Goal: Task Accomplishment & Management: Manage account settings

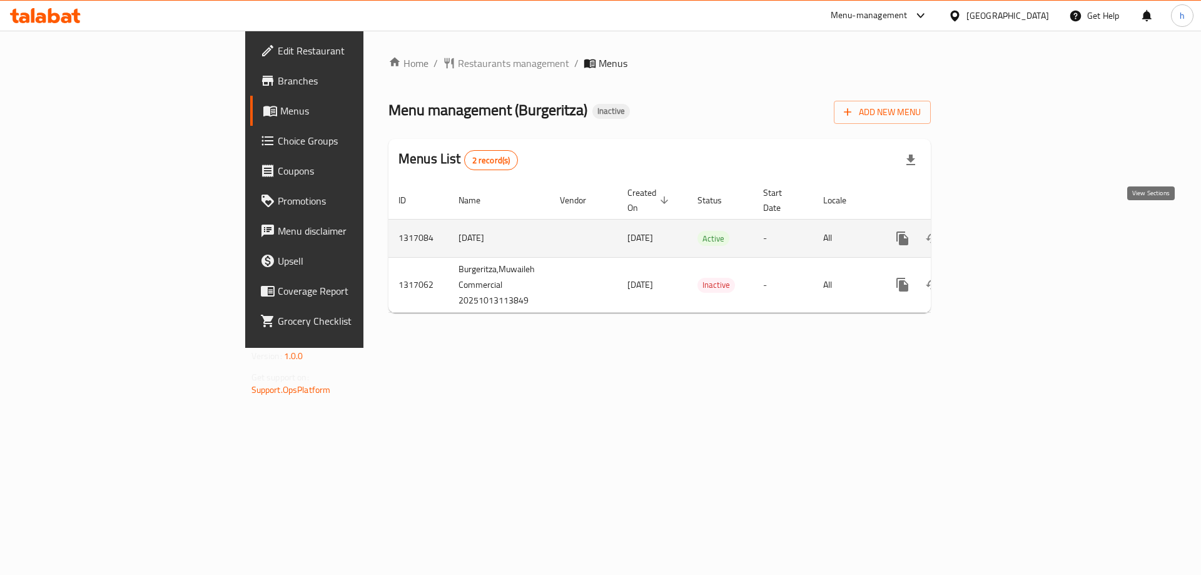
click at [998, 233] on icon "enhanced table" at bounding box center [992, 238] width 11 height 11
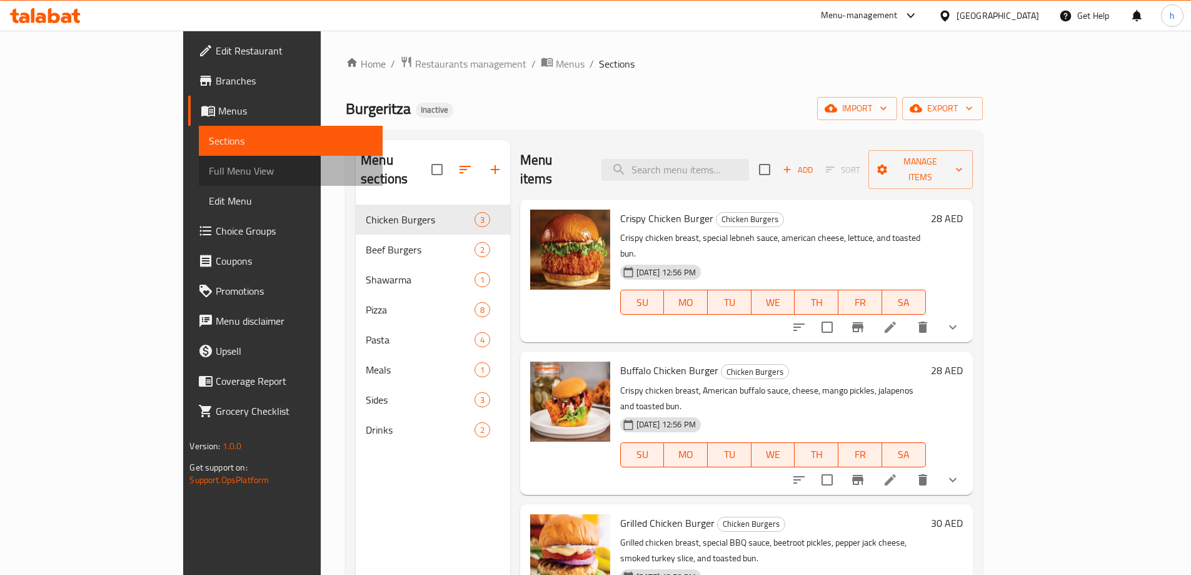
click at [209, 174] on span "Full Menu View" at bounding box center [290, 170] width 163 height 15
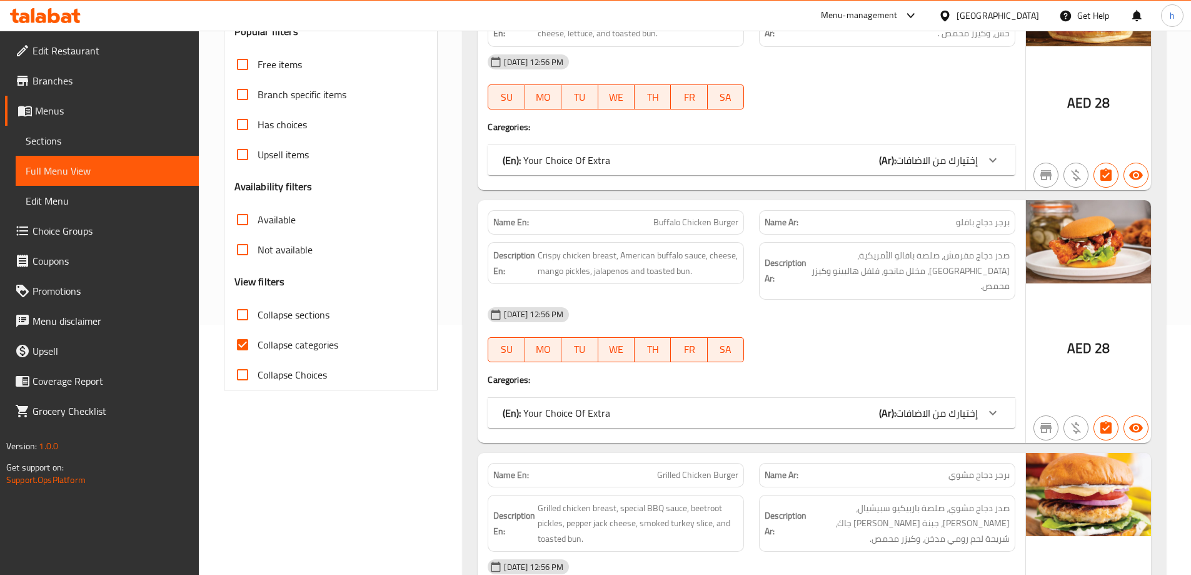
click at [294, 346] on span "Collapse categories" at bounding box center [298, 344] width 81 height 15
click at [258, 346] on input "Collapse categories" at bounding box center [243, 345] width 30 height 30
checkbox input "false"
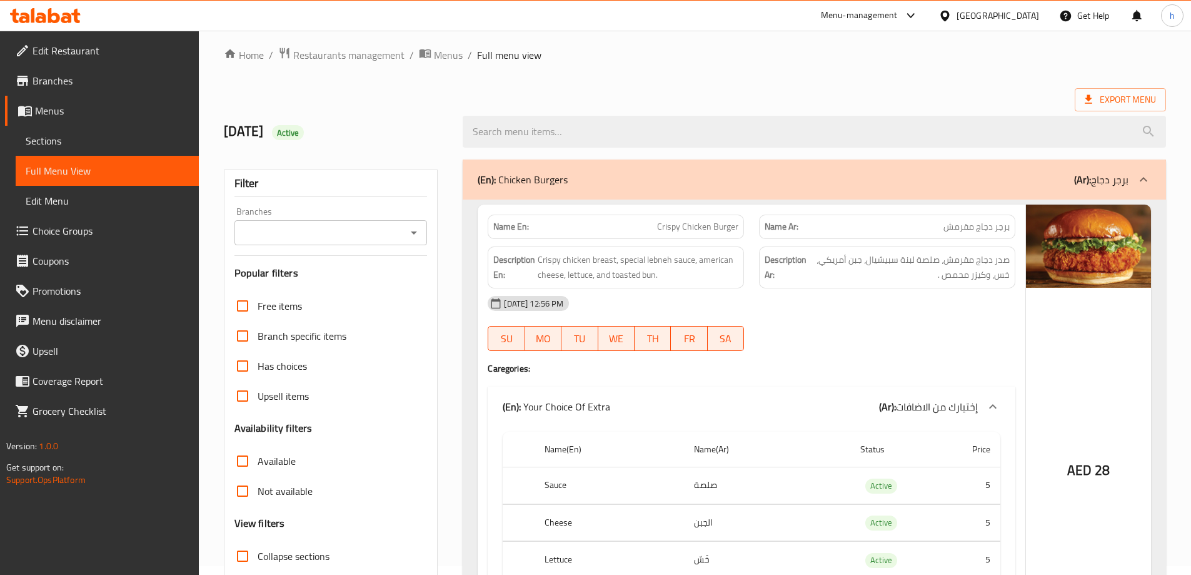
scroll to position [125, 0]
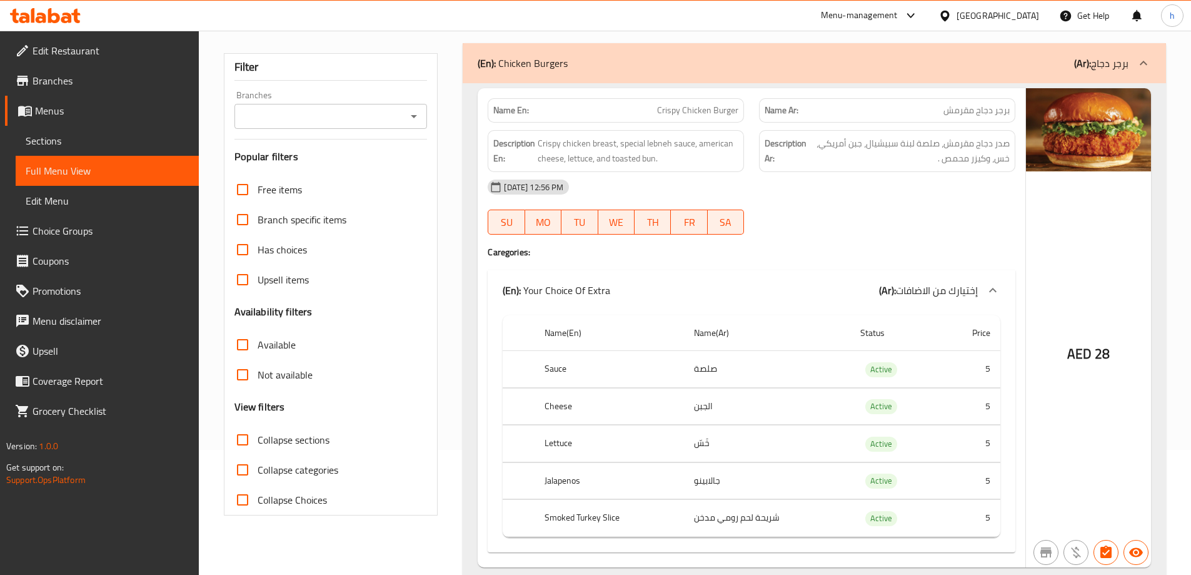
click at [576, 486] on th "Jalapenos" at bounding box center [609, 480] width 149 height 37
copy th "Jalapenos"
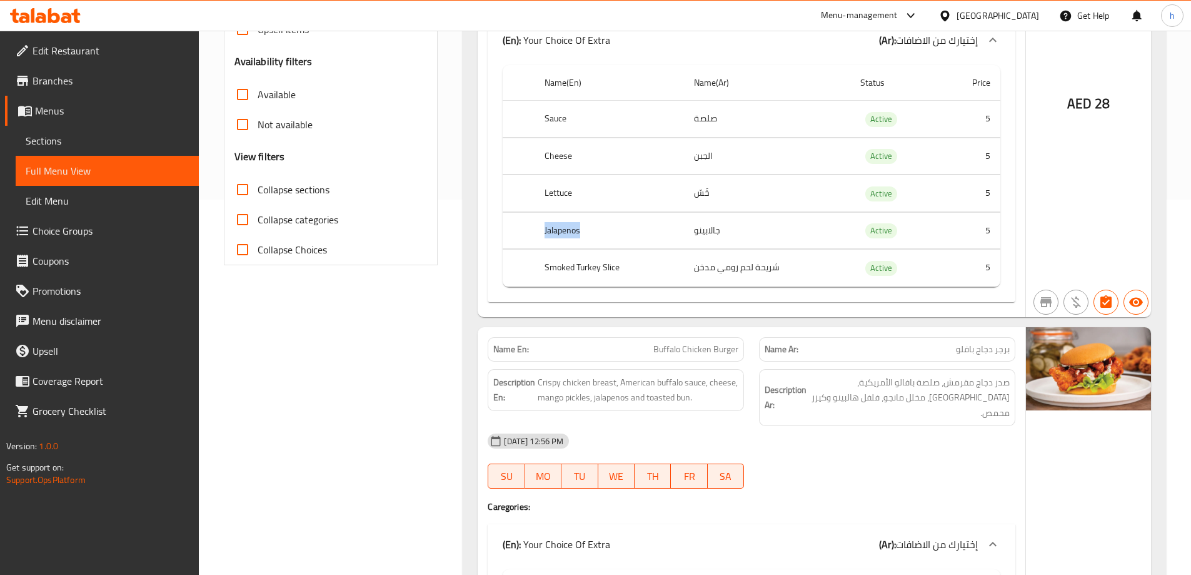
scroll to position [563, 0]
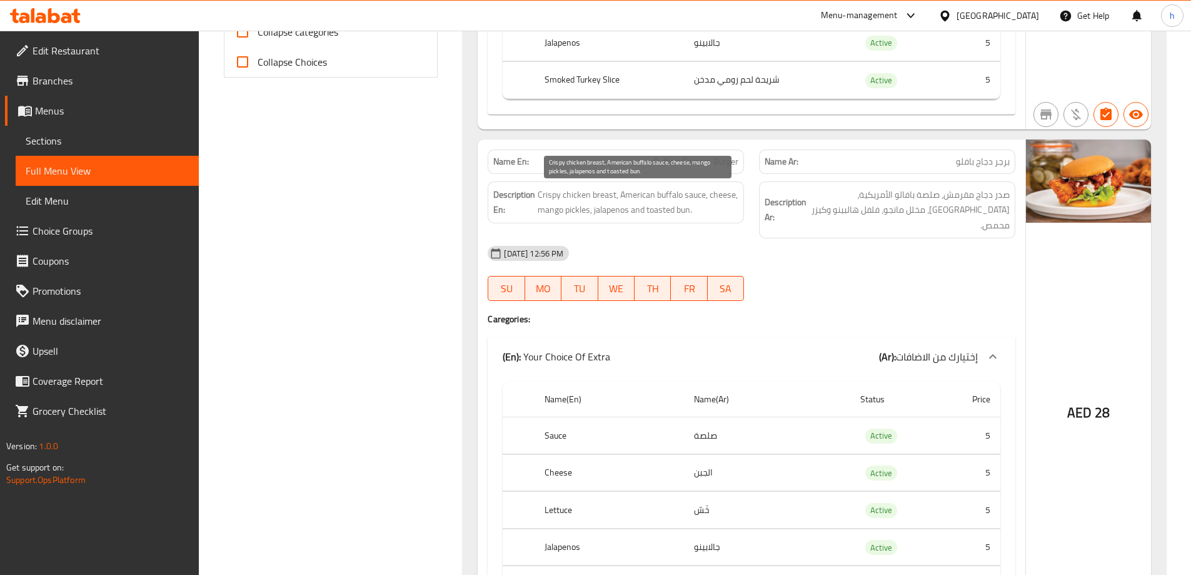
click at [614, 214] on span "Crispy chicken breast, American buffalo sauce, cheese, mango pickles, jalapenos…" at bounding box center [638, 202] width 201 height 31
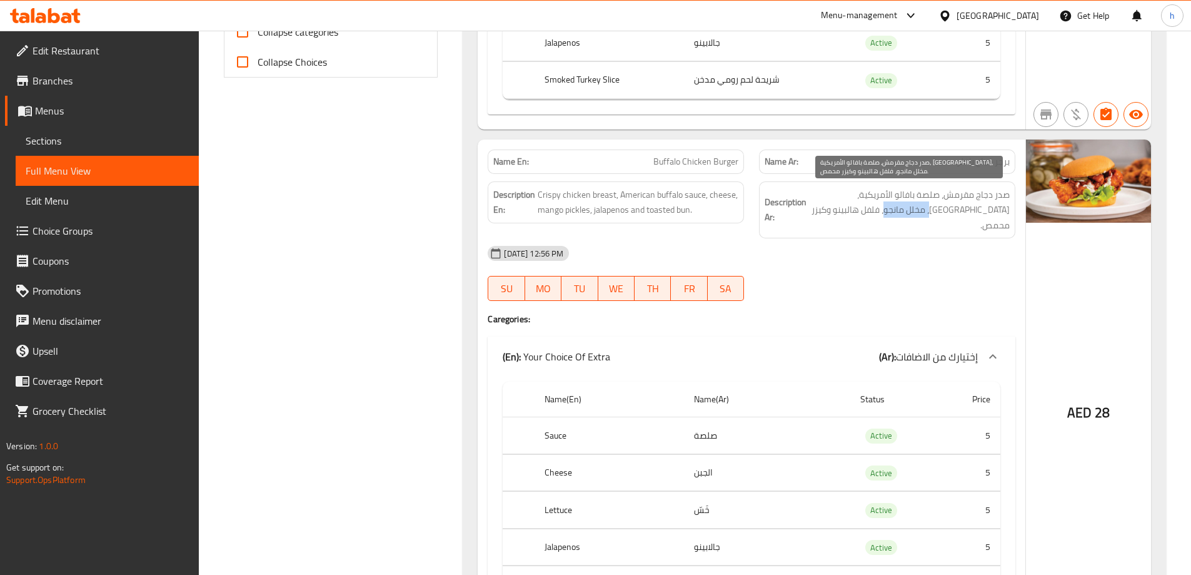
drag, startPoint x: 984, startPoint y: 211, endPoint x: 939, endPoint y: 211, distance: 45.7
click at [939, 211] on span "صدر دجاج مقرمش، صلصة بافالو الأمريكية، جبن، مخلل مانجو، فلفل هالبينو وكيزر محمص." at bounding box center [909, 210] width 201 height 46
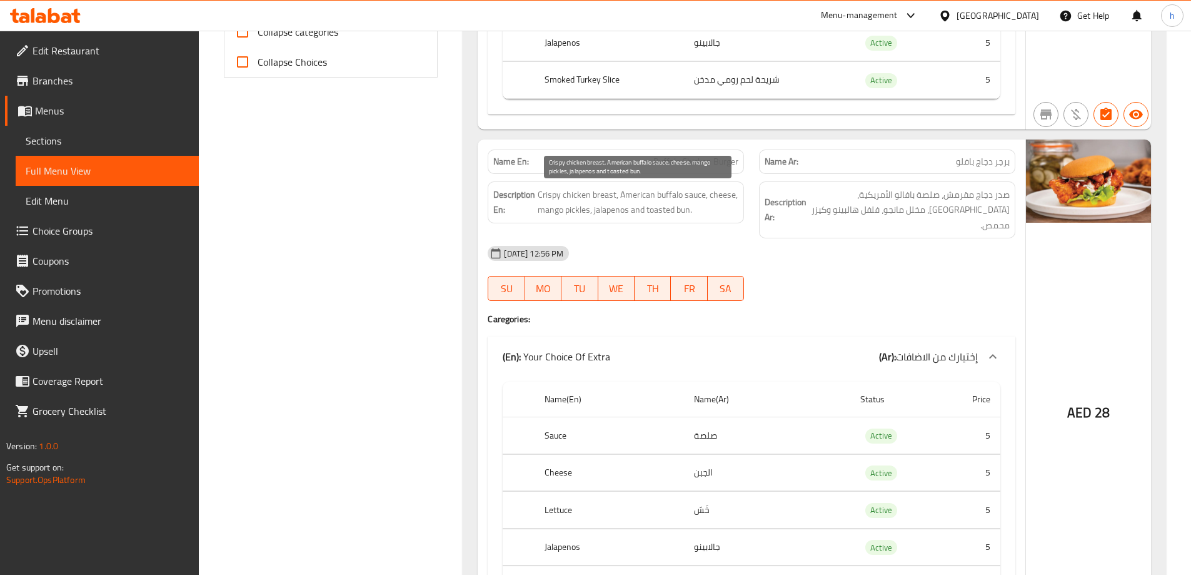
click at [618, 211] on span "Crispy chicken breast, American buffalo sauce, cheese, mango pickles, jalapenos…" at bounding box center [638, 202] width 201 height 31
copy span "jalapenos"
click at [700, 167] on span "Buffalo Chicken Burger" at bounding box center [696, 161] width 85 height 13
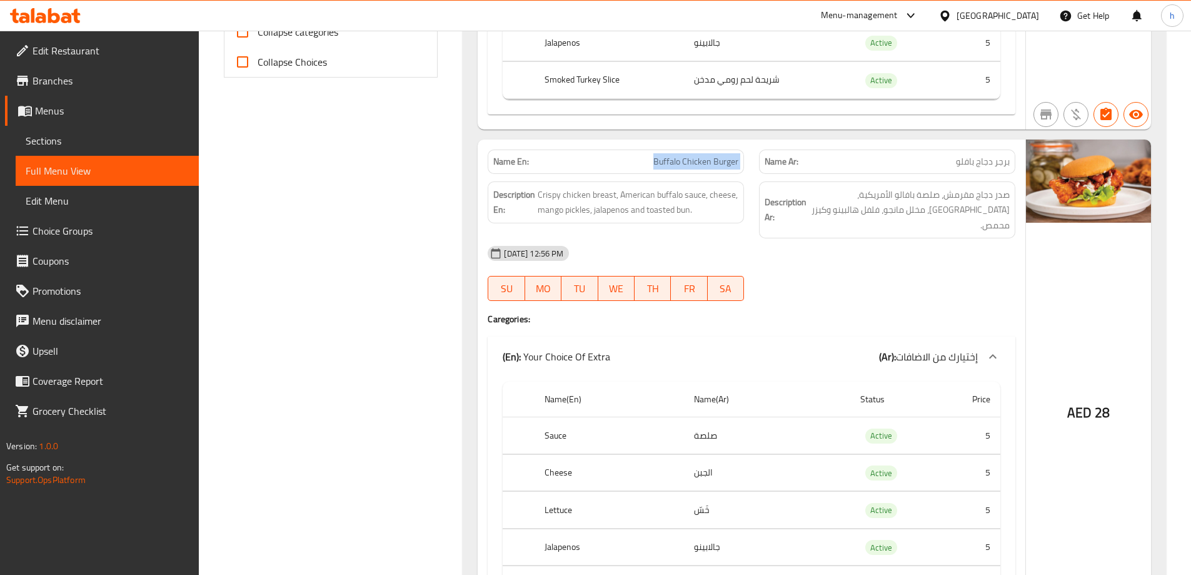
click at [700, 167] on span "Buffalo Chicken Burger" at bounding box center [696, 161] width 85 height 13
copy span "Buffalo Chicken Burger"
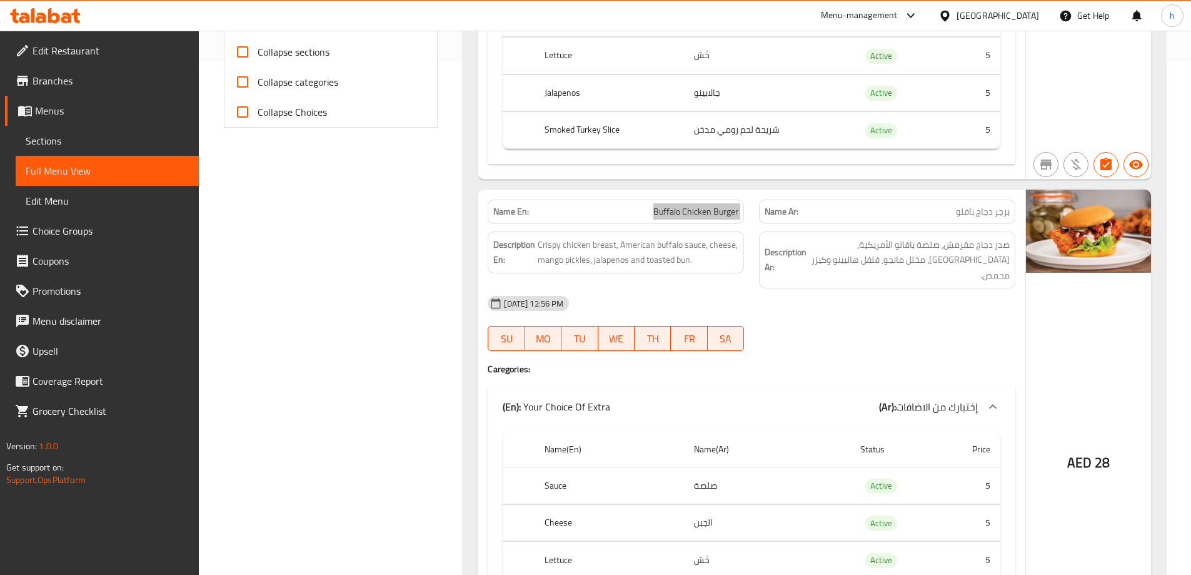
scroll to position [313, 0]
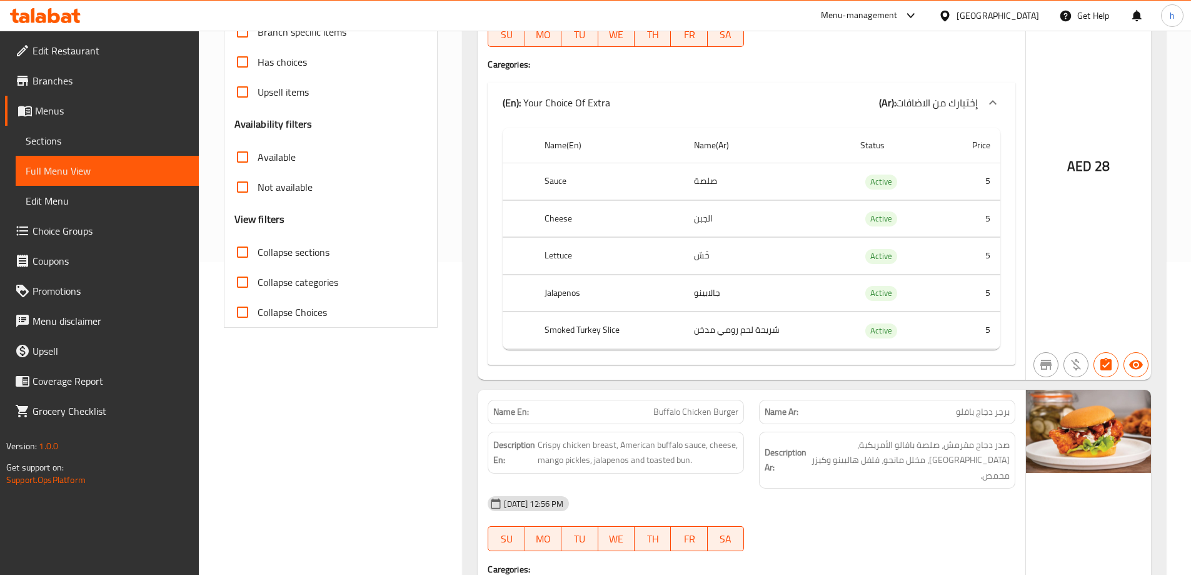
click at [574, 293] on th "Jalapenos" at bounding box center [609, 293] width 149 height 37
copy th "Jalapenos"
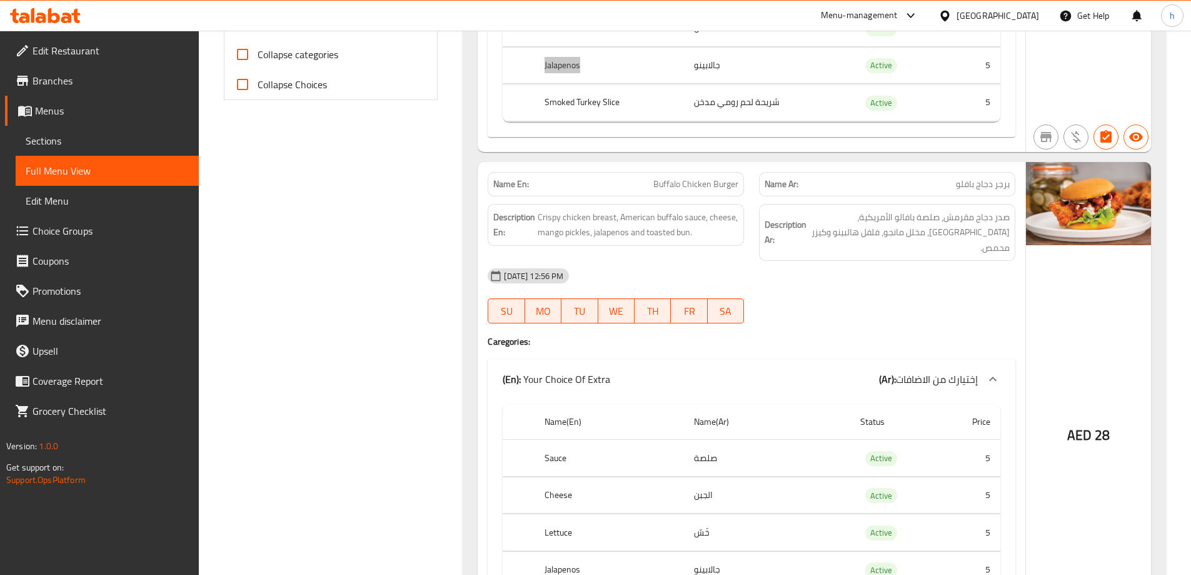
scroll to position [563, 0]
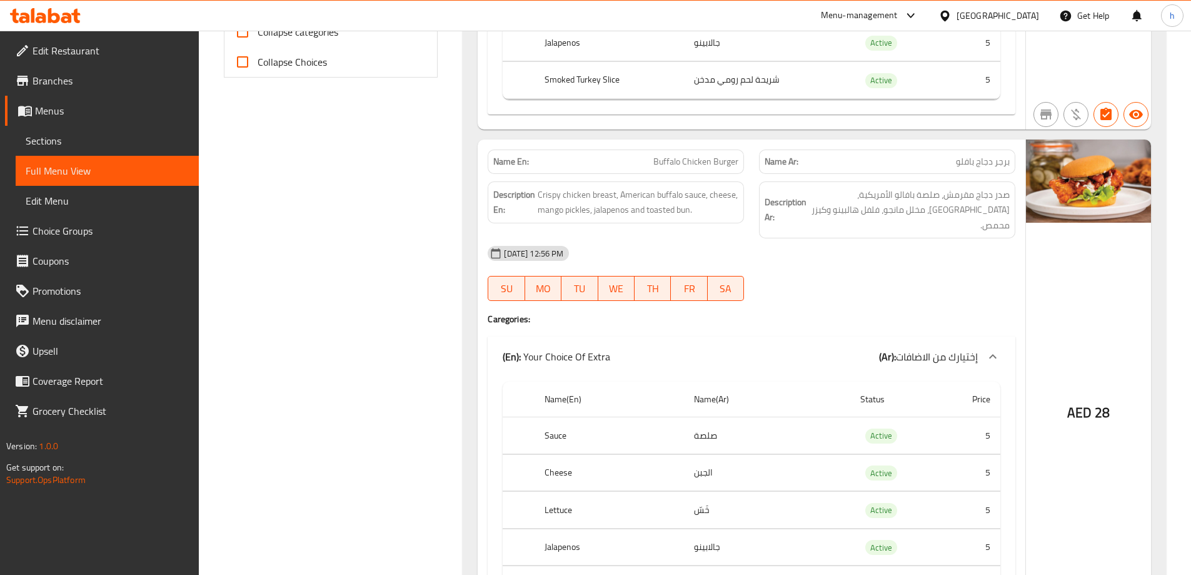
click at [975, 242] on div "[DATE] 12:56 PM" at bounding box center [751, 253] width 543 height 30
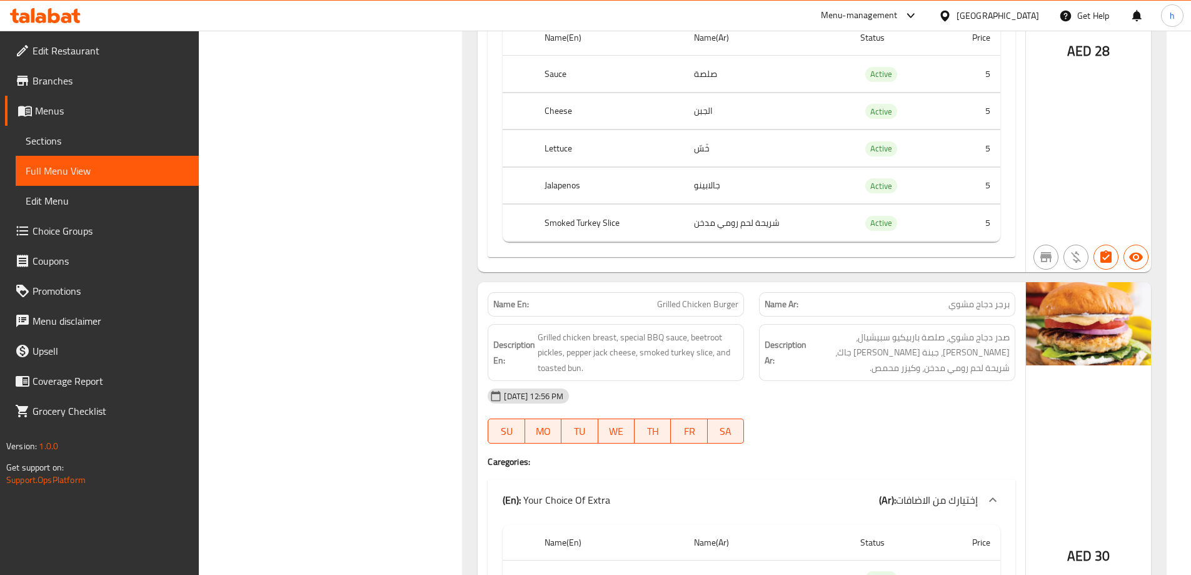
scroll to position [1001, 0]
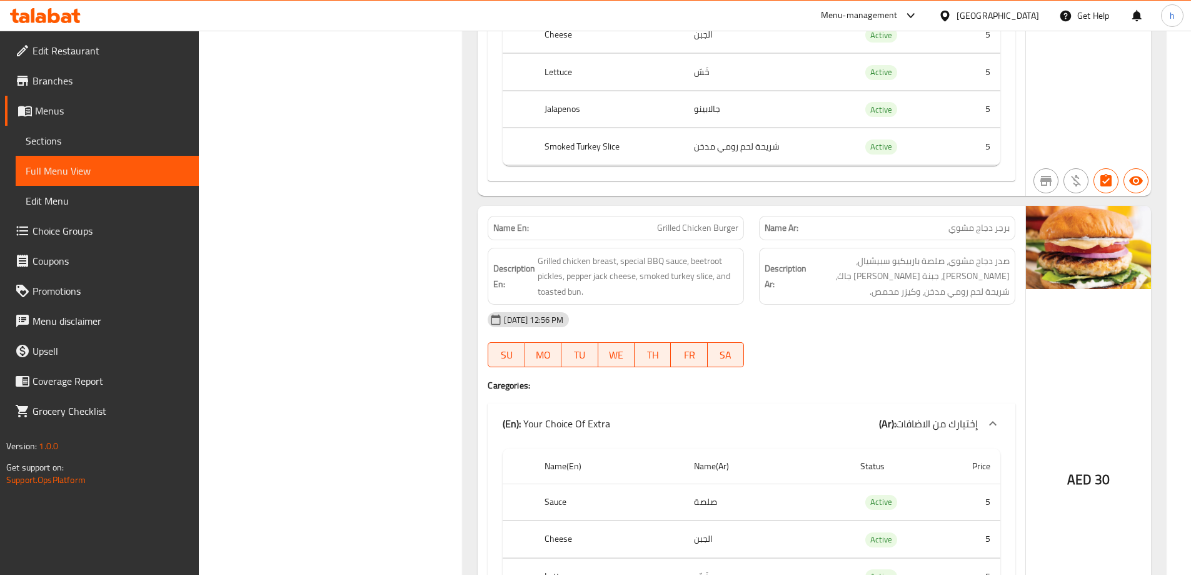
click at [47, 136] on span "Sections" at bounding box center [107, 140] width 163 height 15
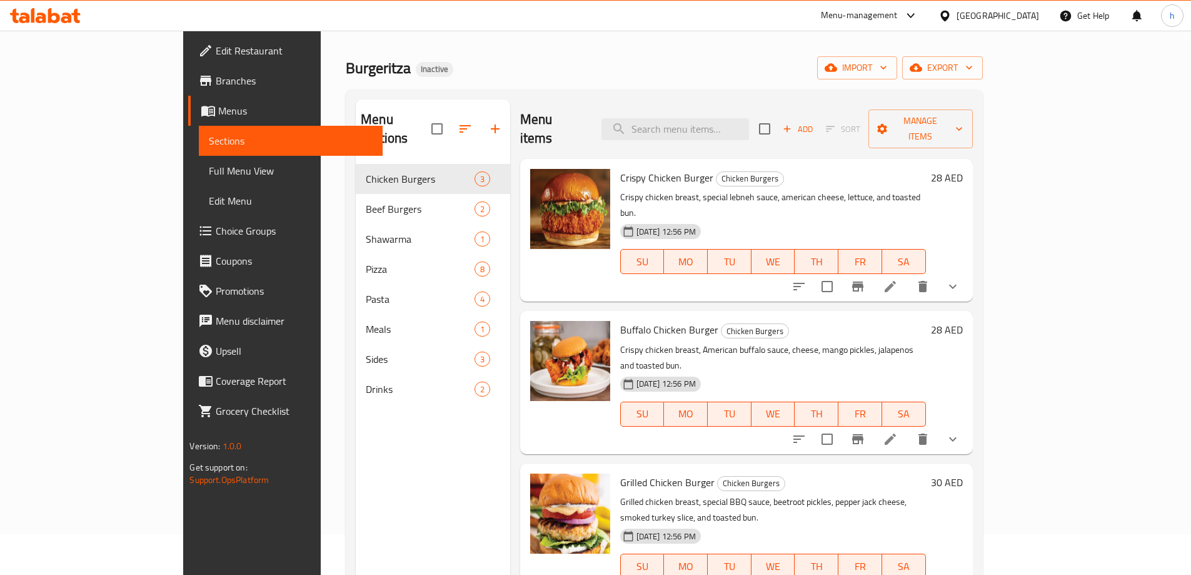
scroll to position [63, 0]
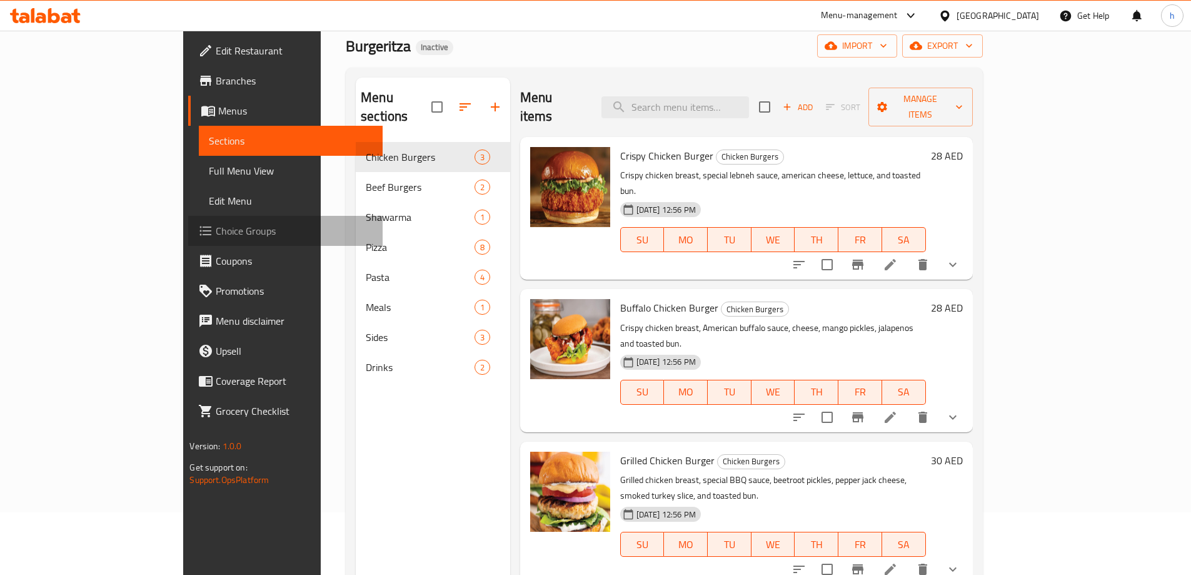
click at [216, 230] on span "Choice Groups" at bounding box center [294, 230] width 156 height 15
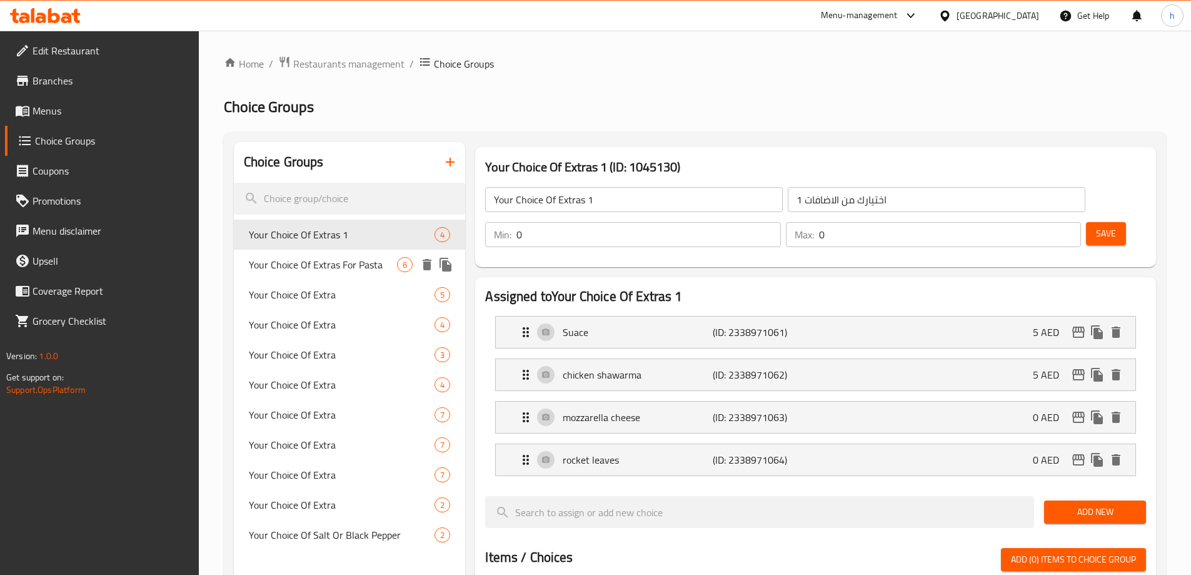
click at [291, 262] on span "Your Choice Of Extras For Pasta" at bounding box center [323, 264] width 149 height 15
type input "Your Choice Of Extras For Pasta"
type input "إختيارك من الاضافات للمكرونة"
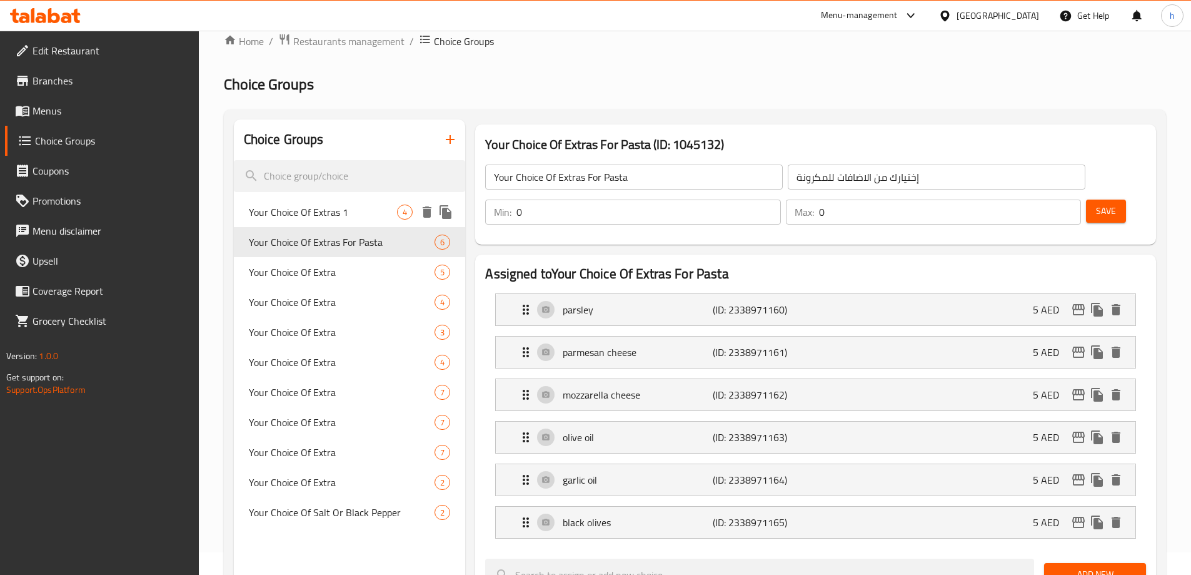
scroll to position [63, 0]
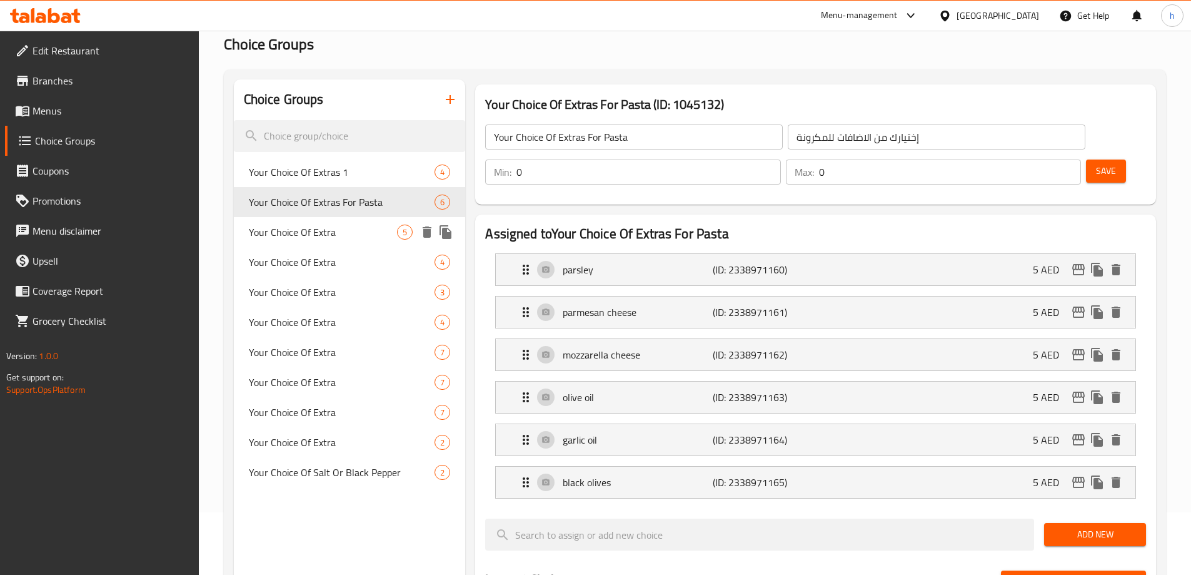
click at [291, 233] on span "Your Choice Of Extra" at bounding box center [323, 232] width 149 height 15
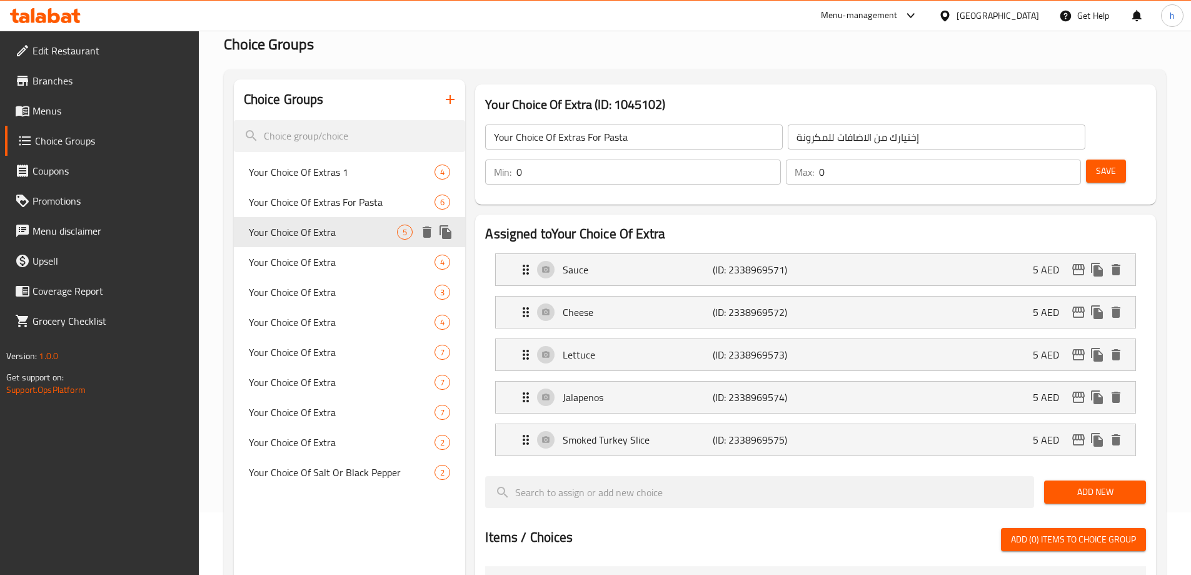
type input "Your Choice Of Extra"
type input "إختيارك من الاضافات"
click at [790, 390] on p "(ID: 2338969574)" at bounding box center [763, 397] width 100 height 15
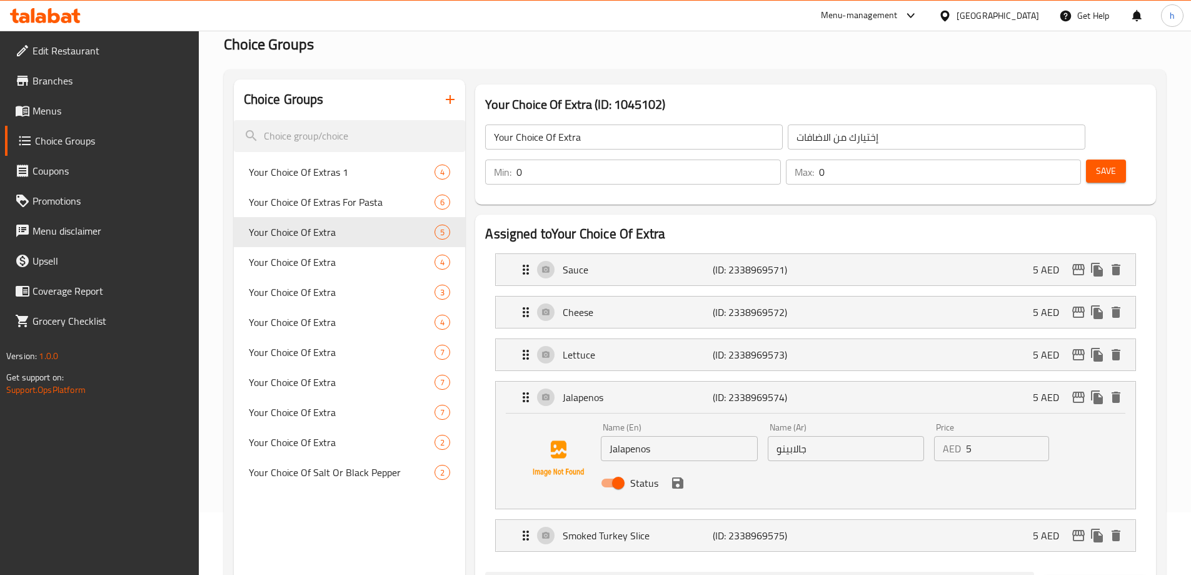
click at [819, 436] on input "جالابينو" at bounding box center [846, 448] width 156 height 25
click at [819, 436] on input "هالابينو" at bounding box center [846, 448] width 156 height 25
click at [790, 436] on input "هالابينو" at bounding box center [846, 448] width 156 height 25
click at [679, 436] on input "Jalapenos" at bounding box center [679, 448] width 156 height 25
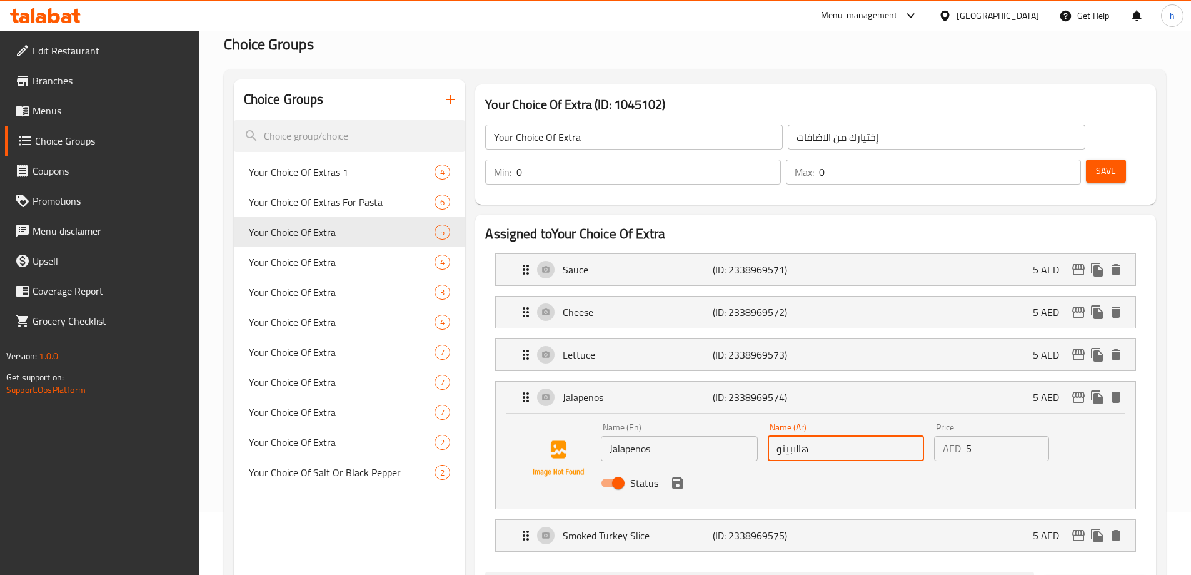
click at [814, 436] on input "هالابينو" at bounding box center [846, 448] width 156 height 25
paste input "text"
click at [683, 466] on div "Status" at bounding box center [846, 483] width 500 height 34
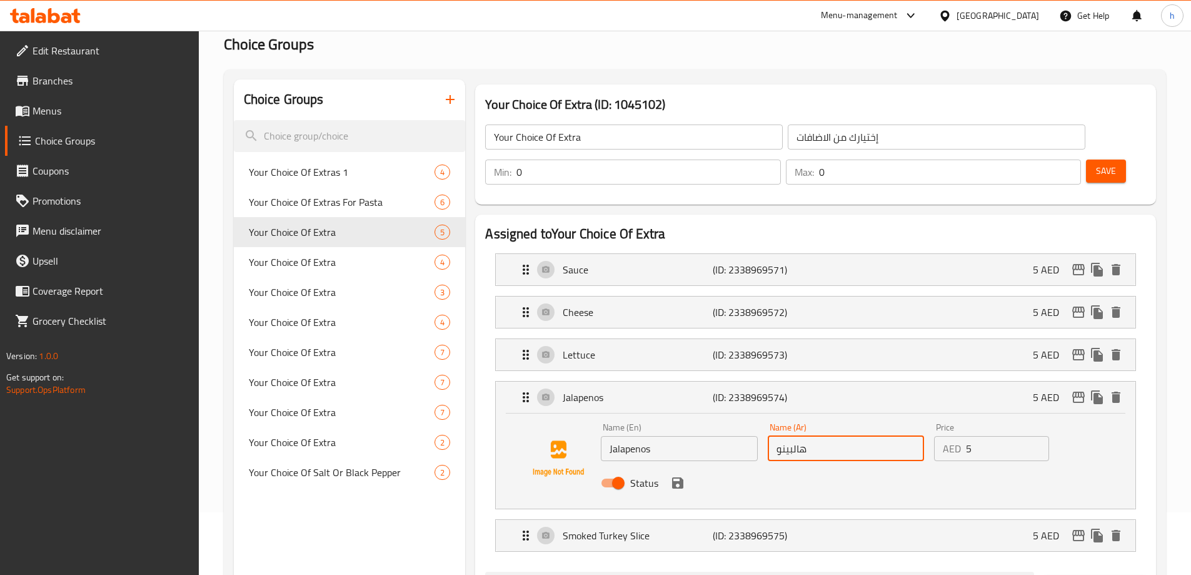
click at [675, 477] on icon "save" at bounding box center [677, 482] width 11 height 11
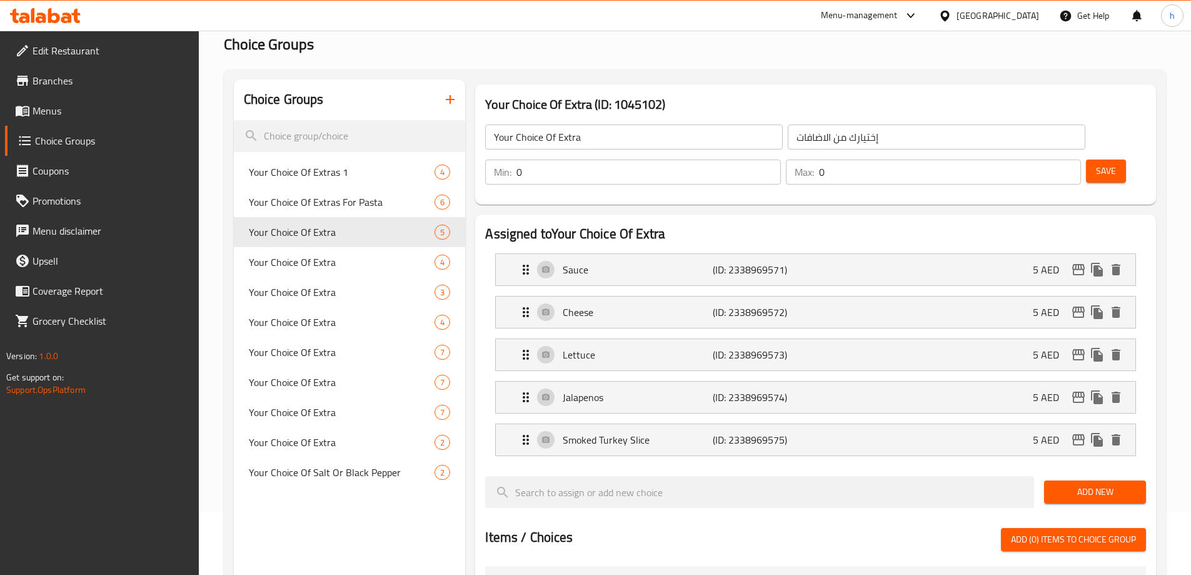
type input "هالبينو"
click at [1096, 163] on span "Save" at bounding box center [1106, 171] width 20 height 16
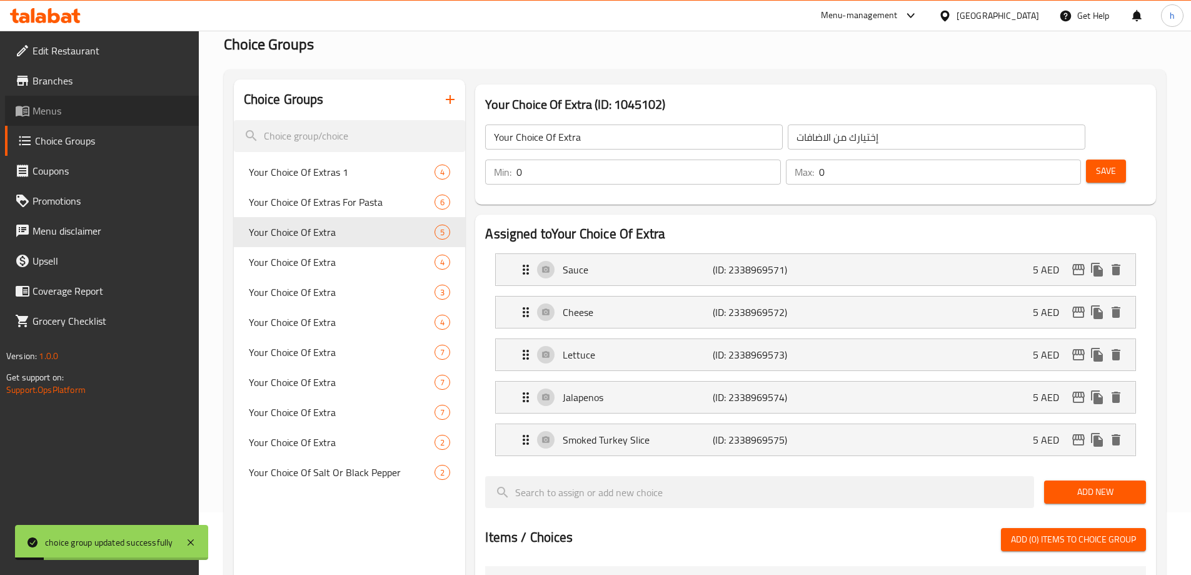
click at [54, 110] on span "Menus" at bounding box center [111, 110] width 156 height 15
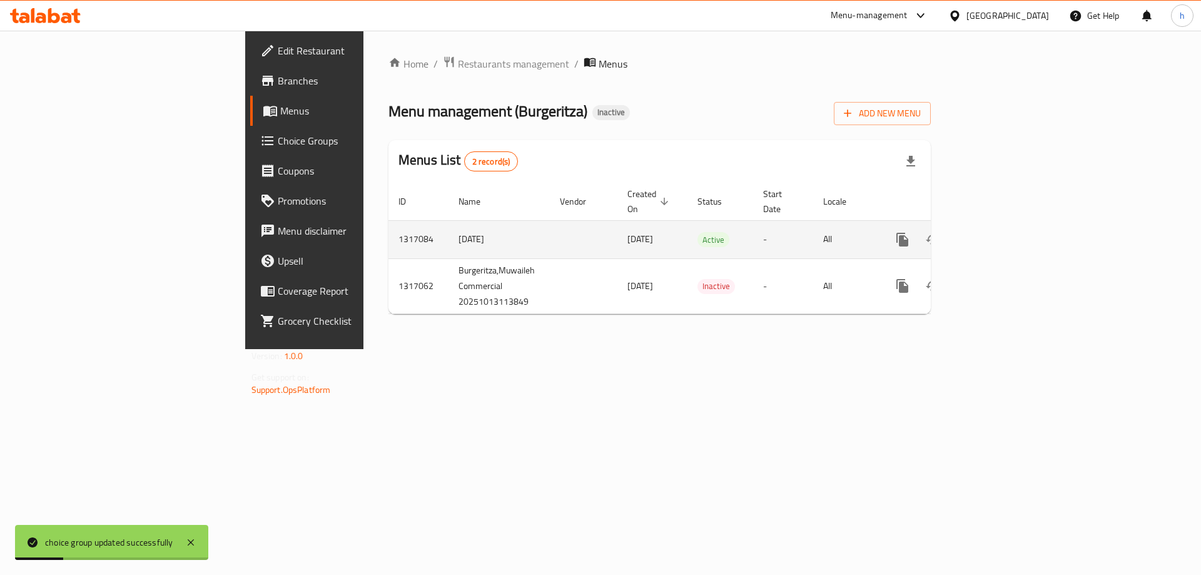
click at [1007, 226] on link "enhanced table" at bounding box center [992, 240] width 30 height 30
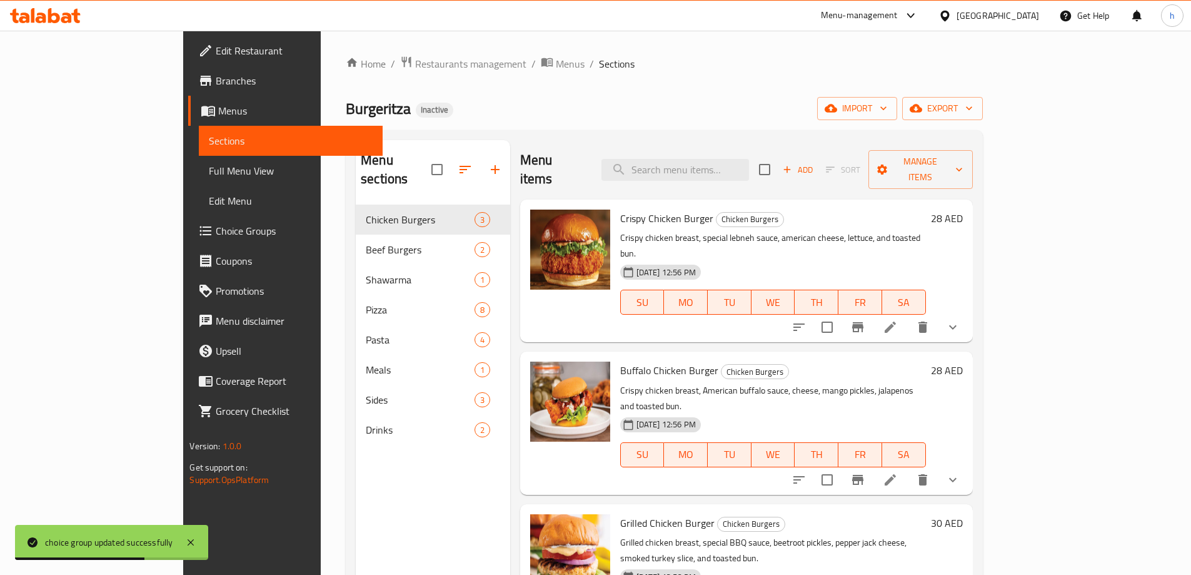
click at [209, 168] on span "Full Menu View" at bounding box center [290, 170] width 163 height 15
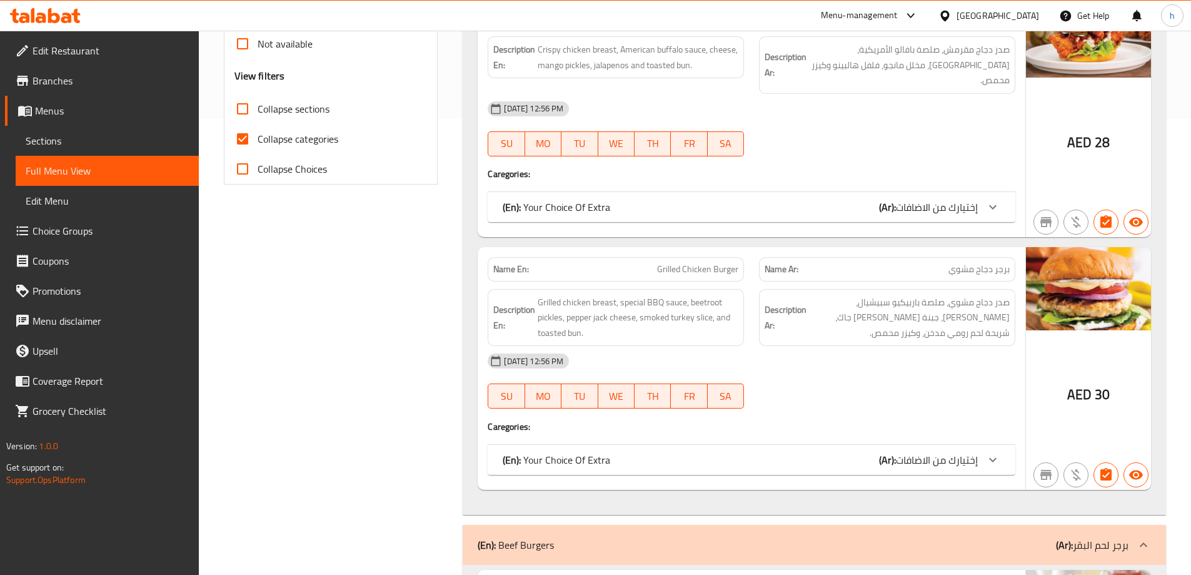
scroll to position [250, 0]
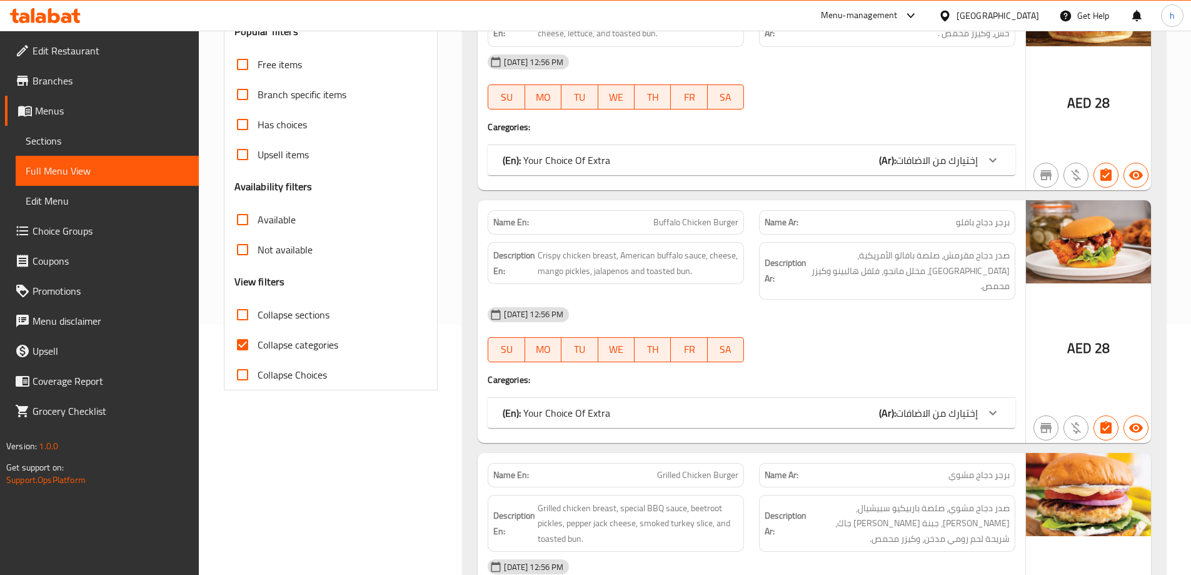
click at [55, 113] on span "Menus" at bounding box center [112, 110] width 154 height 15
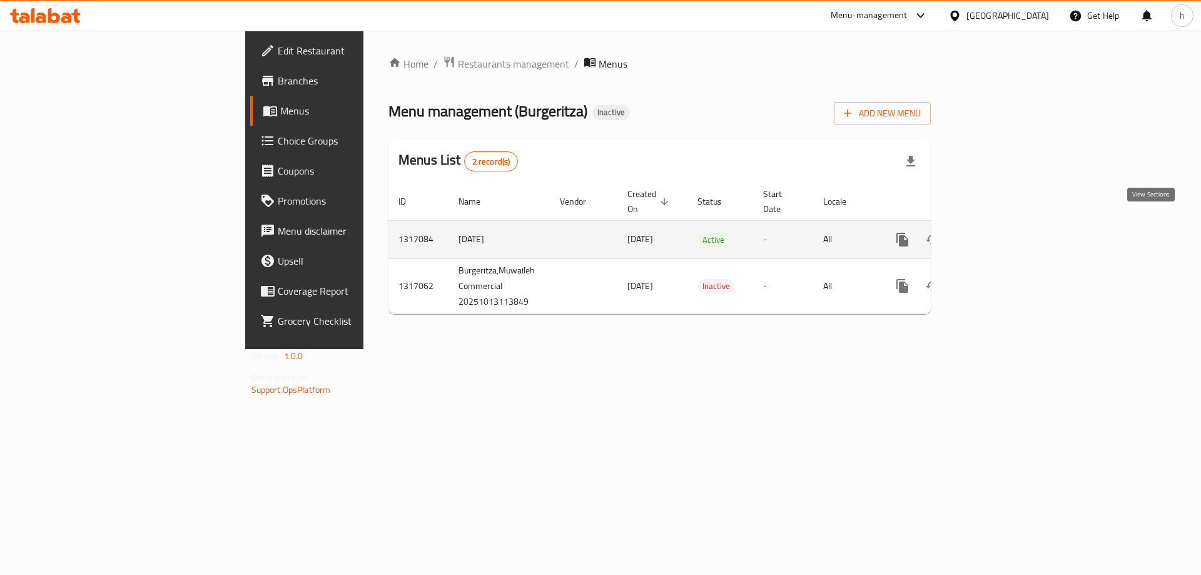
click at [1007, 226] on link "enhanced table" at bounding box center [992, 240] width 30 height 30
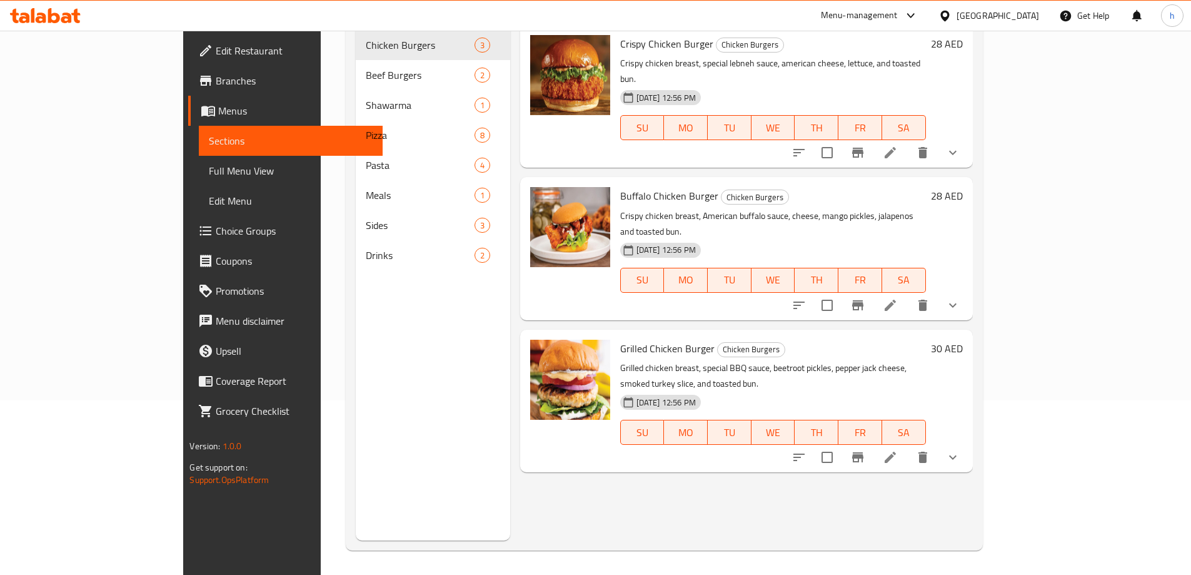
scroll to position [175, 0]
click at [898, 297] on icon at bounding box center [890, 304] width 15 height 15
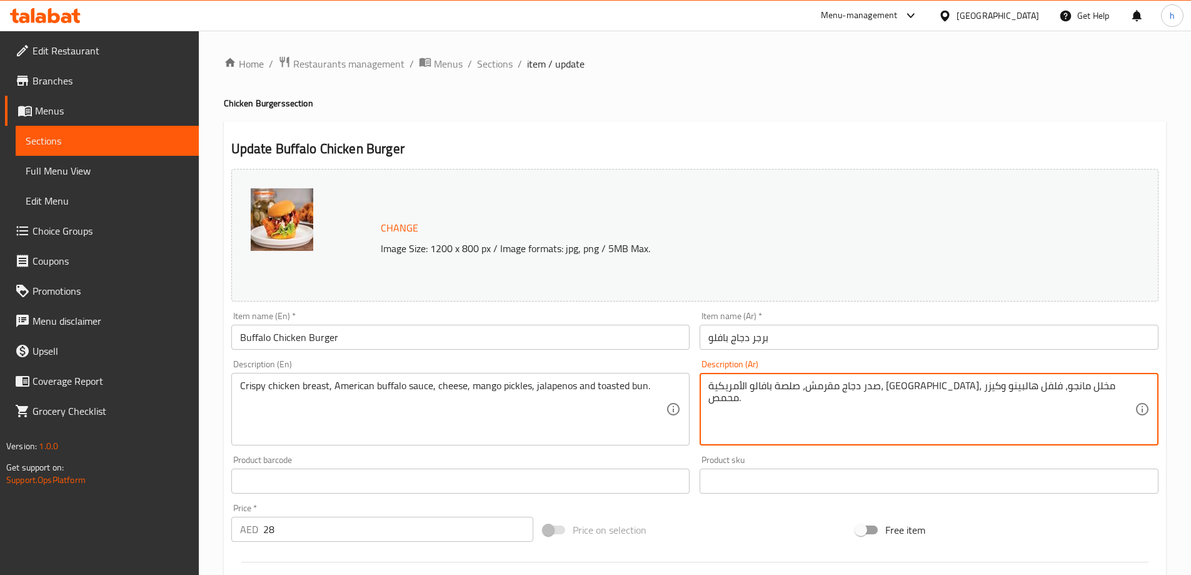
click at [799, 386] on textarea "صدر دجاج مقرمش، صلصة بافالو الأمريكية، جبن، مخلل مانجو، فلفل هالبينو وكيزر محمص." at bounding box center [922, 409] width 427 height 59
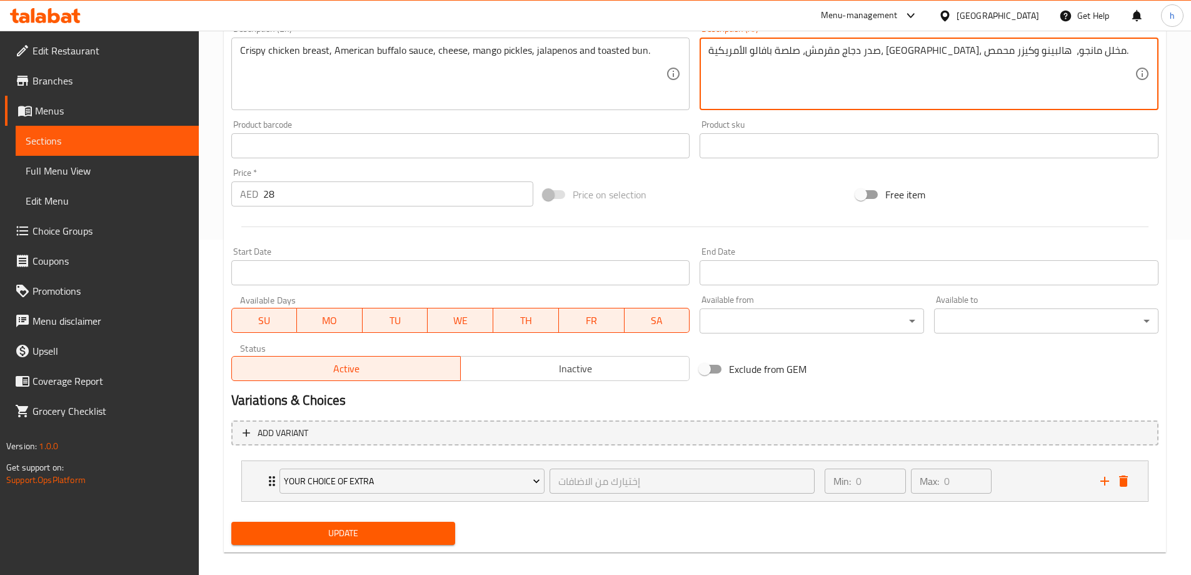
scroll to position [348, 0]
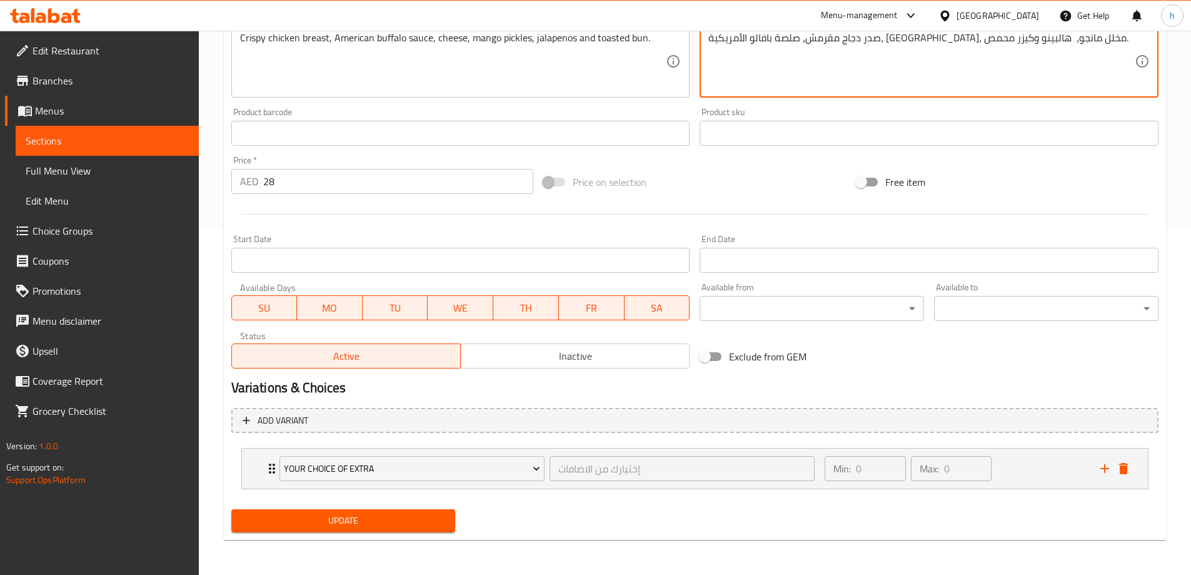
type textarea "صدر دجاج مقرمش، صلصة بافالو الأمريكية، [GEOGRAPHIC_DATA]، [PERSON_NAME]، [GEOGR…"
click at [315, 526] on span "Update" at bounding box center [343, 521] width 205 height 16
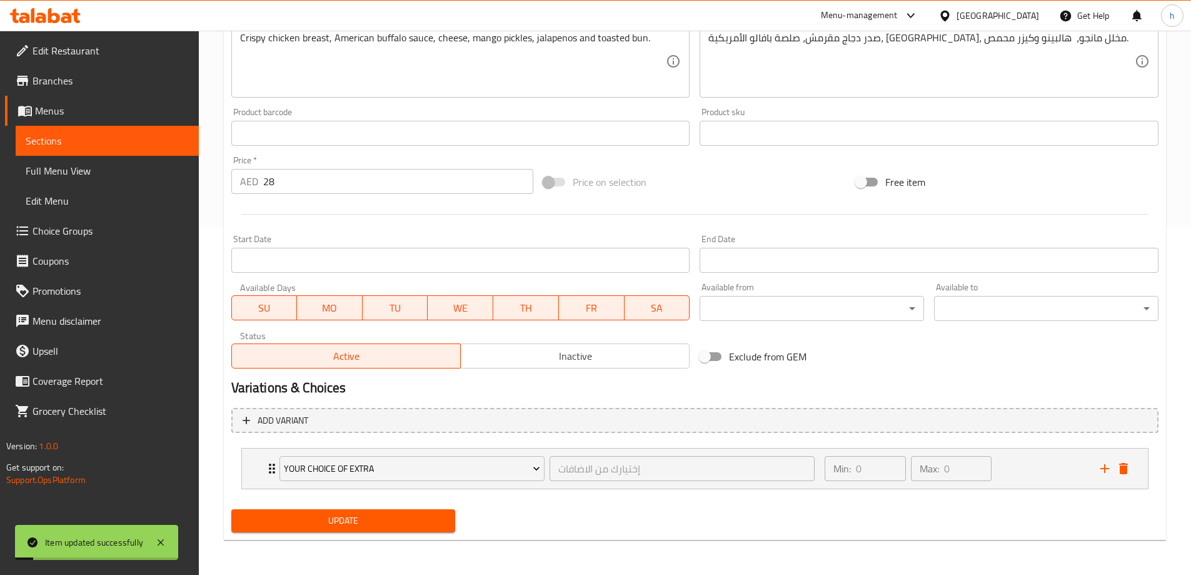
click at [76, 136] on span "Sections" at bounding box center [107, 140] width 163 height 15
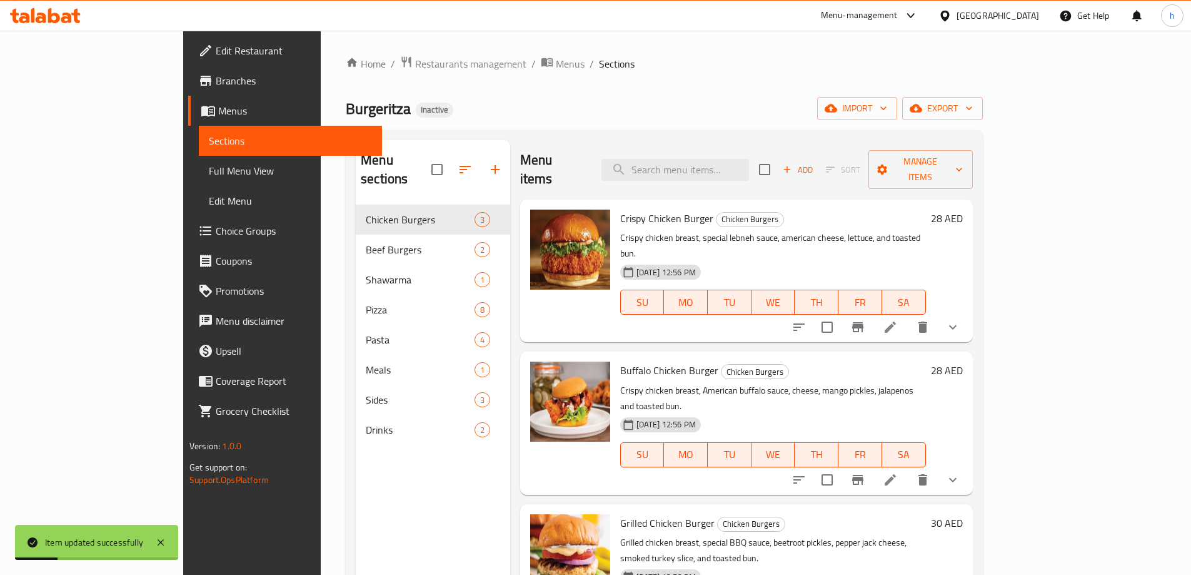
click at [209, 175] on span "Full Menu View" at bounding box center [290, 170] width 163 height 15
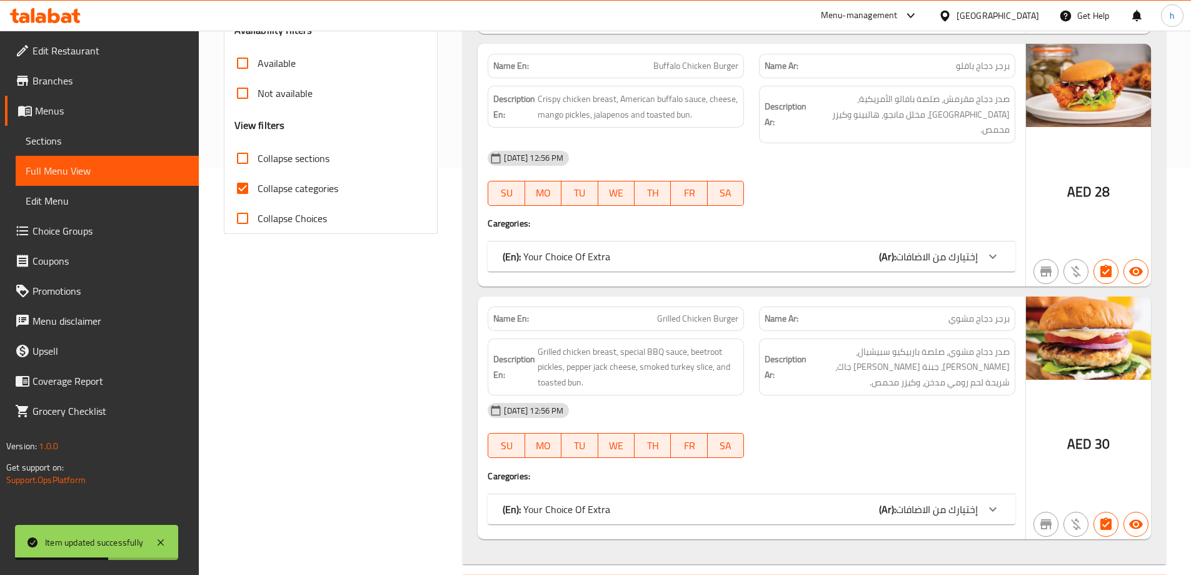
scroll to position [500, 0]
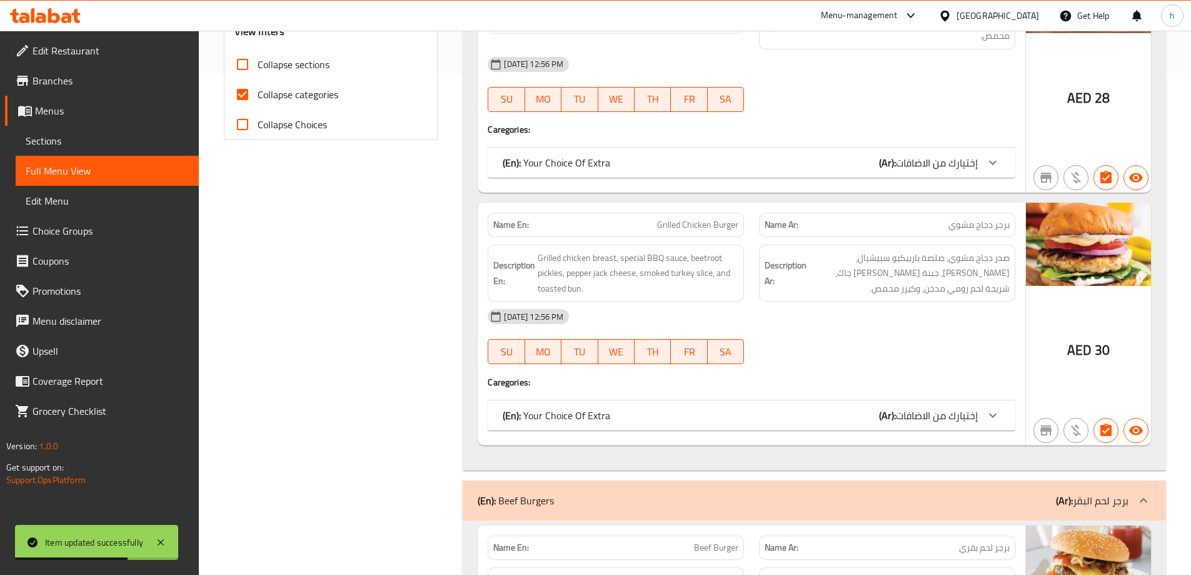
click at [294, 94] on span "Collapse categories" at bounding box center [298, 94] width 81 height 15
click at [258, 94] on input "Collapse categories" at bounding box center [243, 94] width 30 height 30
checkbox input "false"
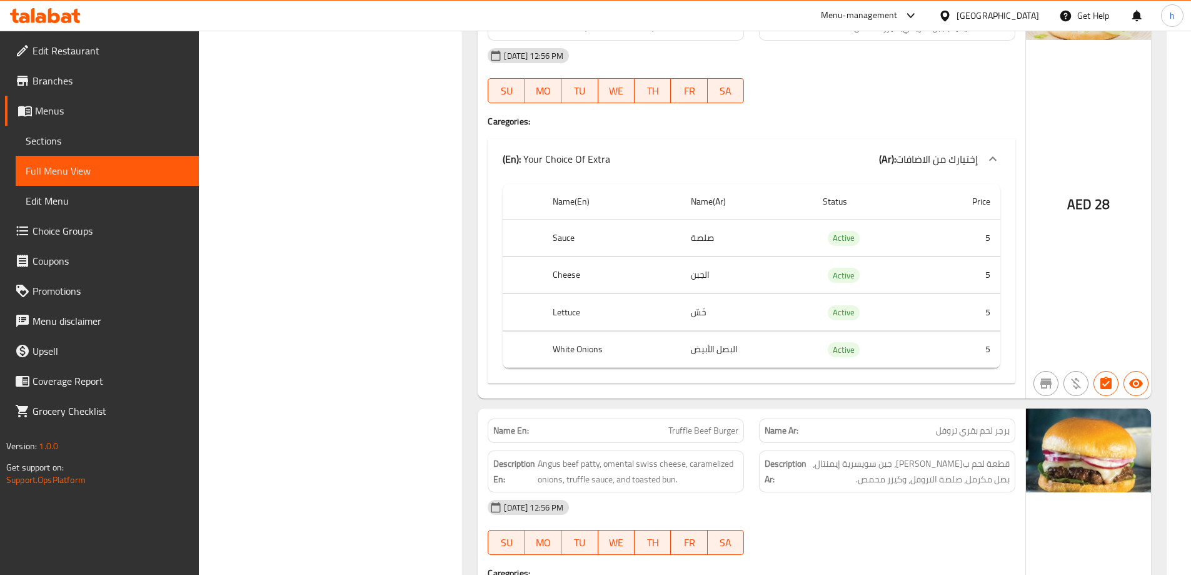
scroll to position [2001, 0]
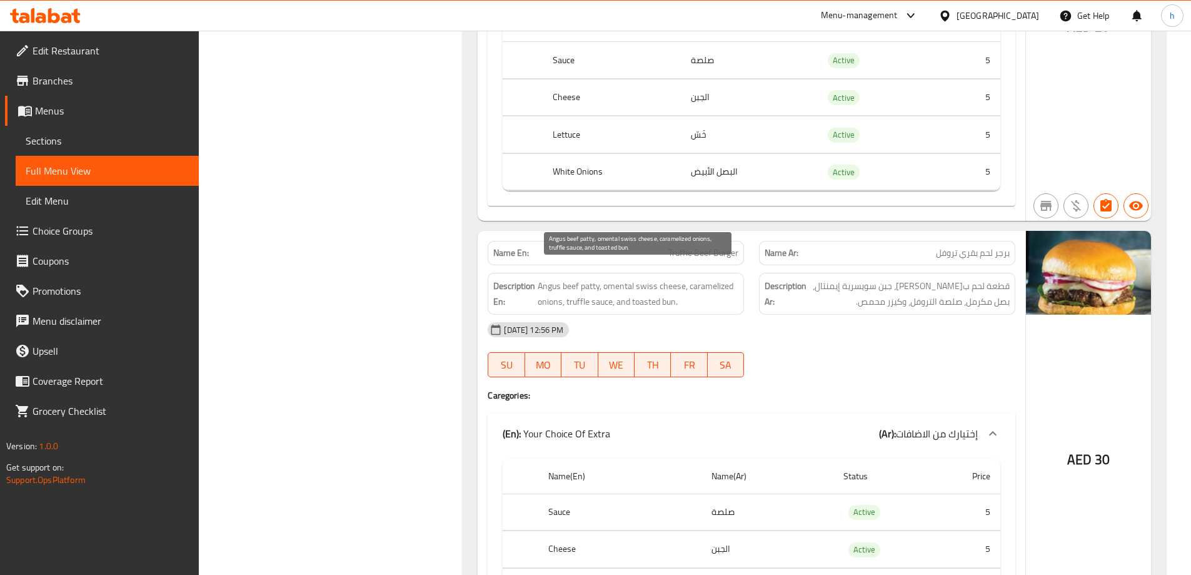
click at [624, 278] on span "Angus beef patty, omental swiss cheese, caramelized onions, truffle sauce, and …" at bounding box center [638, 293] width 201 height 31
click at [637, 278] on span "Angus beef patty, omental swiss cheese, caramelized onions, truffle sauce, and …" at bounding box center [638, 293] width 201 height 31
drag, startPoint x: 684, startPoint y: 270, endPoint x: 607, endPoint y: 263, distance: 77.3
click at [607, 278] on span "Angus beef patty, omental swiss cheese, caramelized onions, truffle sauce, and …" at bounding box center [638, 293] width 201 height 31
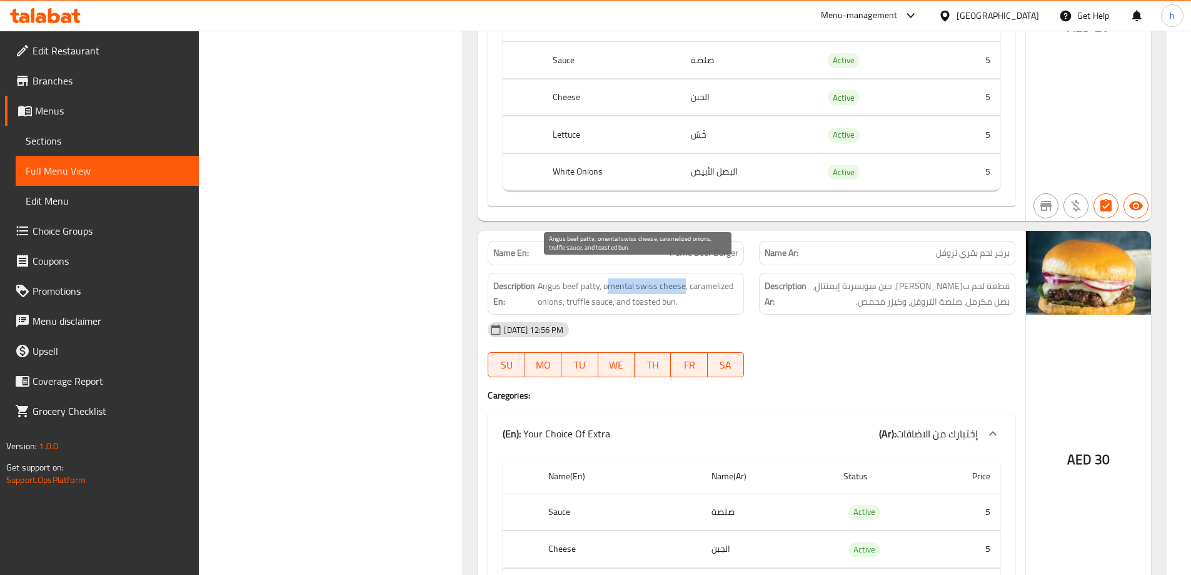
click at [607, 278] on span "Angus beef patty, omental swiss cheese, caramelized onions, truffle sauce, and …" at bounding box center [638, 293] width 201 height 31
drag, startPoint x: 603, startPoint y: 268, endPoint x: 675, endPoint y: 279, distance: 72.2
click at [684, 279] on span "Angus beef patty, omental swiss cheese, caramelized onions, truffle sauce, and …" at bounding box center [638, 293] width 201 height 31
click at [715, 284] on span "Angus beef patty, omental swiss cheese, caramelized onions, truffle sauce, and …" at bounding box center [638, 293] width 201 height 31
click at [684, 285] on span "Angus beef patty, omental swiss cheese, caramelized onions, truffle sauce, and …" at bounding box center [638, 293] width 201 height 31
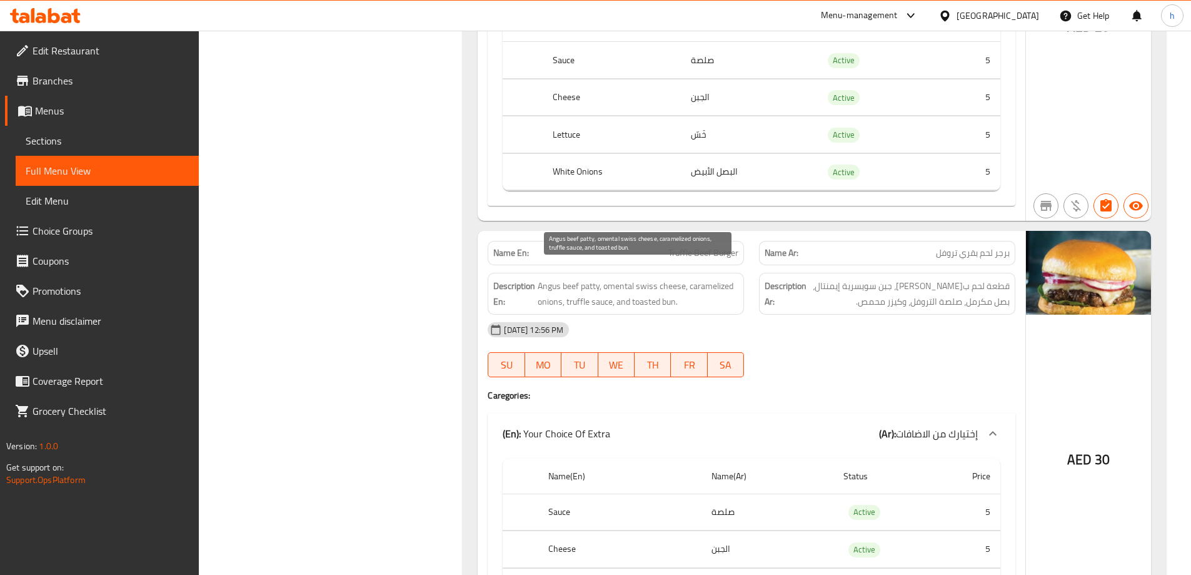
click at [616, 278] on span "Angus beef patty, omental swiss cheese, caramelized onions, truffle sauce, and …" at bounding box center [638, 293] width 201 height 31
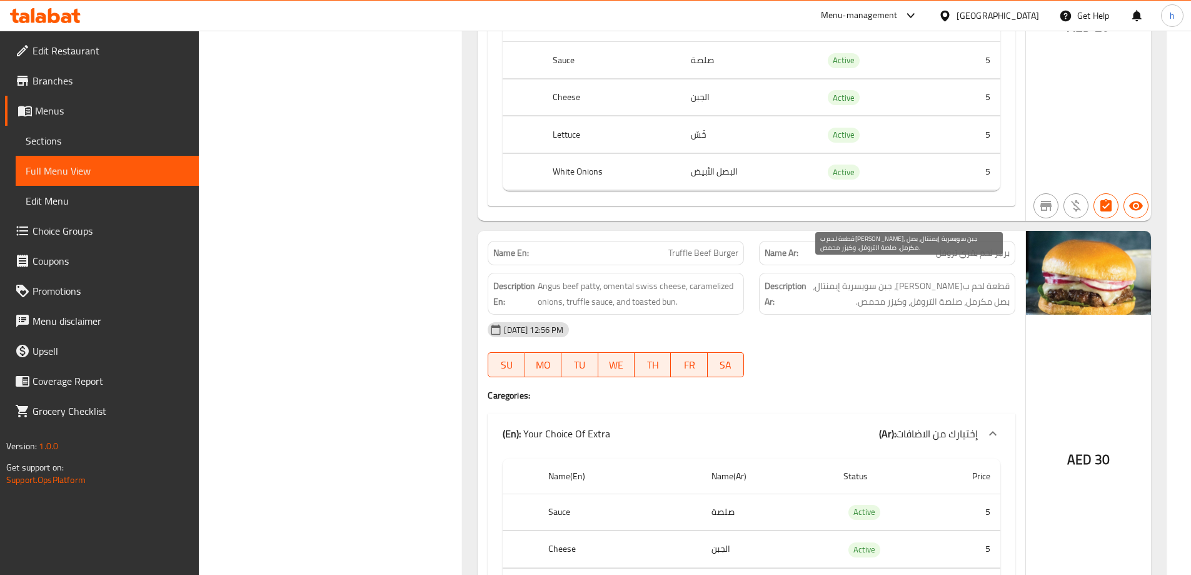
click at [852, 278] on span "قطعة لحم بقري أنجوس، جبن سويسرية إيمنتال، بصل مكرمل، صلصة التروفل، وكيزر محمص." at bounding box center [909, 293] width 201 height 31
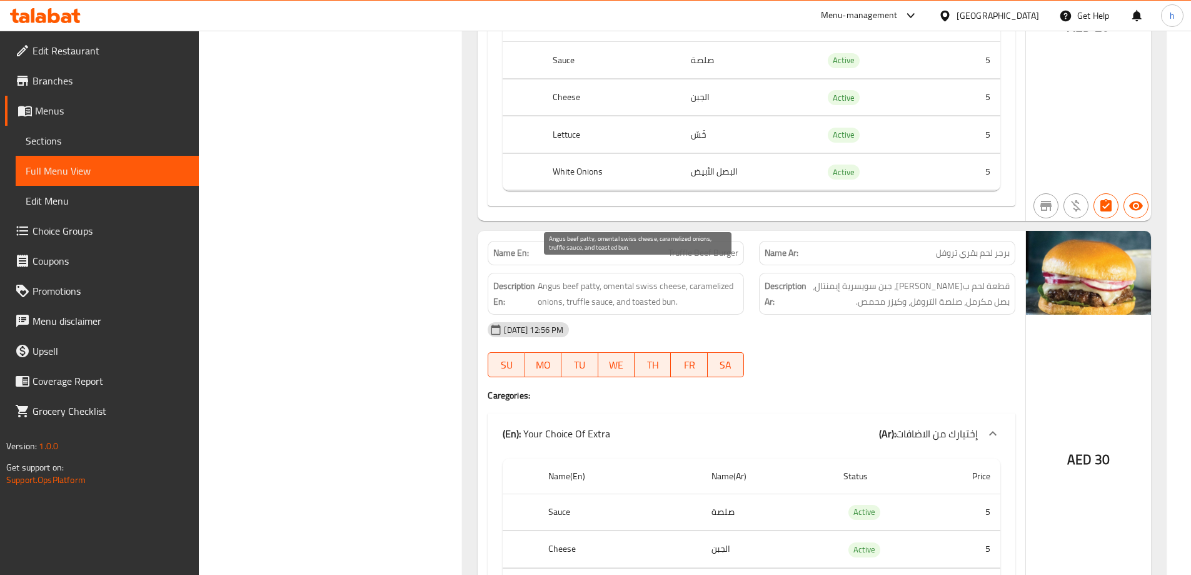
click at [619, 278] on span "Angus beef patty, omental swiss cheese, caramelized onions, truffle sauce, and …" at bounding box center [638, 293] width 201 height 31
click at [707, 246] on span "Truffle Beef Burger" at bounding box center [704, 252] width 70 height 13
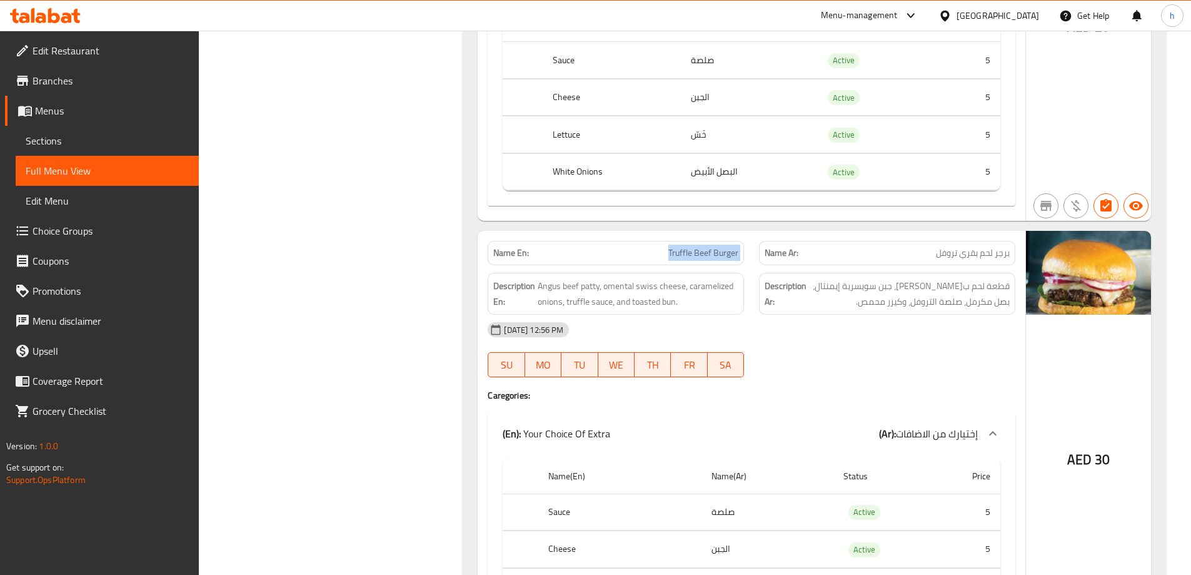
copy span "Truffle Beef Burger"
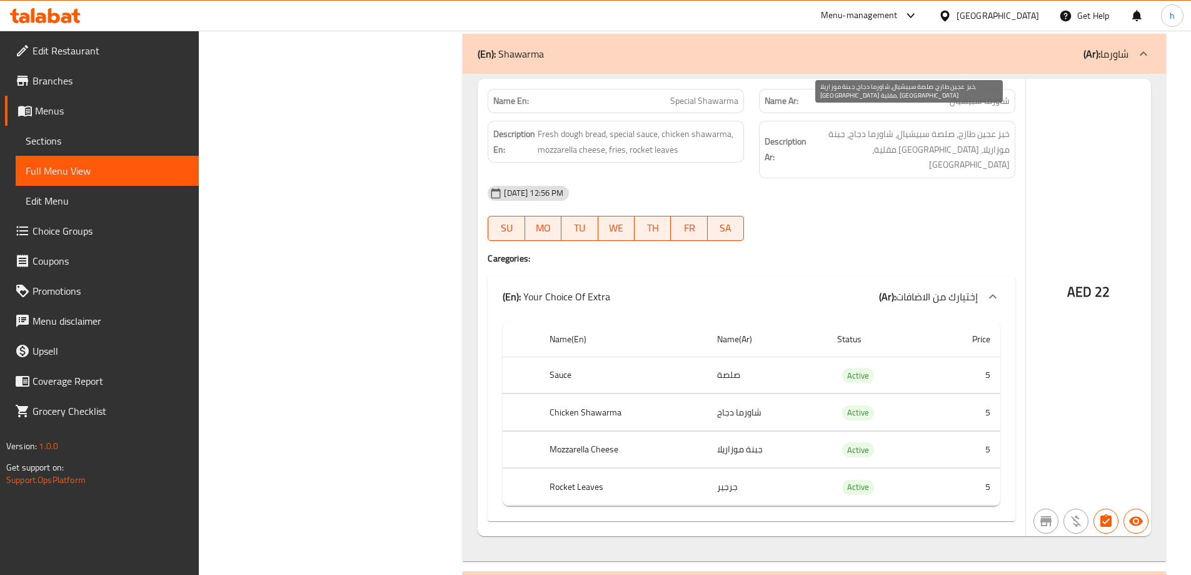
scroll to position [2564, 0]
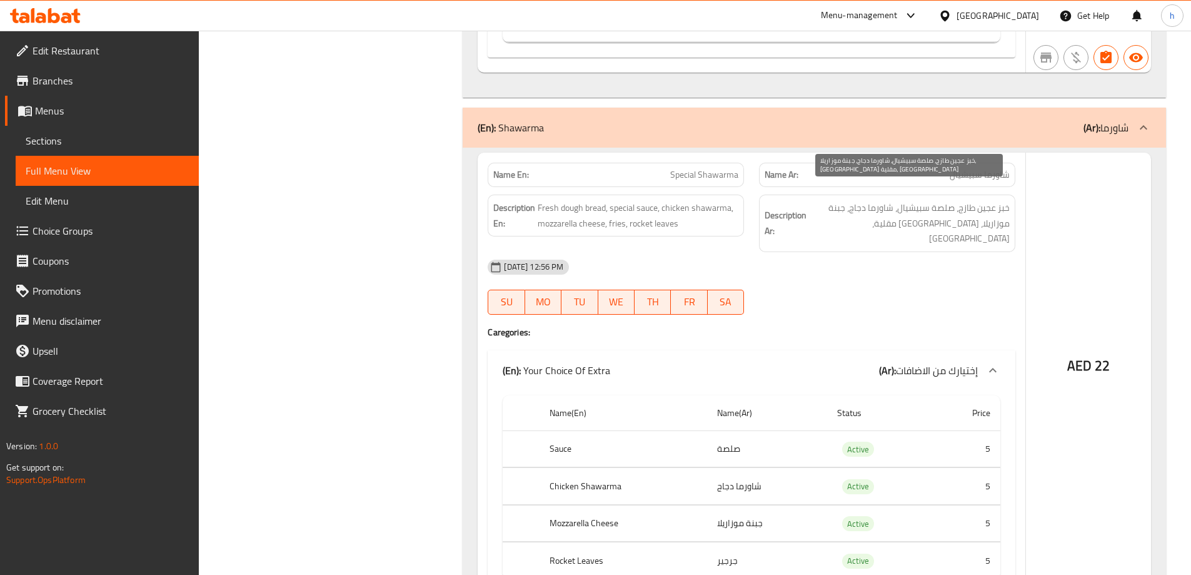
click at [818, 261] on div "13-10-2025 12:56 PM SU MO TU WE TH FR SA" at bounding box center [751, 287] width 543 height 70
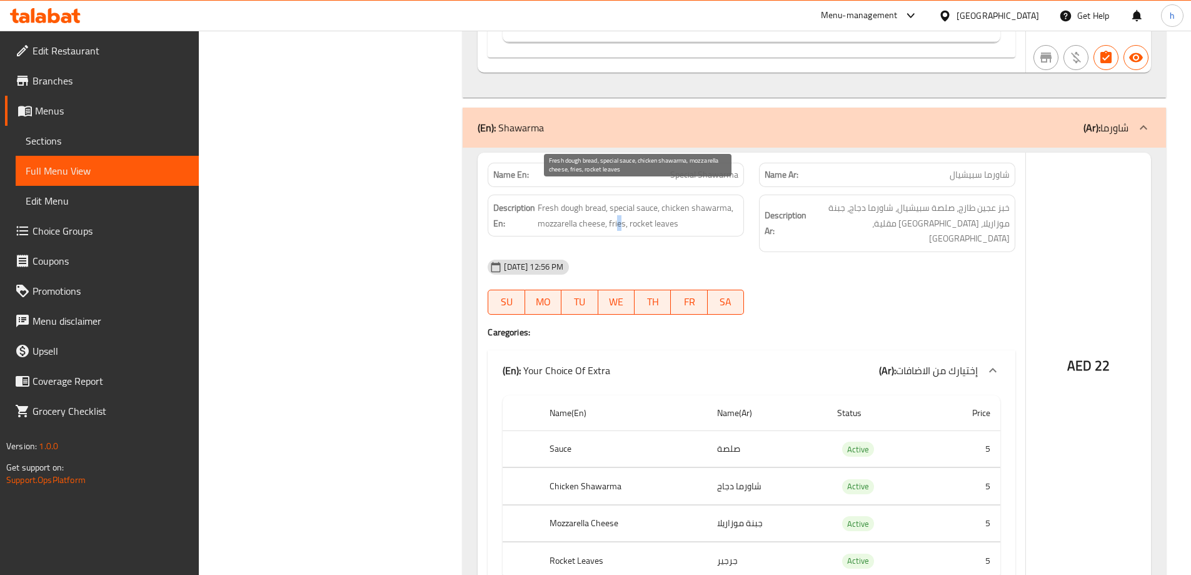
click at [620, 212] on span "Fresh dough bread, special sauce, chicken shawarma, mozzarella cheese, fries, r…" at bounding box center [638, 215] width 201 height 31
click at [615, 211] on span "Fresh dough bread, special sauce, chicken shawarma, mozzarella cheese, fries, r…" at bounding box center [638, 215] width 201 height 31
copy span "fries"
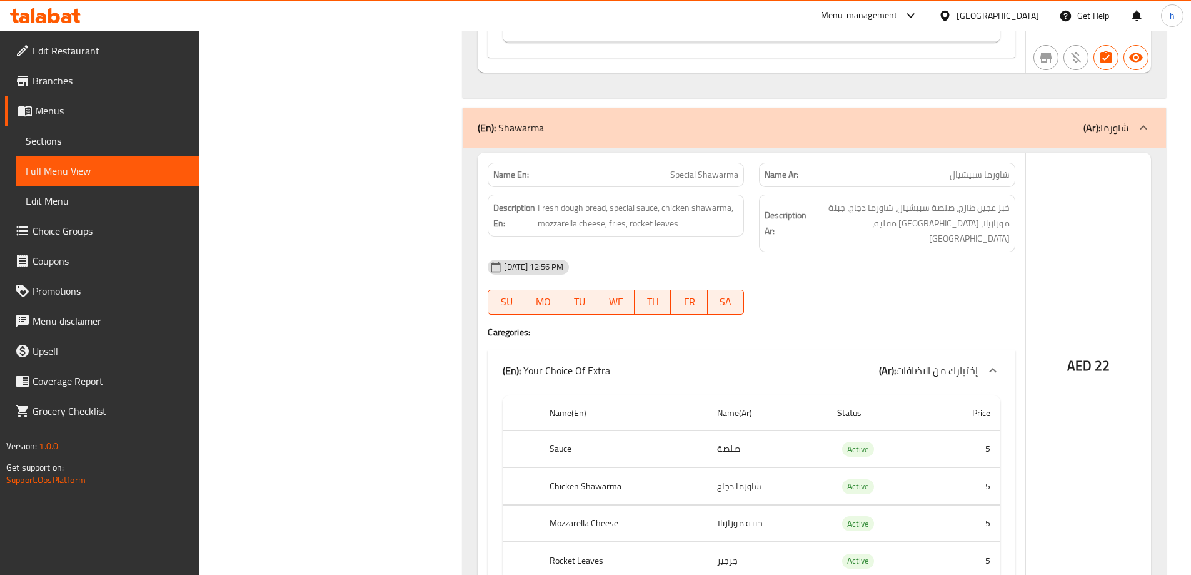
click at [568, 542] on th "Rocket Leaves" at bounding box center [624, 560] width 168 height 37
copy th "Rocket Leaves"
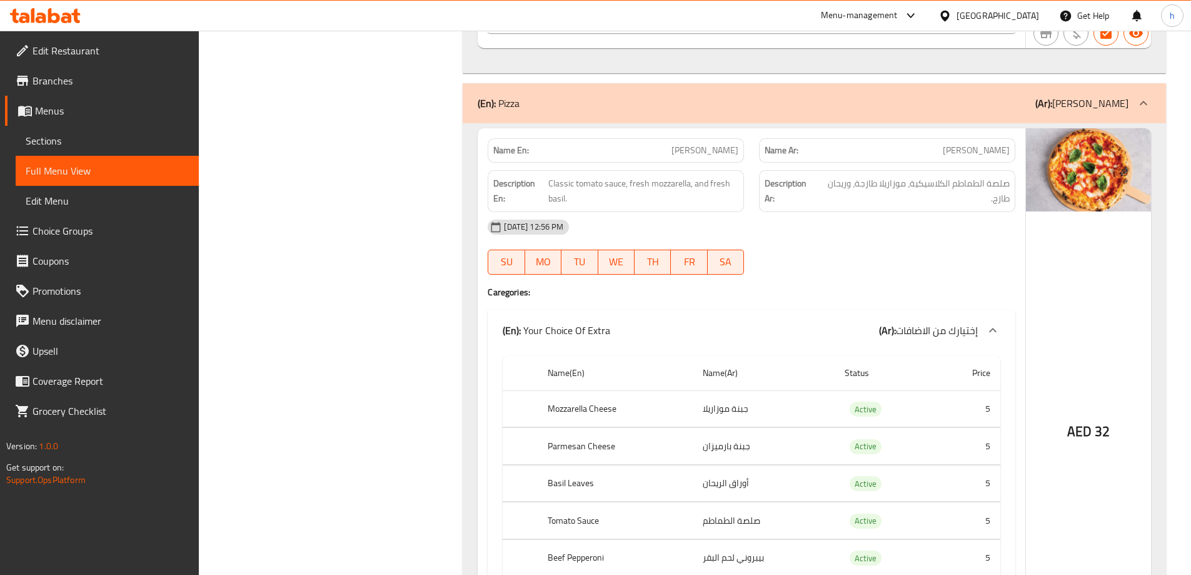
scroll to position [3127, 0]
click at [1001, 143] on span "مارغريتا بيتزا" at bounding box center [976, 149] width 67 height 13
click at [718, 143] on span "[PERSON_NAME]" at bounding box center [705, 149] width 67 height 13
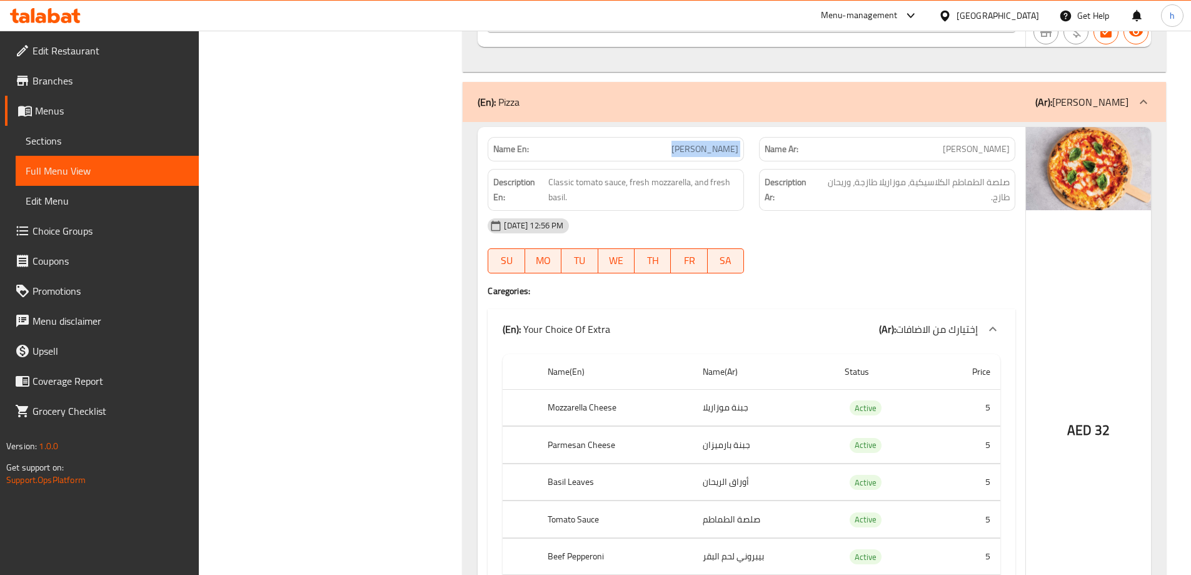
copy span "[PERSON_NAME]"
click at [696, 143] on span "[PERSON_NAME]" at bounding box center [705, 149] width 67 height 13
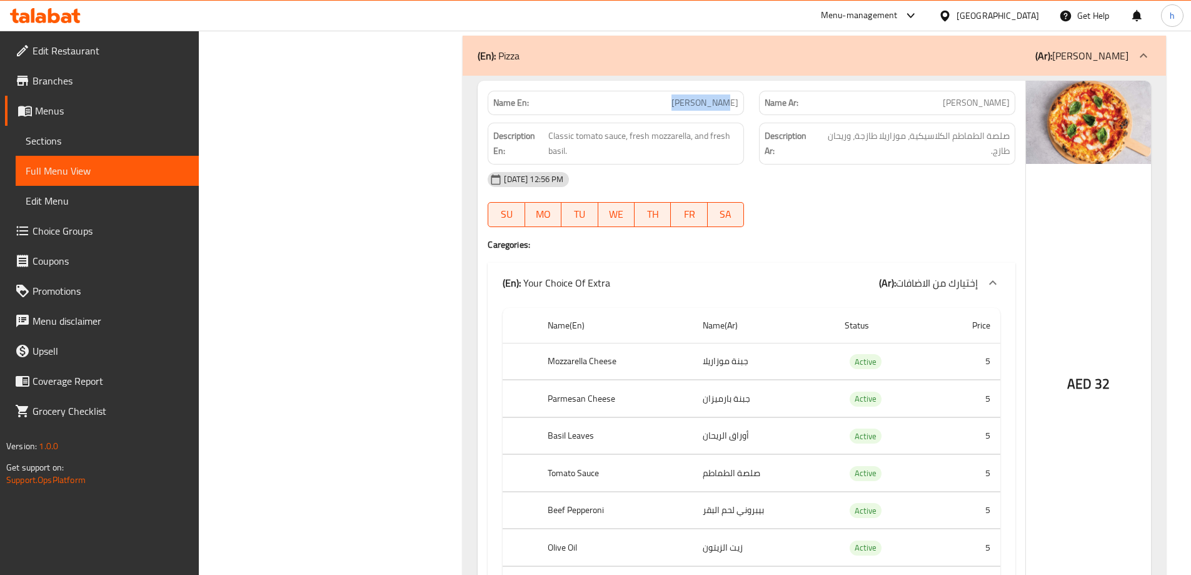
scroll to position [3252, 0]
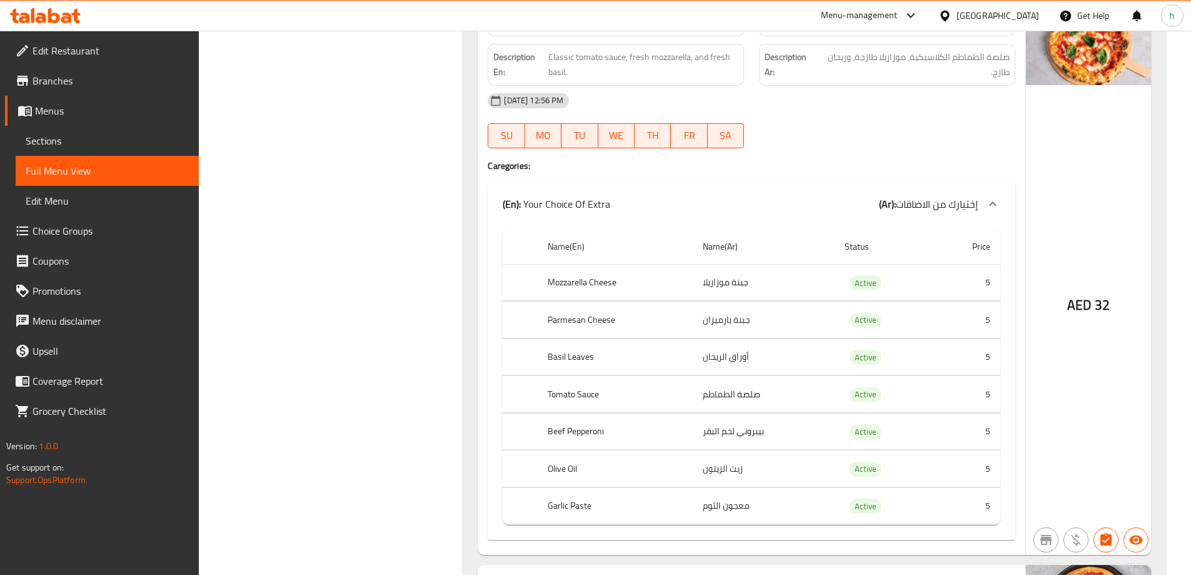
click at [580, 413] on th "Beef Pepperoni" at bounding box center [615, 431] width 155 height 37
copy th "Beef Pepperoni"
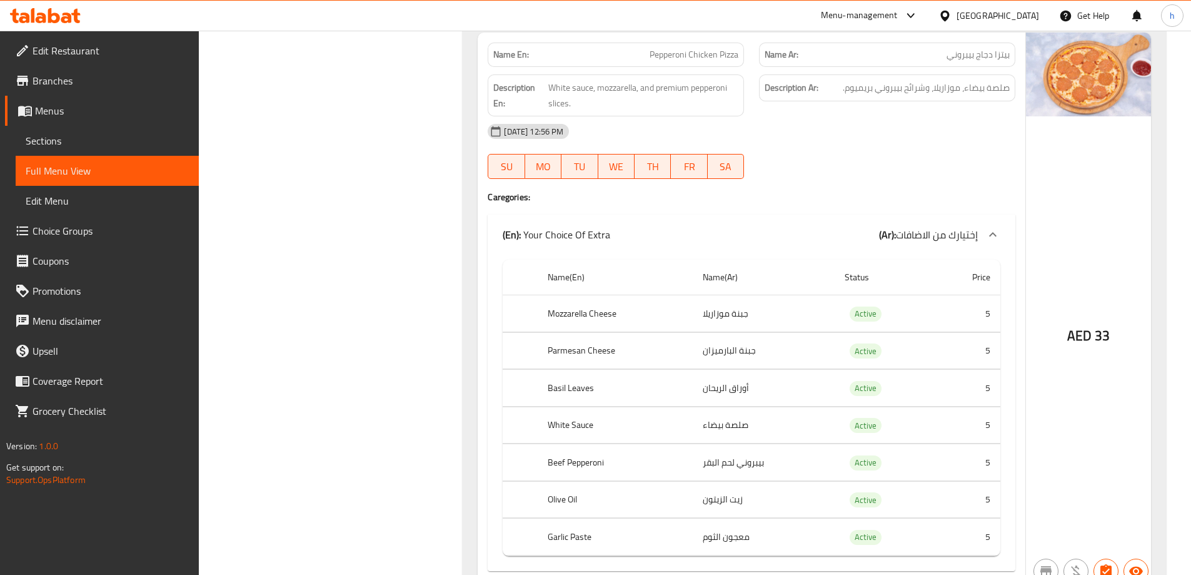
scroll to position [4378, 0]
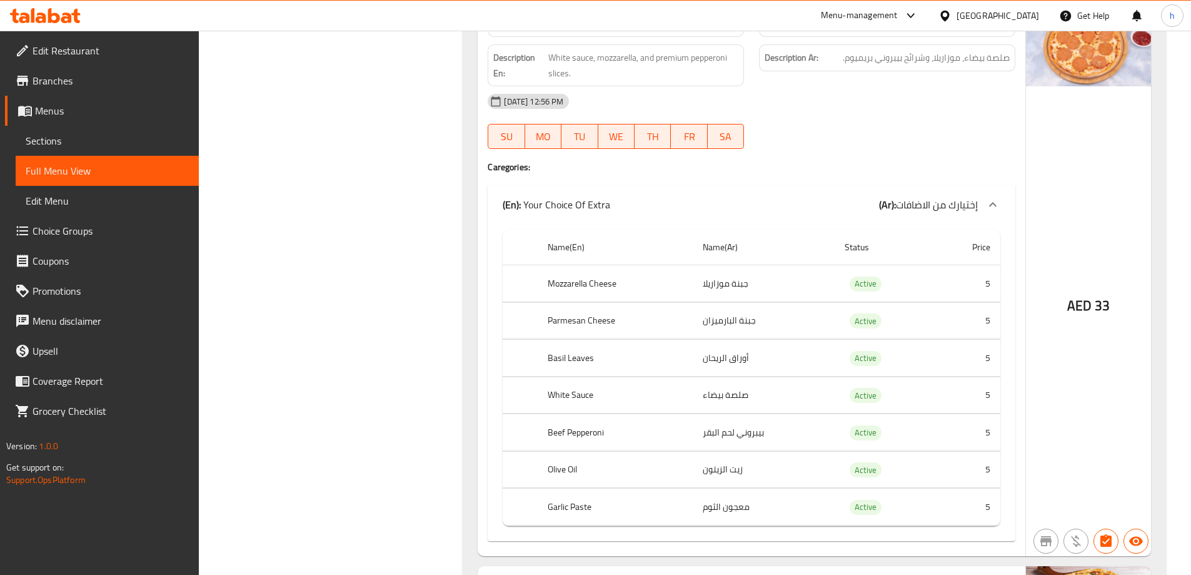
click at [593, 414] on th "Beef Pepperoni" at bounding box center [615, 432] width 155 height 37
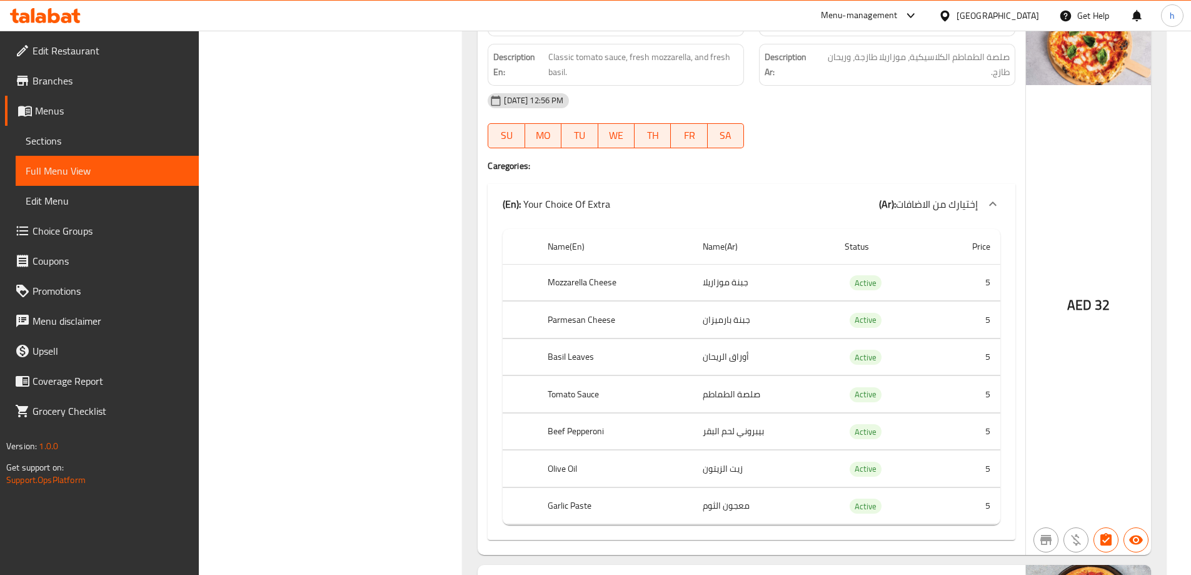
scroll to position [3189, 0]
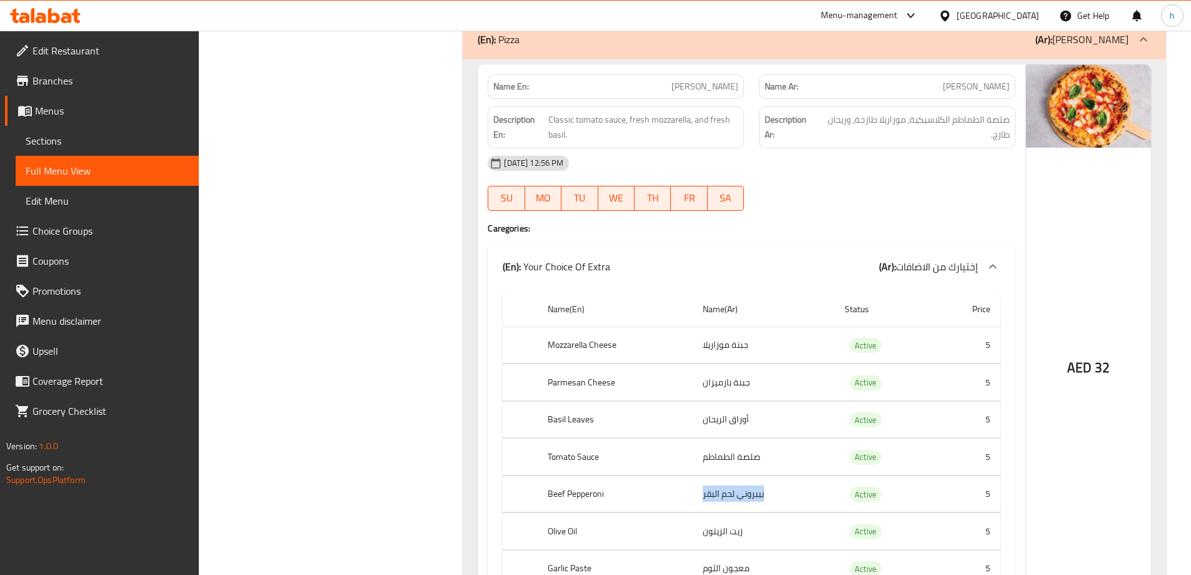
drag, startPoint x: 794, startPoint y: 465, endPoint x: 699, endPoint y: 460, distance: 95.2
click at [699, 475] on td "بيبروني لحم البقر" at bounding box center [764, 493] width 142 height 37
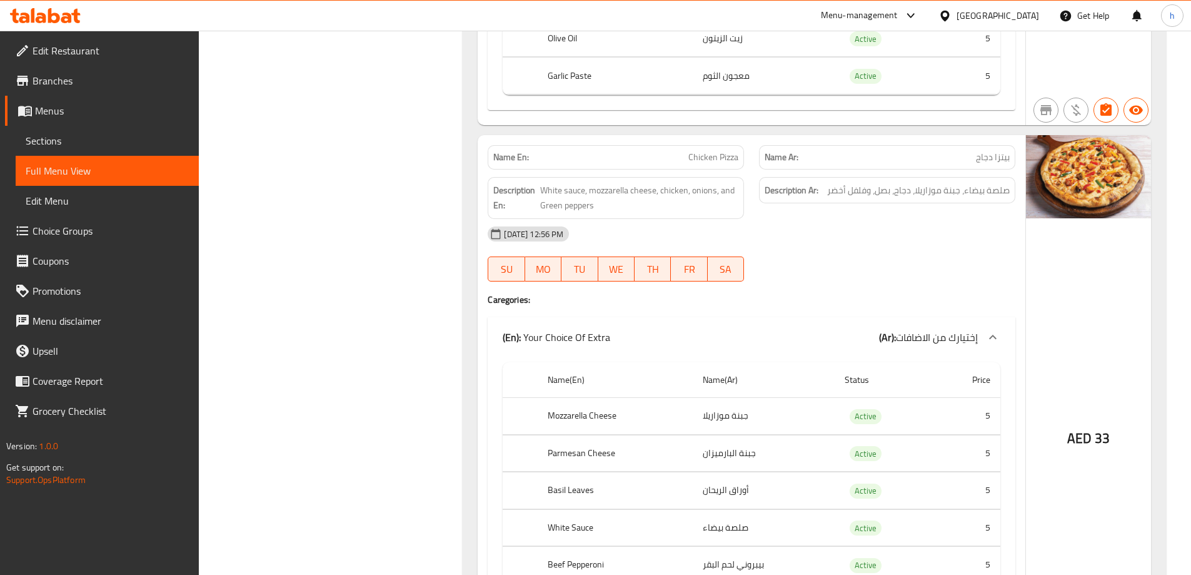
scroll to position [4878, 0]
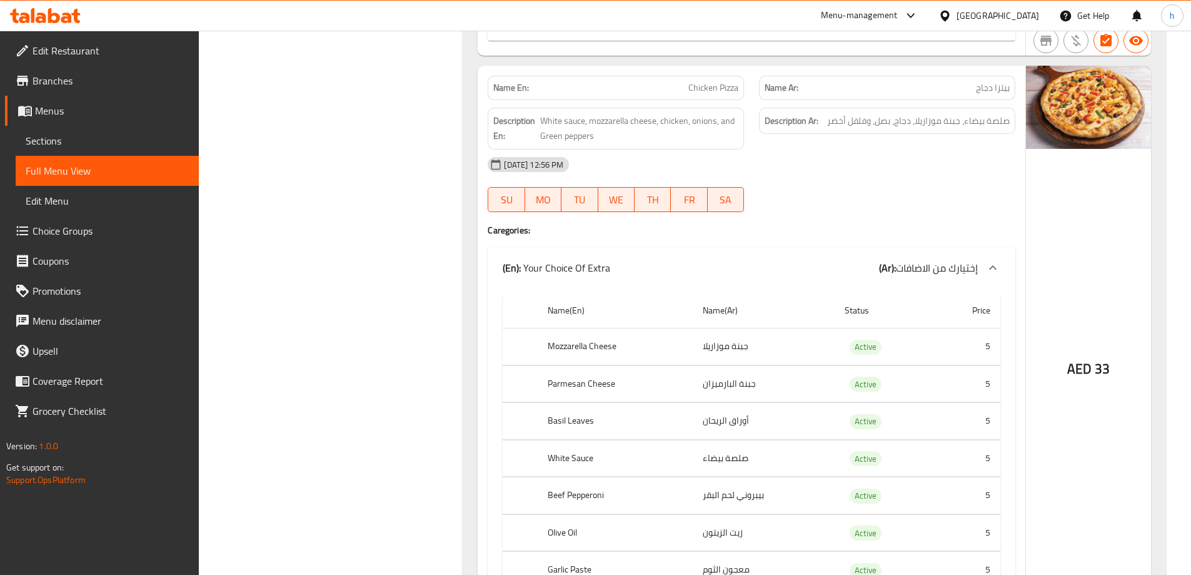
click at [738, 477] on td "بيبروني لحم البقر" at bounding box center [764, 495] width 142 height 37
click at [737, 477] on td "بيبروني لحم البقر" at bounding box center [764, 495] width 142 height 37
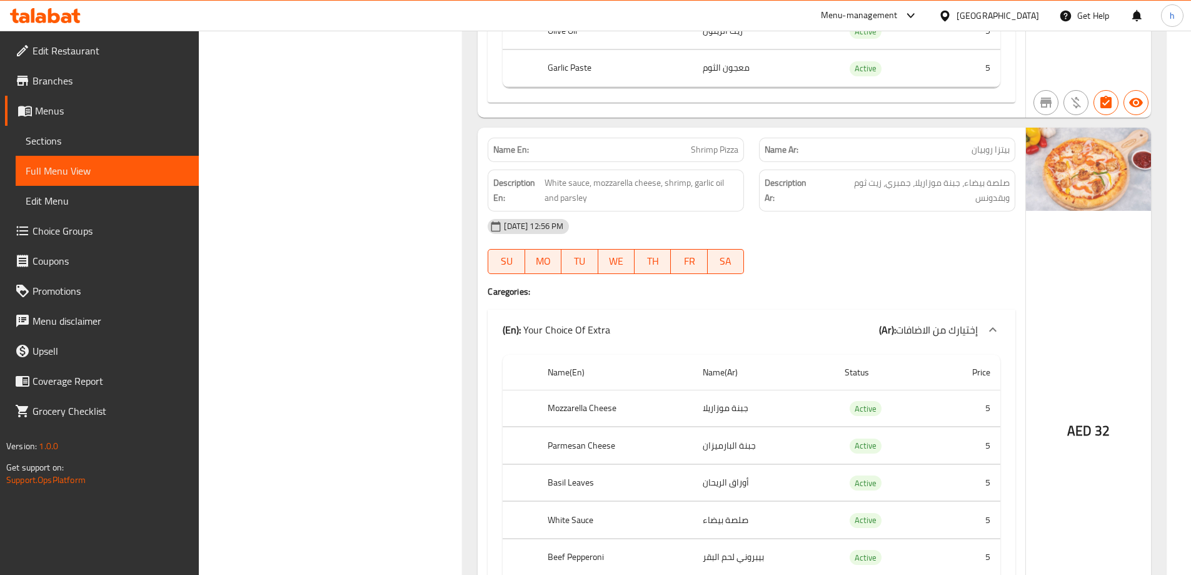
scroll to position [5441, 0]
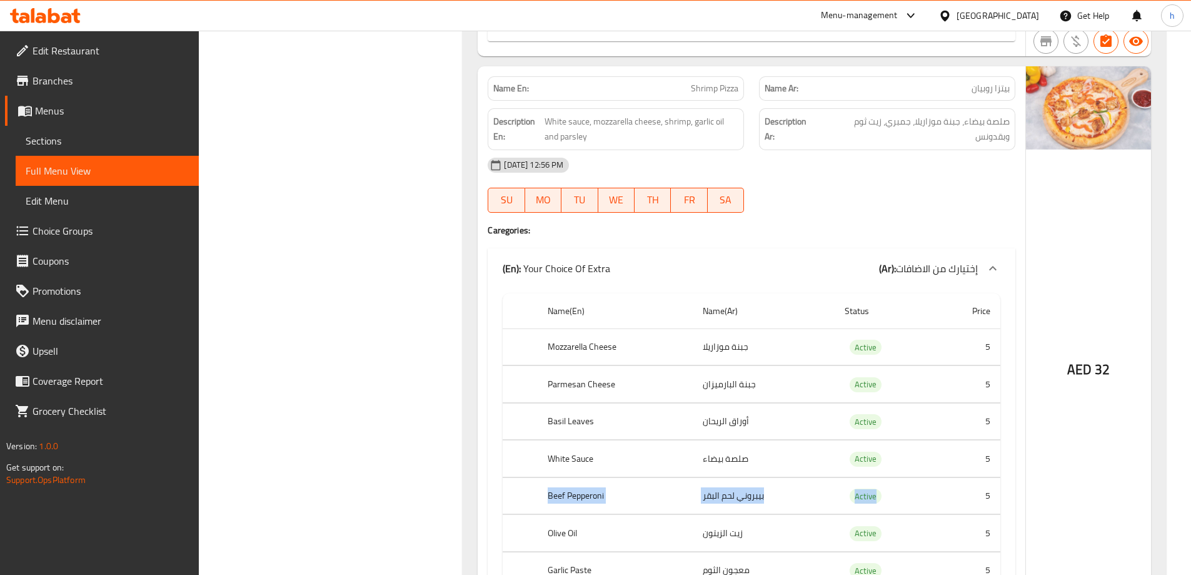
drag, startPoint x: 934, startPoint y: 457, endPoint x: 535, endPoint y: 463, distance: 399.0
click at [535, 477] on tr "Beef Pepperoni بيبروني لحم البقر Active 5" at bounding box center [752, 495] width 498 height 37
click at [714, 82] on span "Shrimp Pizza" at bounding box center [715, 88] width 48 height 13
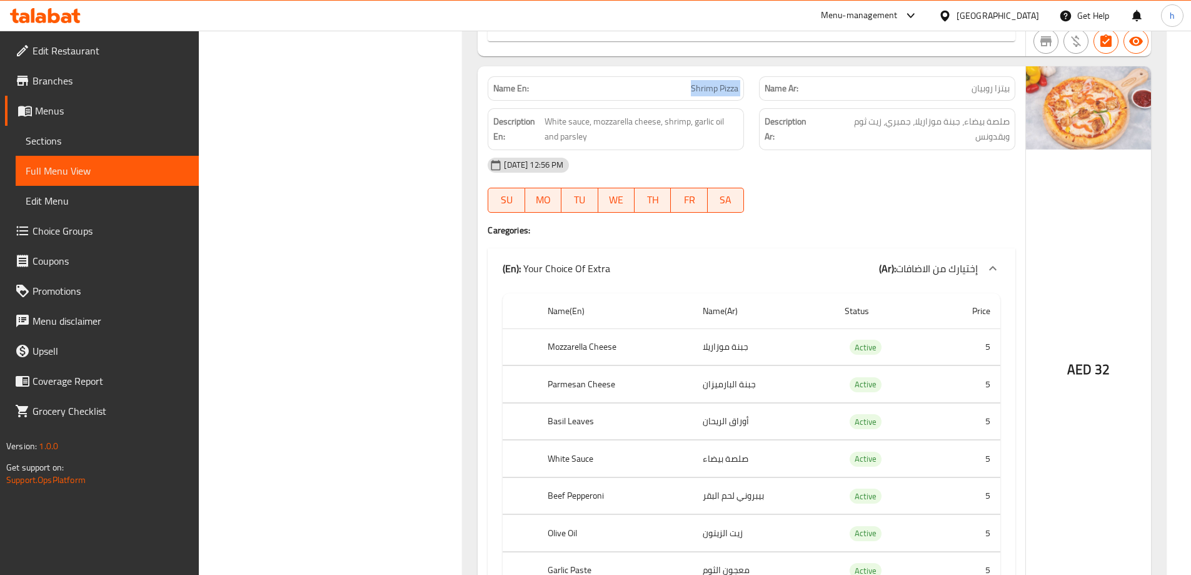
copy span "Shrimp Pizza"
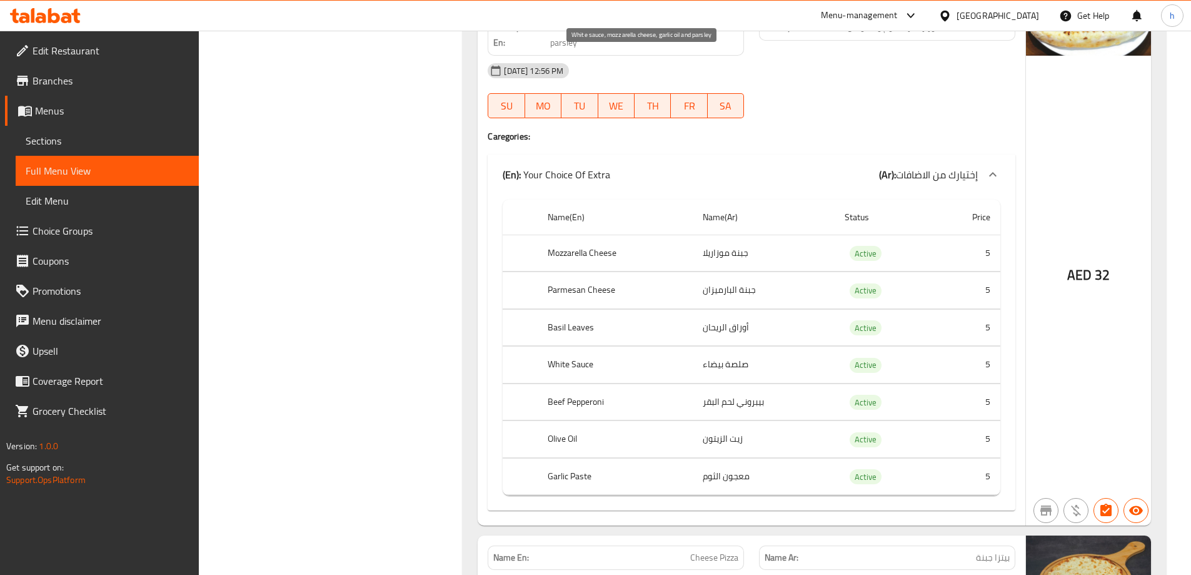
scroll to position [6129, 0]
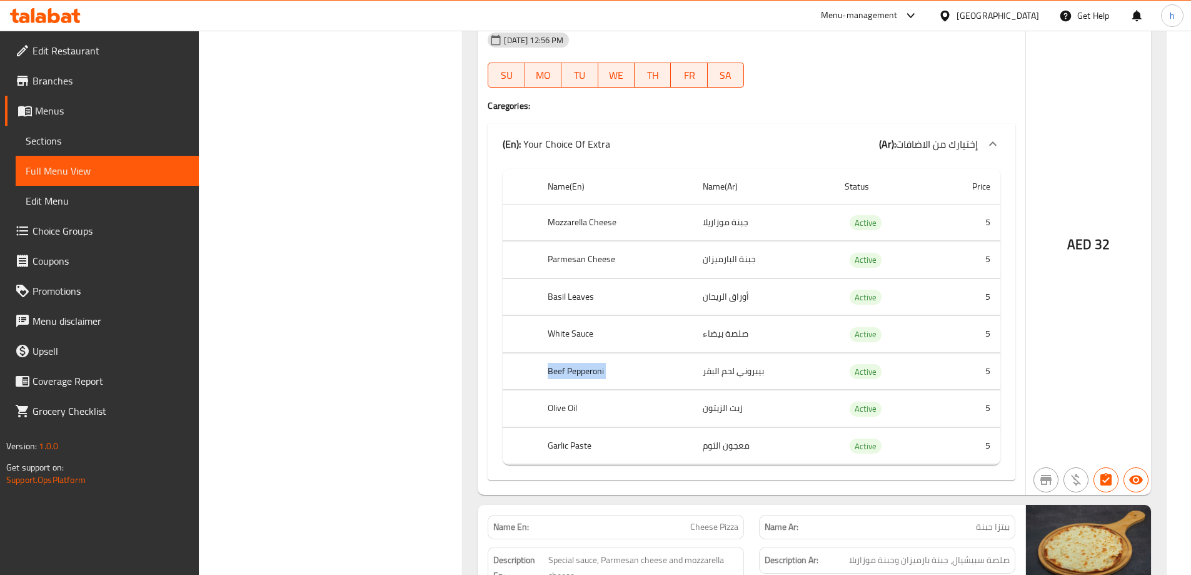
drag, startPoint x: 812, startPoint y: 343, endPoint x: 533, endPoint y: 340, distance: 279.6
click at [533, 353] on tr "Beef Pepperoni بيبروني لحم البقر Active 5" at bounding box center [752, 371] width 498 height 37
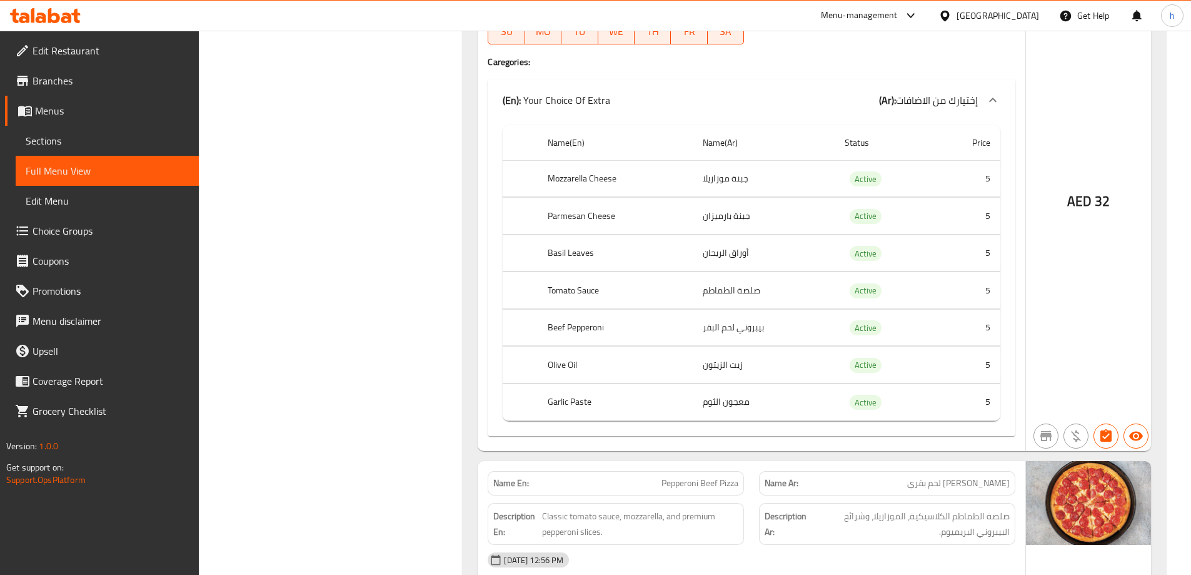
scroll to position [3366, 0]
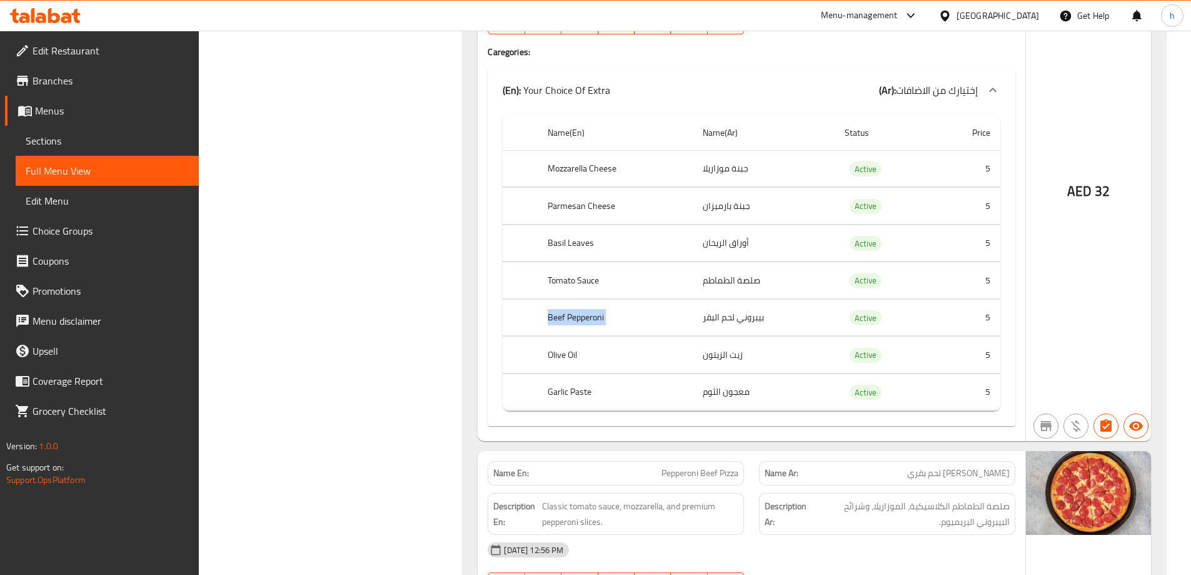
drag, startPoint x: 766, startPoint y: 290, endPoint x: 535, endPoint y: 283, distance: 231.5
click at [535, 299] on tr "Beef Pepperoni بيبروني لحم البقر Active 5" at bounding box center [752, 317] width 498 height 37
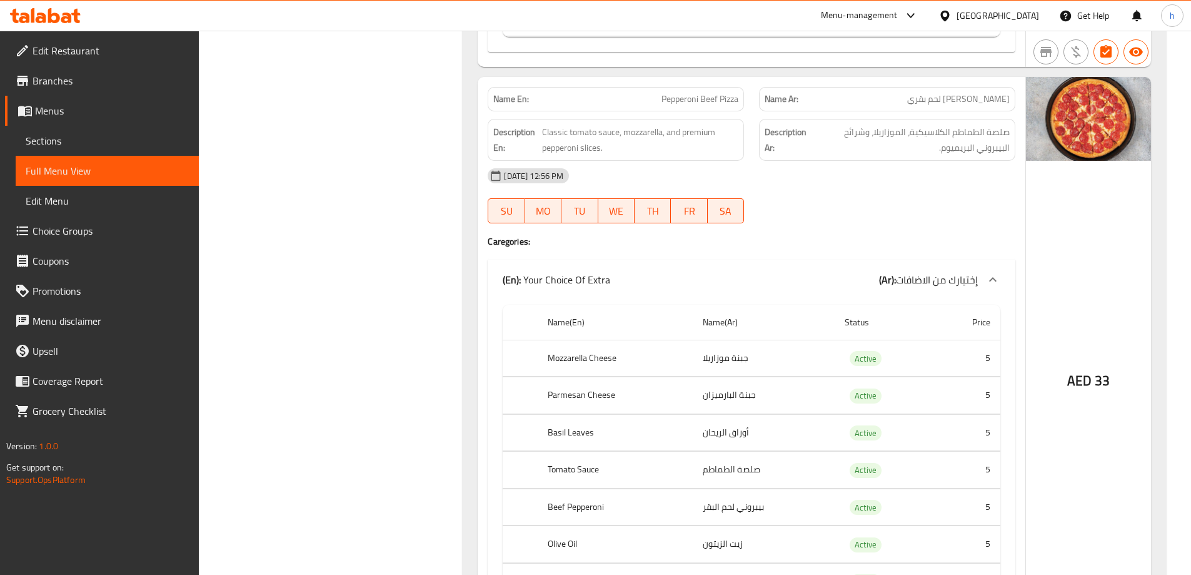
scroll to position [3741, 0]
drag, startPoint x: 764, startPoint y: 473, endPoint x: 692, endPoint y: 477, distance: 71.4
click at [693, 487] on td "بيبروني لحم البقر" at bounding box center [764, 505] width 142 height 37
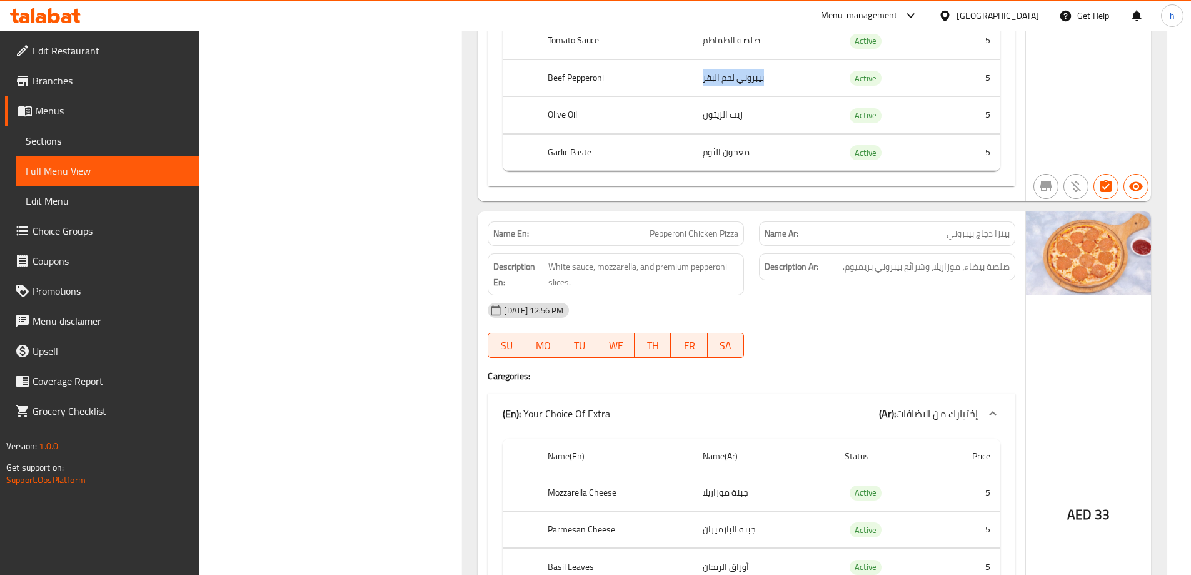
scroll to position [4241, 0]
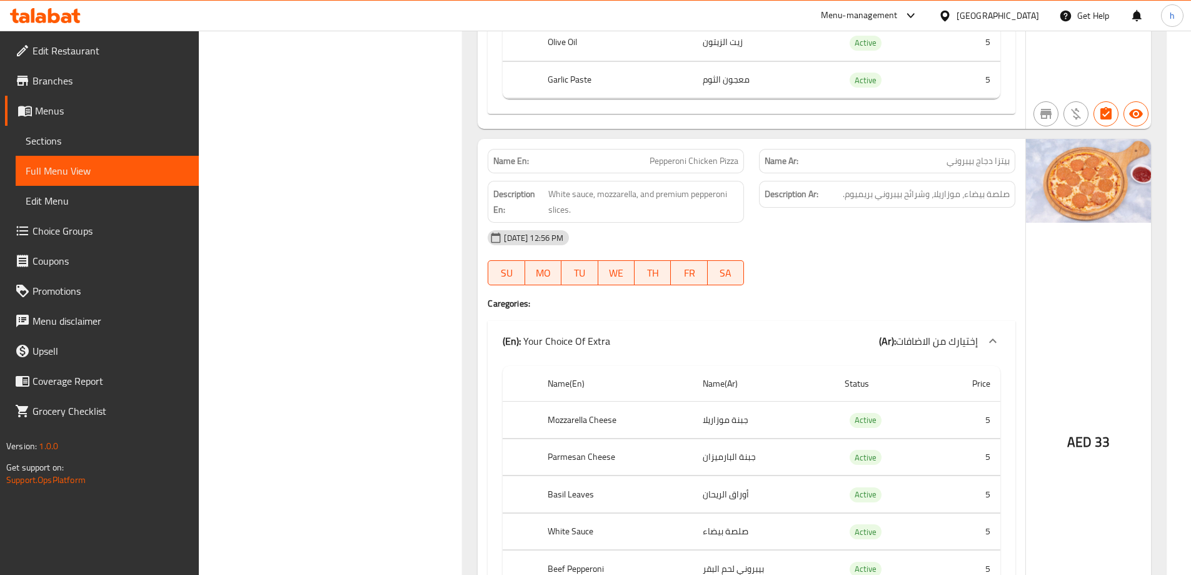
drag, startPoint x: 698, startPoint y: 543, endPoint x: 656, endPoint y: 544, distance: 41.9
click at [656, 550] on tr "Beef Pepperoni بيبروني لحم البقر Active 5" at bounding box center [752, 568] width 498 height 37
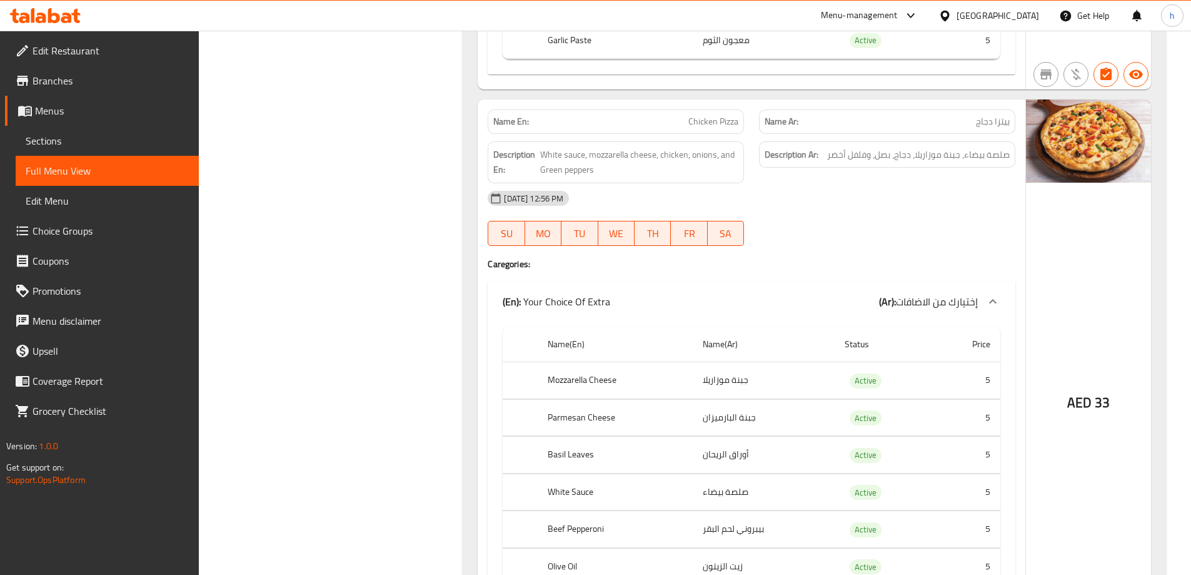
scroll to position [4867, 0]
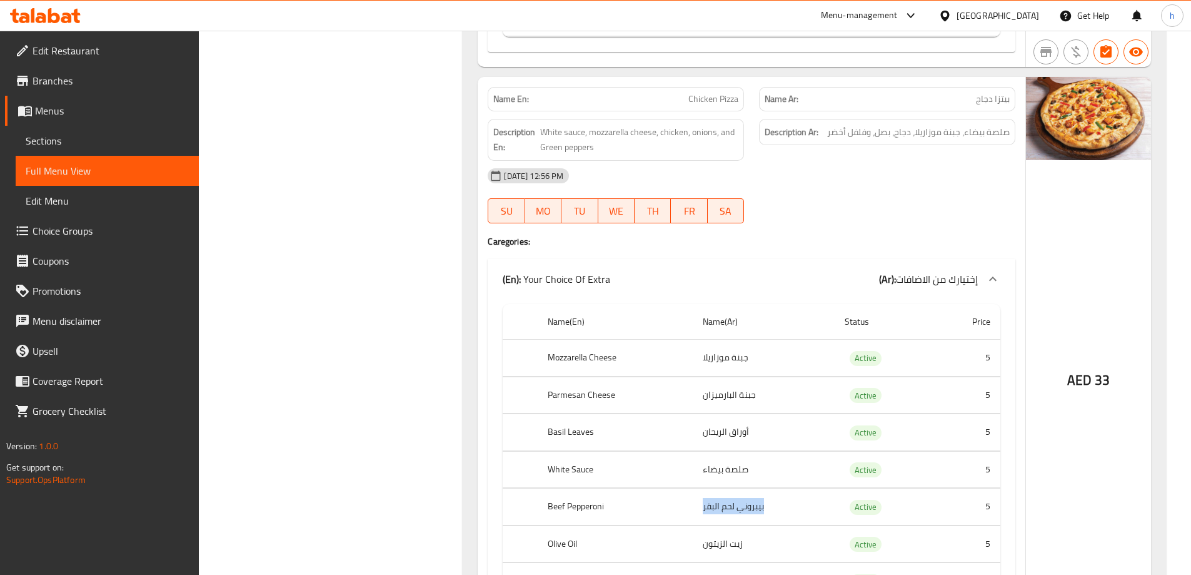
drag, startPoint x: 773, startPoint y: 478, endPoint x: 701, endPoint y: 476, distance: 71.9
click at [701, 488] on td "بيبروني لحم البقر" at bounding box center [764, 506] width 142 height 37
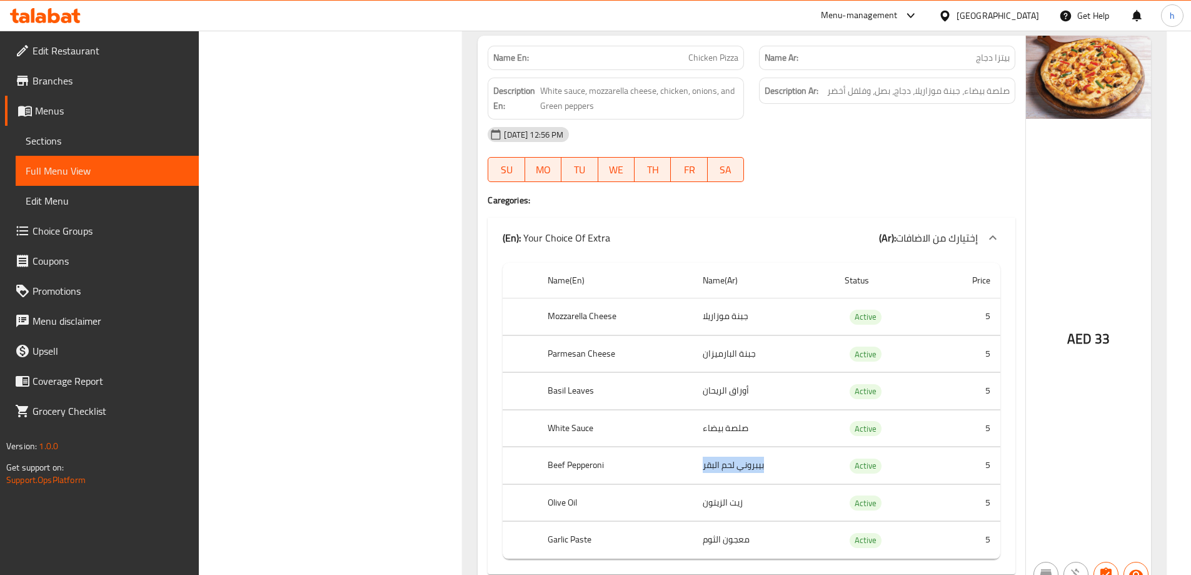
scroll to position [4929, 0]
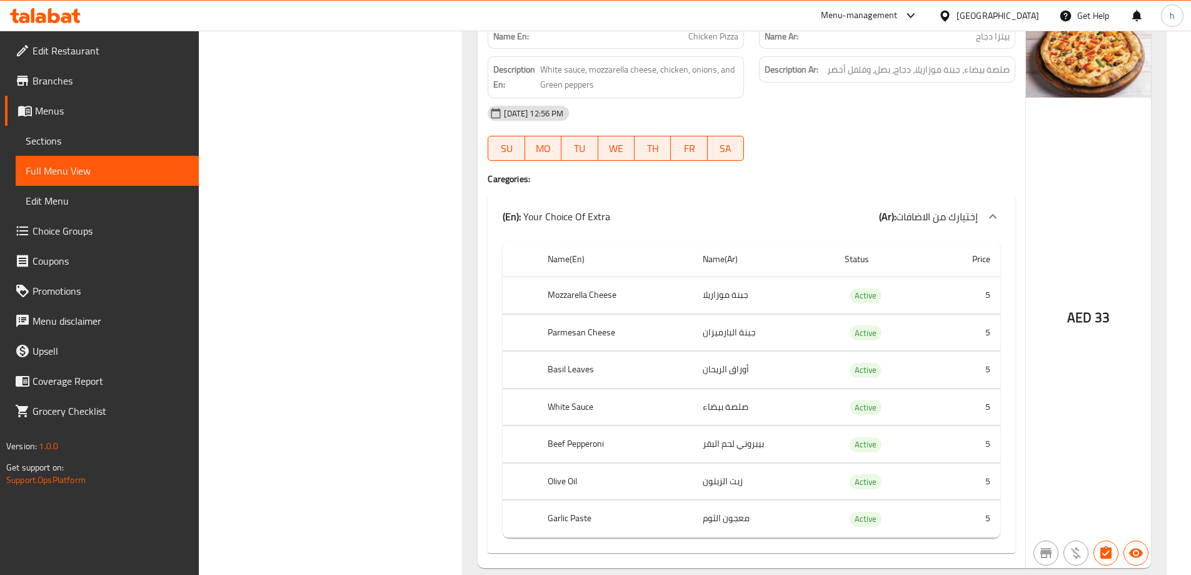
click at [613, 426] on th "Beef Pepperoni" at bounding box center [615, 444] width 155 height 37
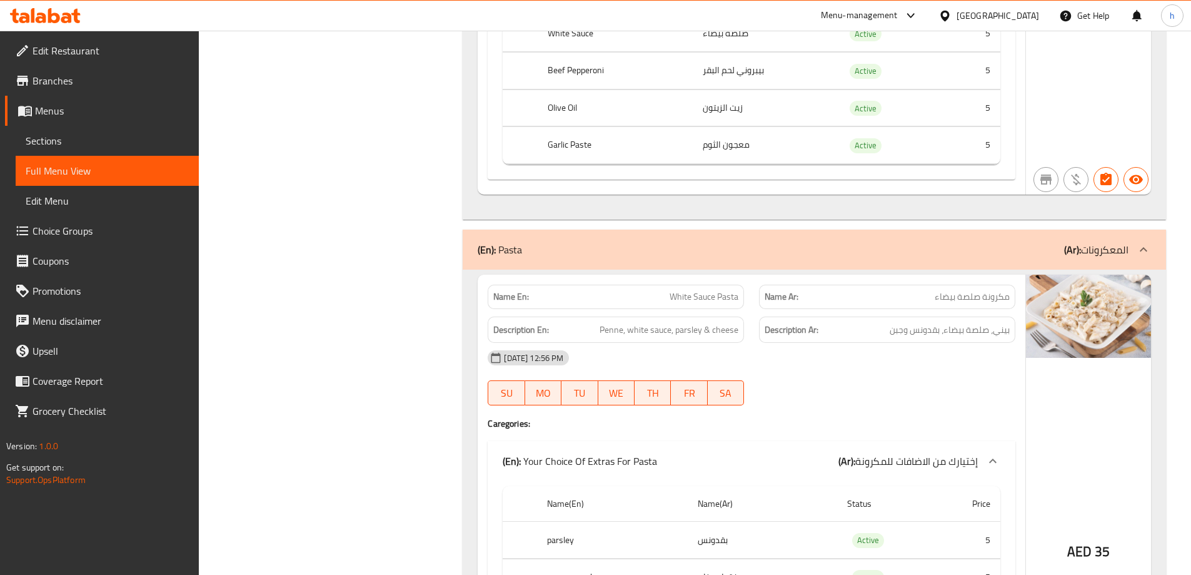
scroll to position [7744, 0]
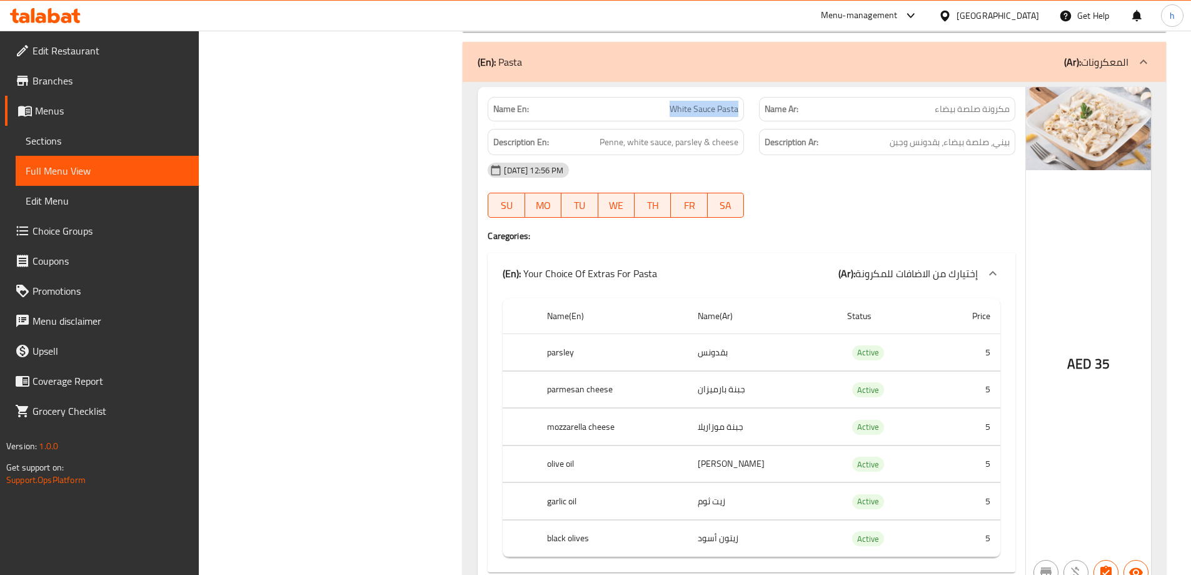
drag, startPoint x: 662, startPoint y: 76, endPoint x: 747, endPoint y: 80, distance: 85.8
click at [747, 89] on div "Name En: White Sauce Pasta" at bounding box center [615, 108] width 271 height 39
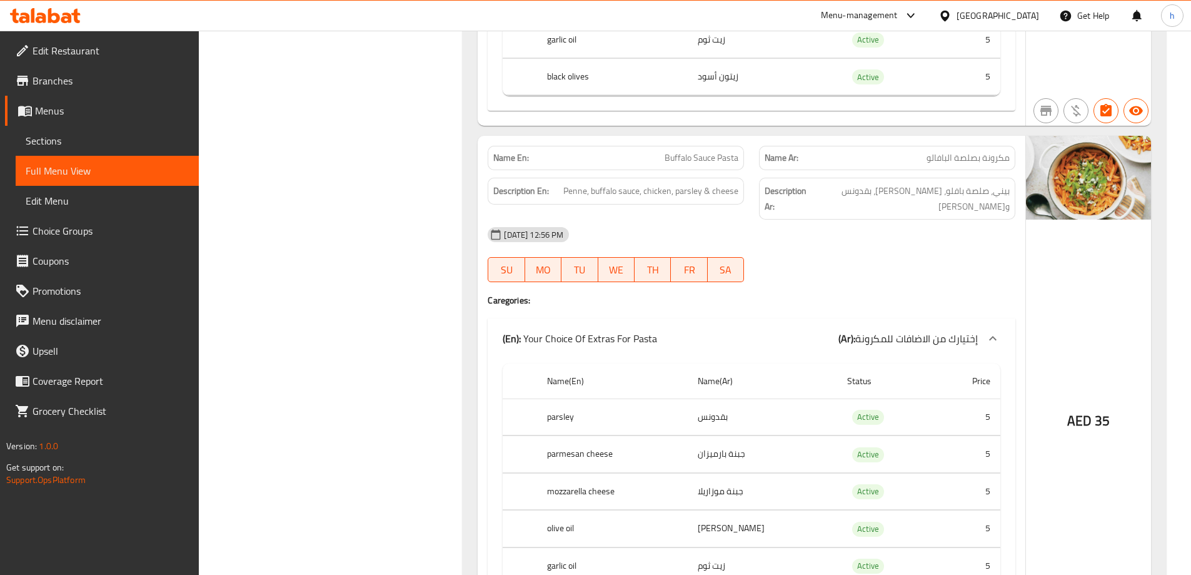
scroll to position [9244, 0]
click at [671, 149] on span "Buffalo Sauce Pasta" at bounding box center [702, 155] width 74 height 13
click at [700, 149] on span "Buffalo Sauce Pasta" at bounding box center [702, 155] width 74 height 13
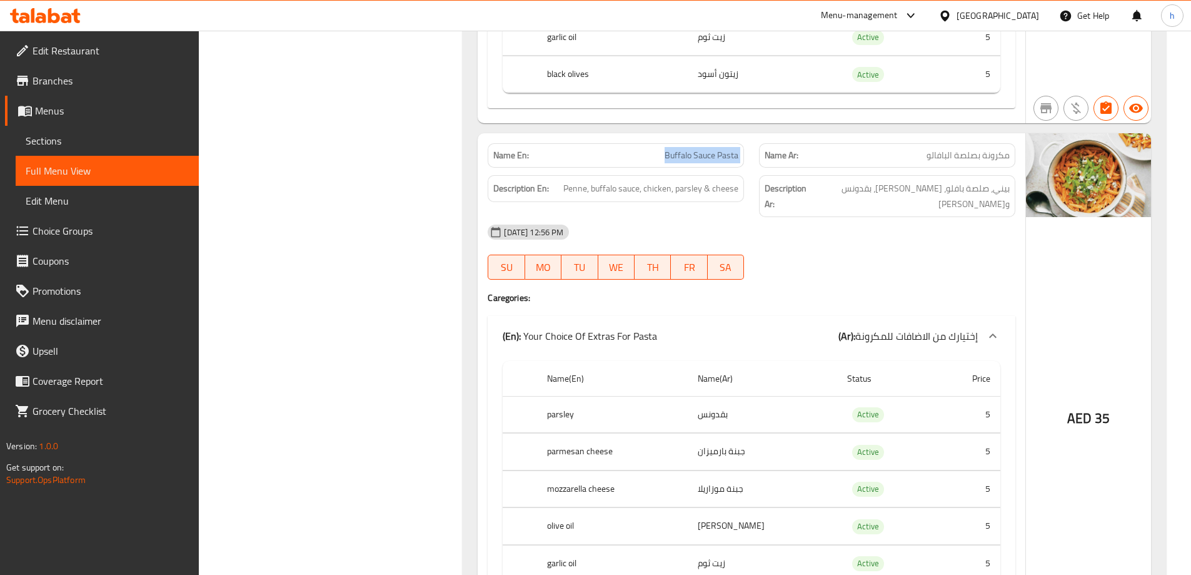
click at [700, 149] on span "Buffalo Sauce Pasta" at bounding box center [702, 155] width 74 height 13
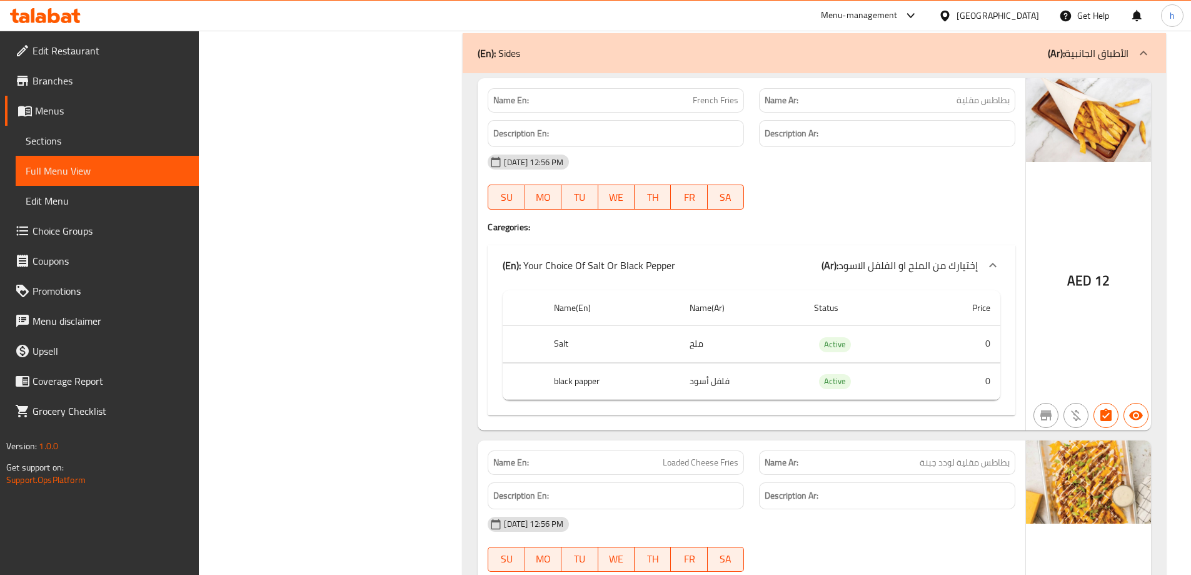
scroll to position [10433, 0]
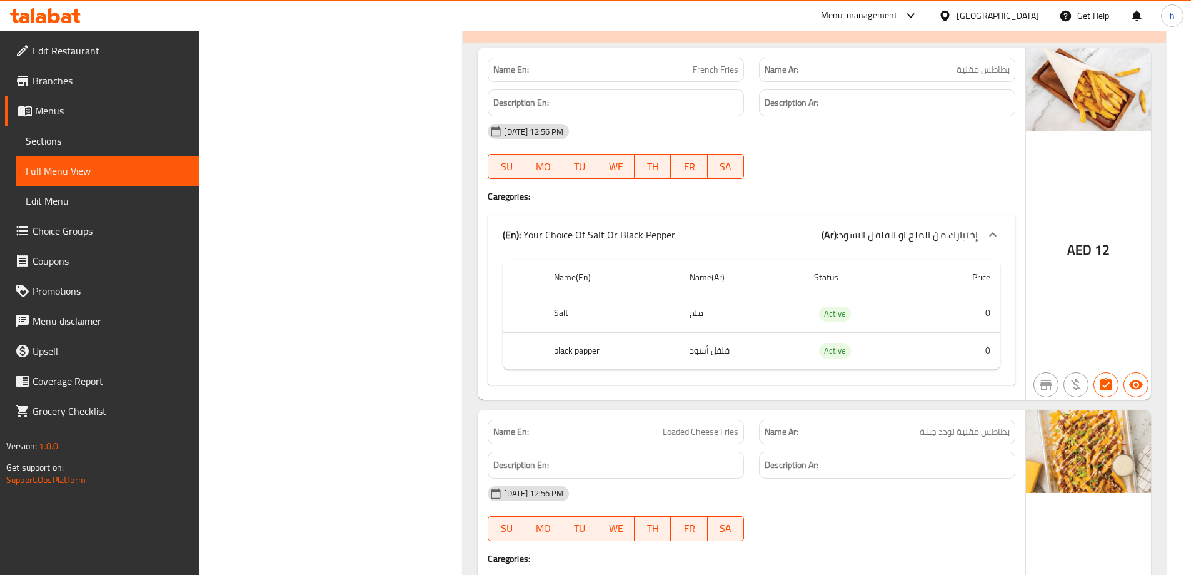
click at [729, 425] on span "Loaded Cheese Fries" at bounding box center [701, 431] width 76 height 13
click at [707, 425] on span "Loaded Cheese Fries" at bounding box center [701, 431] width 76 height 13
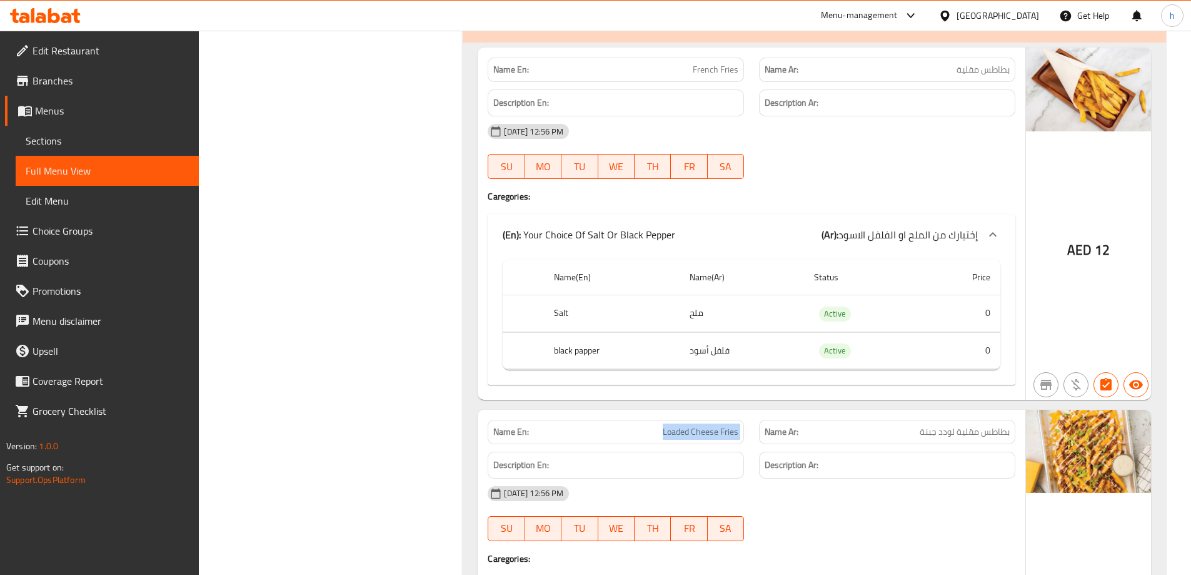
click at [707, 425] on span "Loaded Cheese Fries" at bounding box center [701, 431] width 76 height 13
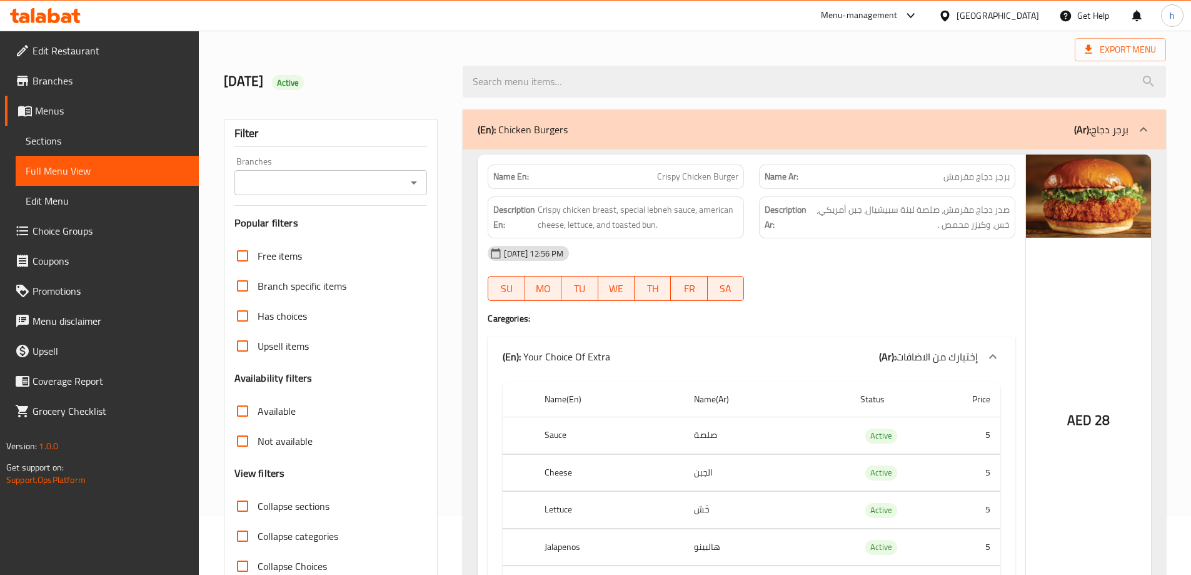
scroll to position [0, 0]
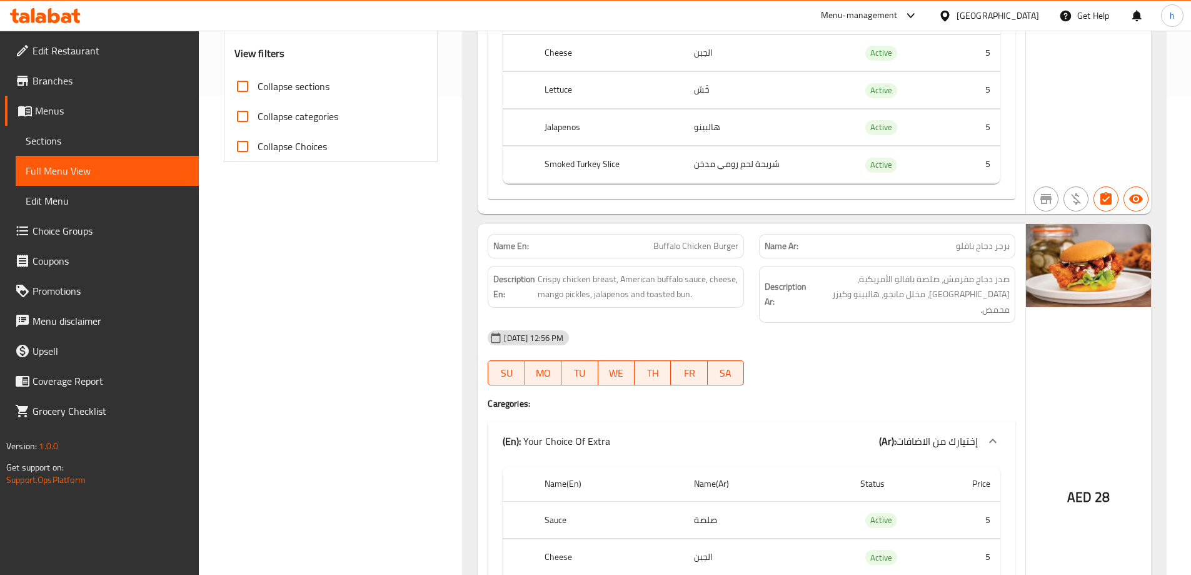
scroll to position [499, 0]
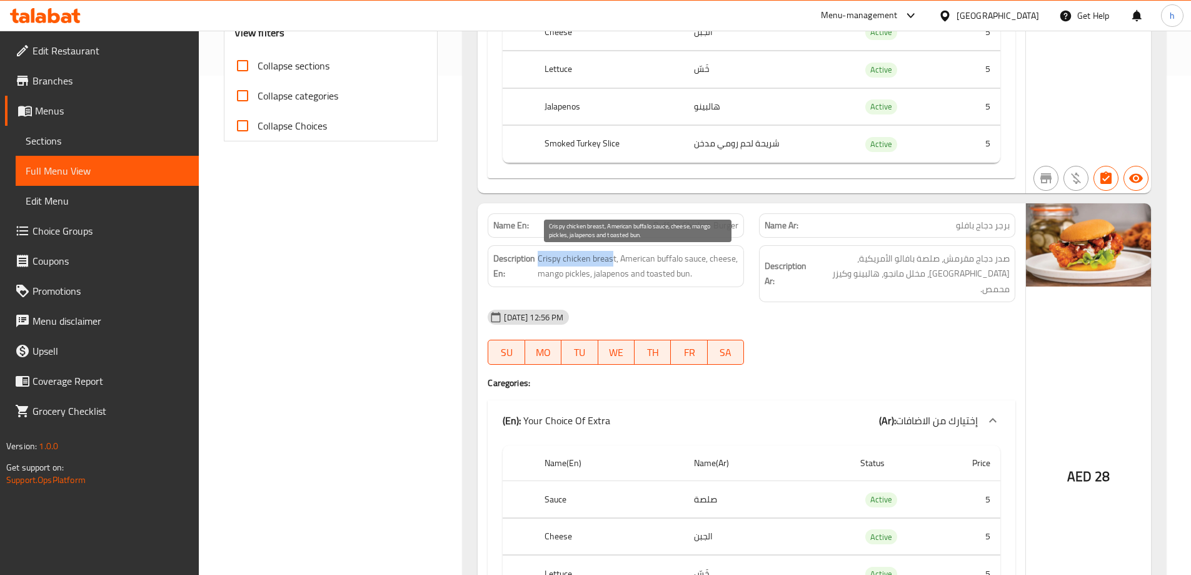
drag, startPoint x: 548, startPoint y: 260, endPoint x: 614, endPoint y: 260, distance: 65.0
click at [614, 260] on span "Crispy chicken breast, American buffalo sauce, cheese, mango pickles, jalapenos…" at bounding box center [638, 266] width 201 height 31
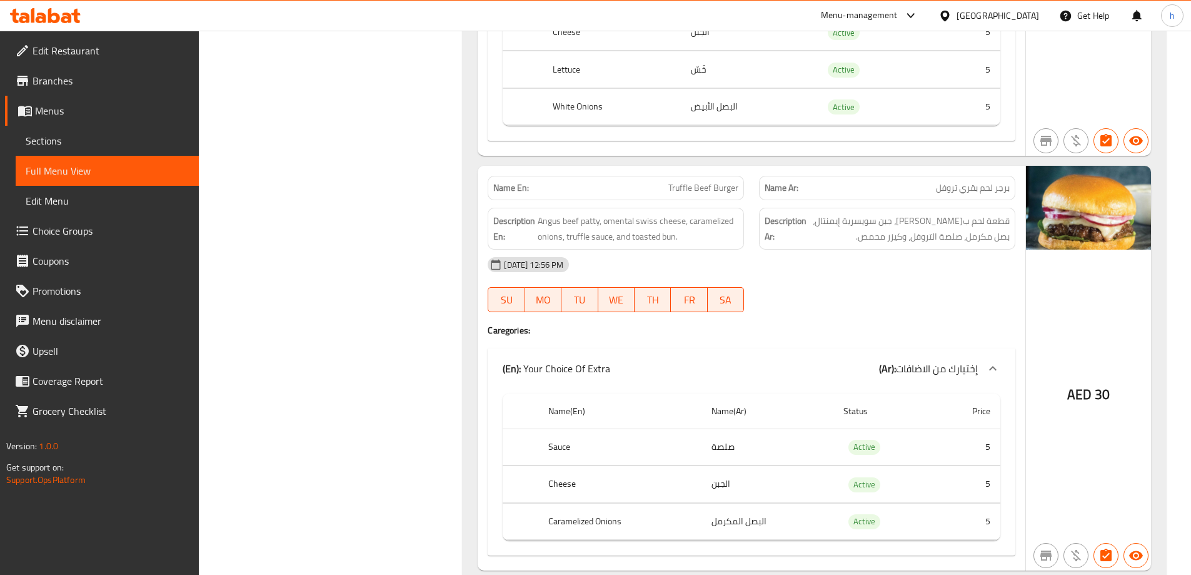
scroll to position [2139, 0]
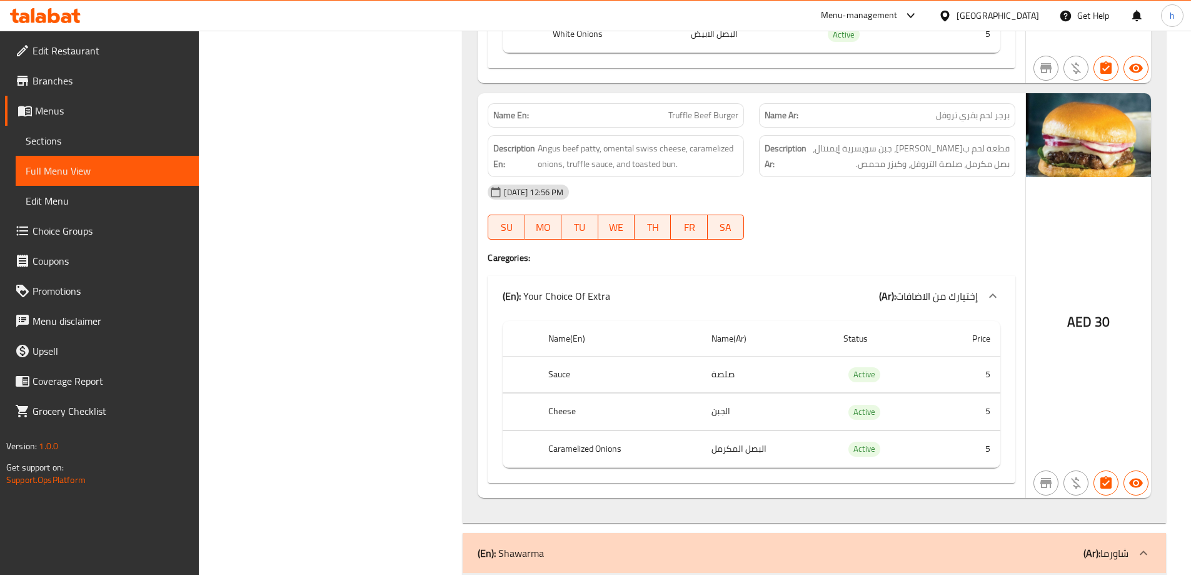
click at [43, 134] on span "Sections" at bounding box center [107, 140] width 163 height 15
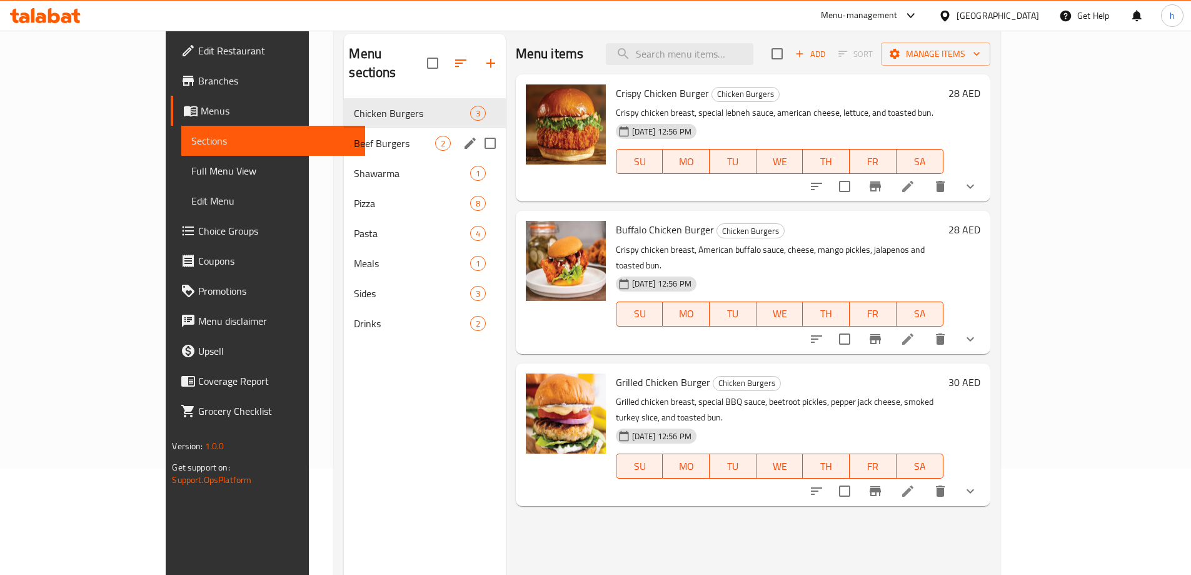
scroll to position [50, 0]
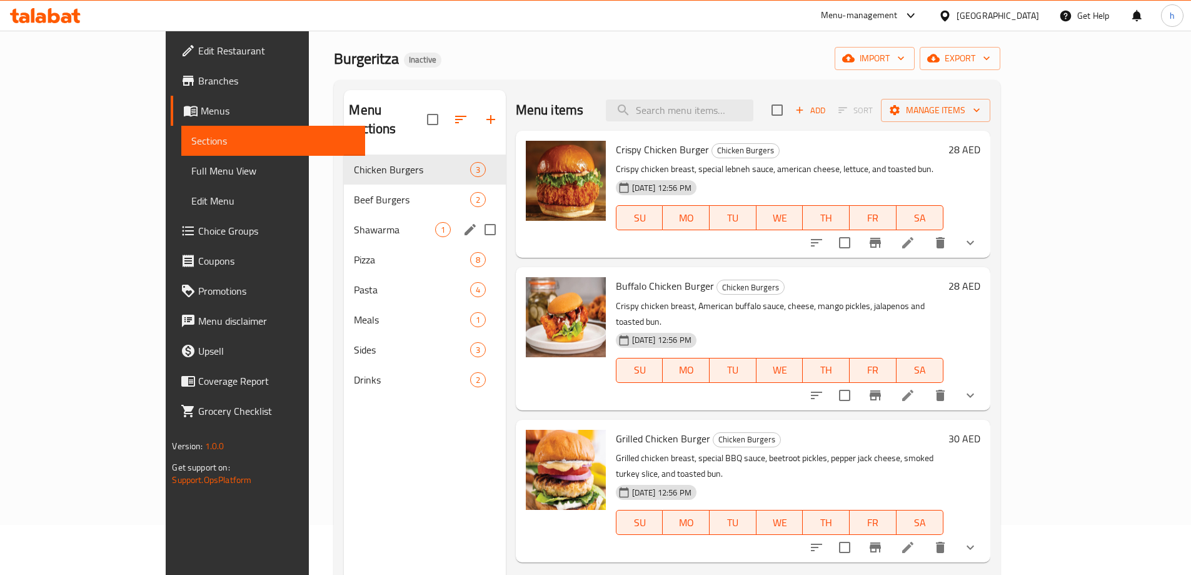
click at [354, 192] on span "Beef Burgers" at bounding box center [412, 199] width 116 height 15
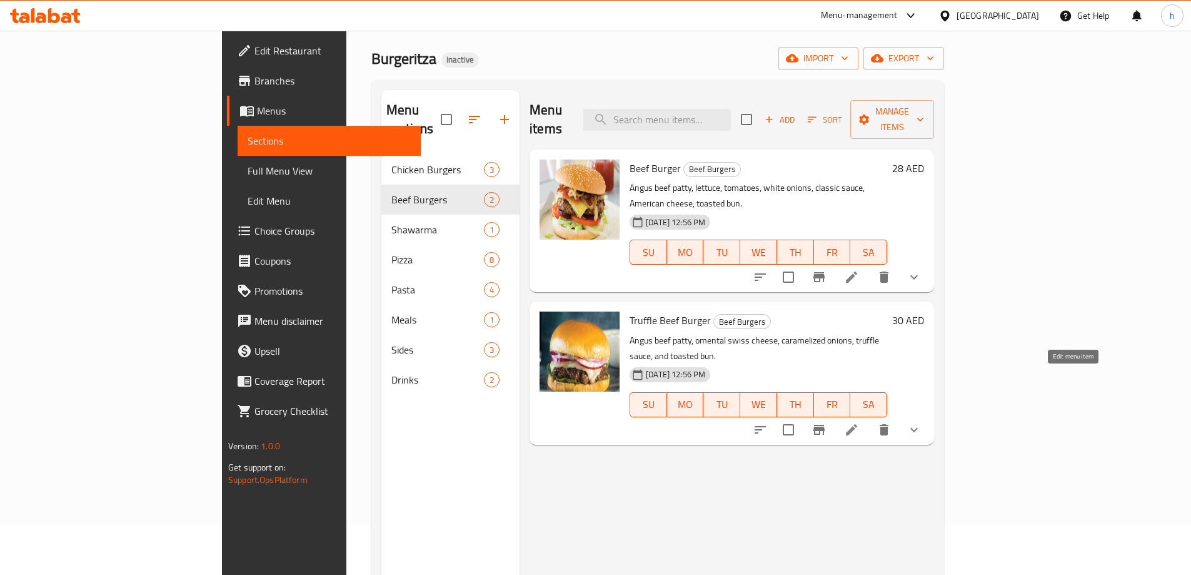
click at [859, 422] on icon at bounding box center [851, 429] width 15 height 15
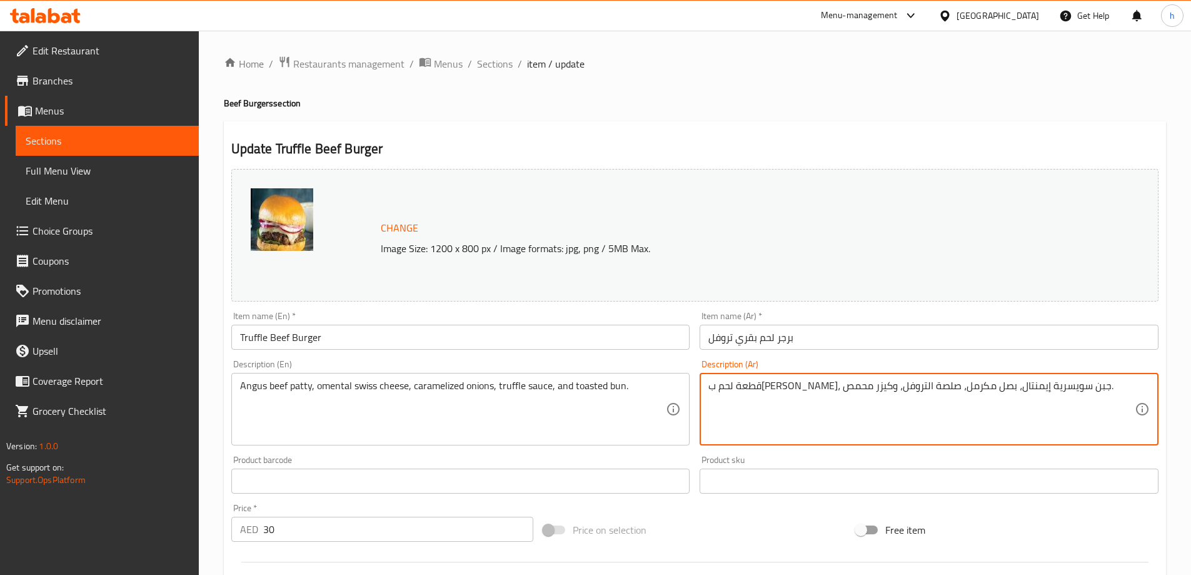
click at [877, 389] on textarea "قطعة لحم بقري أنجوس، جبن سويسرية إيمنتال، بصل مكرمل، صلصة التروفل، وكيزر محمص." at bounding box center [922, 409] width 427 height 59
click at [884, 385] on textarea "قطعة لحم بقري أنجوس، جبن سويسرية إيمنتال، بصل مكرمل، صلصة التروفل، وكيزر محمص." at bounding box center [922, 409] width 427 height 59
click at [891, 383] on textarea "قطعة لحم بقري أنجوس، جبن سويسرية إيمنتال، بصل مكرمل، صلصة التروفل، وكيزر محمص." at bounding box center [922, 409] width 427 height 59
click at [829, 396] on textarea "قطعة لحم بقري أنجوس، جبن سويسرية إومنتال، بصل مكرمل، صلصة التروفل، وكيزر محمص." at bounding box center [922, 409] width 427 height 59
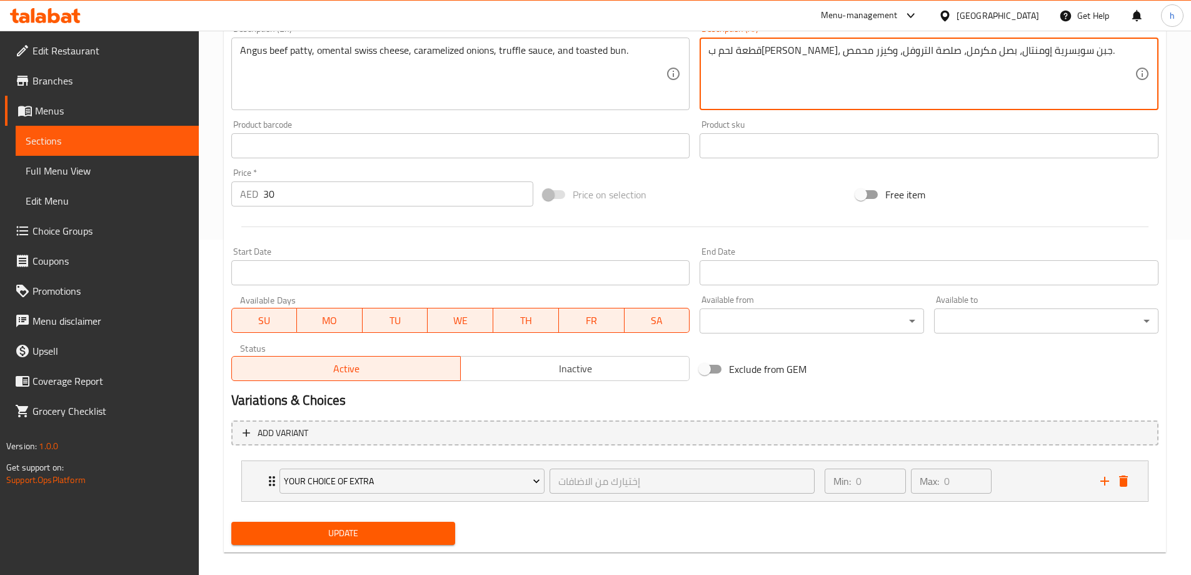
scroll to position [348, 0]
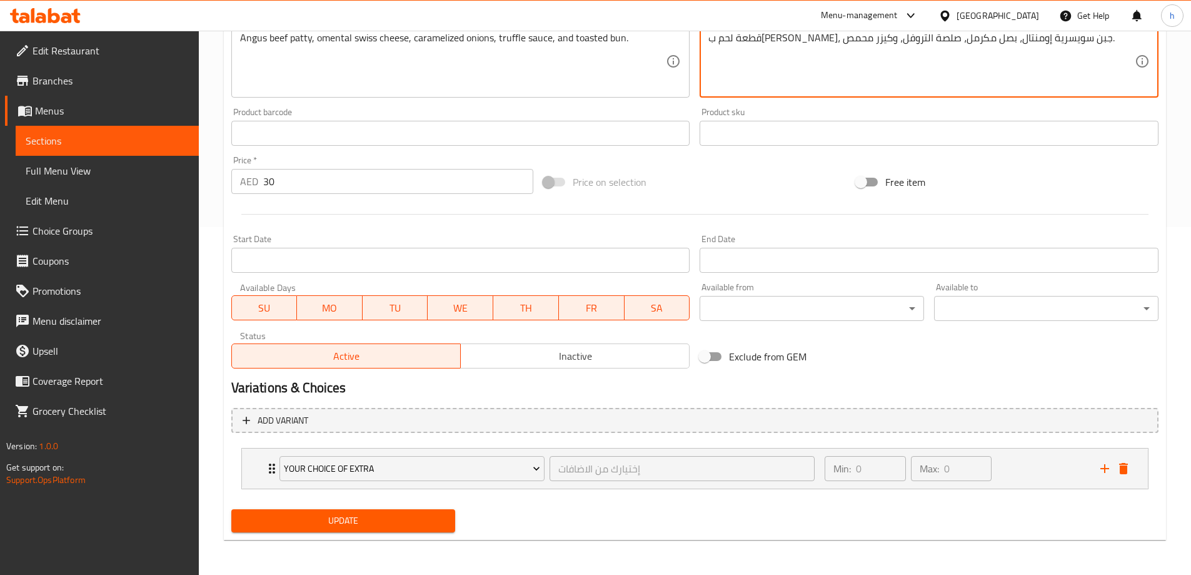
type textarea "قطعة لحم بقري أنجوس، جبن سويسرية إومنتال، بصل مكرمل، صلصة التروفل، وكيزر محمص."
click at [353, 528] on span "Update" at bounding box center [343, 521] width 205 height 16
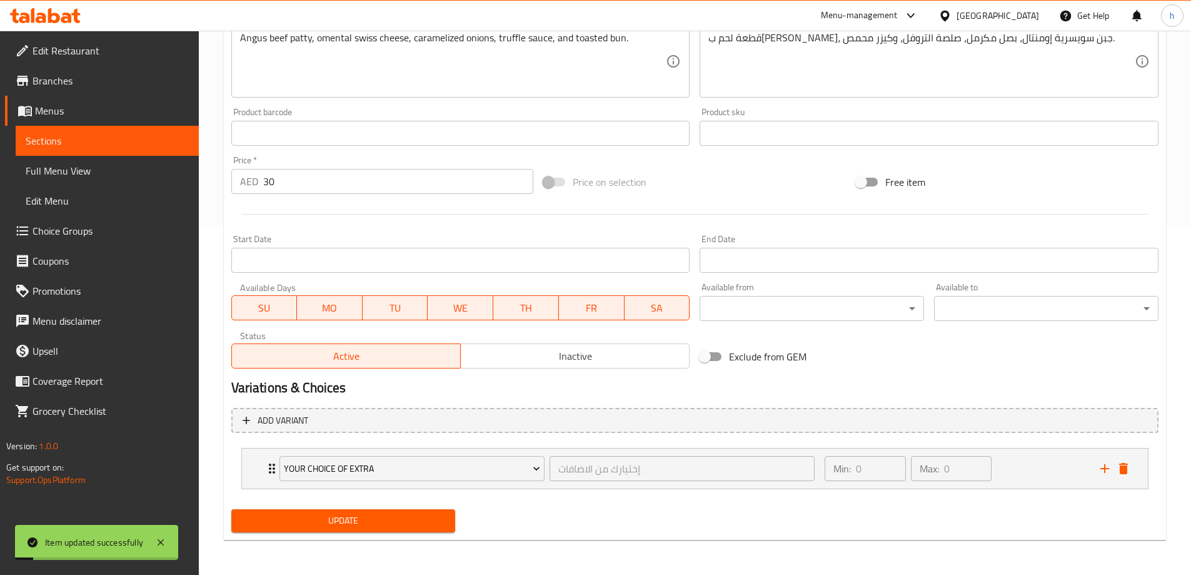
click at [123, 136] on span "Sections" at bounding box center [107, 140] width 163 height 15
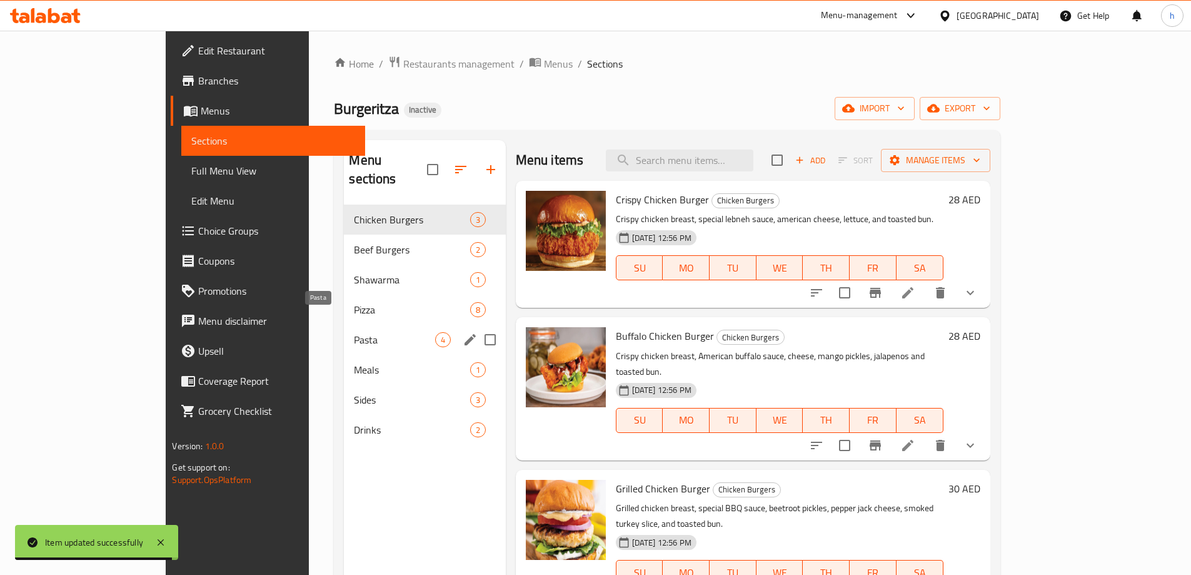
click at [354, 302] on span "Pizza" at bounding box center [412, 309] width 116 height 15
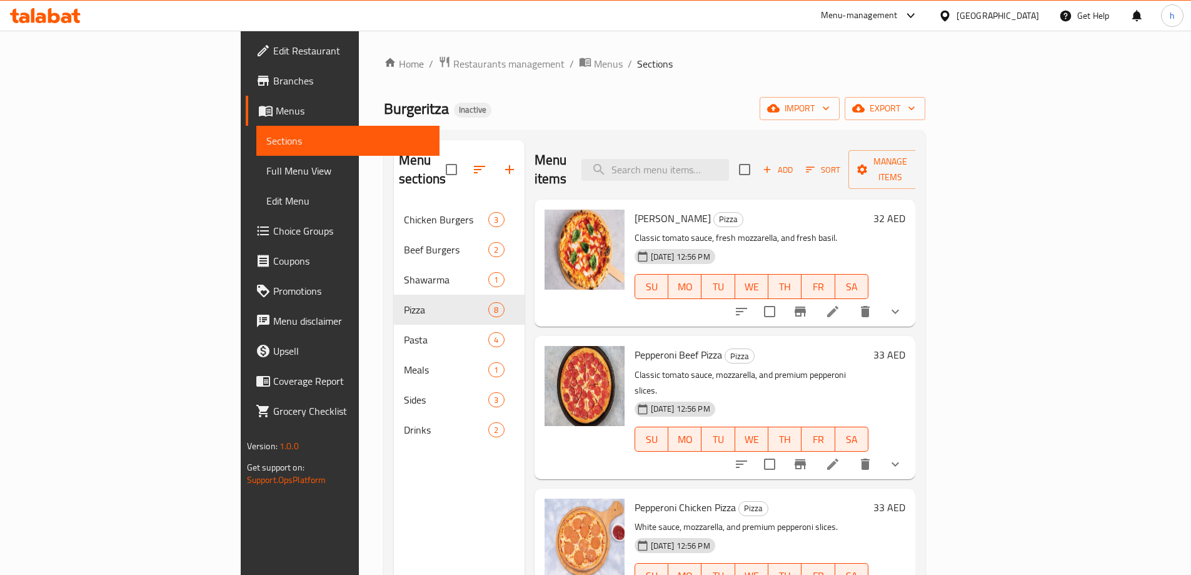
click at [851, 300] on li at bounding box center [833, 311] width 35 height 23
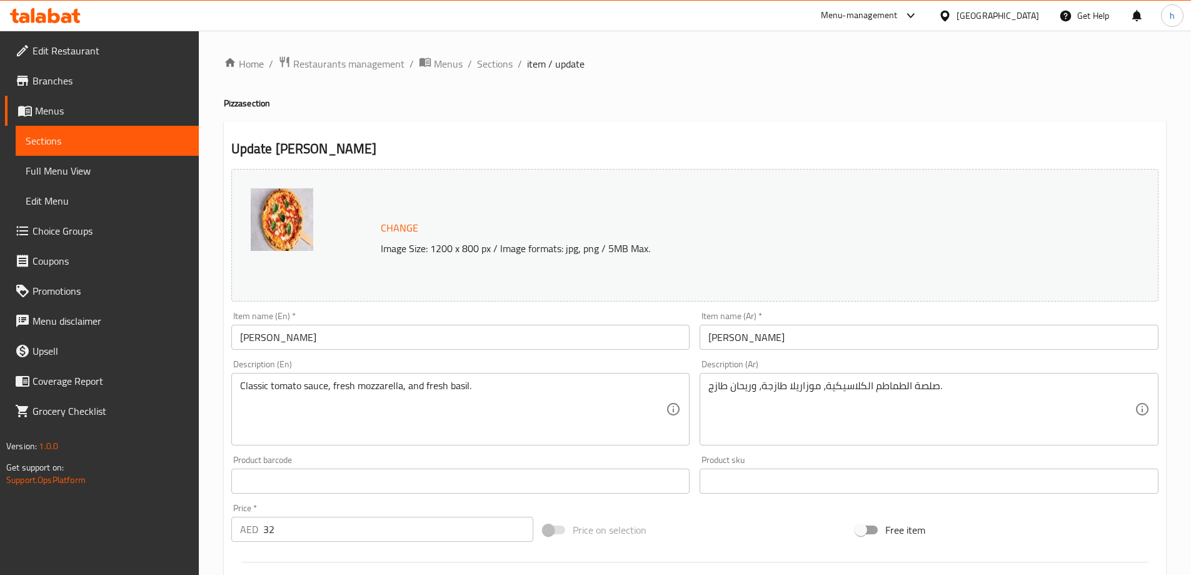
click at [745, 326] on input "مارغريتا بيتزا" at bounding box center [929, 337] width 459 height 25
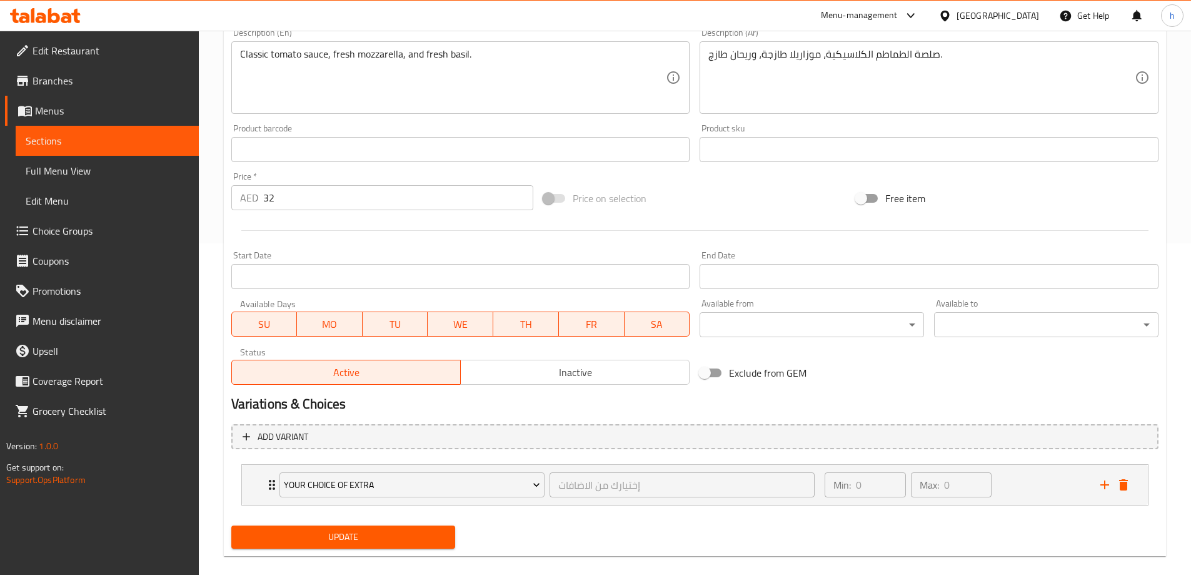
scroll to position [348, 0]
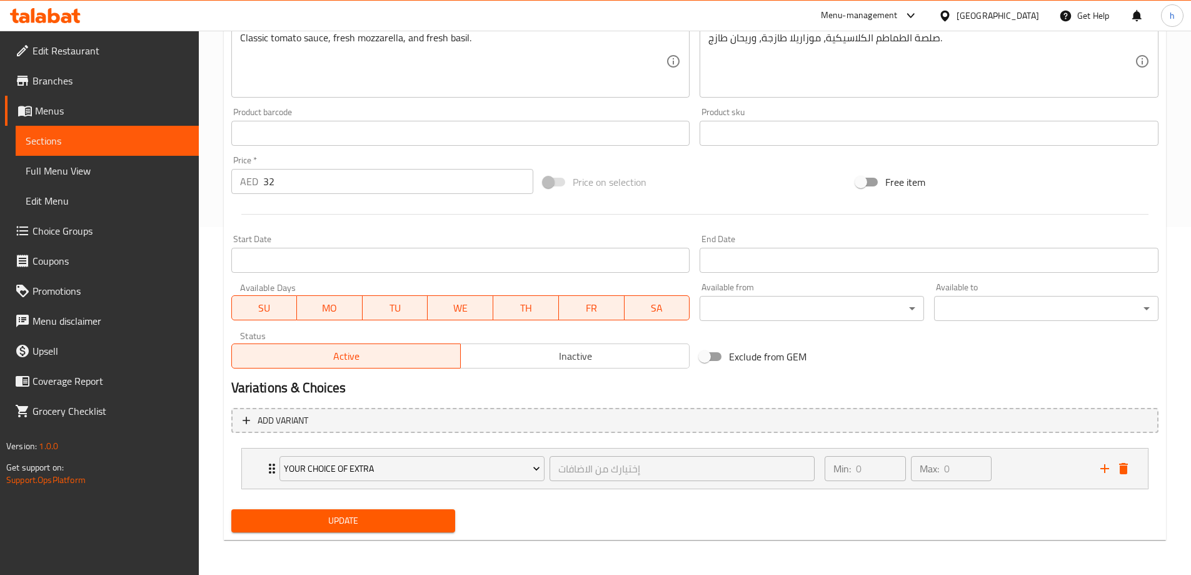
type input "[PERSON_NAME]"
click at [305, 527] on span "Update" at bounding box center [343, 521] width 205 height 16
click at [92, 136] on span "Sections" at bounding box center [107, 140] width 163 height 15
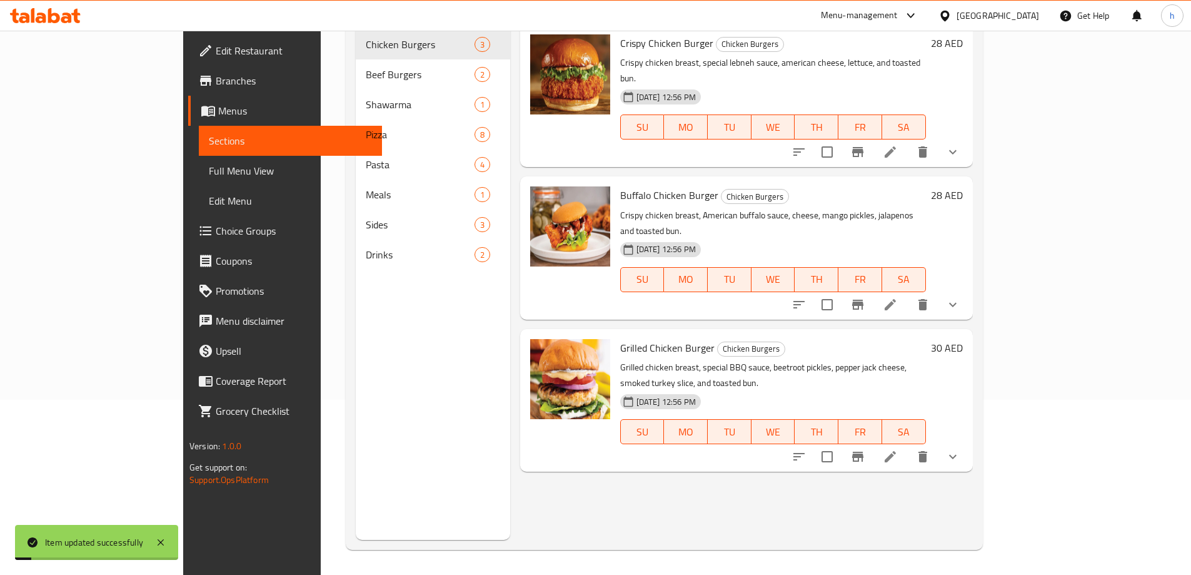
scroll to position [175, 0]
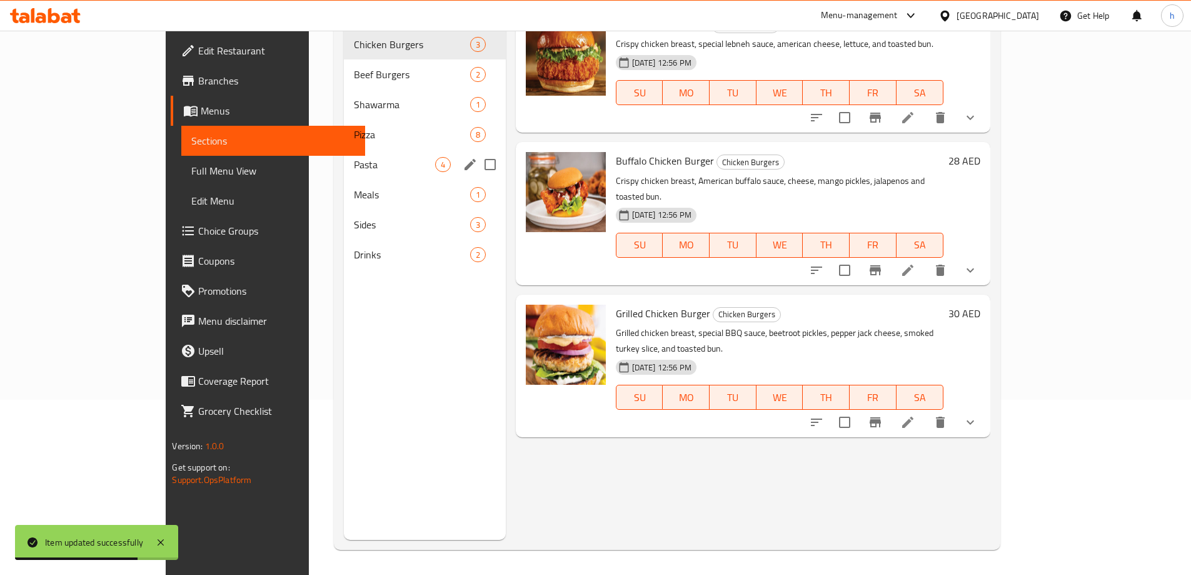
click at [344, 149] on div "Pasta 4" at bounding box center [424, 164] width 161 height 30
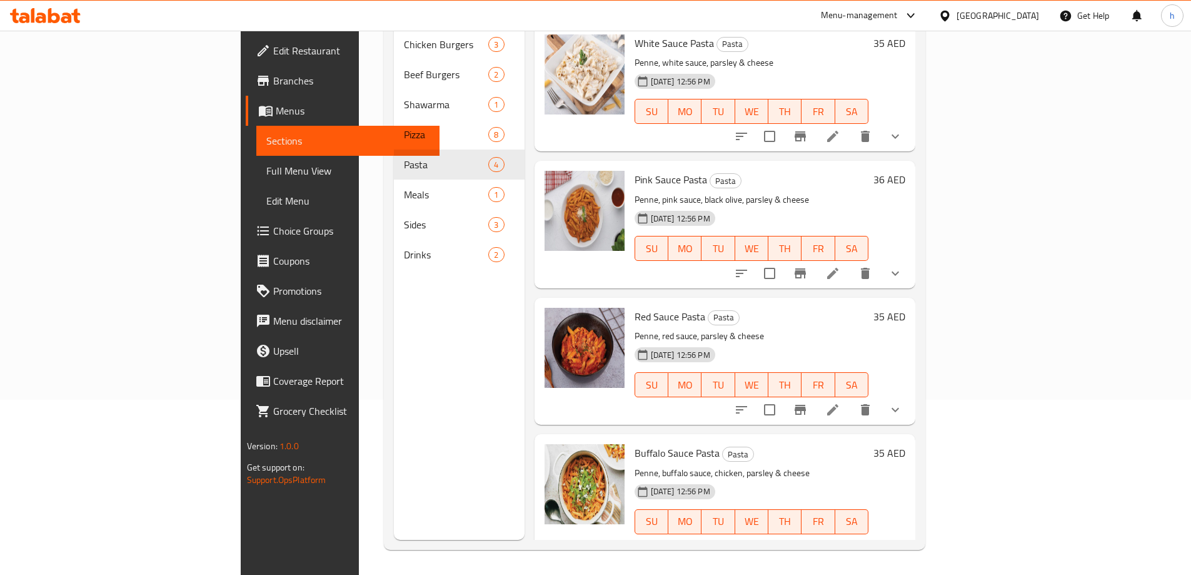
click at [841, 539] on icon at bounding box center [833, 546] width 15 height 15
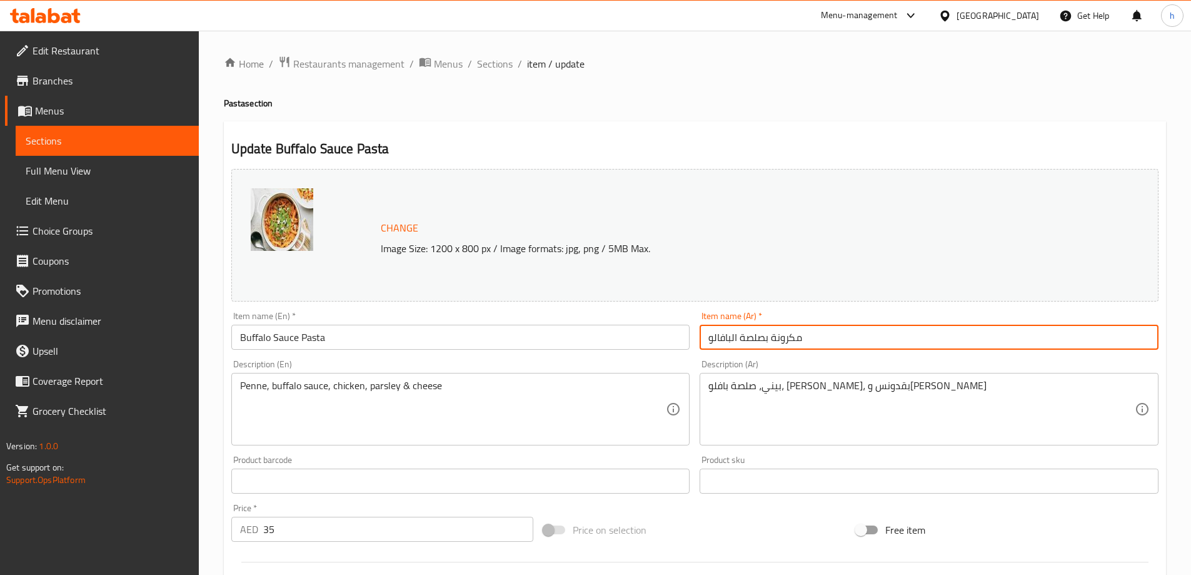
click at [719, 335] on input "مكرونة بصلصة البافالو" at bounding box center [929, 337] width 459 height 25
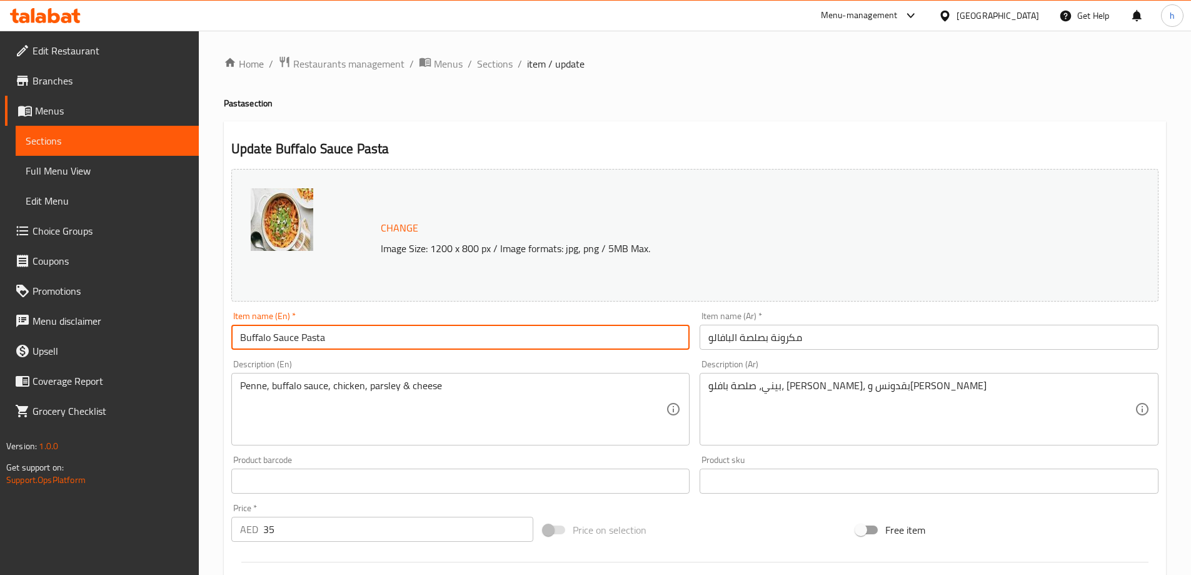
drag, startPoint x: 270, startPoint y: 336, endPoint x: 210, endPoint y: 346, distance: 60.1
click at [210, 346] on div "Home / Restaurants management / Menus / Sections / item / update Pasta section …" at bounding box center [695, 477] width 992 height 892
click at [710, 335] on input "مكرونة بصلصة البافالو" at bounding box center [929, 337] width 459 height 25
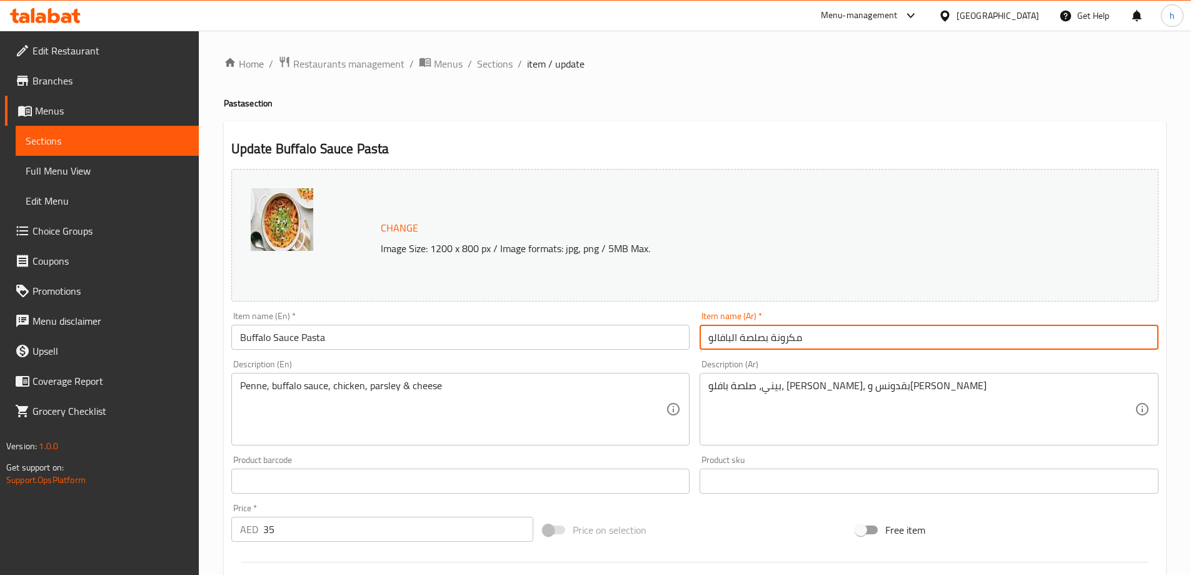
click at [729, 338] on input "مكرونة بصلصة البافالو" at bounding box center [929, 337] width 459 height 25
paste input "بافلو"
type input "مكرونة بصلصة البافلو"
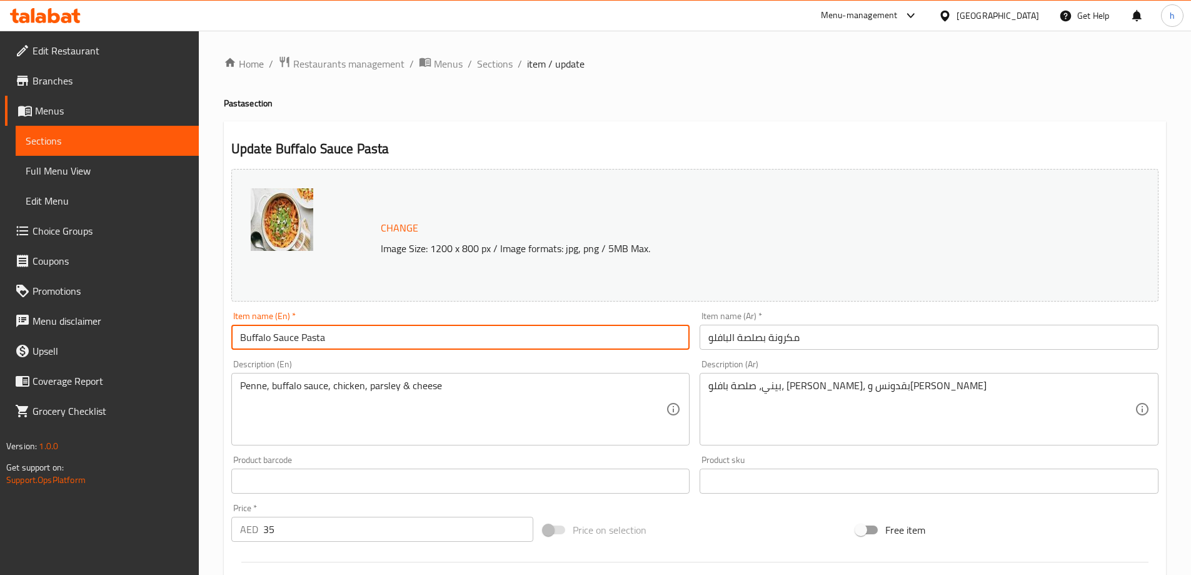
click at [540, 341] on input "Buffalo Sauce Pasta" at bounding box center [460, 337] width 459 height 25
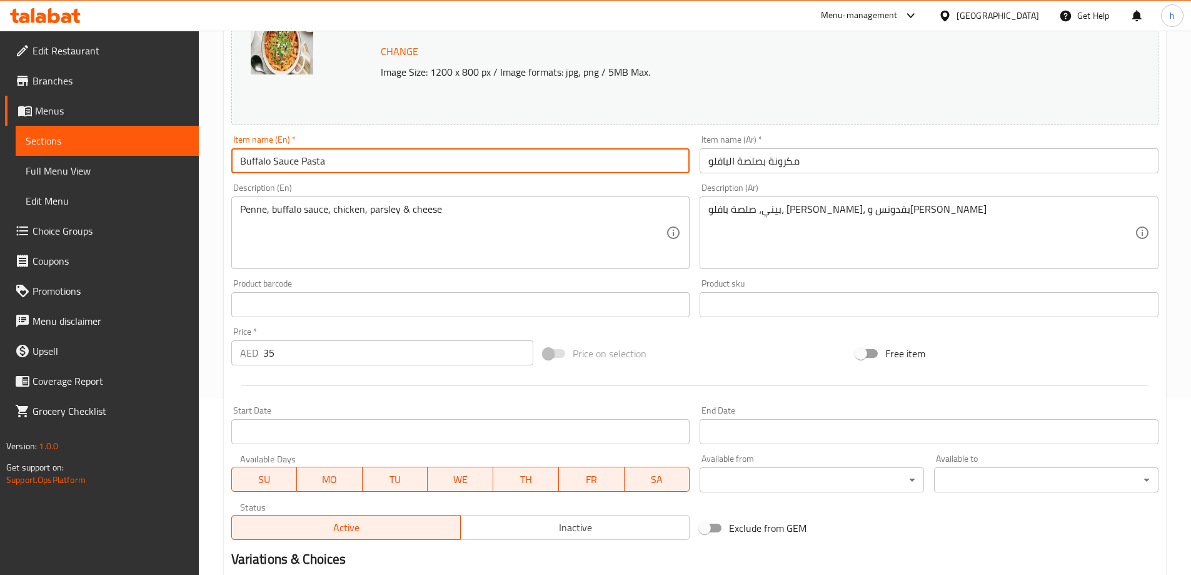
scroll to position [348, 0]
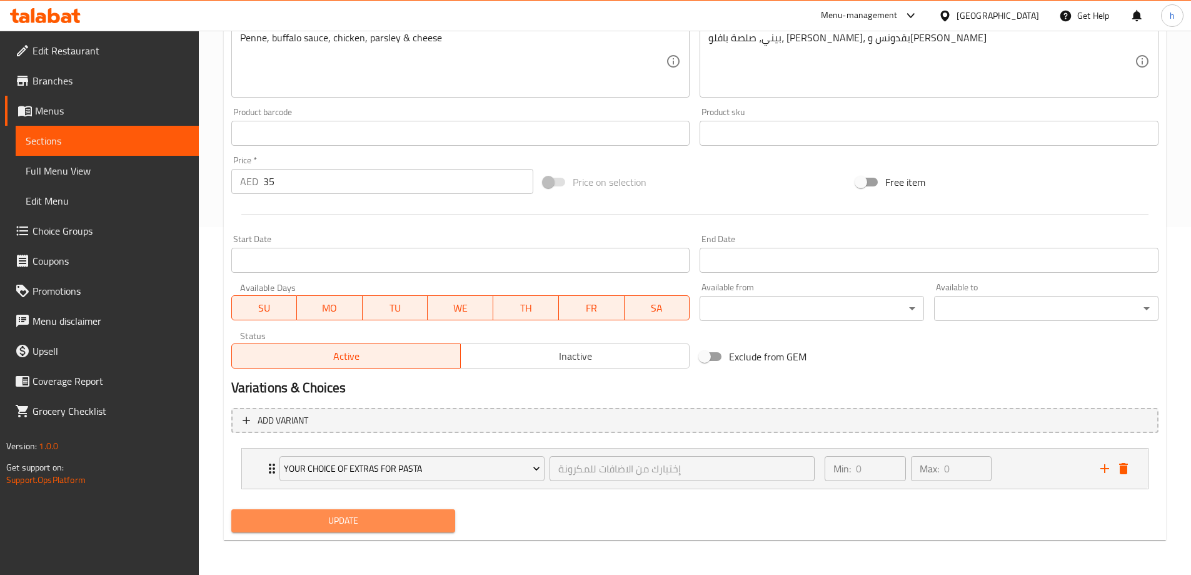
click at [340, 517] on span "Update" at bounding box center [343, 521] width 205 height 16
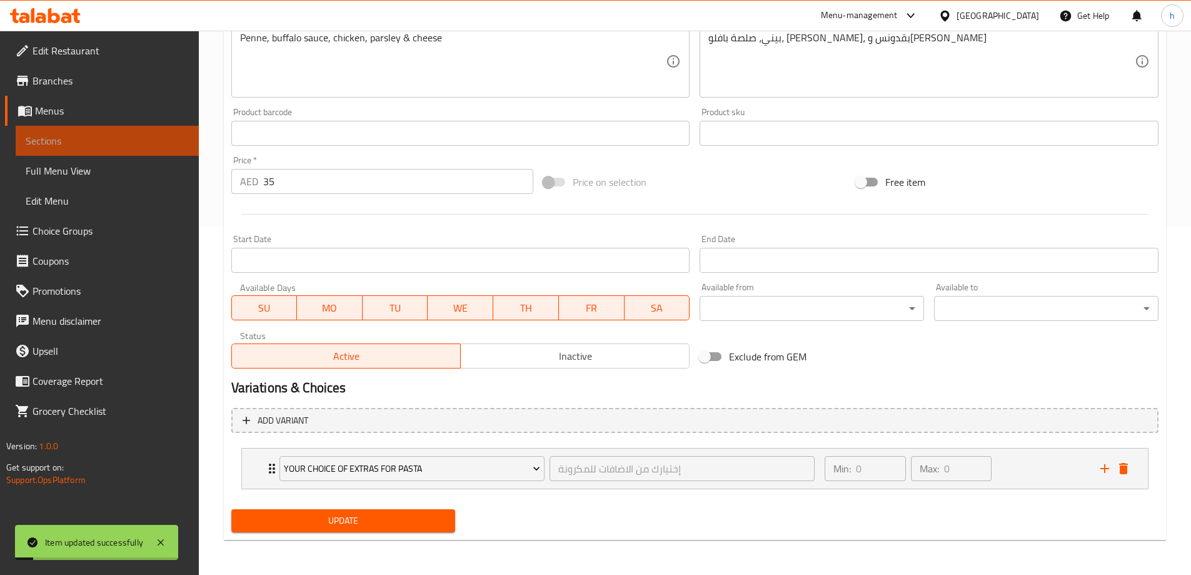
click at [94, 128] on link "Sections" at bounding box center [107, 141] width 183 height 30
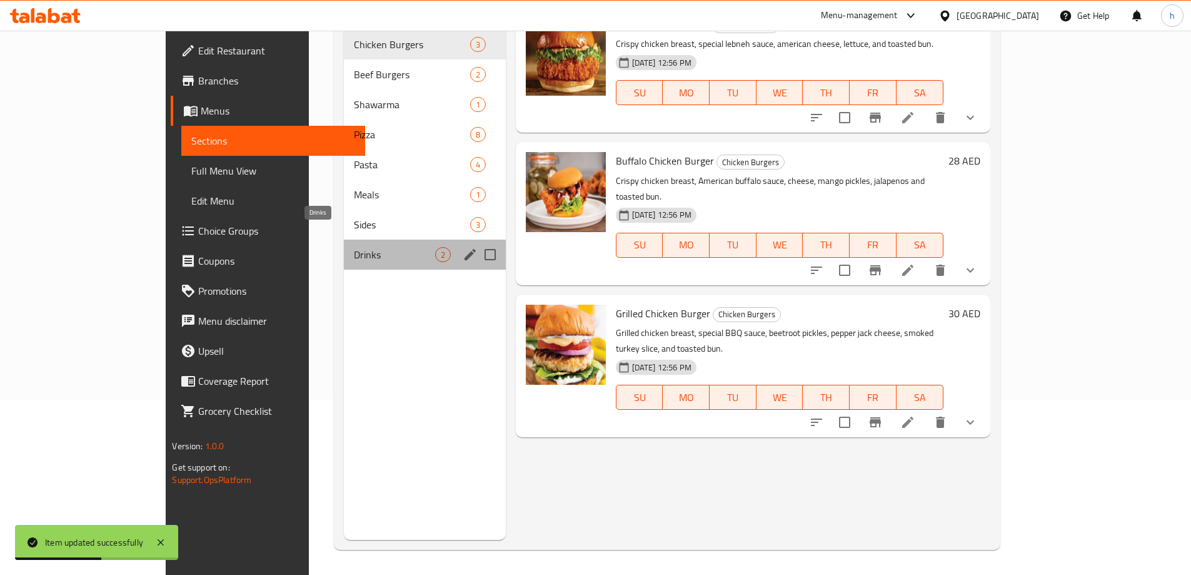
click at [354, 247] on span "Drinks" at bounding box center [394, 254] width 81 height 15
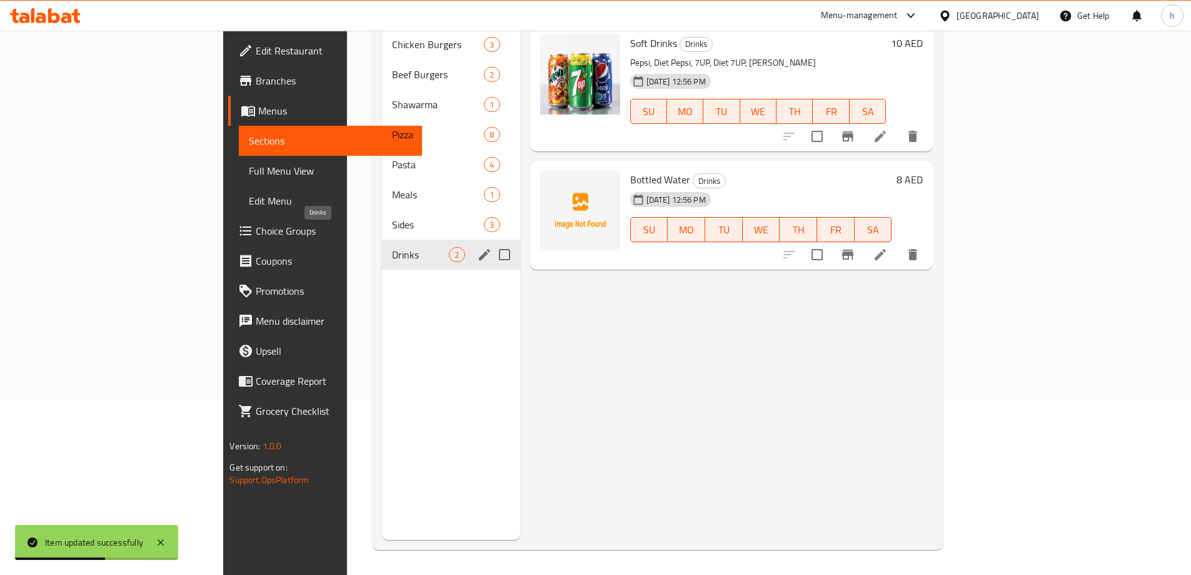
click at [382, 215] on div "Sides 3" at bounding box center [451, 225] width 138 height 30
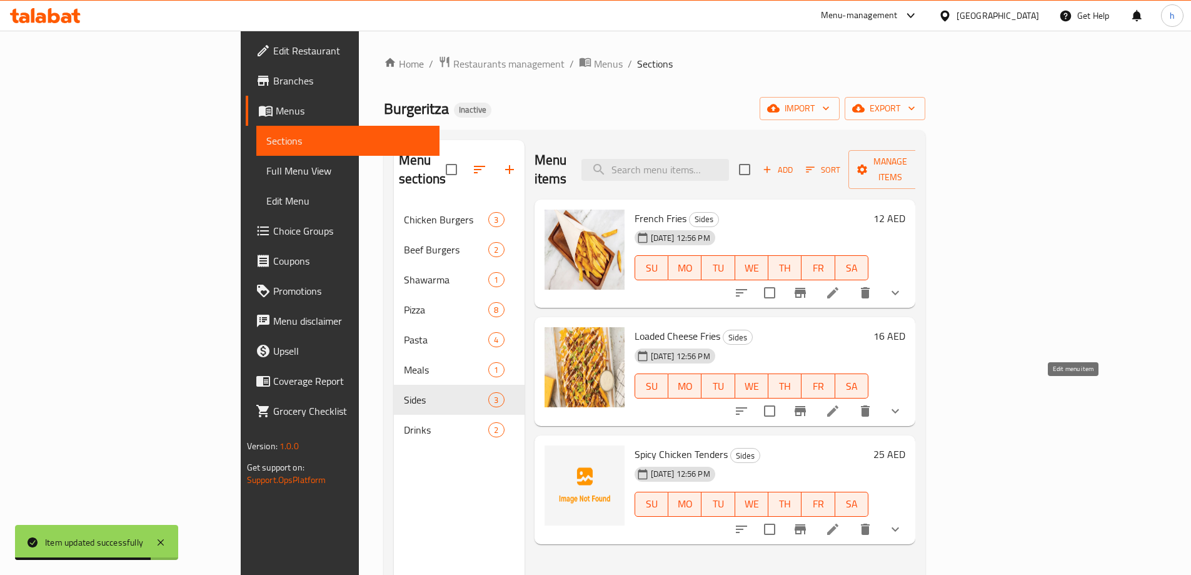
click at [841, 403] on icon at bounding box center [833, 410] width 15 height 15
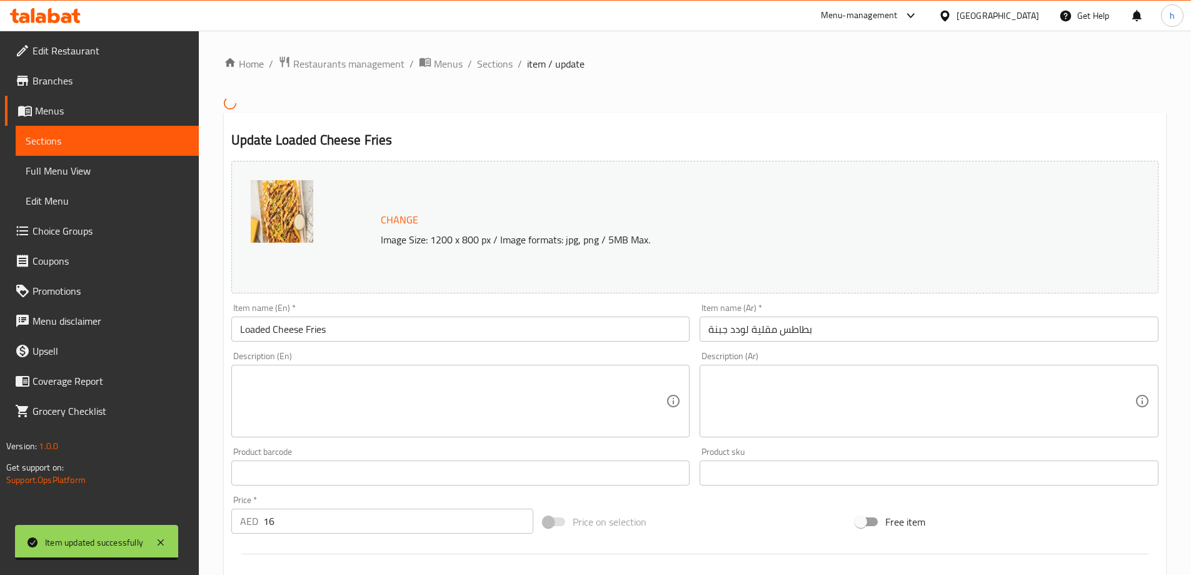
click at [752, 328] on input "بطاطس مقلية لودد جبنة" at bounding box center [929, 328] width 459 height 25
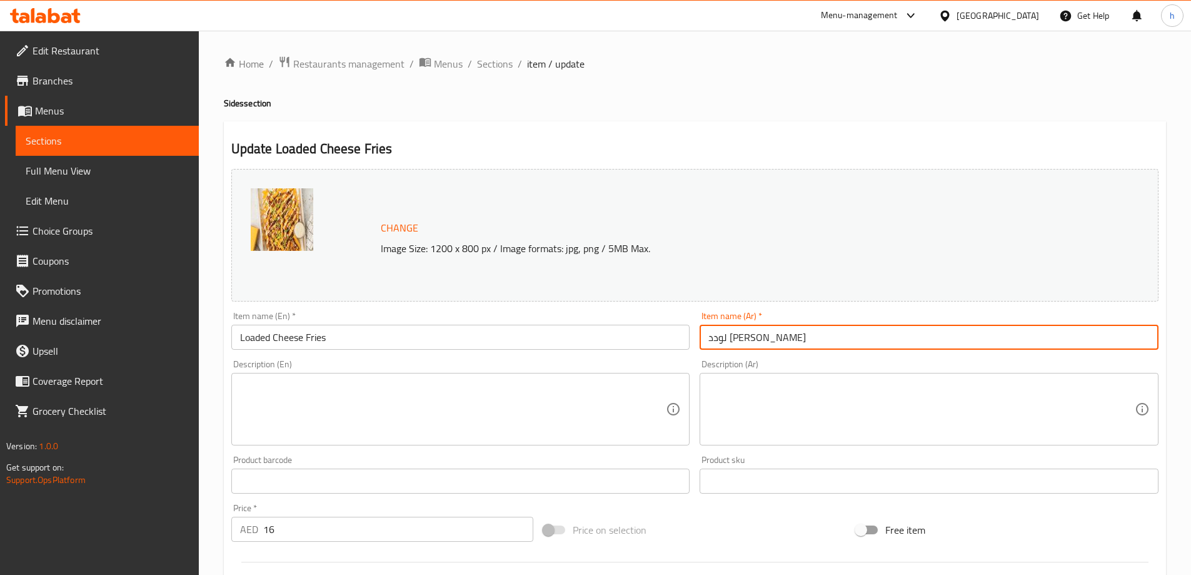
type input "لودد [PERSON_NAME]"
click at [571, 305] on div "Change Image Size: 1200 x 800 px / Image formats: jpg, png / 5MB Max." at bounding box center [694, 235] width 937 height 143
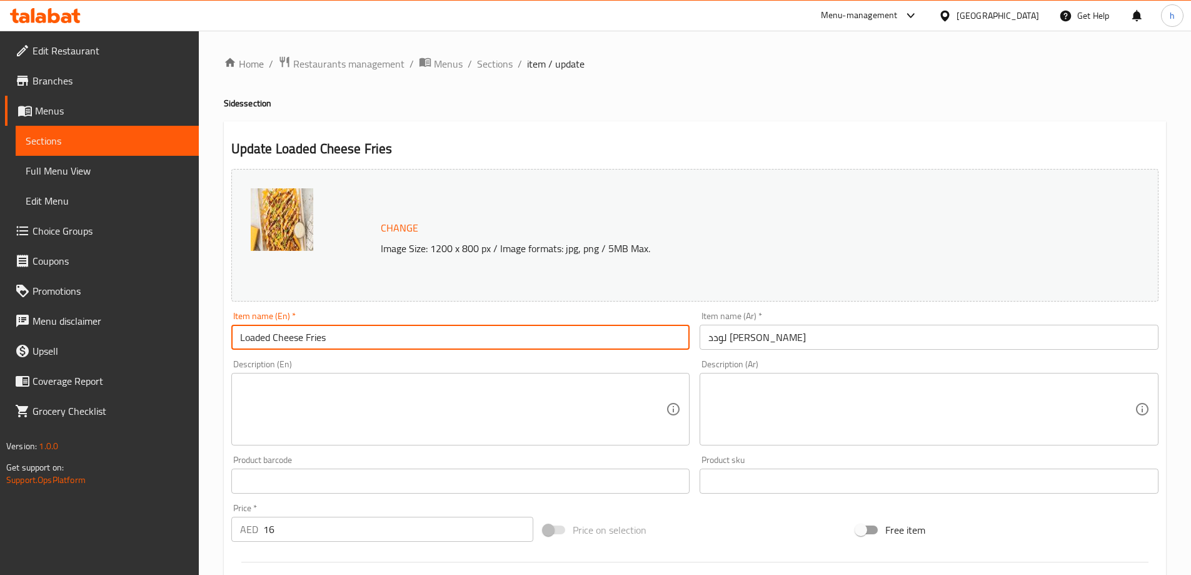
drag, startPoint x: 344, startPoint y: 336, endPoint x: 313, endPoint y: 335, distance: 30.7
click at [313, 335] on input "Loaded Cheese Fries" at bounding box center [460, 337] width 459 height 25
drag, startPoint x: 300, startPoint y: 336, endPoint x: 273, endPoint y: 341, distance: 27.4
click at [273, 341] on input "Loaded Cheese Fries" at bounding box center [460, 337] width 459 height 25
click at [315, 336] on input "Loaded Cheese Fries" at bounding box center [460, 337] width 459 height 25
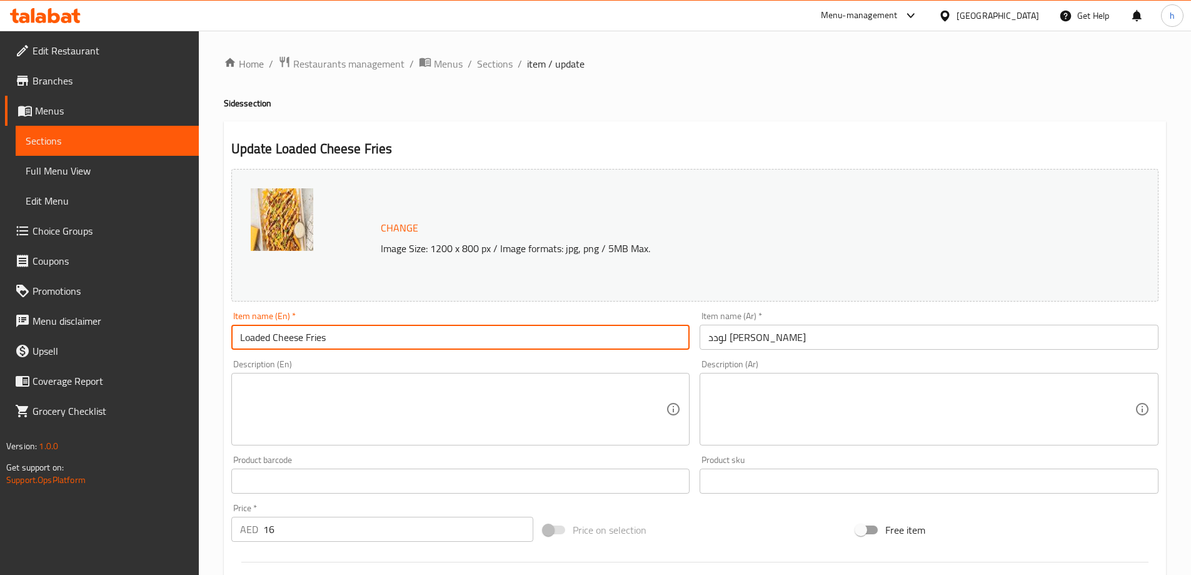
drag, startPoint x: 270, startPoint y: 336, endPoint x: 196, endPoint y: 338, distance: 73.2
click at [197, 338] on div "Edit Restaurant Branches Menus Sections Full Menu View Edit Menu Choice Groups …" at bounding box center [595, 477] width 1191 height 892
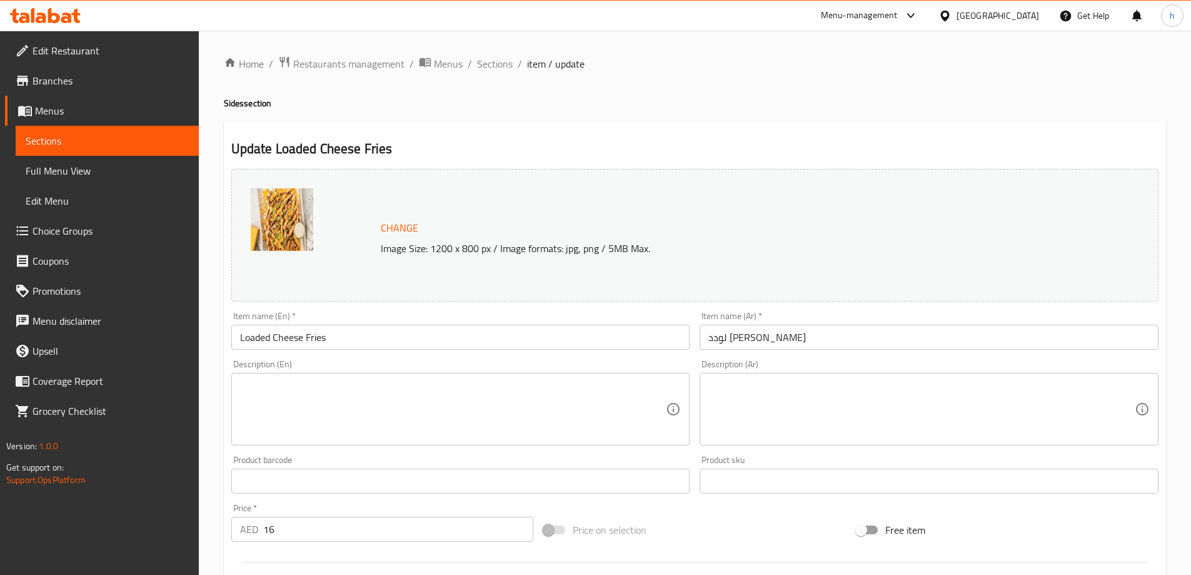
click at [608, 311] on div "Item name (En)   * Loaded Cheese Fries Item name (En) *" at bounding box center [460, 330] width 469 height 48
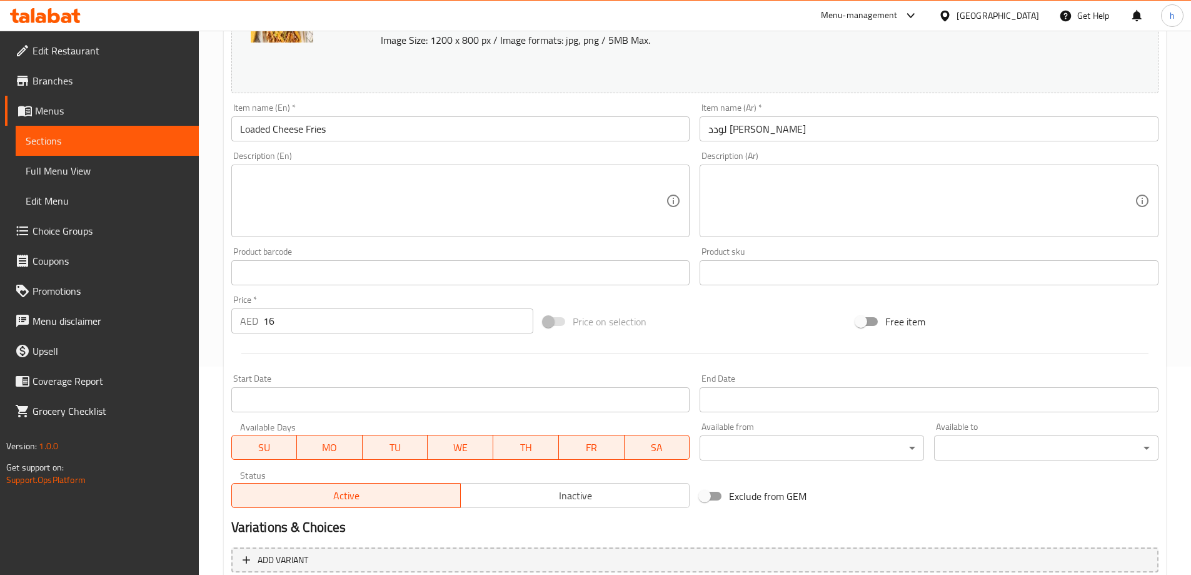
scroll to position [348, 0]
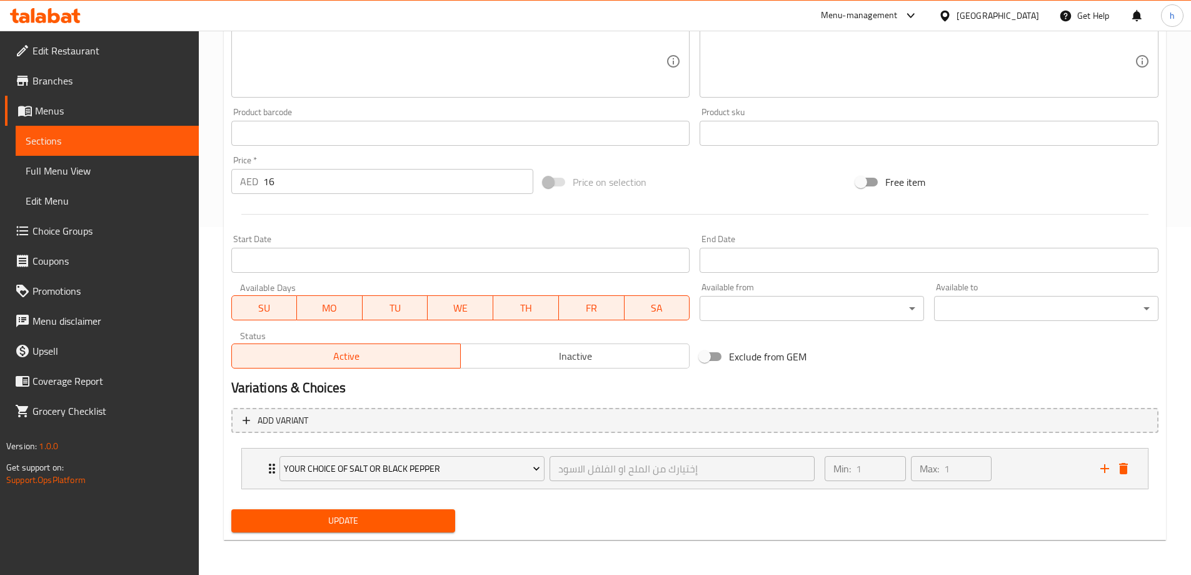
click at [304, 525] on span "Update" at bounding box center [343, 521] width 205 height 16
click at [66, 141] on span "Sections" at bounding box center [107, 140] width 163 height 15
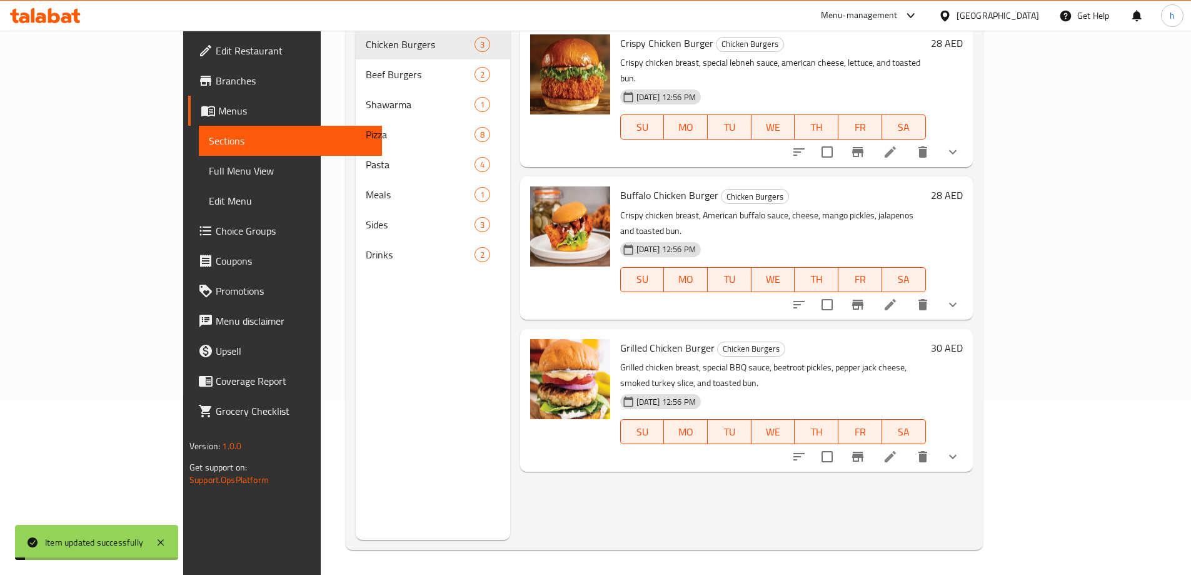
scroll to position [175, 0]
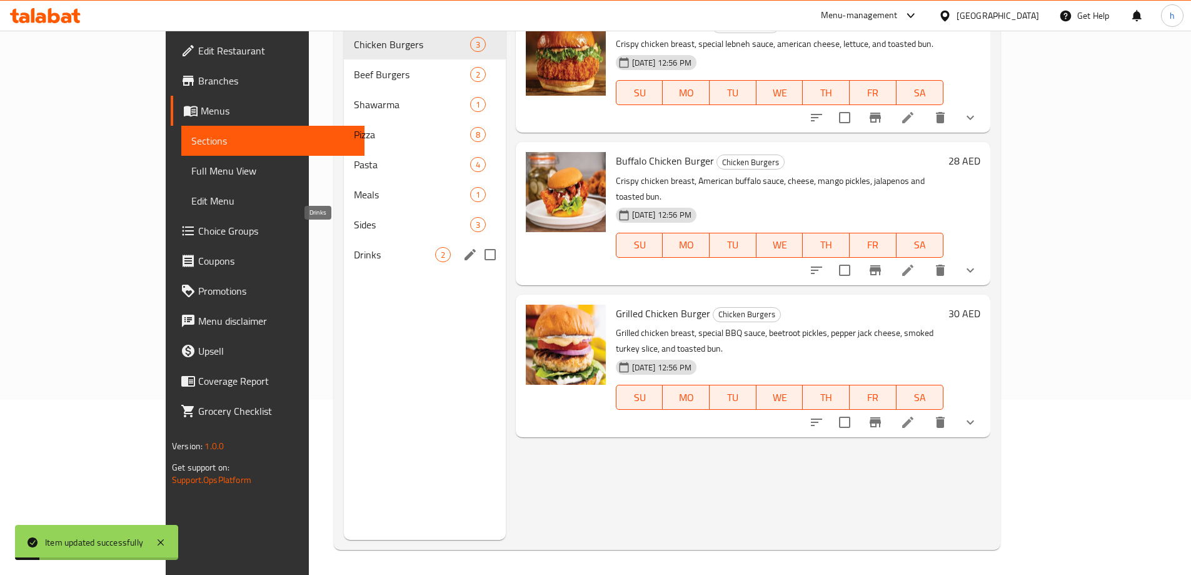
click at [354, 247] on span "Drinks" at bounding box center [394, 254] width 81 height 15
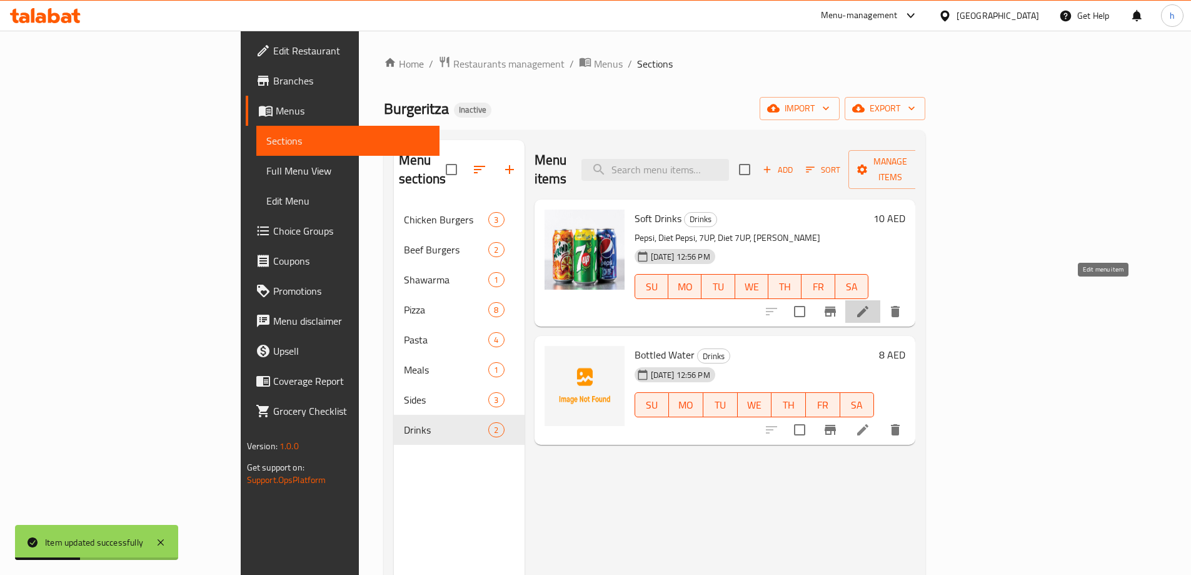
click at [871, 304] on icon at bounding box center [863, 311] width 15 height 15
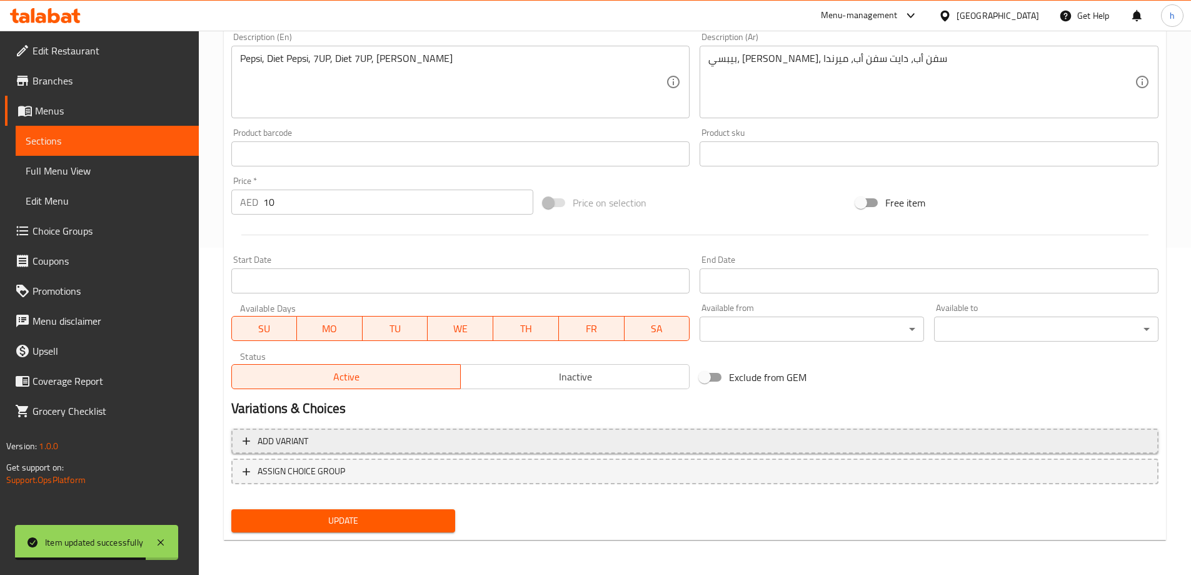
click at [391, 447] on span "Add variant" at bounding box center [695, 441] width 905 height 16
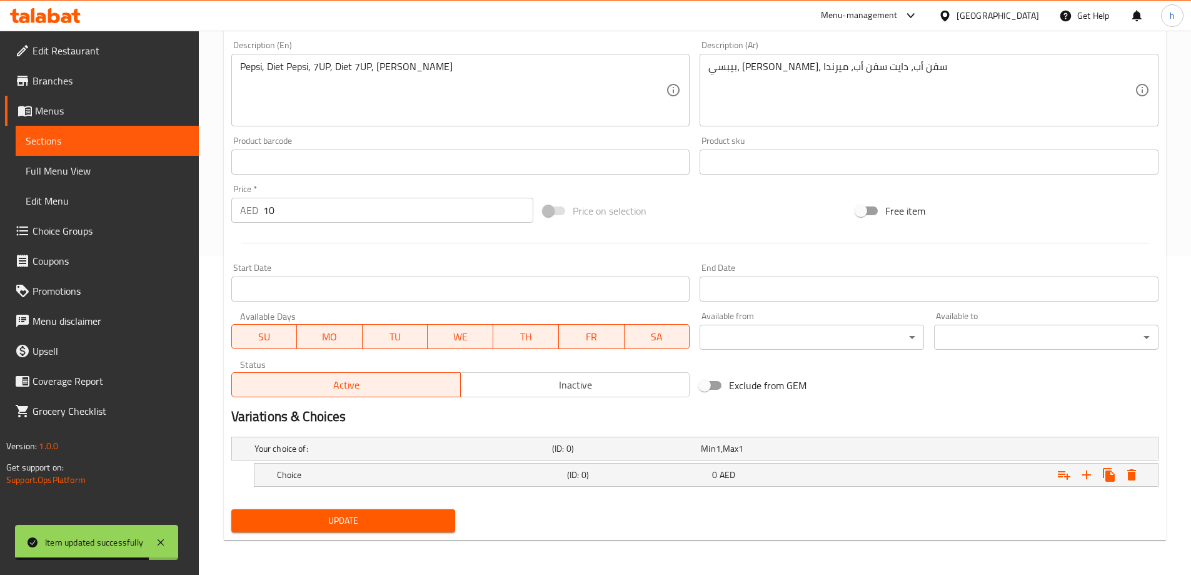
scroll to position [319, 0]
click at [544, 441] on div "Your choice of:" at bounding box center [401, 449] width 298 height 18
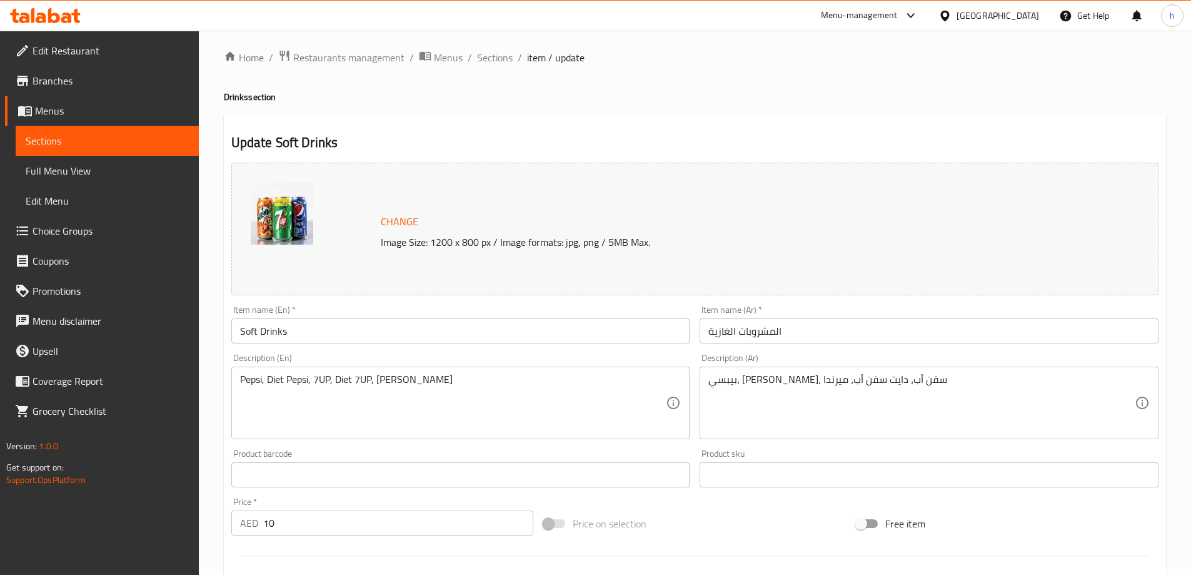
scroll to position [0, 0]
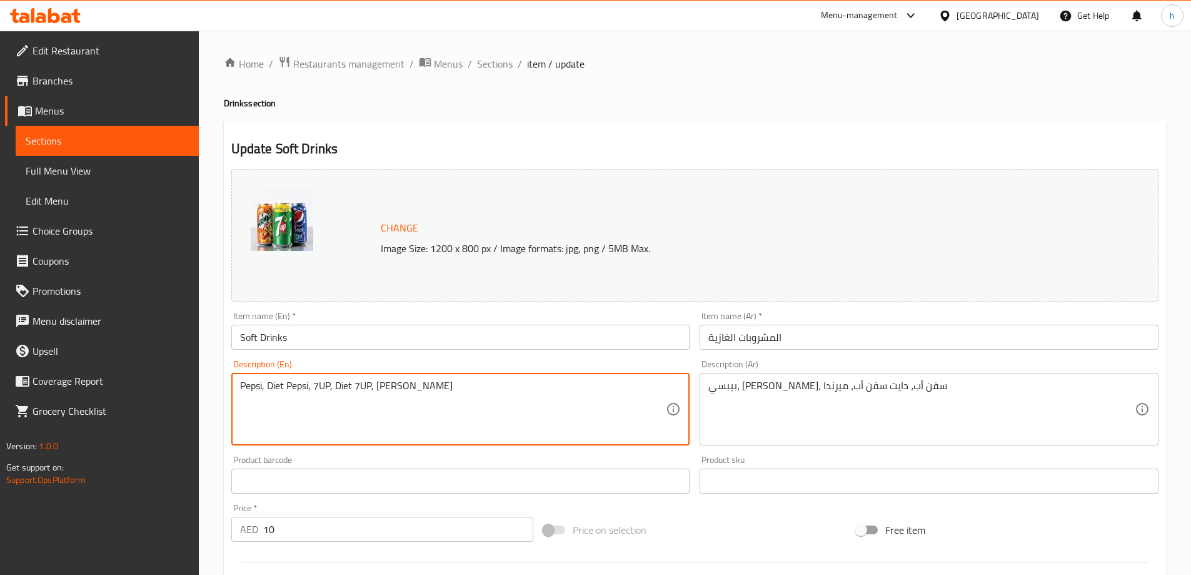
drag, startPoint x: 417, startPoint y: 386, endPoint x: 241, endPoint y: 415, distance: 178.7
click at [424, 403] on textarea "Pepsi, Diet Pepsi, 7UP, Diet 7UP, [PERSON_NAME]" at bounding box center [453, 409] width 427 height 59
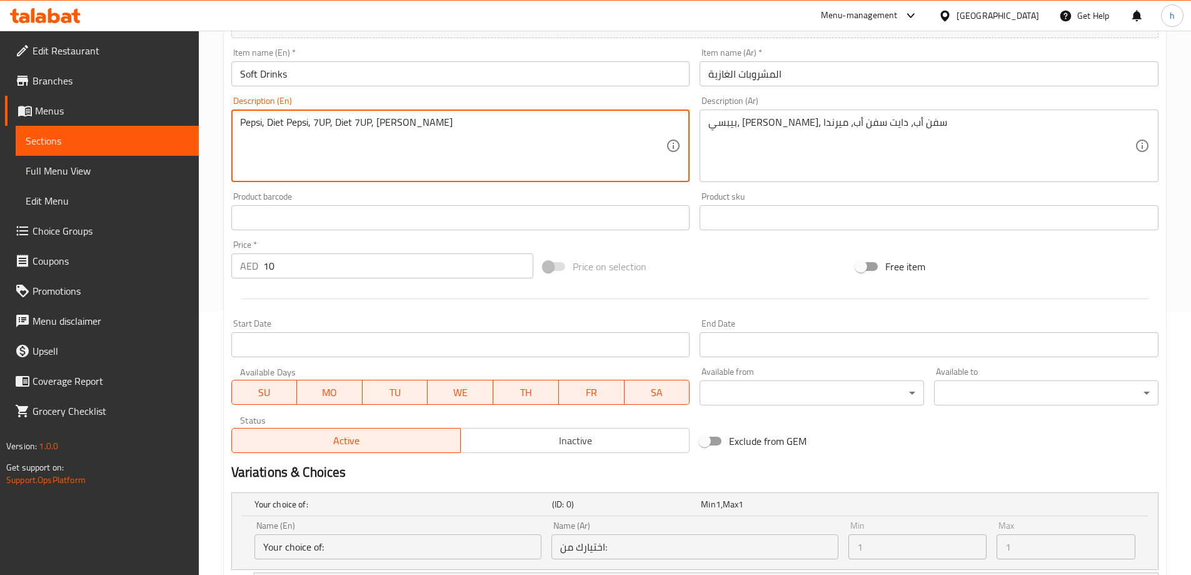
scroll to position [123, 0]
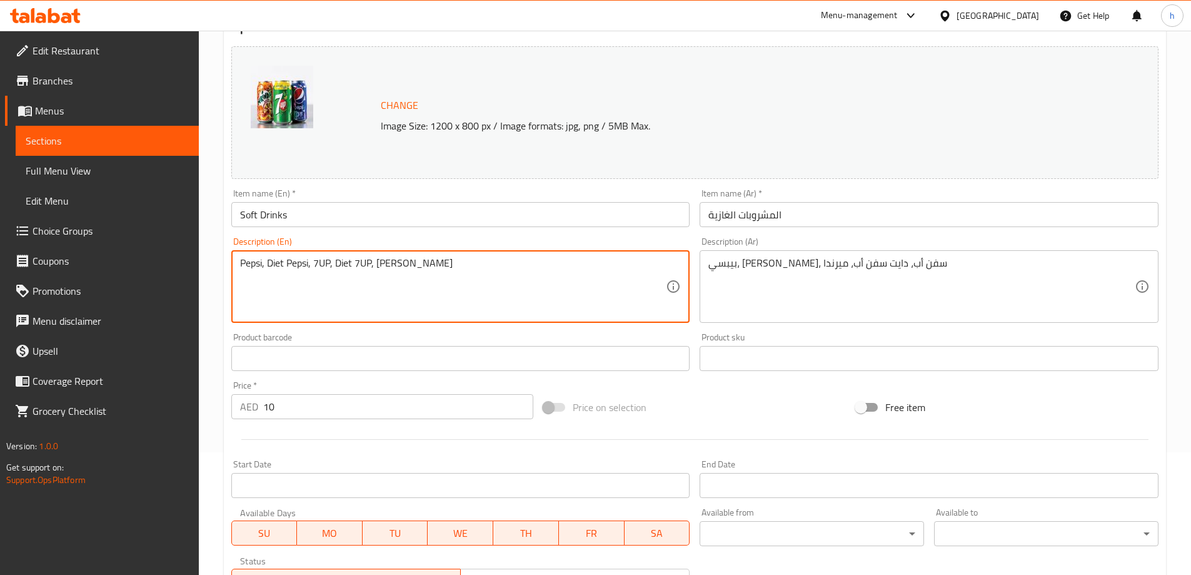
click at [53, 233] on span "Choice Groups" at bounding box center [111, 230] width 156 height 15
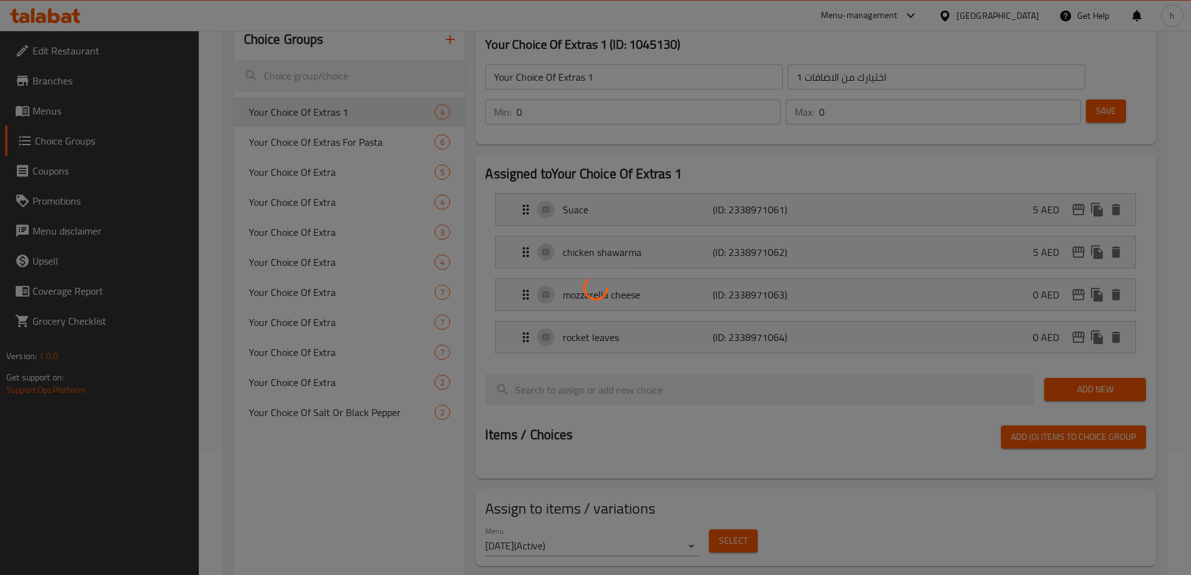
click at [308, 81] on div at bounding box center [595, 287] width 1191 height 575
click at [325, 68] on div at bounding box center [595, 287] width 1191 height 575
click at [317, 81] on div at bounding box center [595, 287] width 1191 height 575
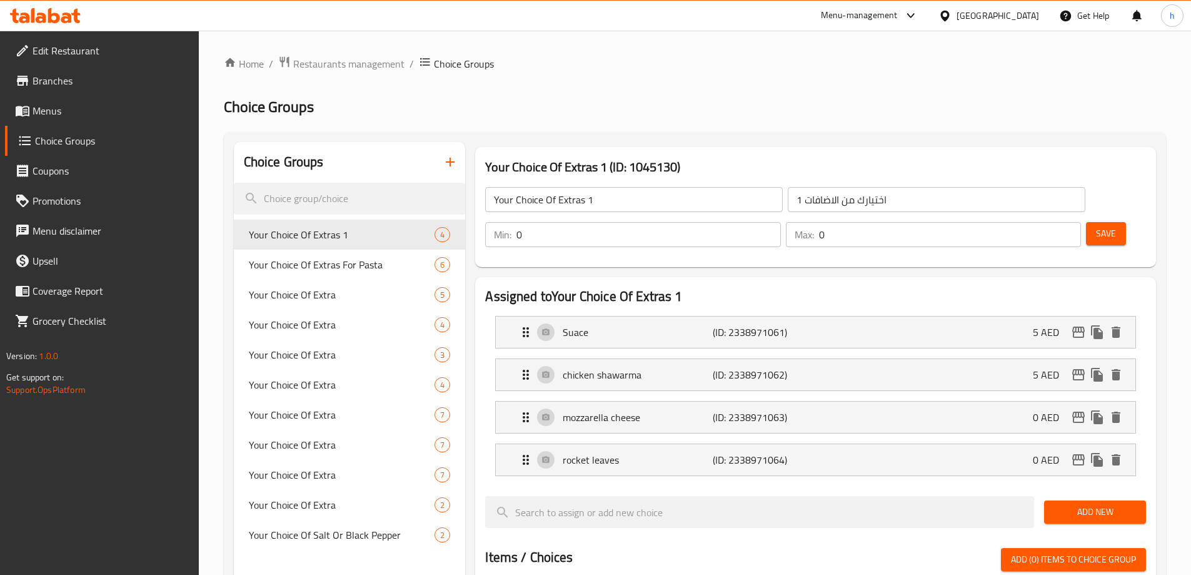
click at [417, 191] on input "search" at bounding box center [350, 199] width 232 height 32
click at [442, 157] on button "button" at bounding box center [450, 162] width 30 height 30
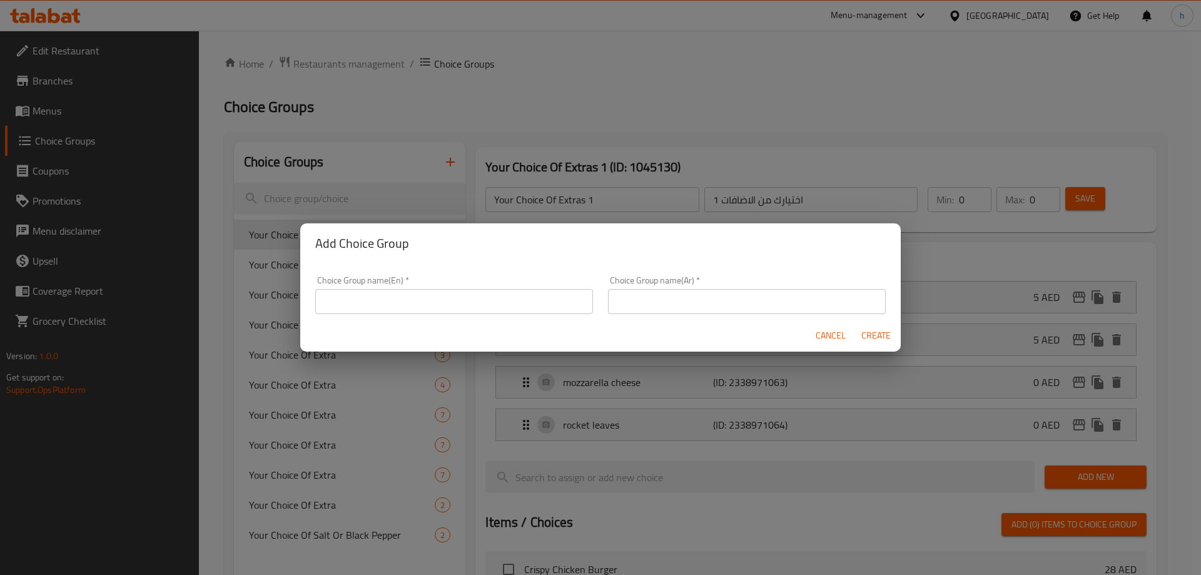
click at [447, 303] on input "text" at bounding box center [454, 301] width 278 height 25
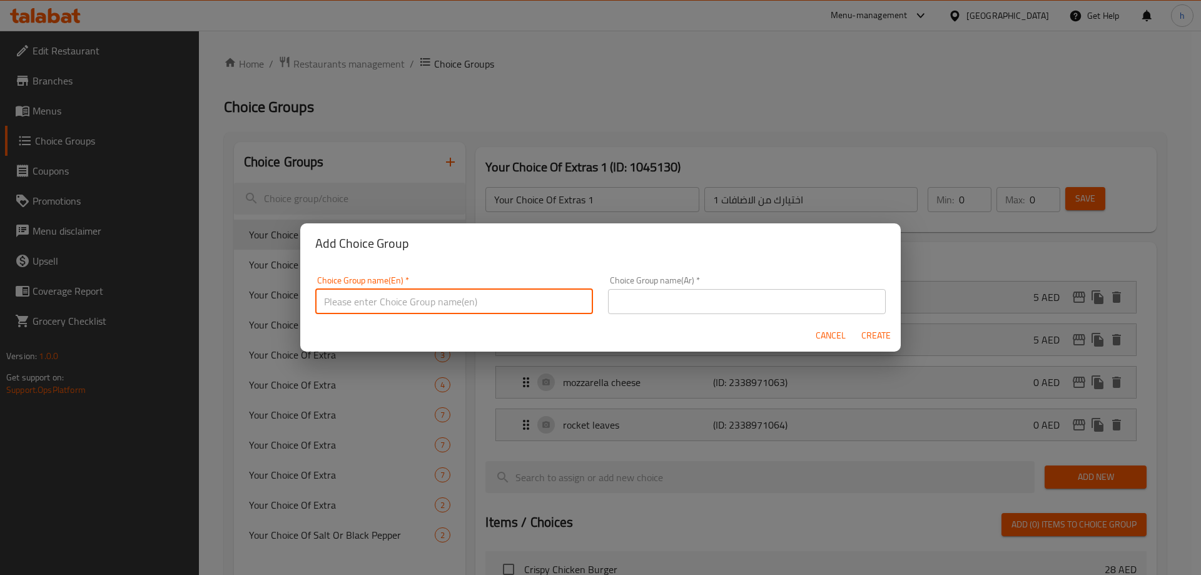
type input "ف"
type input "T"
type input "Your Choice Of Soft Drinks"
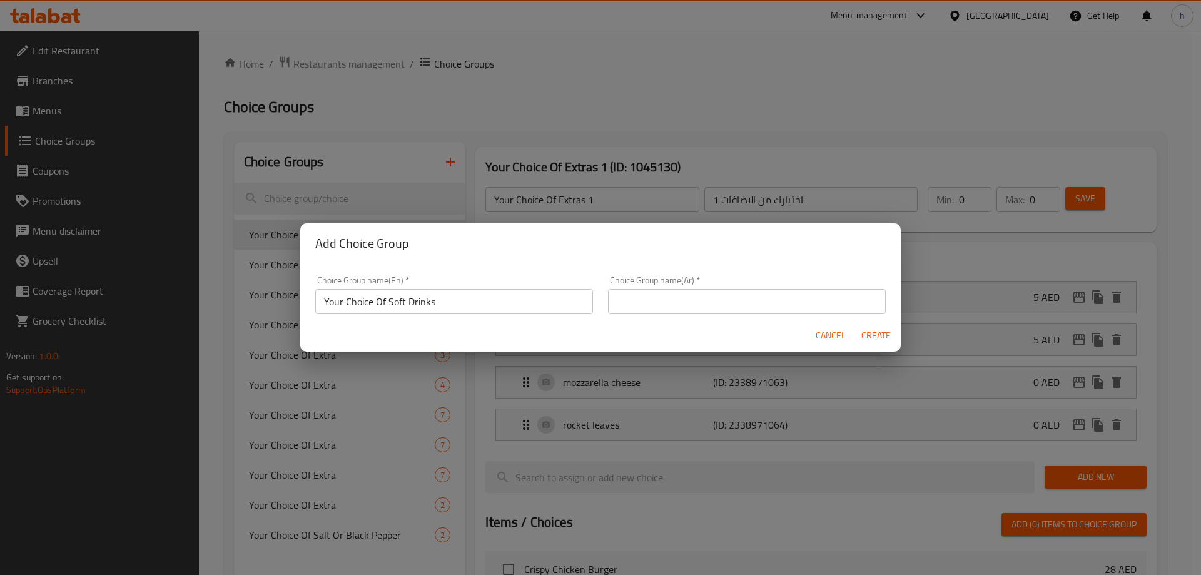
click at [592, 296] on div "Choice Group name(En)   * Your Choice Of Soft Drinks Choice Group name(En) *" at bounding box center [454, 294] width 293 height 53
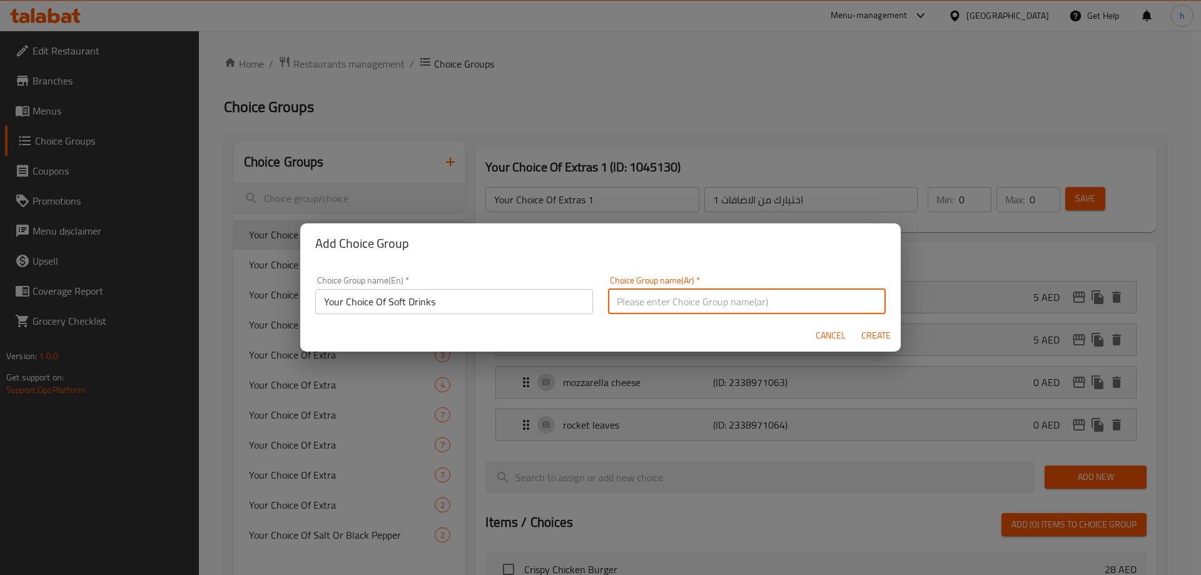
click at [608, 299] on input "text" at bounding box center [747, 301] width 278 height 25
click at [770, 305] on input "إختيارك من الاضافات للمكرونة" at bounding box center [747, 301] width 278 height 25
type input "إختيارك من المشروبات الغازية"
click at [866, 328] on span "Create" at bounding box center [876, 336] width 30 height 16
type input "Your Choice Of Soft Drinks"
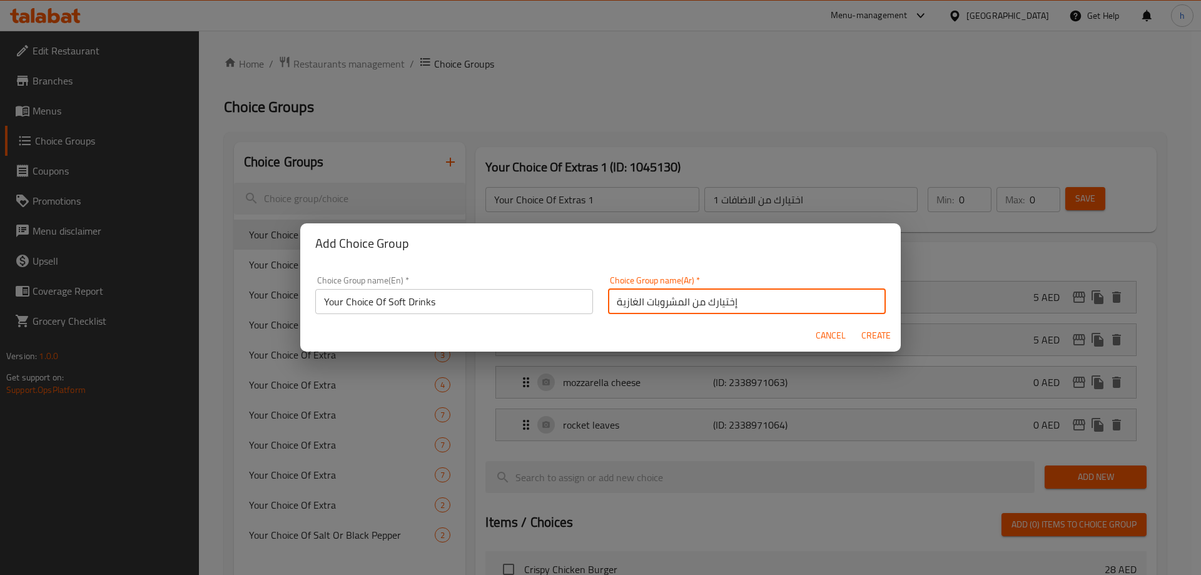
type input "إختيارك من المشروبات الغازية"
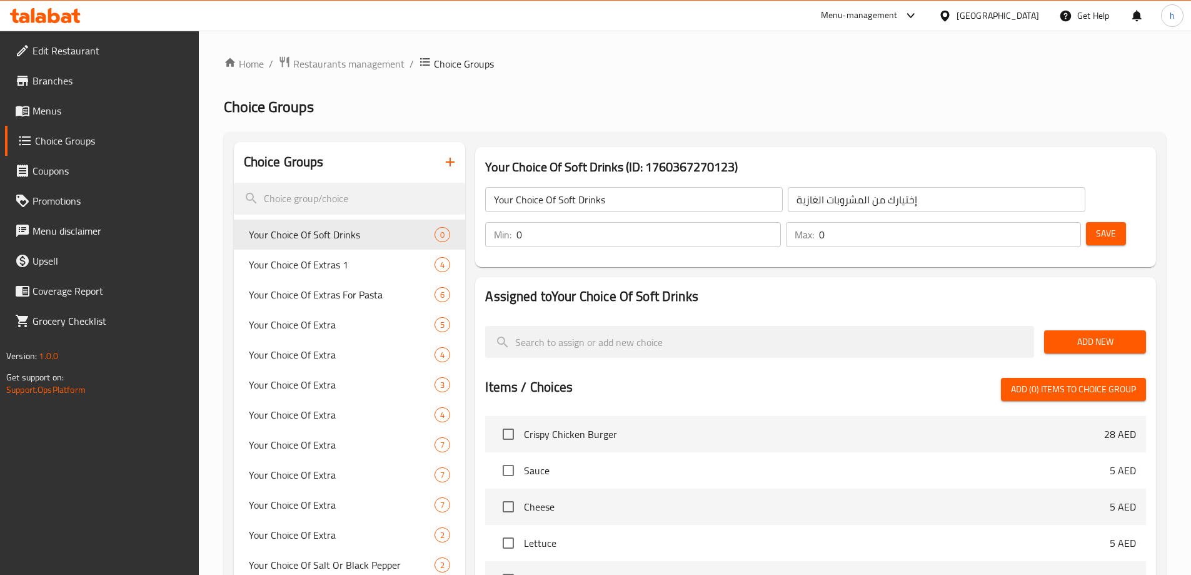
click at [780, 222] on input "0" at bounding box center [649, 234] width 264 height 25
type input "1"
click at [1036, 222] on input "0" at bounding box center [950, 234] width 262 height 25
type input "1"
click at [883, 277] on div "Assigned to Your Choice Of Soft Drinks Add New Items / Choices Add (0) items to…" at bounding box center [815, 521] width 681 height 488
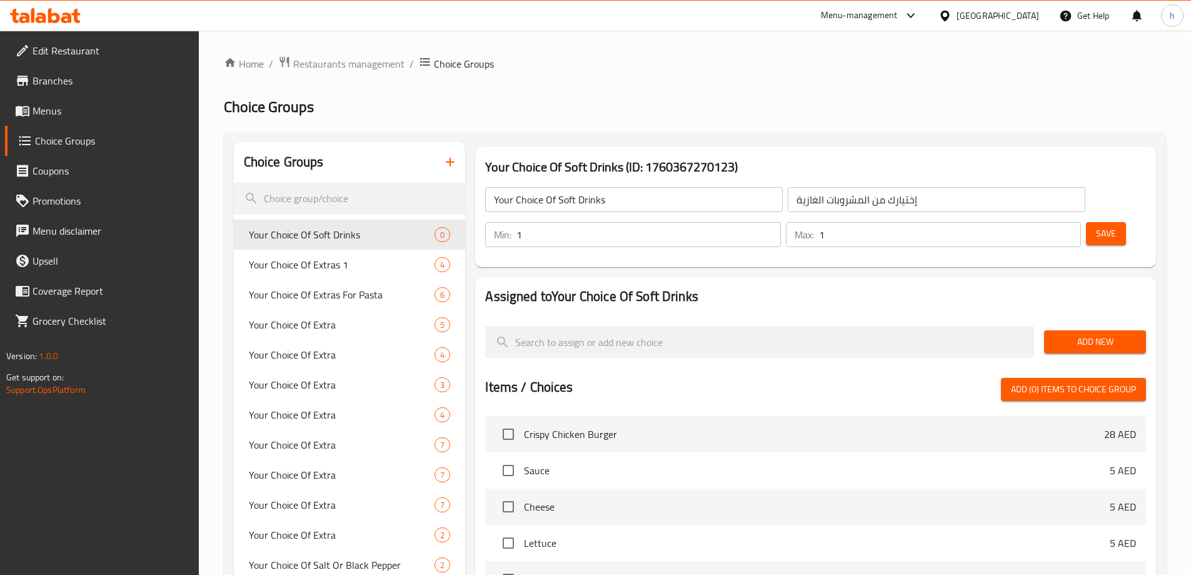
click at [1061, 334] on span "Add New" at bounding box center [1095, 342] width 82 height 16
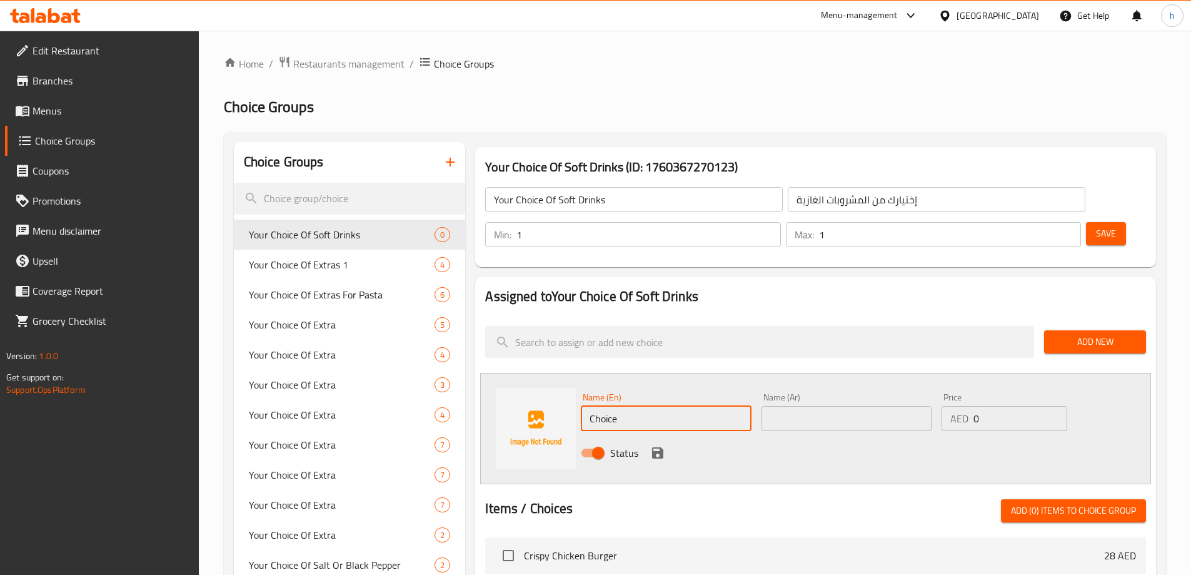
click at [617, 406] on input "Choice" at bounding box center [666, 418] width 170 height 25
click at [642, 406] on input "text" at bounding box center [666, 418] width 170 height 25
paste input "Pepsi"
type input "Pepsi"
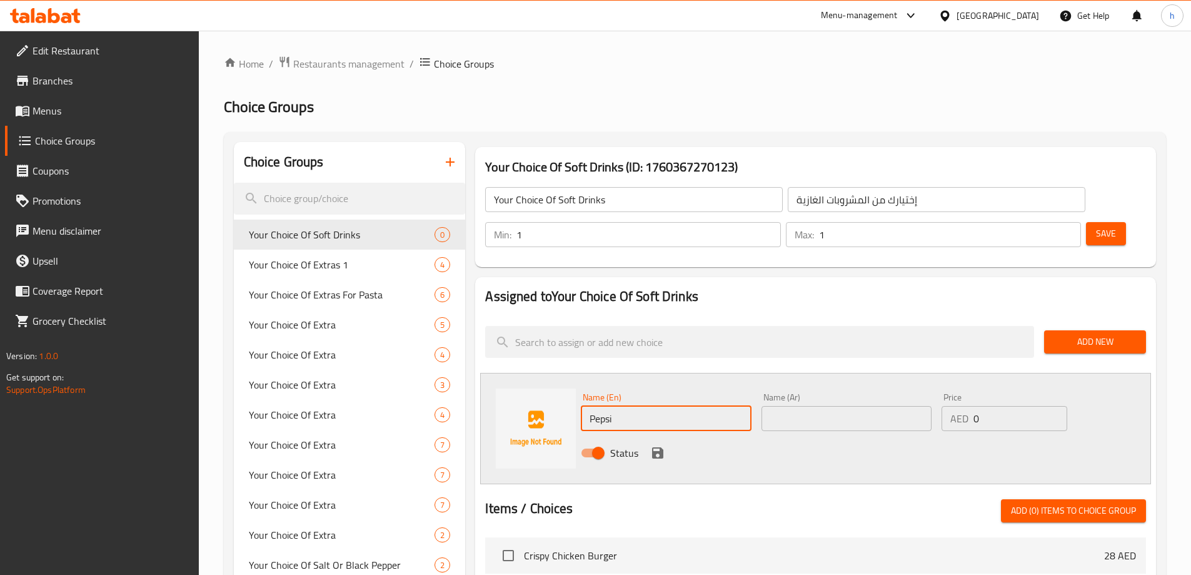
click at [821, 406] on input "text" at bounding box center [847, 418] width 170 height 25
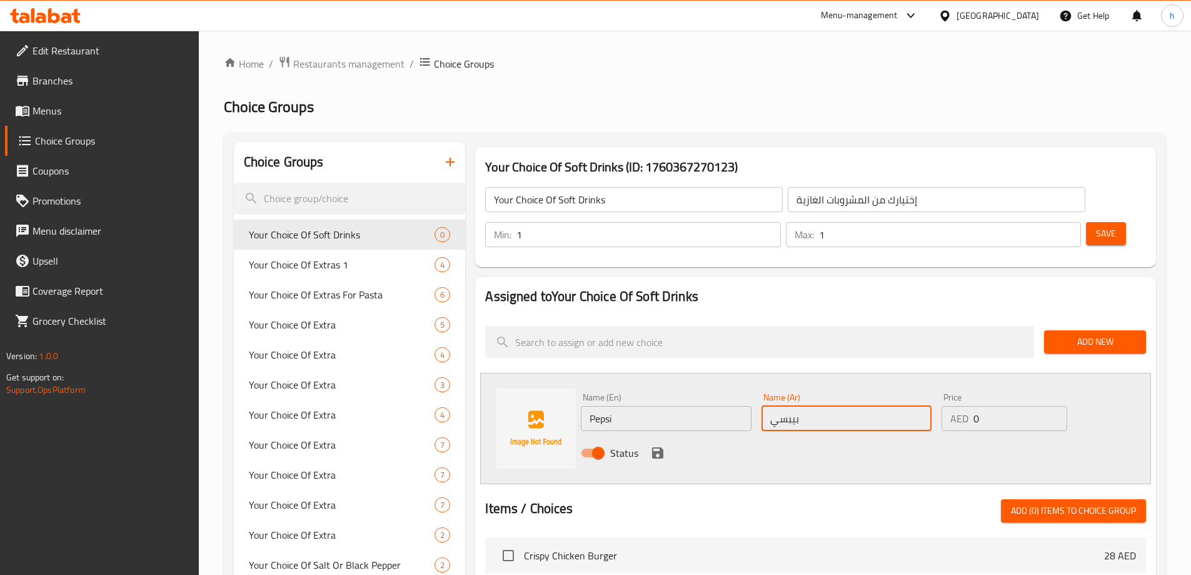
type input "بيبسي"
click at [1002, 406] on input "0" at bounding box center [1020, 418] width 93 height 25
click at [997, 406] on input "number" at bounding box center [1020, 418] width 93 height 25
type input "10"
click at [869, 334] on div "Assigned to Your Choice Of Soft Drinks Add New Name (En) Pepsi Name (En) Name (…" at bounding box center [815, 582] width 681 height 610
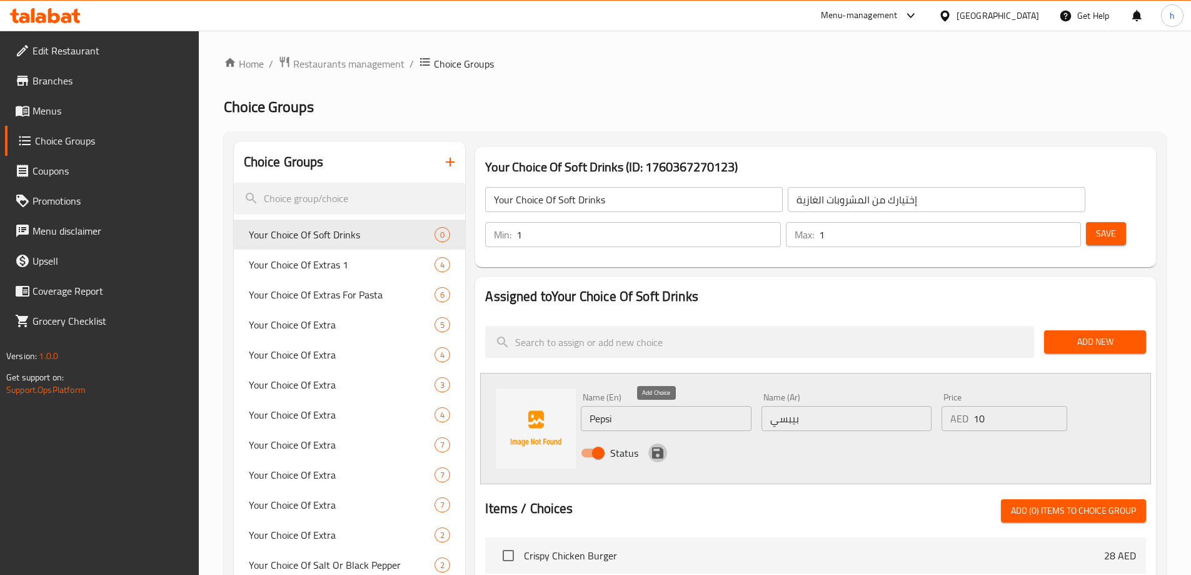
click at [652, 447] on icon "save" at bounding box center [657, 452] width 11 height 11
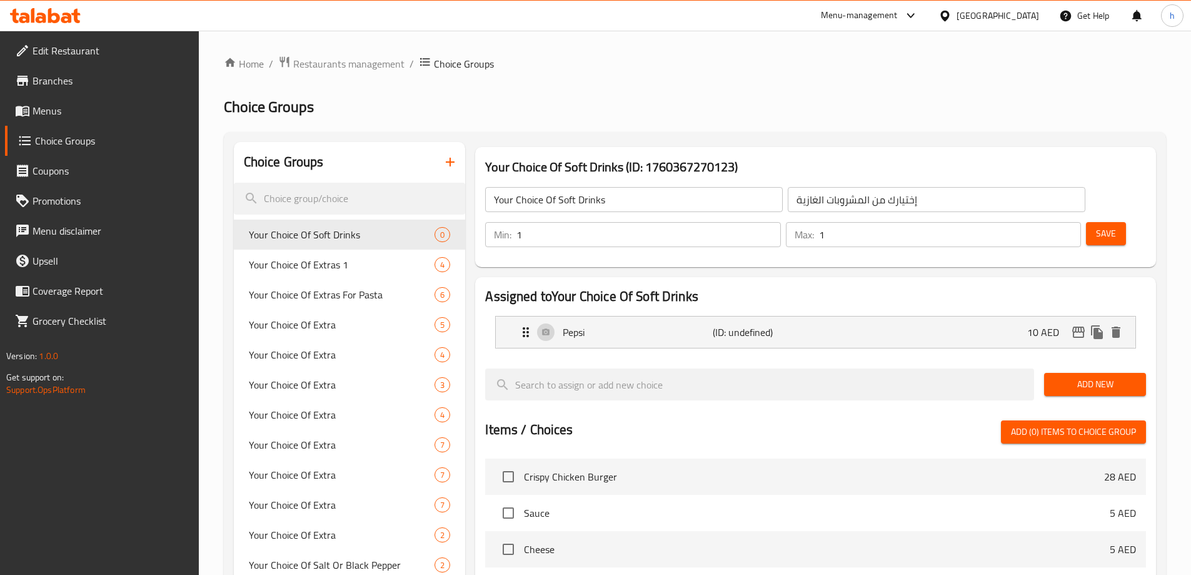
click at [1077, 376] on span "Add New" at bounding box center [1095, 384] width 82 height 16
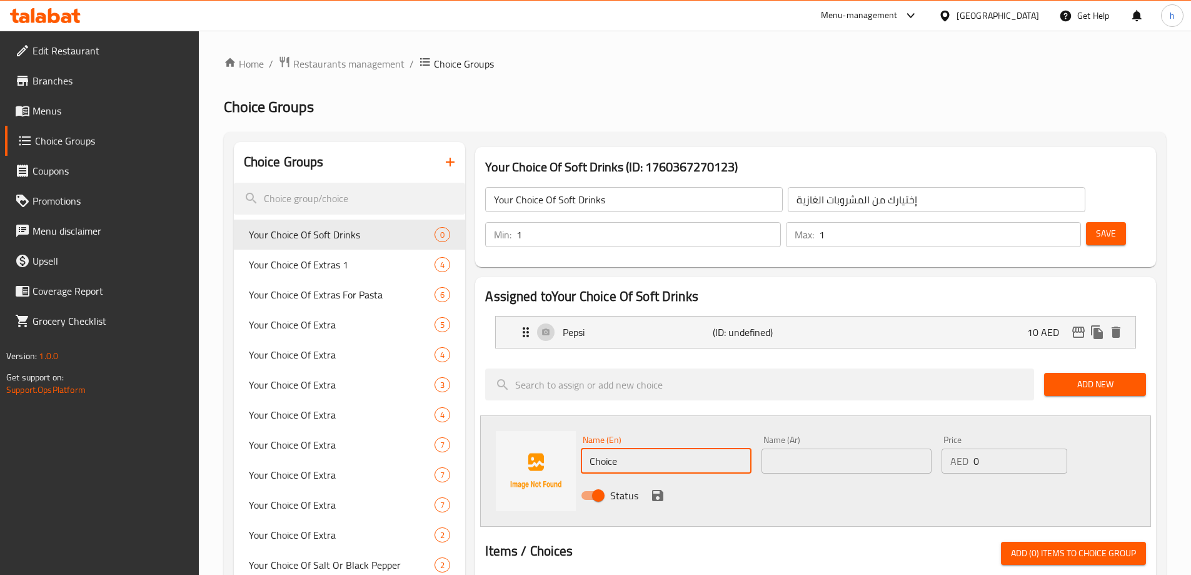
click at [685, 448] on input "Choice" at bounding box center [666, 460] width 170 height 25
click at [630, 448] on input "text" at bounding box center [666, 460] width 170 height 25
paste input "Diet Pepsi"
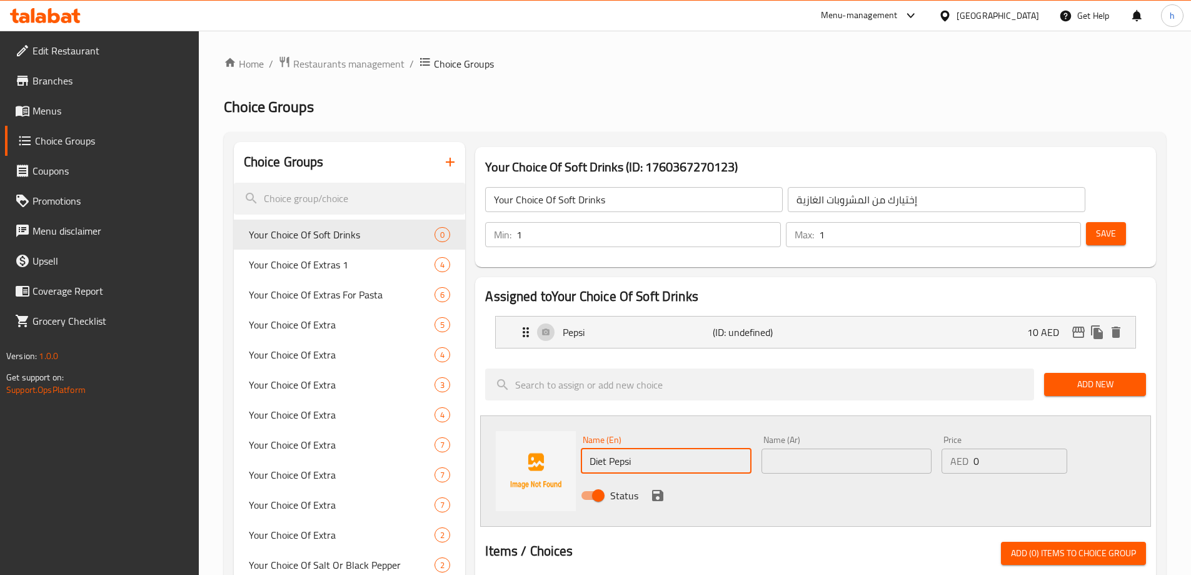
type input "Diet Pepsi"
click at [821, 448] on input "text" at bounding box center [847, 460] width 170 height 25
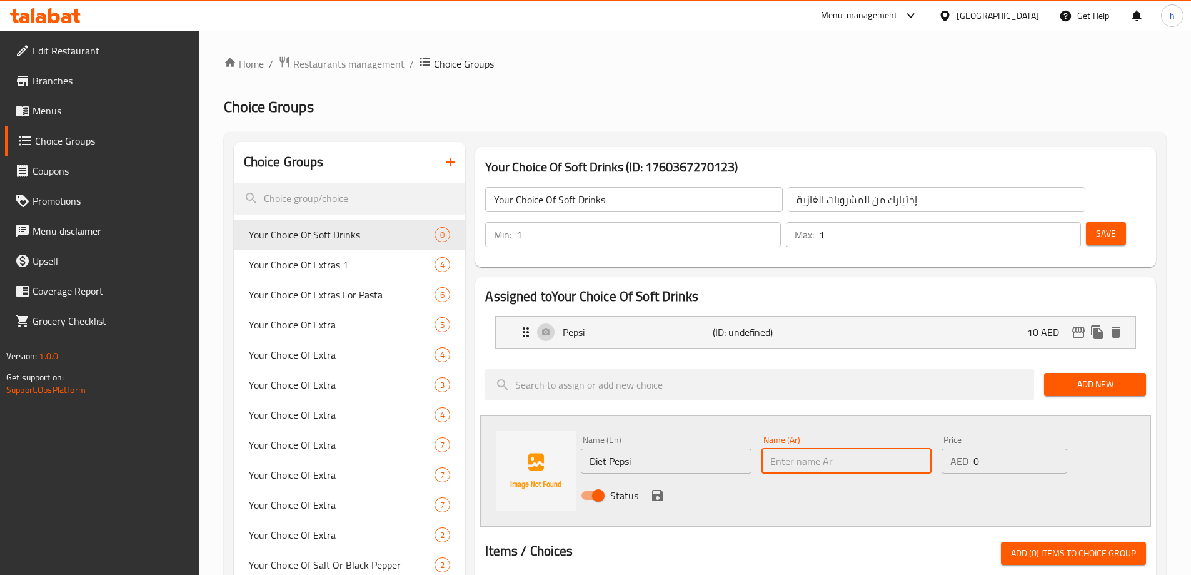
paste input "[PERSON_NAME]"
type input "[PERSON_NAME]"
click at [999, 448] on input "0" at bounding box center [1020, 460] width 93 height 25
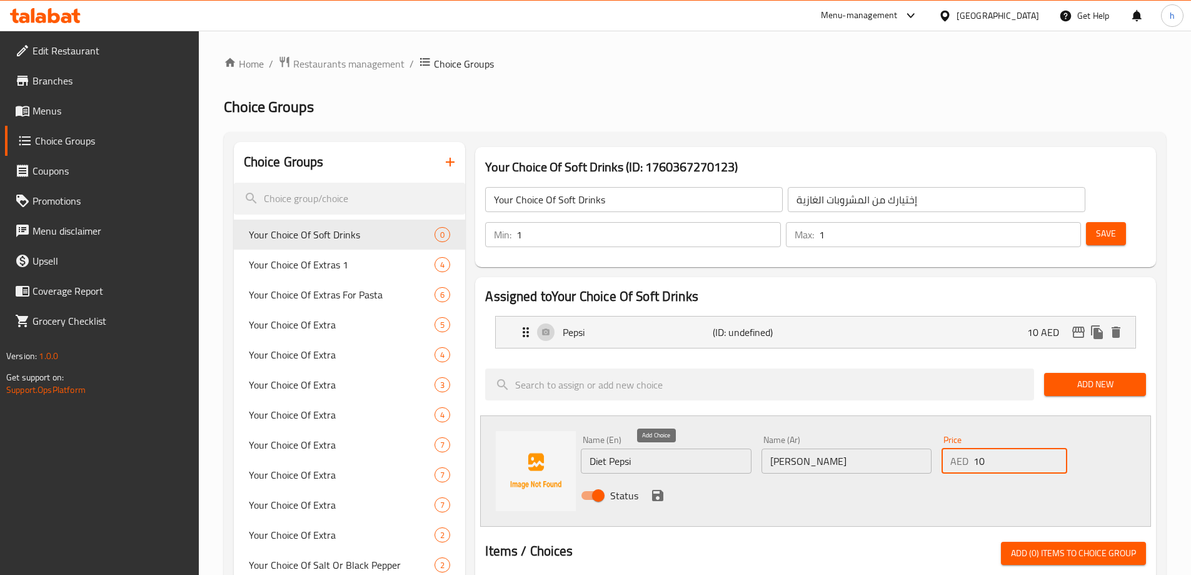
type input "10"
click at [662, 490] on icon "save" at bounding box center [657, 495] width 11 height 11
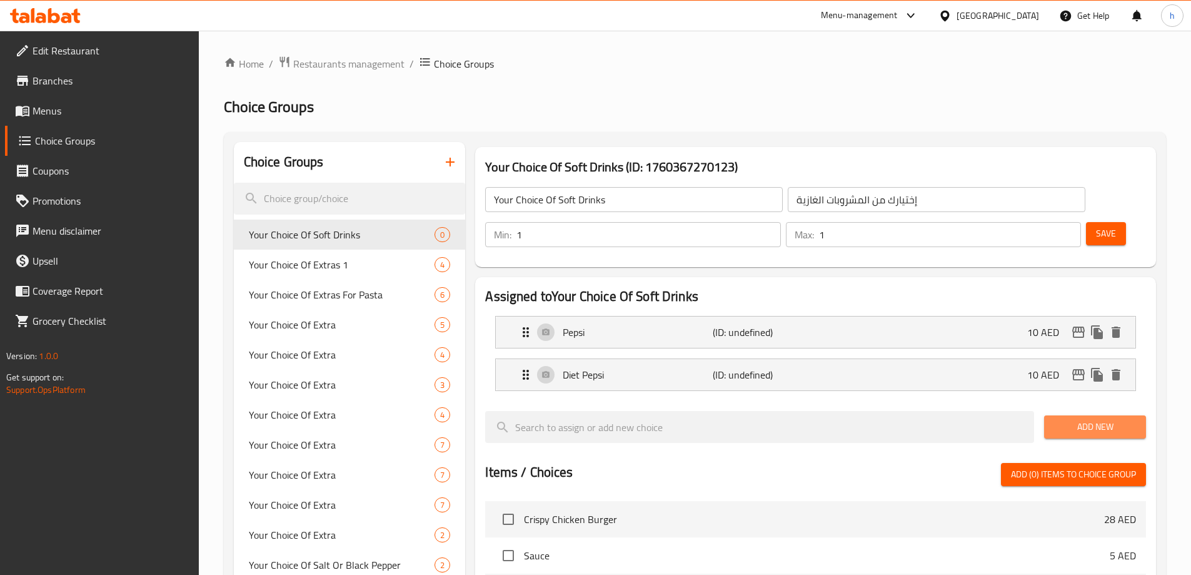
click at [1075, 415] on button "Add New" at bounding box center [1095, 426] width 102 height 23
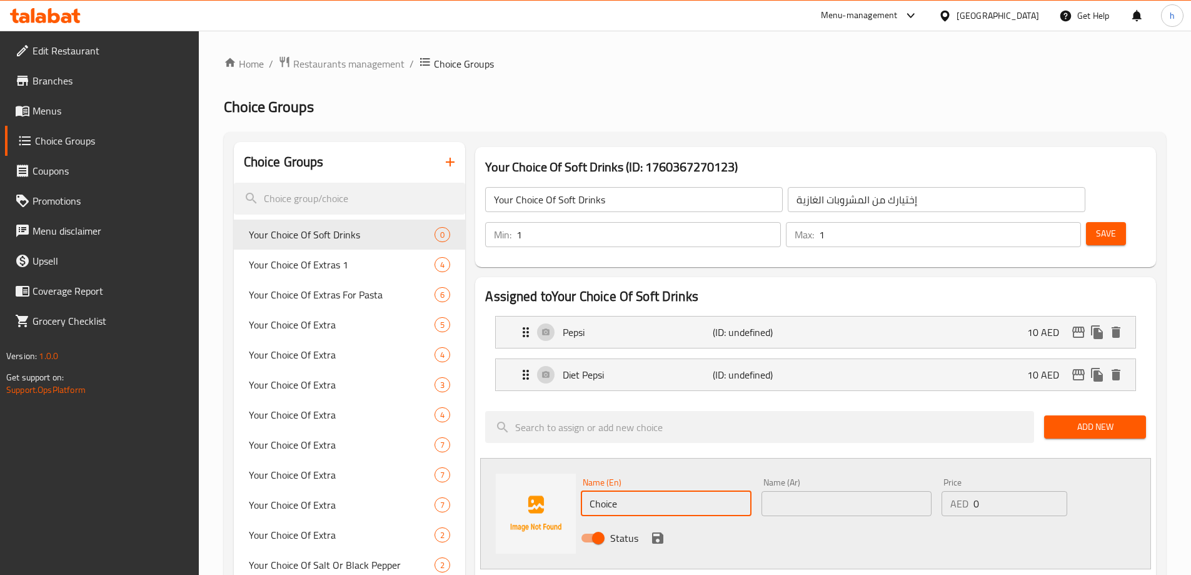
click at [693, 491] on input "Choice" at bounding box center [666, 503] width 170 height 25
paste input "7UP"
type input "7UP"
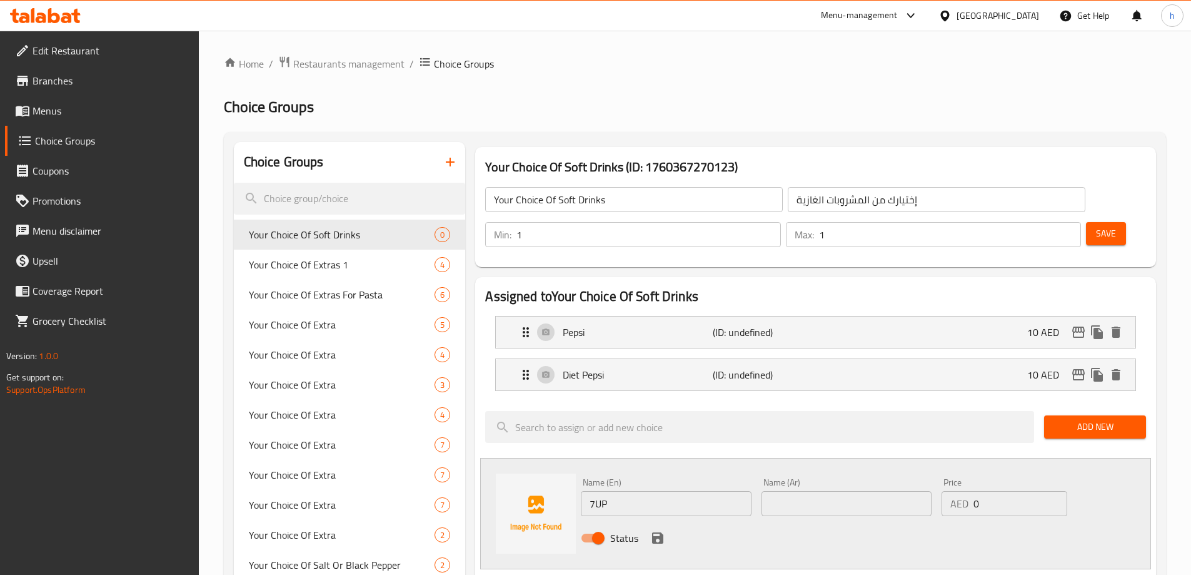
click at [850, 491] on input "text" at bounding box center [847, 503] width 170 height 25
paste input "سفن أب"
type input "سفن أب"
click at [1016, 491] on input "0" at bounding box center [1020, 503] width 93 height 25
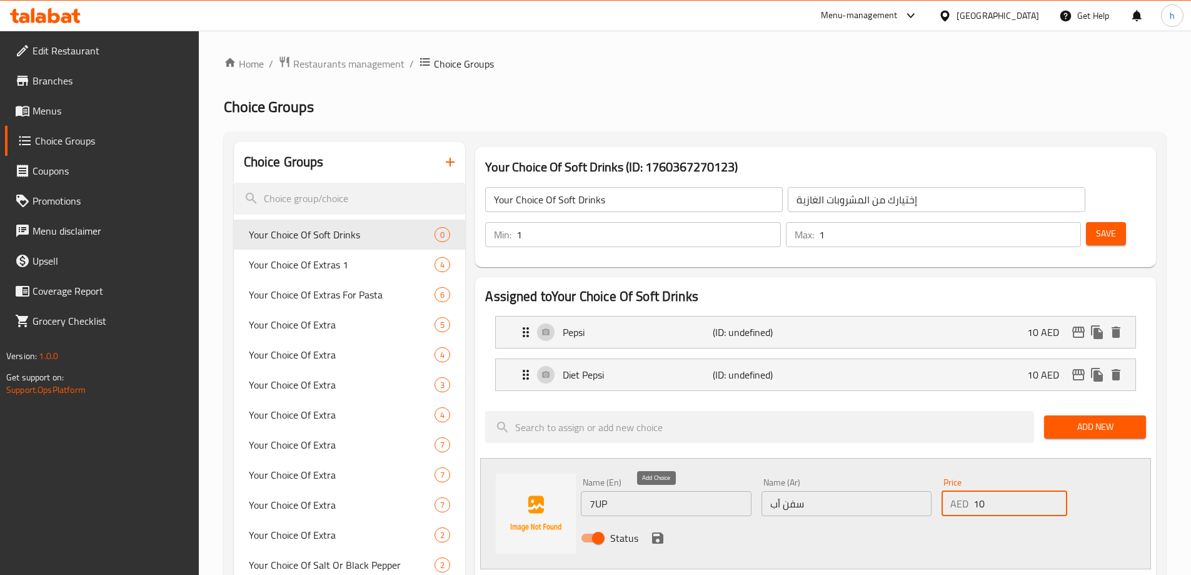
type input "10"
click at [657, 530] on icon "save" at bounding box center [657, 537] width 15 height 15
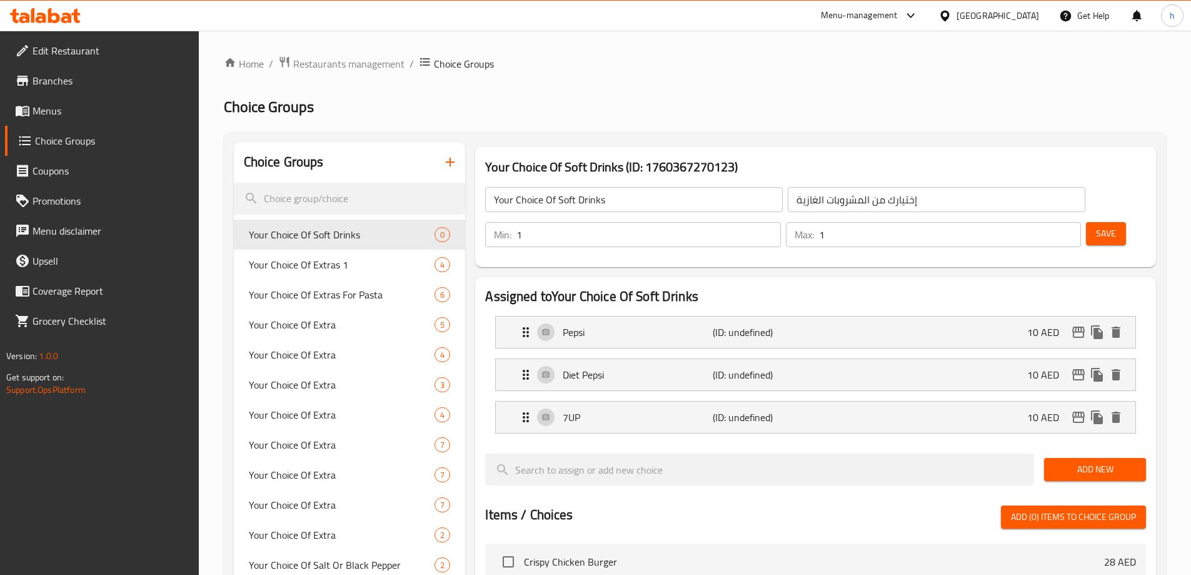
click at [1056, 462] on span "Add New" at bounding box center [1095, 470] width 82 height 16
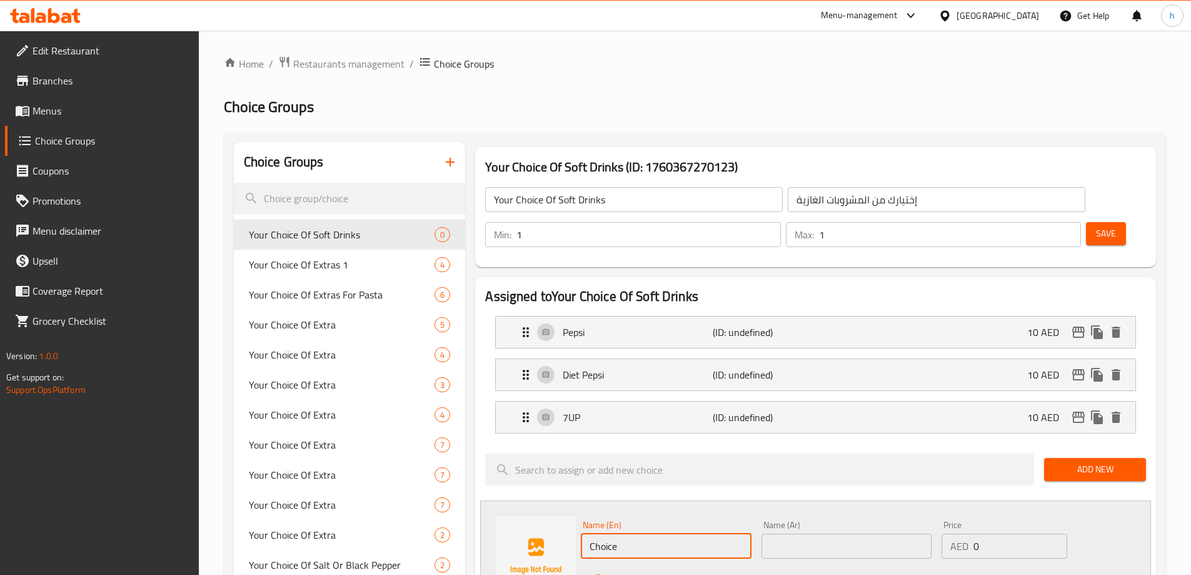
click at [609, 533] on input "Choice" at bounding box center [666, 545] width 170 height 25
paste input "Diet 7UP"
type input "Diet 7UP"
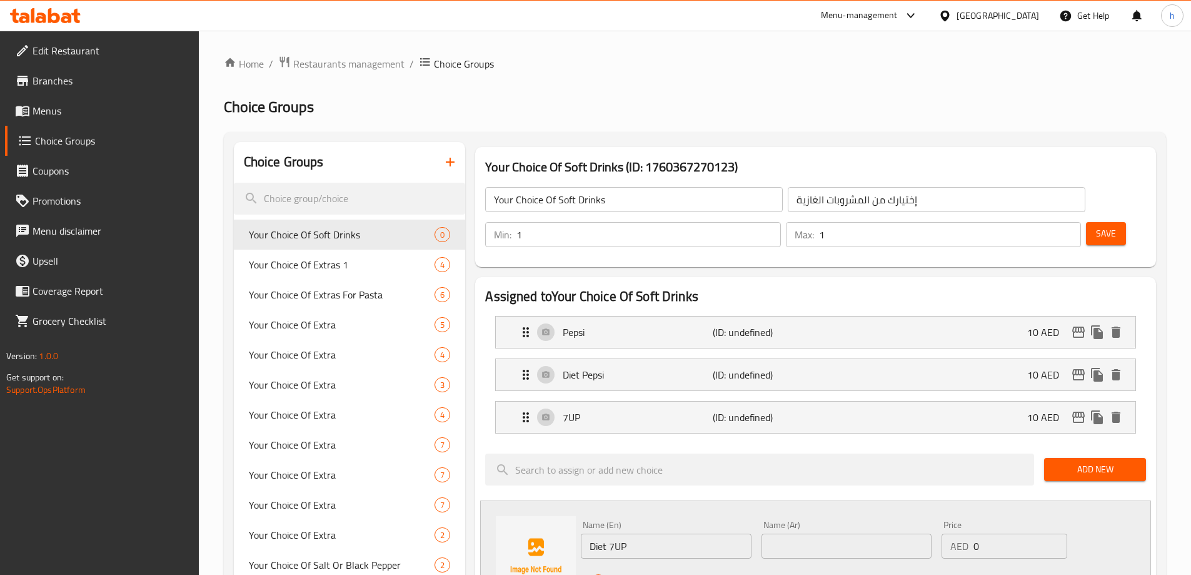
click at [813, 533] on input "text" at bounding box center [847, 545] width 170 height 25
paste input "دايت سفن أب"
type input "دايت سفن أب"
click at [1000, 533] on input "0" at bounding box center [1020, 545] width 93 height 25
type input "10"
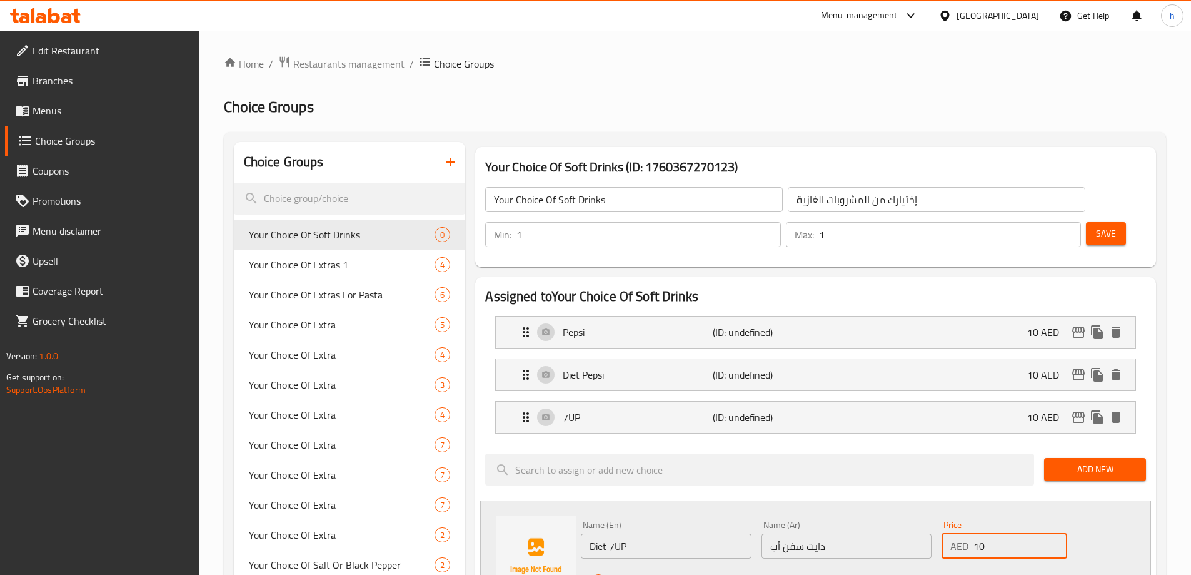
click at [654, 573] on icon "save" at bounding box center [657, 580] width 15 height 15
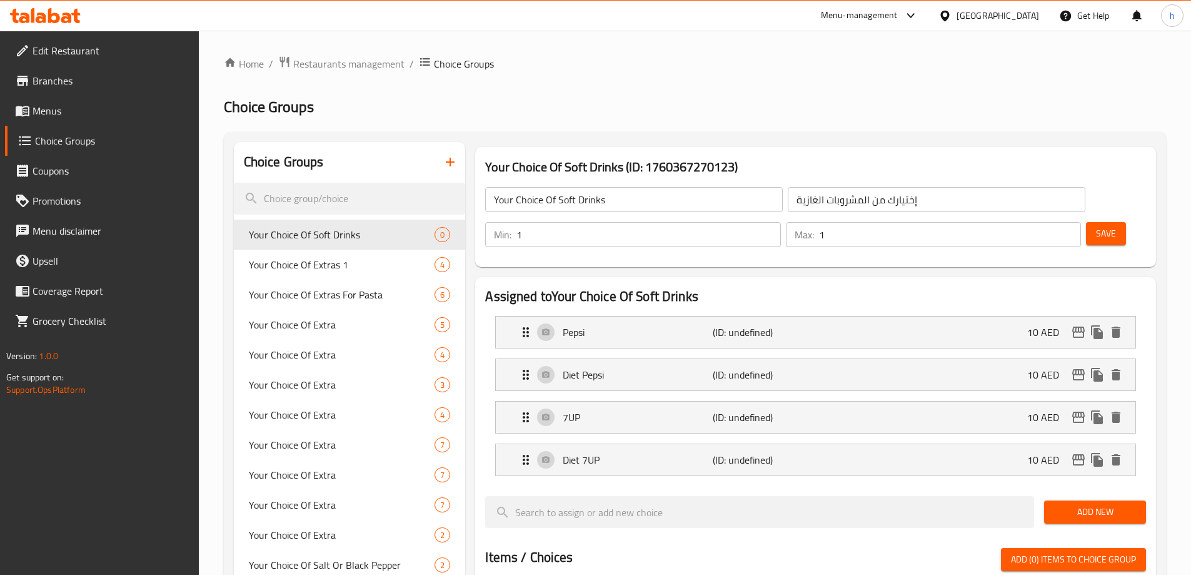
click at [1074, 504] on span "Add New" at bounding box center [1095, 512] width 82 height 16
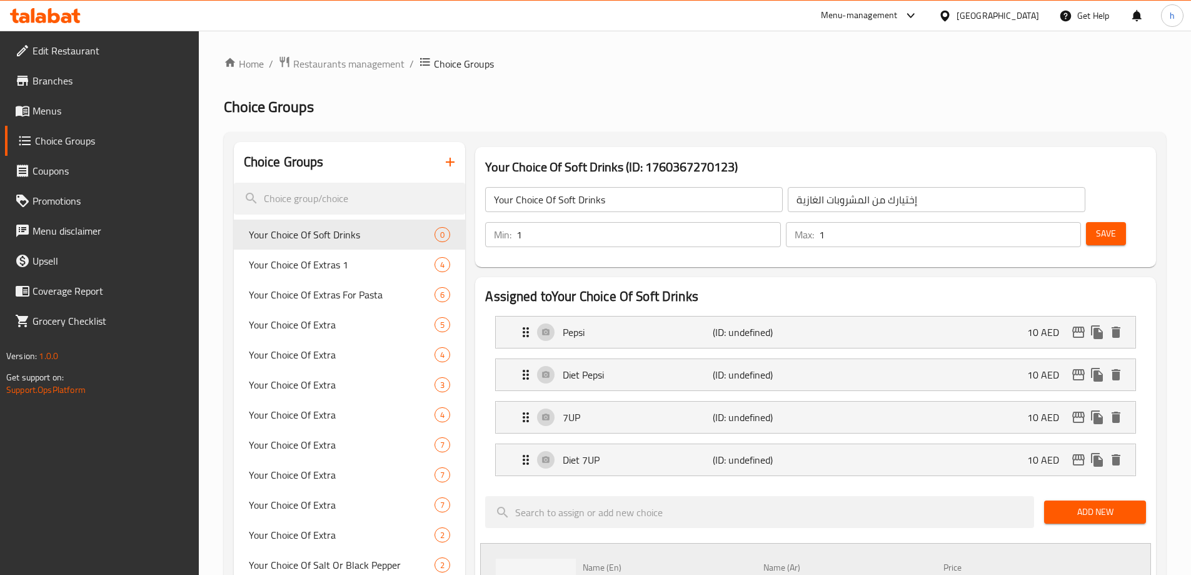
paste input "[PERSON_NAME]"
type input "[PERSON_NAME]"
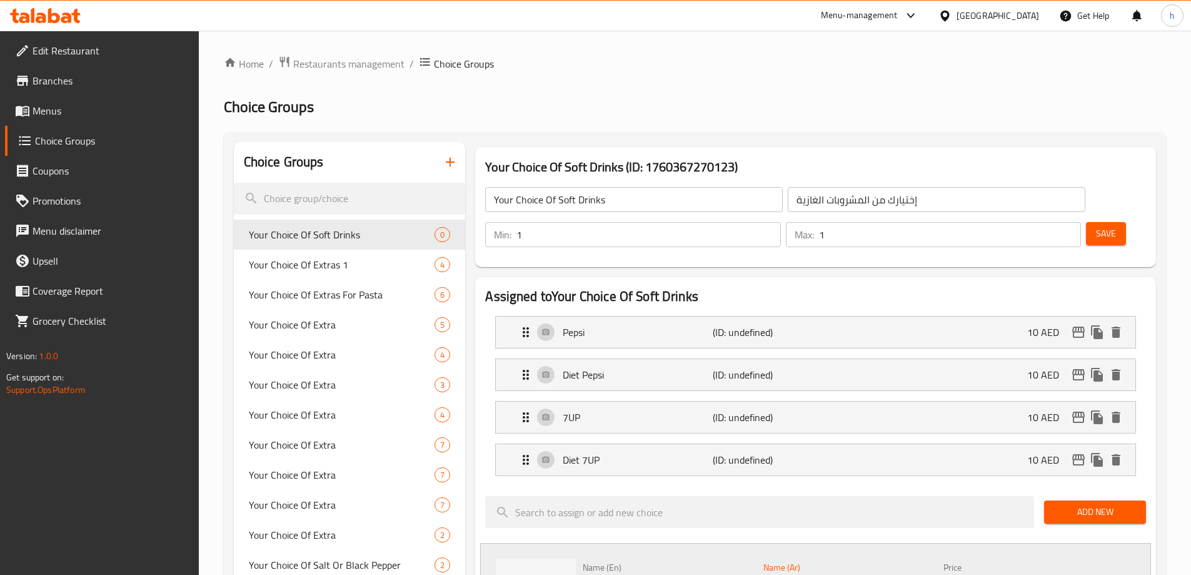
paste input "ميرندا"
type input "ميرندا"
type input "10"
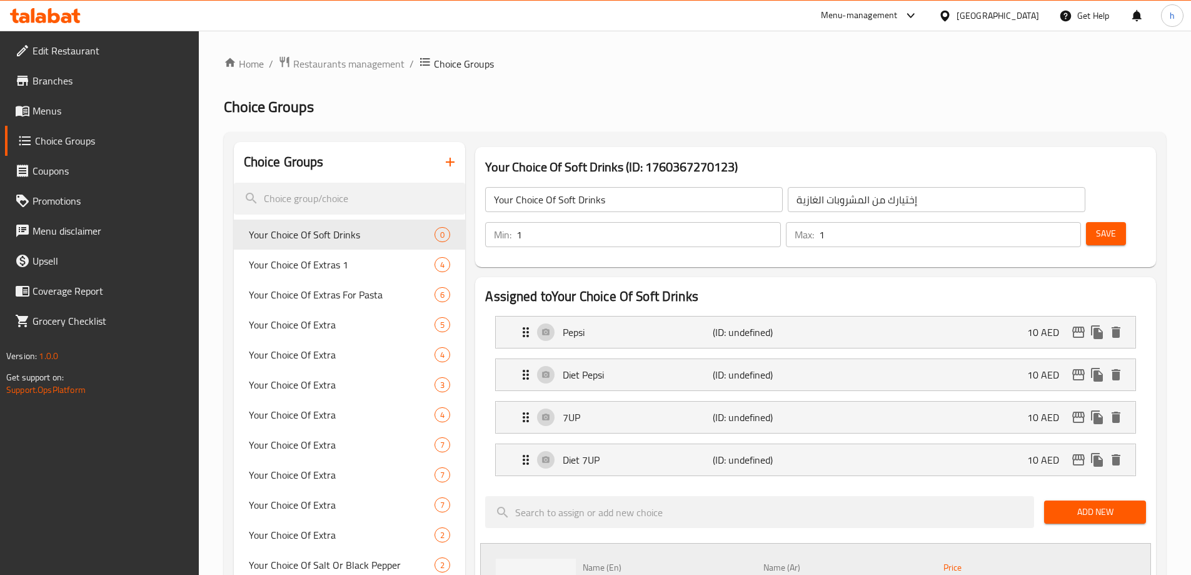
click at [847, 495] on div at bounding box center [759, 512] width 559 height 42
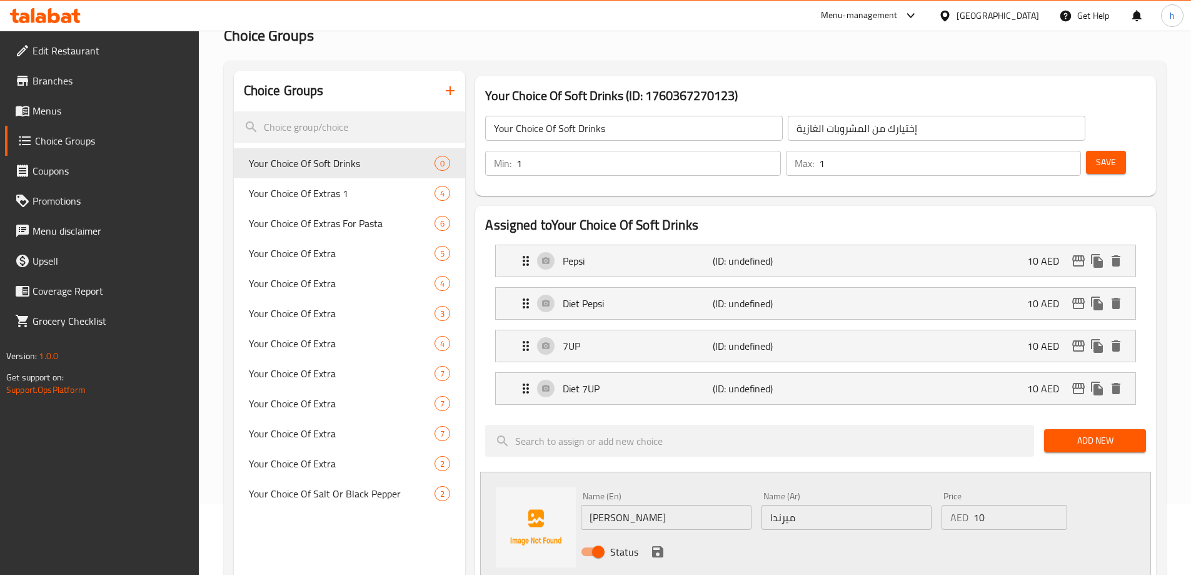
scroll to position [188, 0]
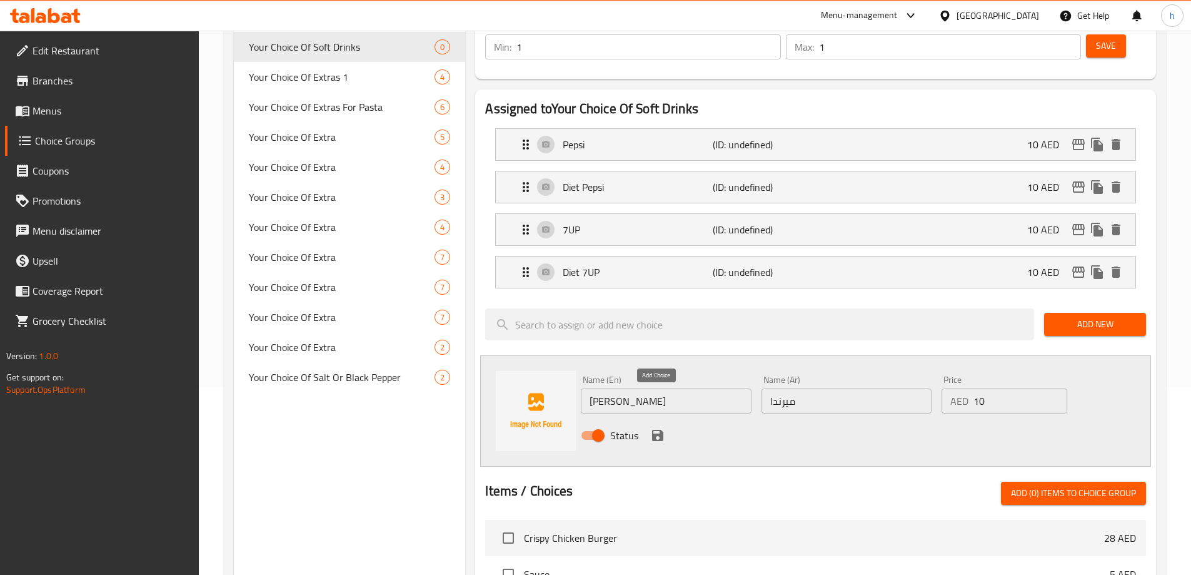
click at [655, 430] on icon "save" at bounding box center [657, 435] width 11 height 11
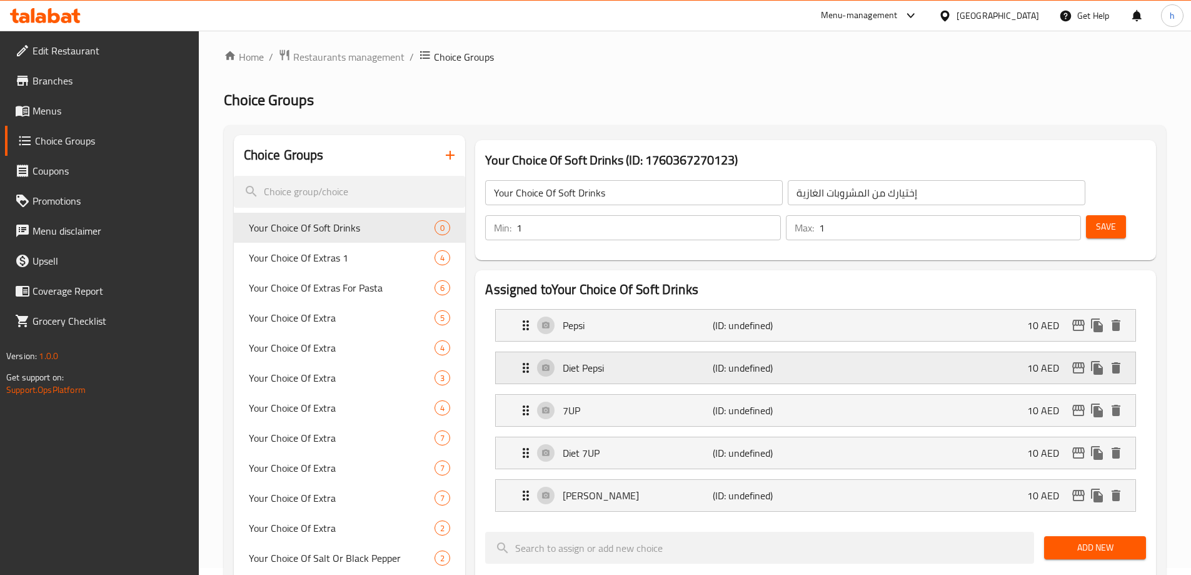
scroll to position [0, 0]
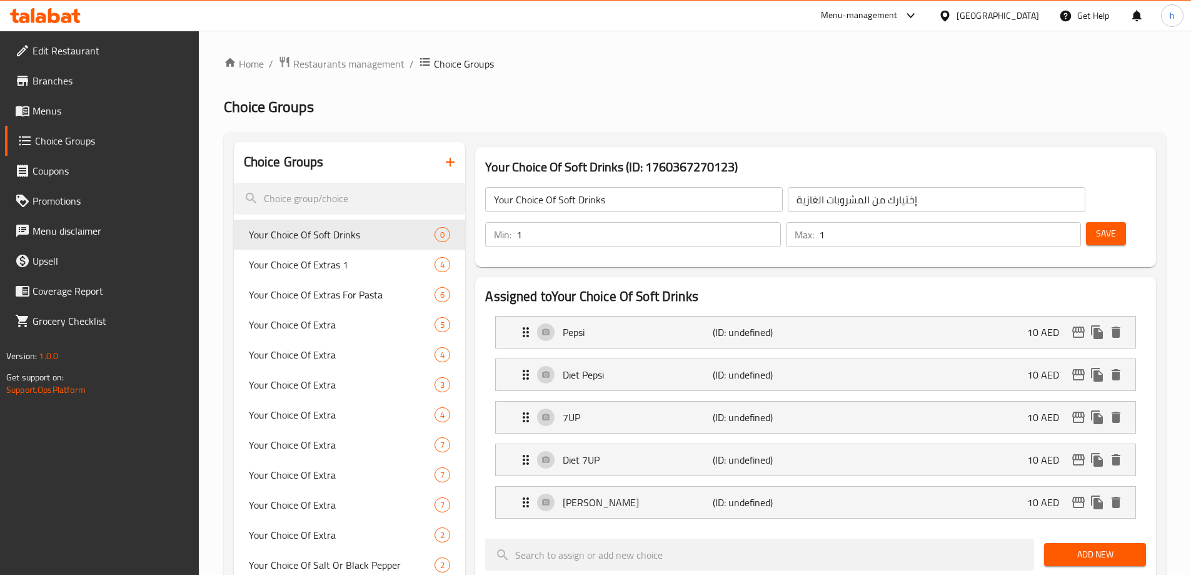
click at [1086, 222] on button "Save" at bounding box center [1106, 233] width 40 height 23
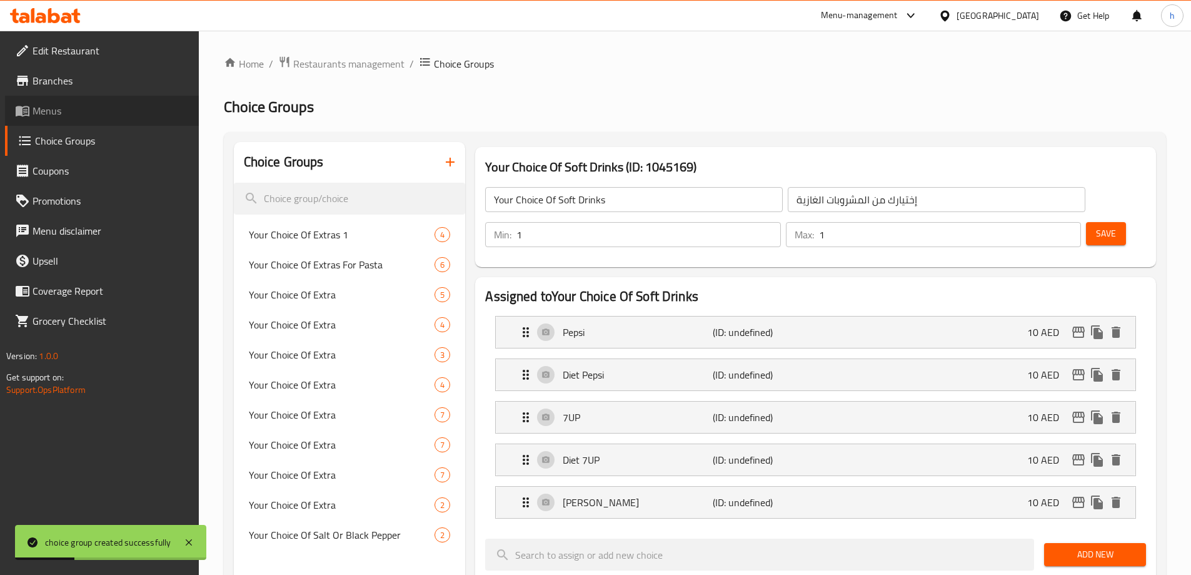
click at [43, 111] on span "Menus" at bounding box center [111, 110] width 156 height 15
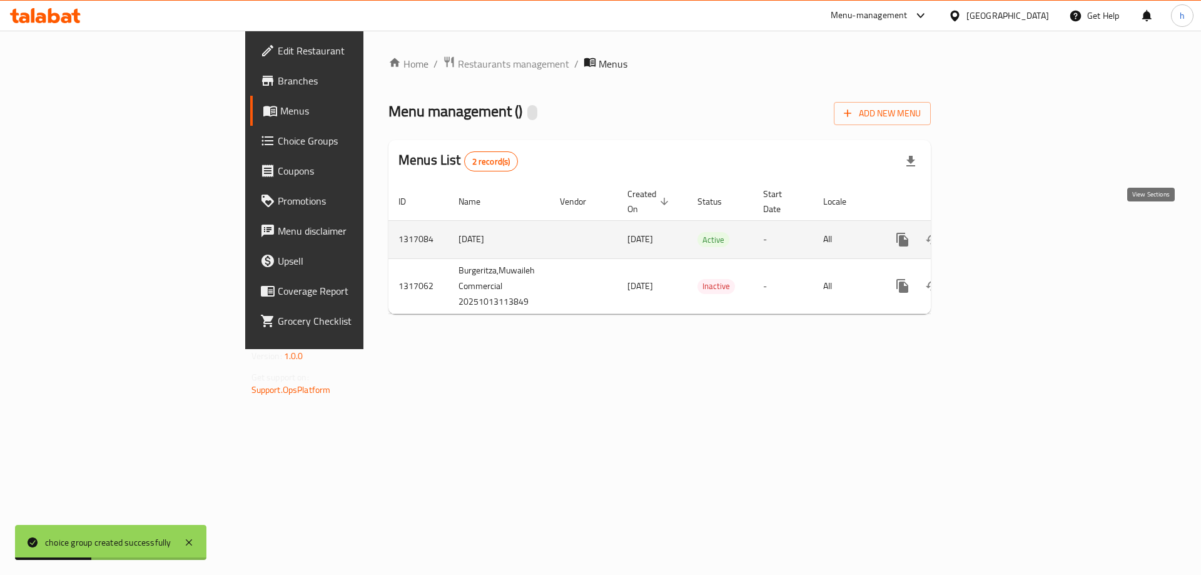
click at [1000, 232] on icon "enhanced table" at bounding box center [992, 239] width 15 height 15
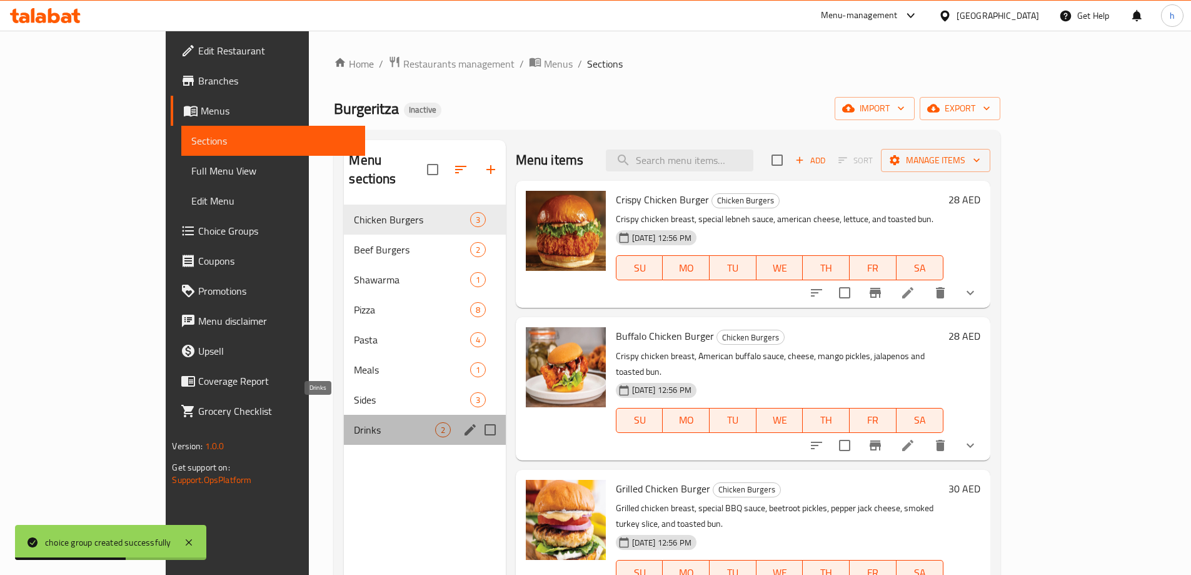
click at [354, 422] on span "Drinks" at bounding box center [394, 429] width 81 height 15
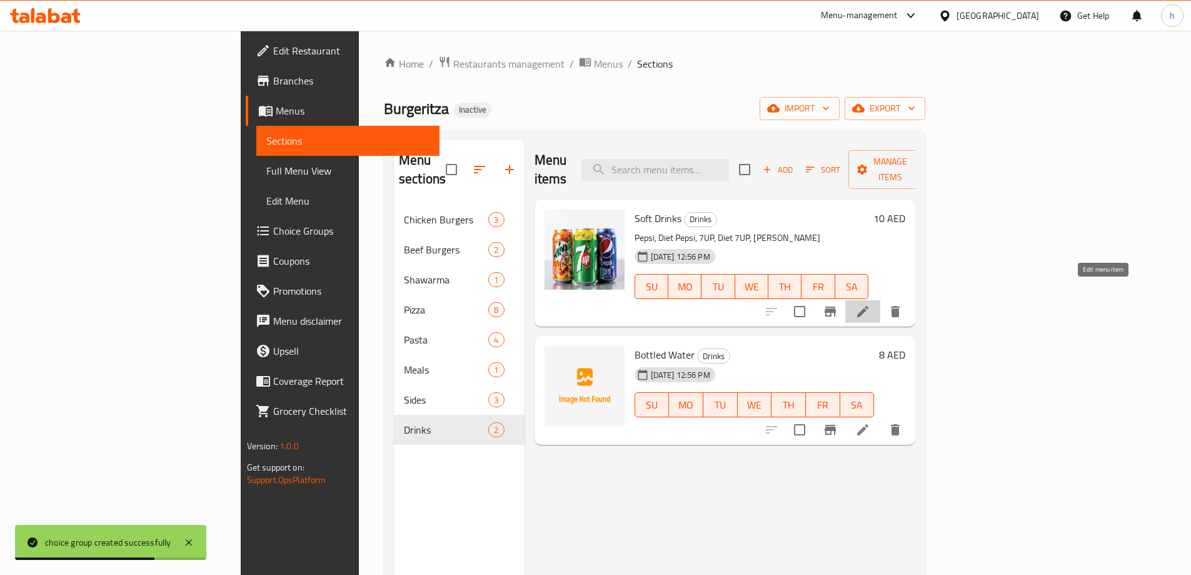
click at [871, 304] on icon at bounding box center [863, 311] width 15 height 15
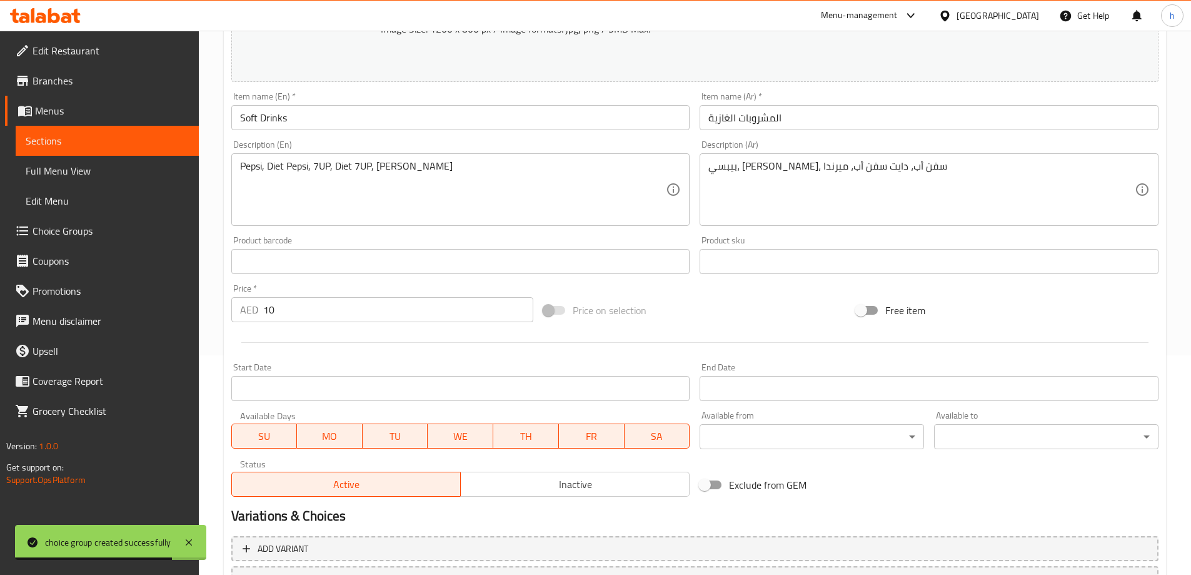
scroll to position [327, 0]
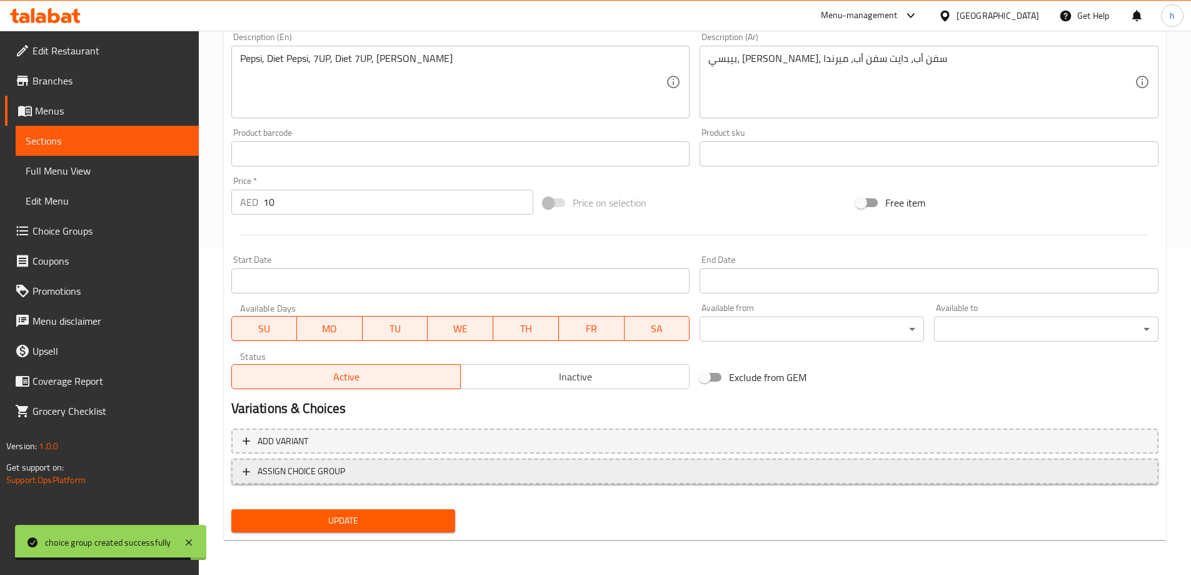
click at [306, 472] on span "ASSIGN CHOICE GROUP" at bounding box center [302, 471] width 88 height 16
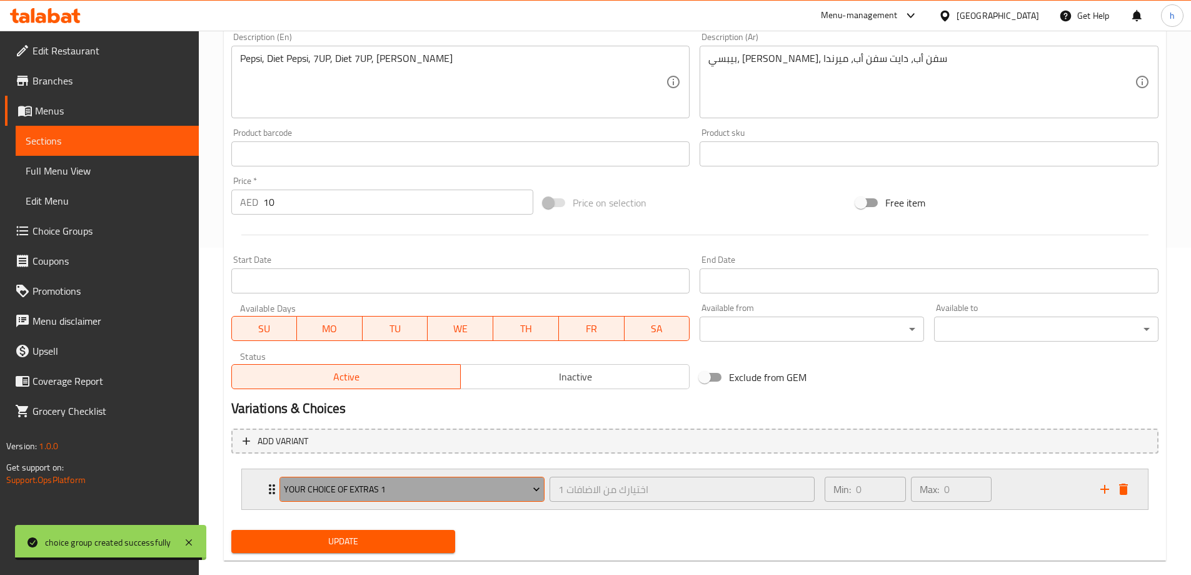
click at [371, 485] on span "Your Choice Of Extras 1" at bounding box center [412, 490] width 256 height 16
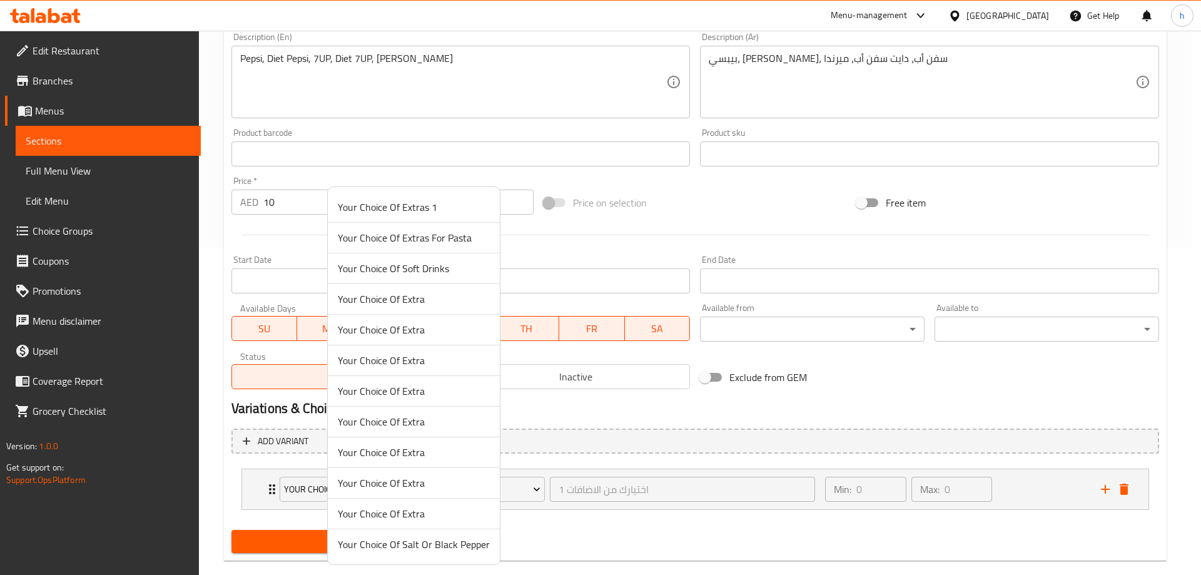
click at [391, 271] on span "Your Choice Of Soft Drinks" at bounding box center [414, 268] width 152 height 15
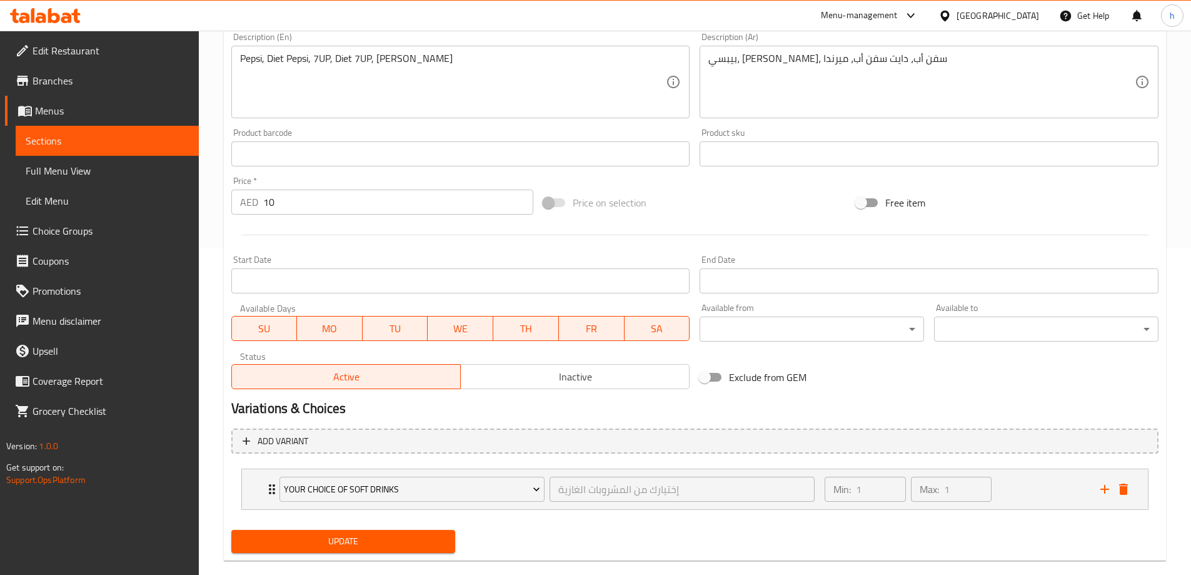
click at [335, 543] on span "Update" at bounding box center [343, 541] width 205 height 16
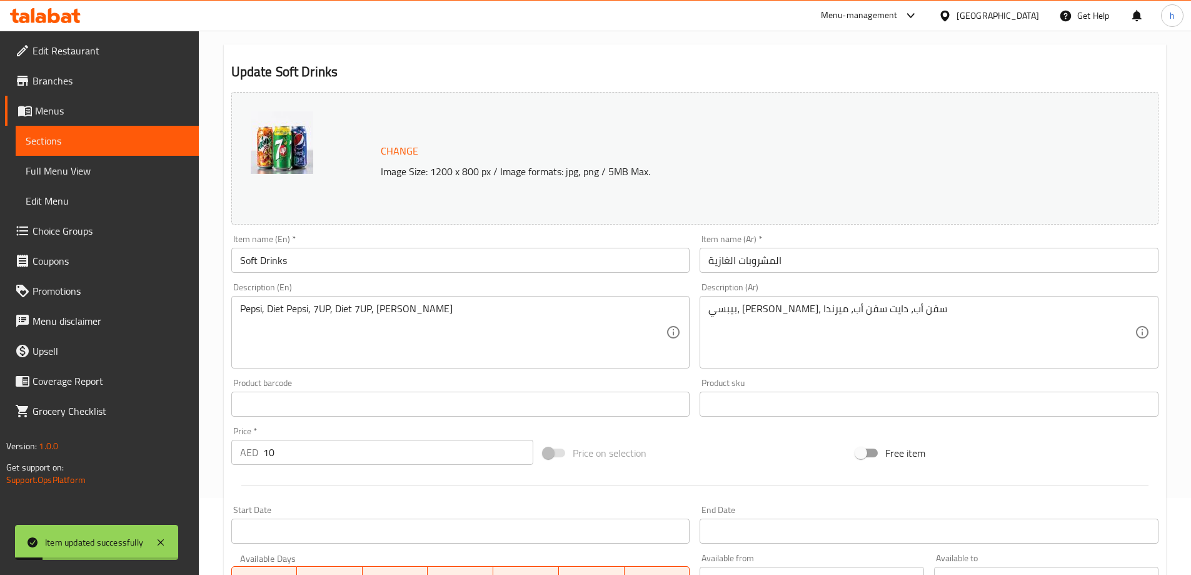
scroll to position [0, 0]
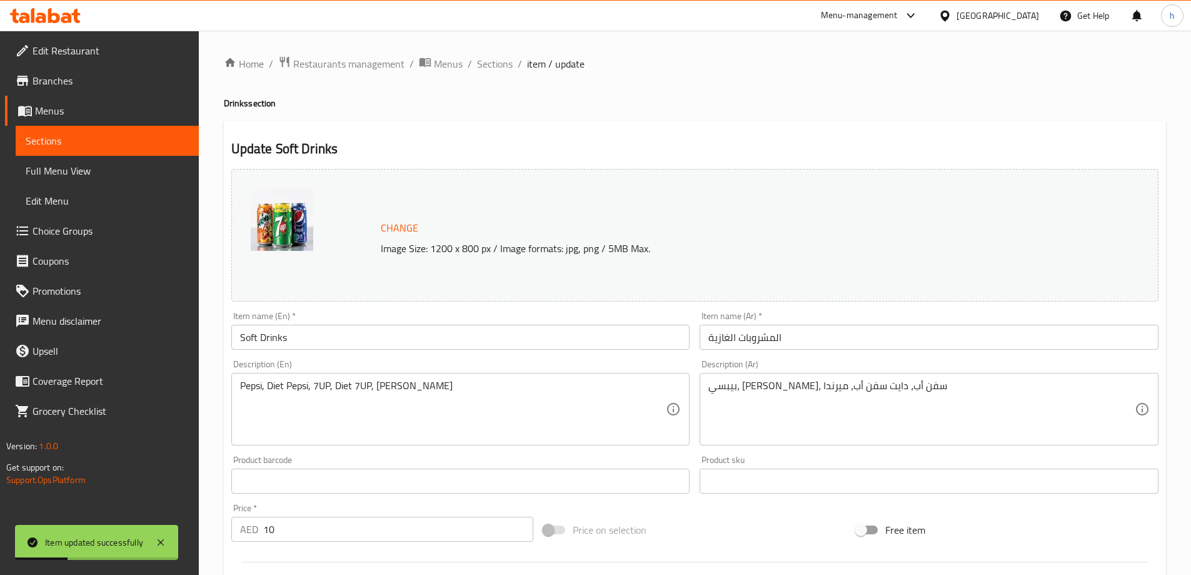
click at [52, 172] on span "Full Menu View" at bounding box center [107, 170] width 163 height 15
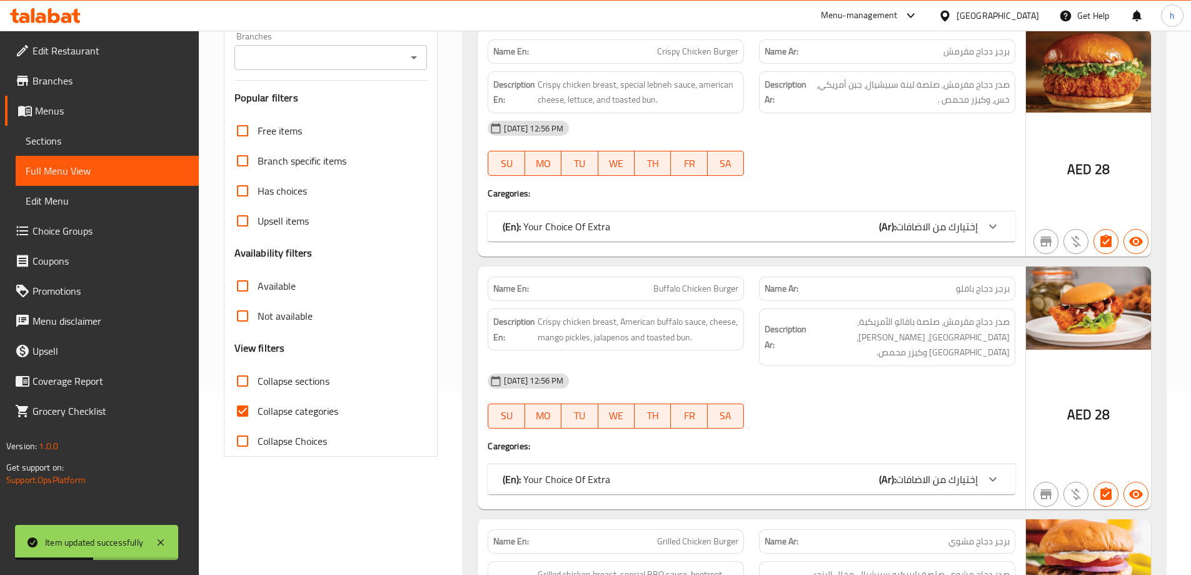
scroll to position [250, 0]
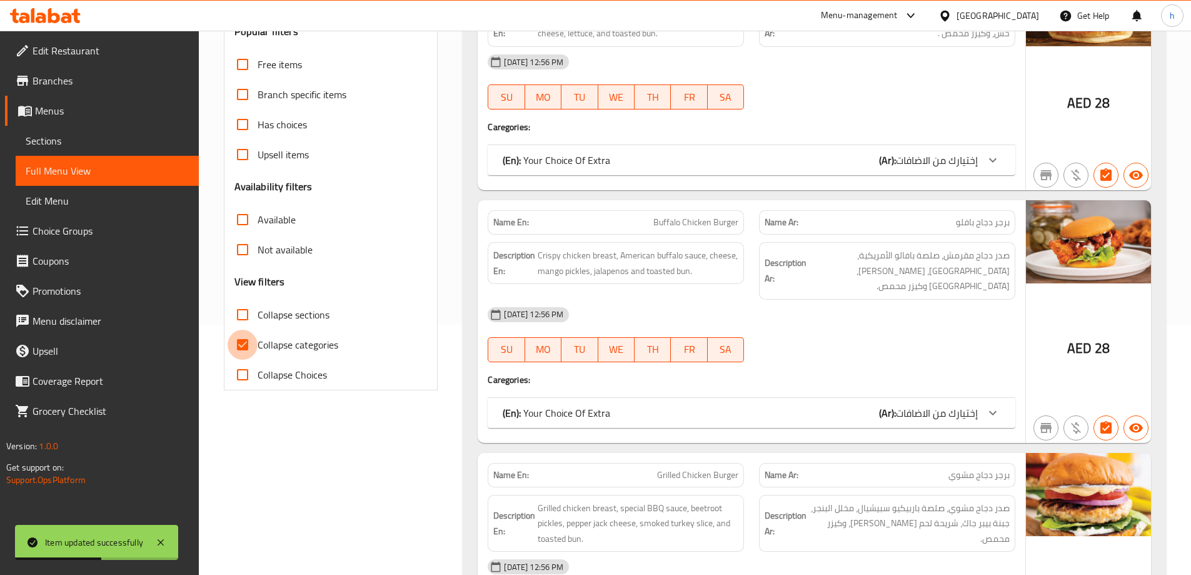
click at [242, 340] on input "Collapse categories" at bounding box center [243, 345] width 30 height 30
checkbox input "false"
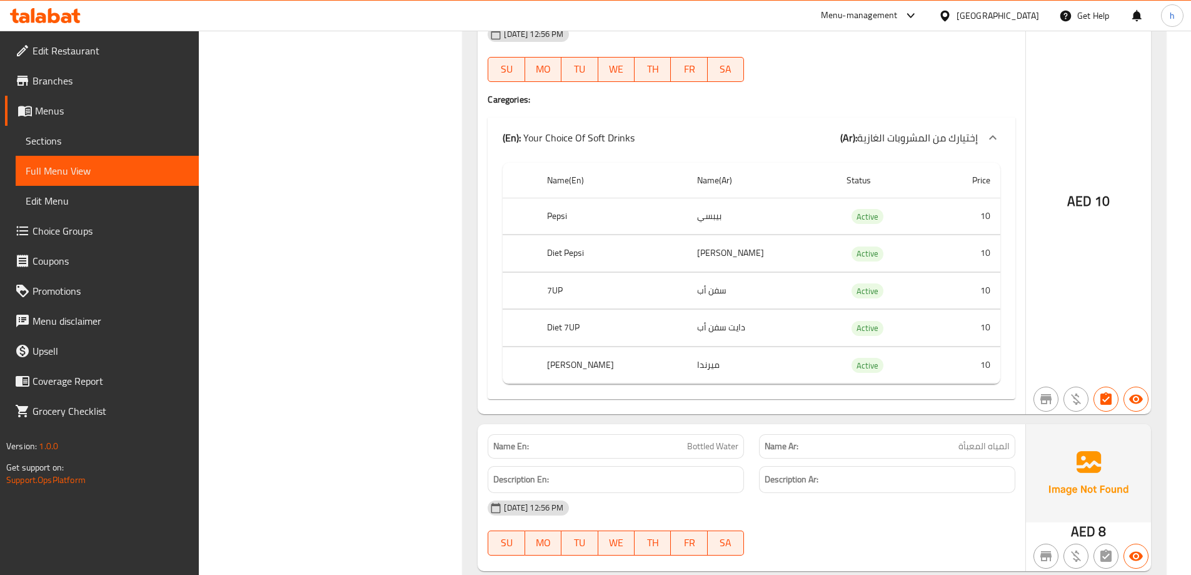
scroll to position [11531, 0]
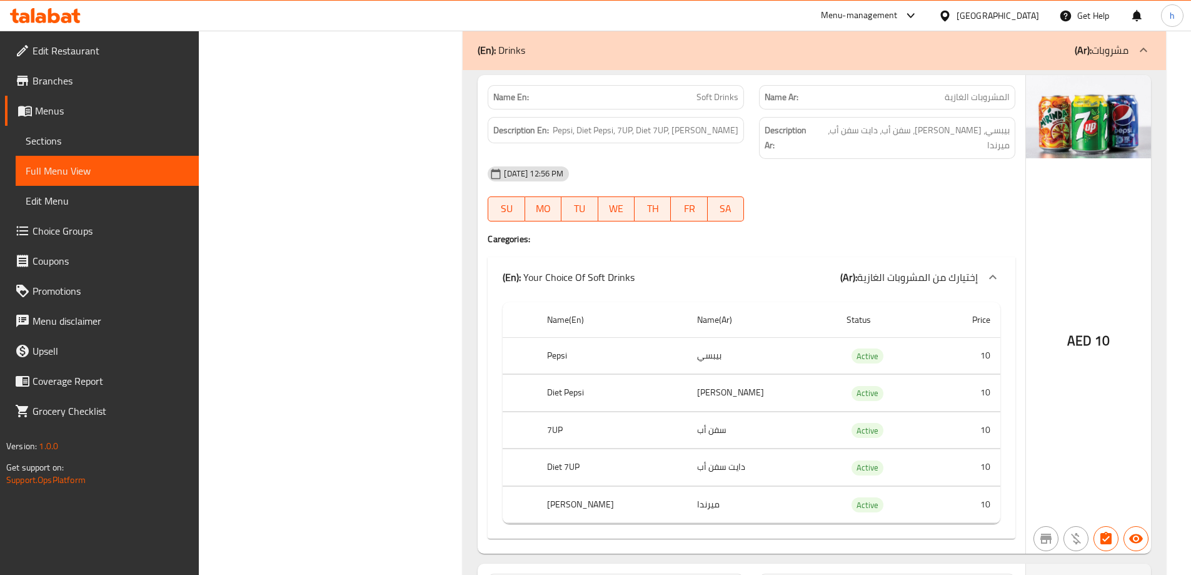
click at [45, 142] on span "Sections" at bounding box center [107, 140] width 163 height 15
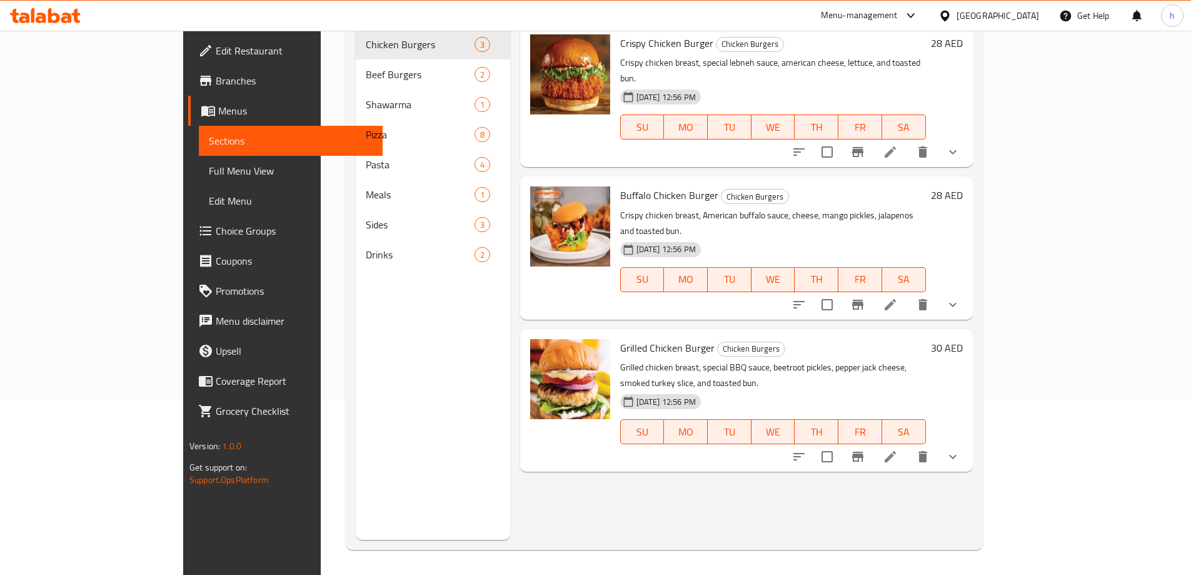
scroll to position [175, 0]
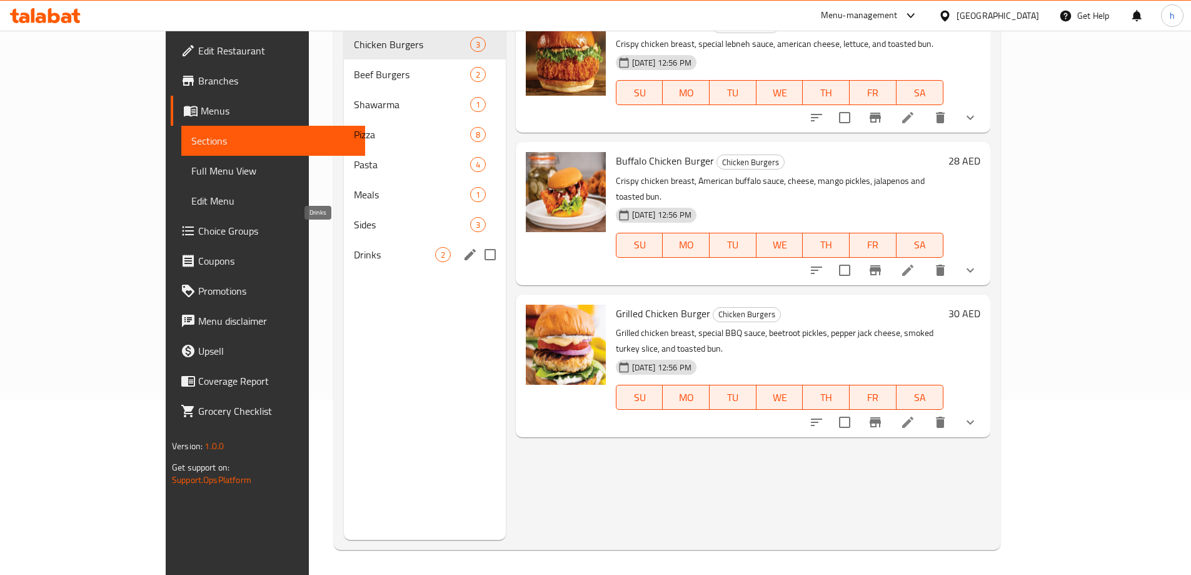
click at [354, 247] on span "Drinks" at bounding box center [394, 254] width 81 height 15
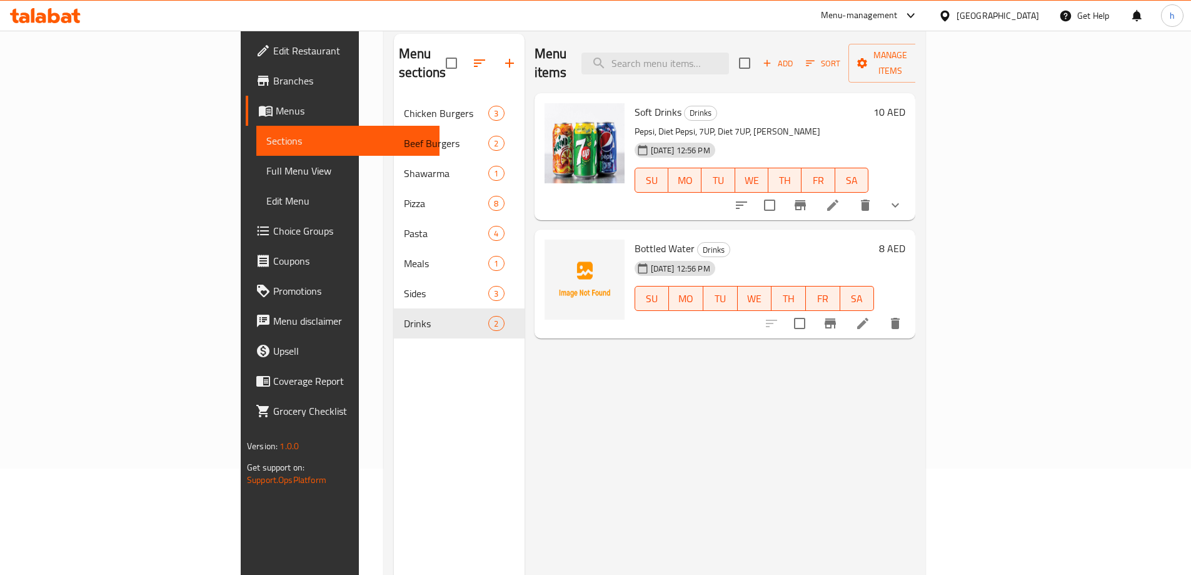
scroll to position [50, 0]
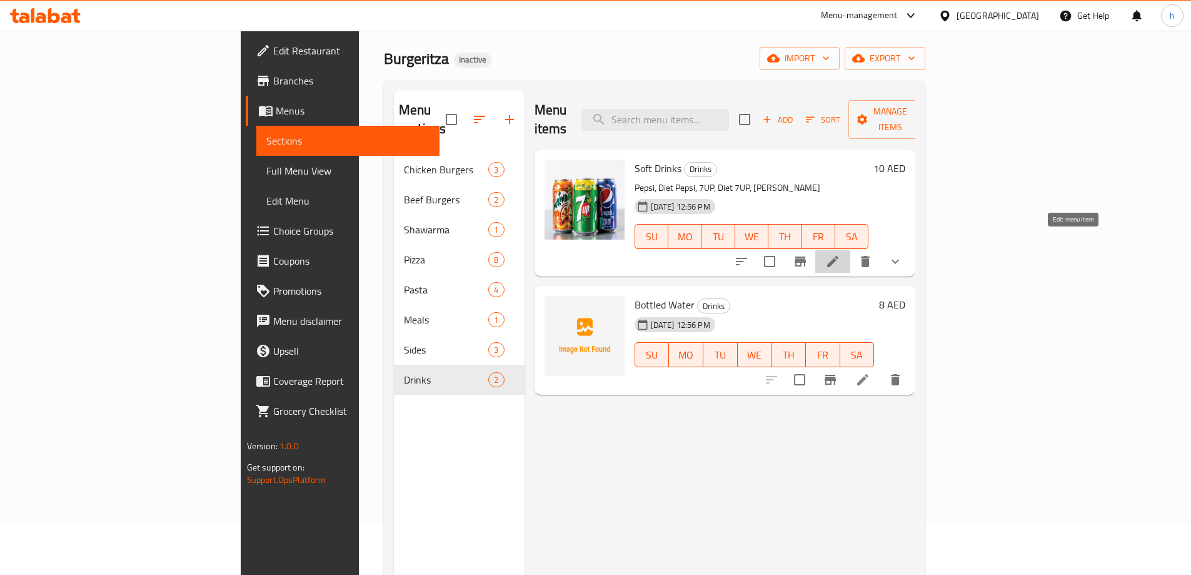
click at [841, 254] on icon at bounding box center [833, 261] width 15 height 15
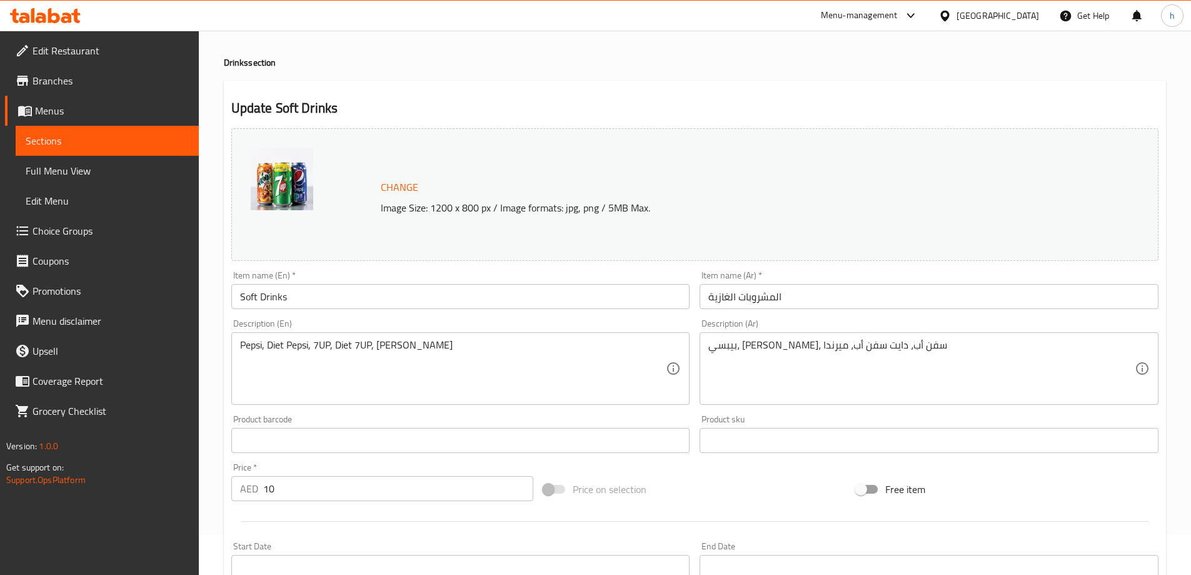
scroll to position [125, 0]
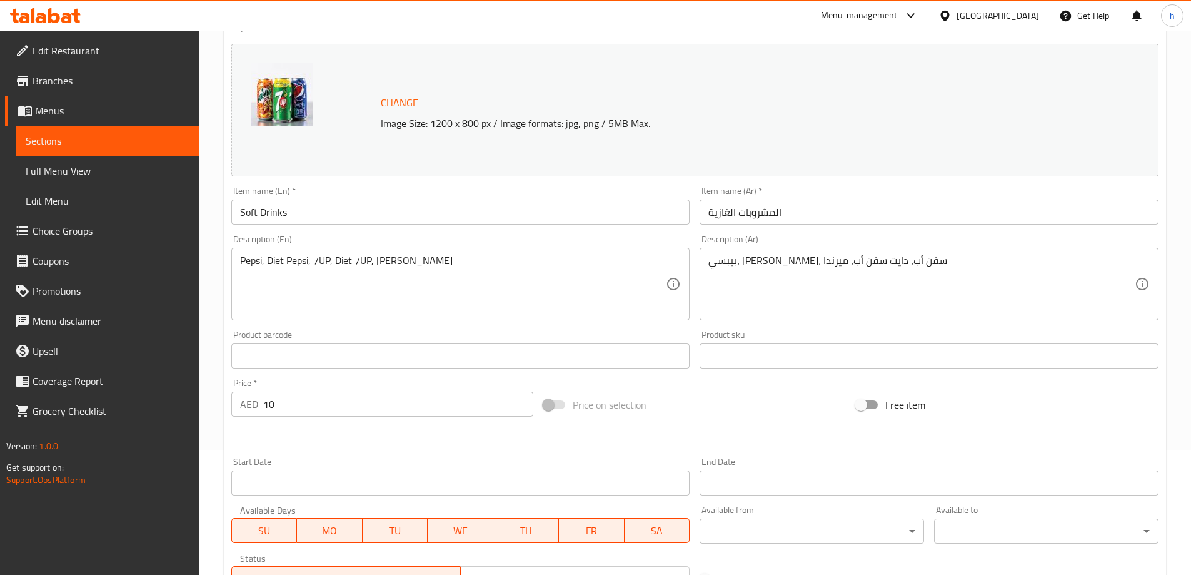
click at [314, 417] on input "10" at bounding box center [398, 403] width 271 height 25
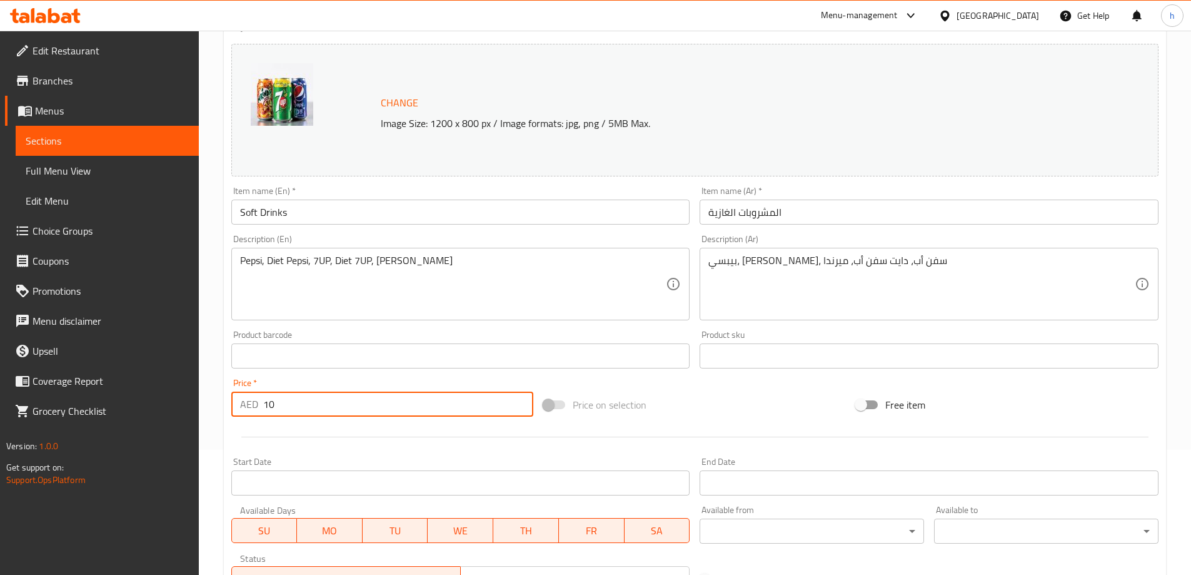
click at [314, 417] on input "10" at bounding box center [398, 403] width 271 height 25
type input "0"
click at [316, 426] on div at bounding box center [694, 437] width 937 height 31
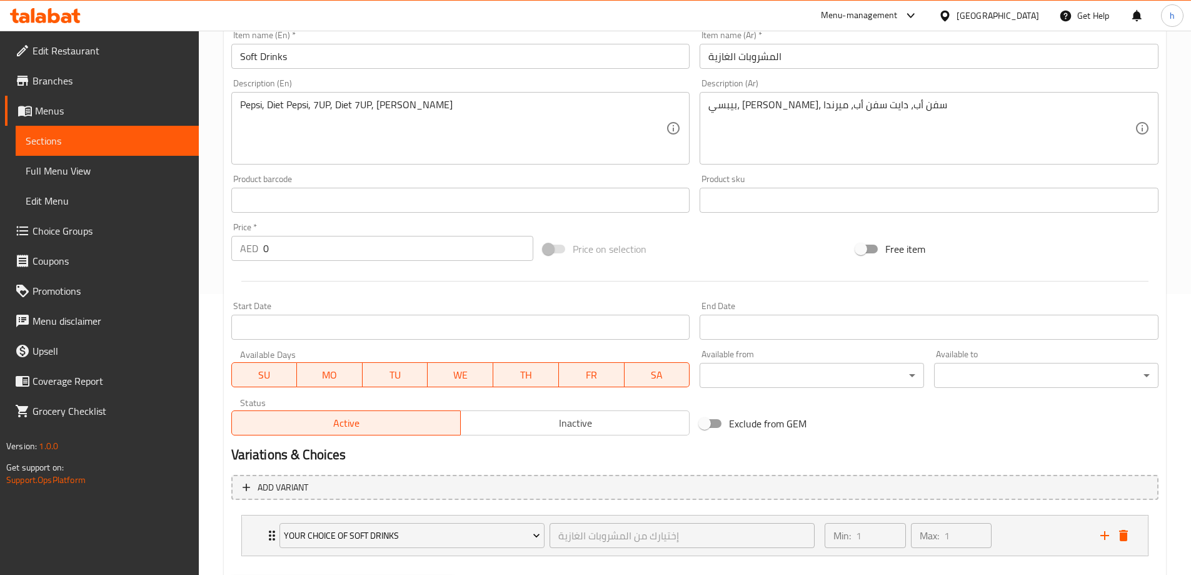
scroll to position [348, 0]
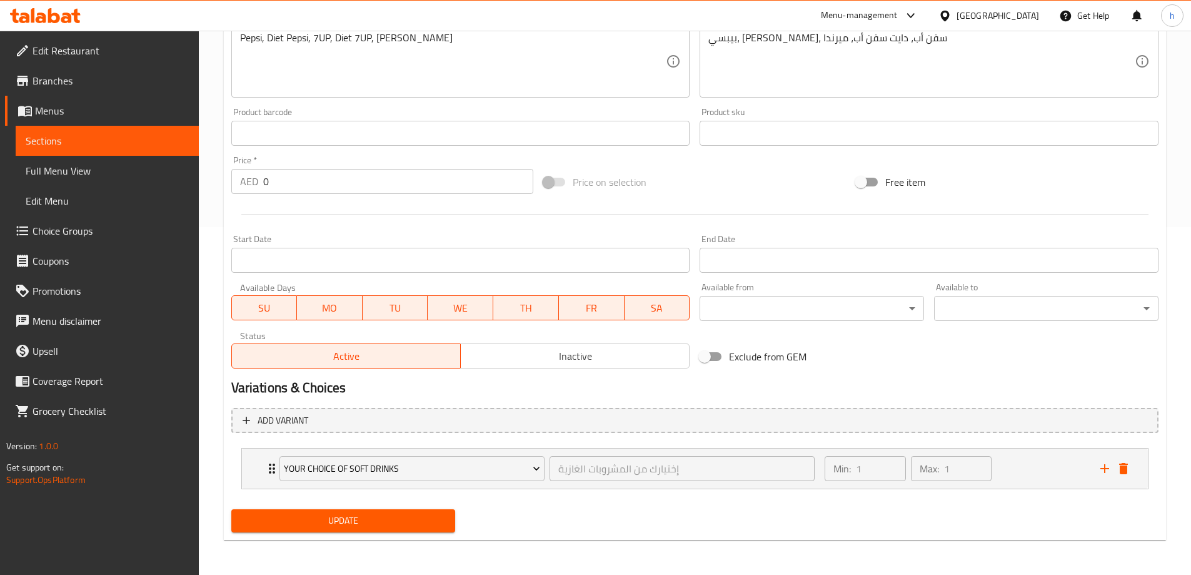
click at [333, 518] on span "Update" at bounding box center [343, 521] width 205 height 16
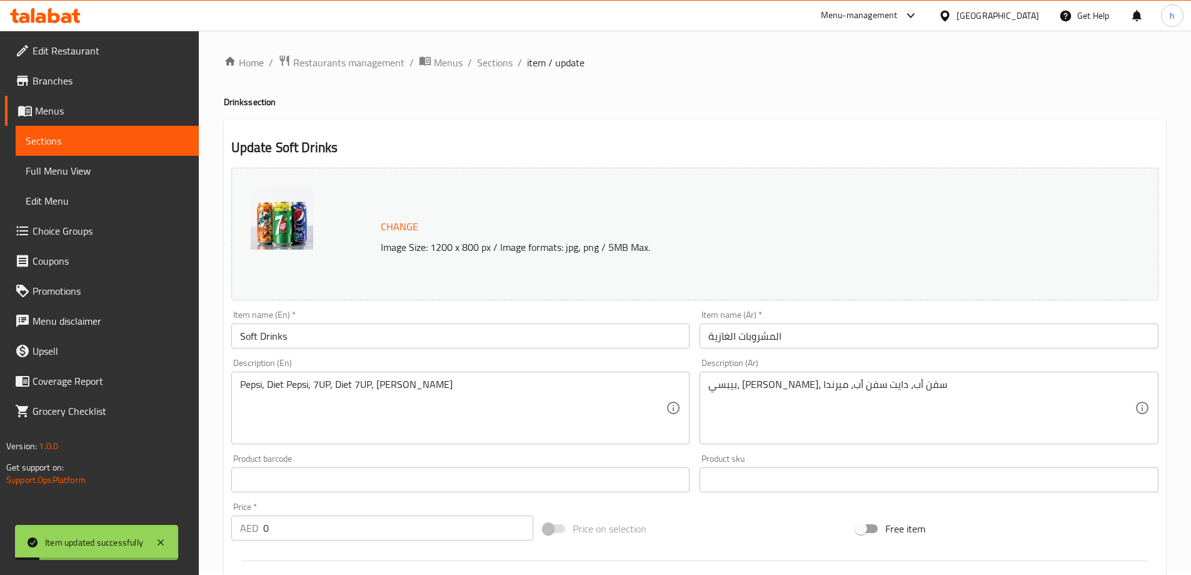
scroll to position [0, 0]
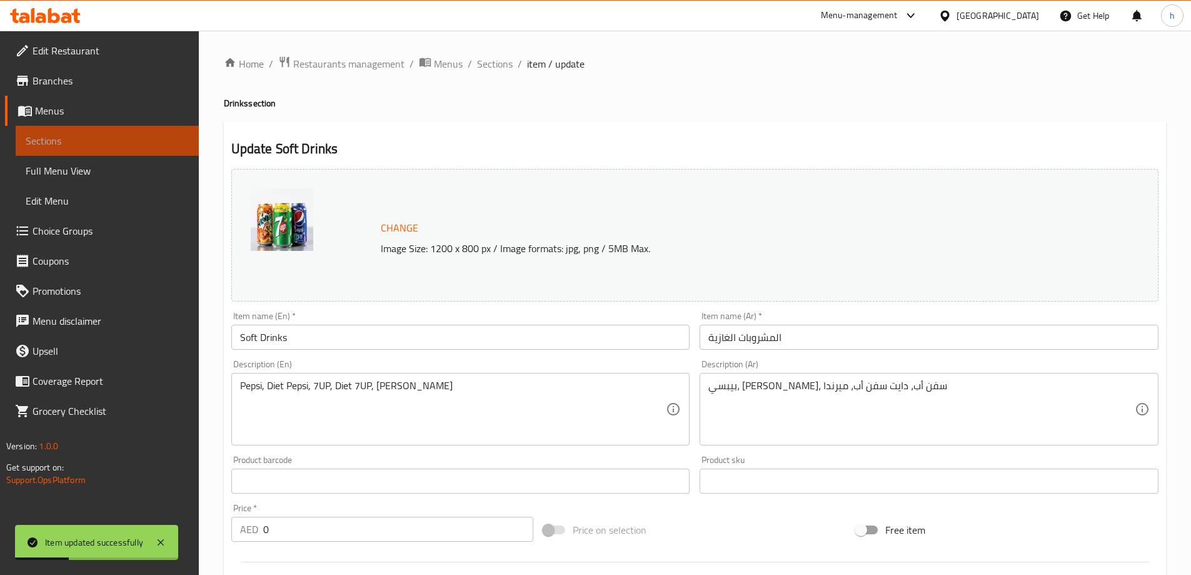
click at [51, 151] on link "Sections" at bounding box center [107, 141] width 183 height 30
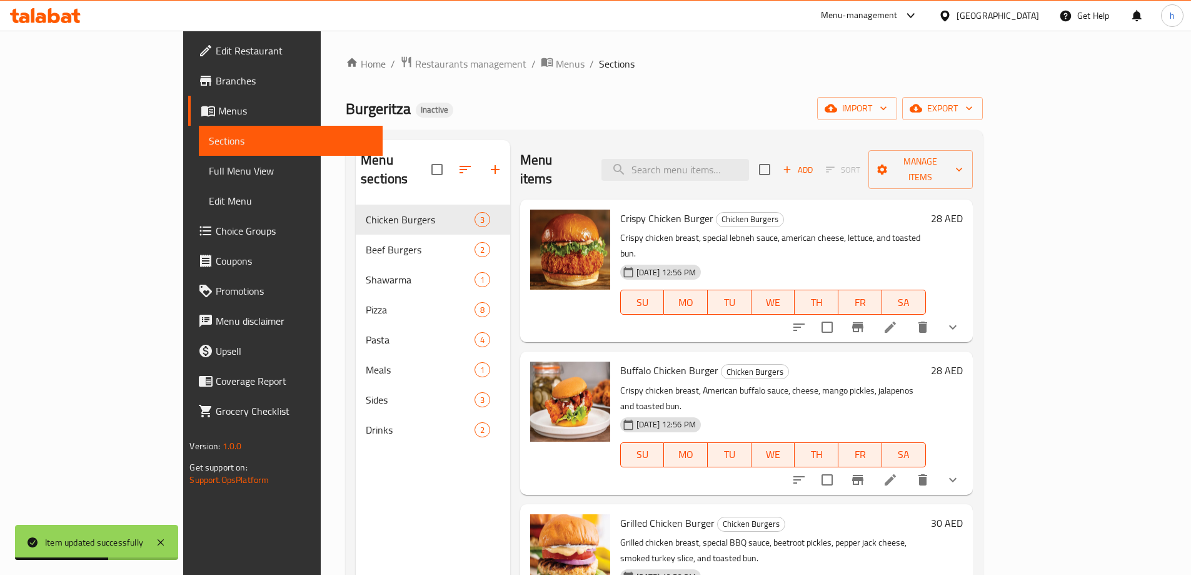
click at [216, 223] on span "Choice Groups" at bounding box center [294, 230] width 156 height 15
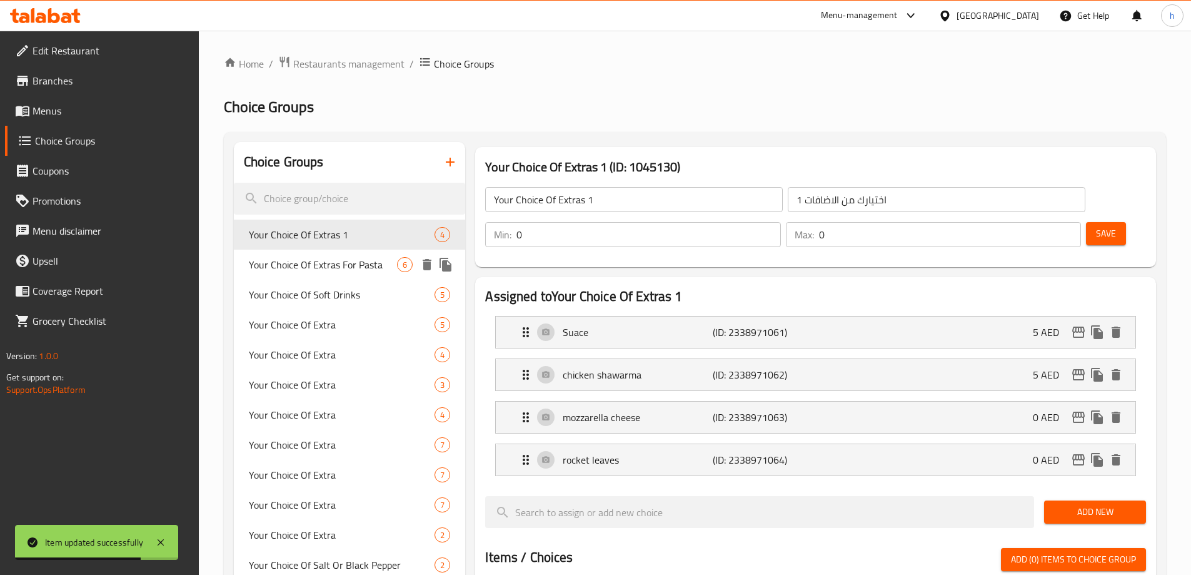
click at [314, 265] on span "Your Choice Of Extras For Pasta" at bounding box center [323, 264] width 149 height 15
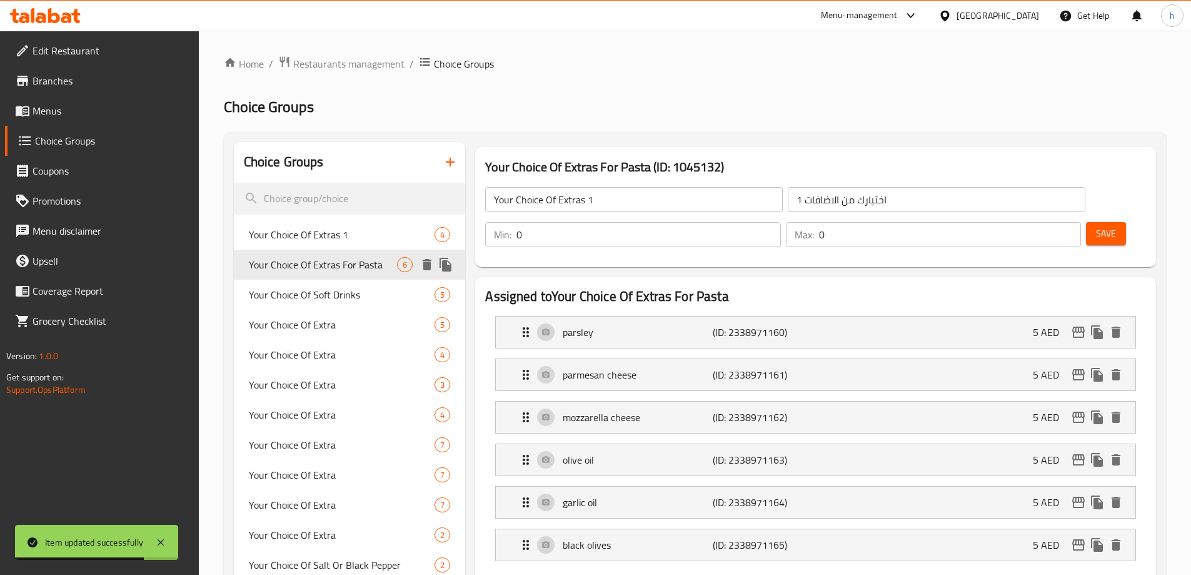
type input "Your Choice Of Extras For Pasta"
type input "إختيارك من الاضافات للمكرونة"
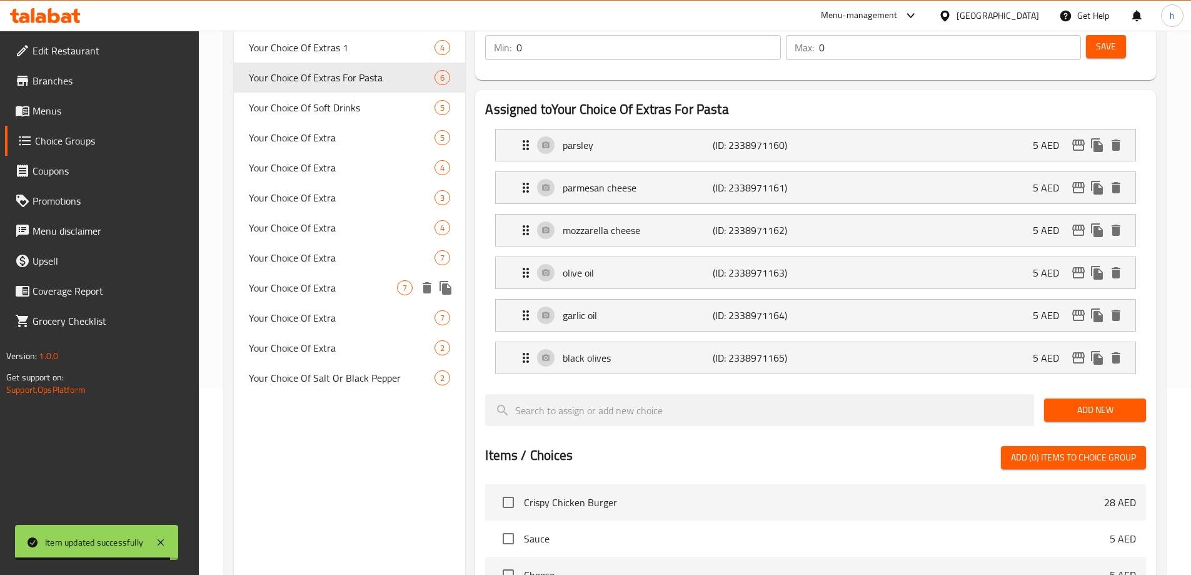
scroll to position [63, 0]
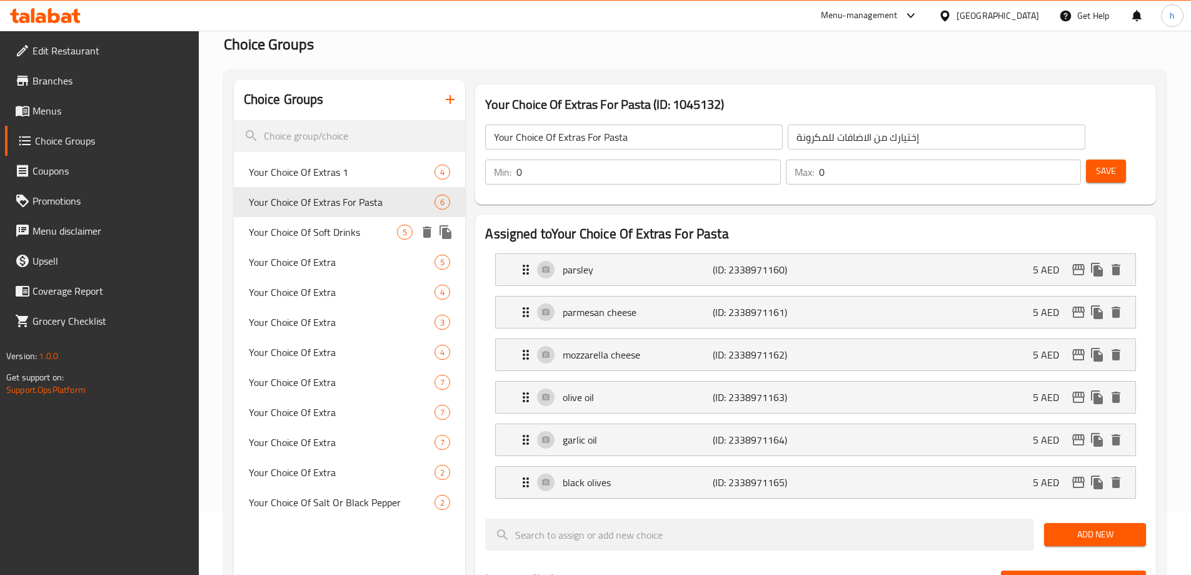
click at [330, 231] on span "Your Choice Of Soft Drinks" at bounding box center [323, 232] width 149 height 15
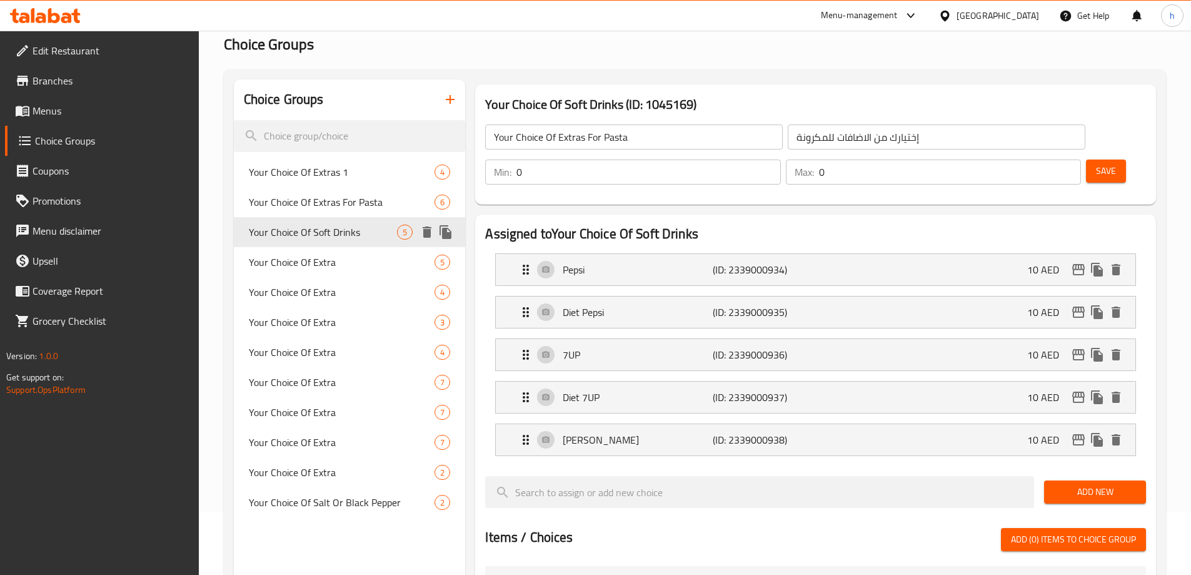
type input "Your Choice Of Soft Drinks"
type input "إختيارك من المشروبات الغازية"
type input "1"
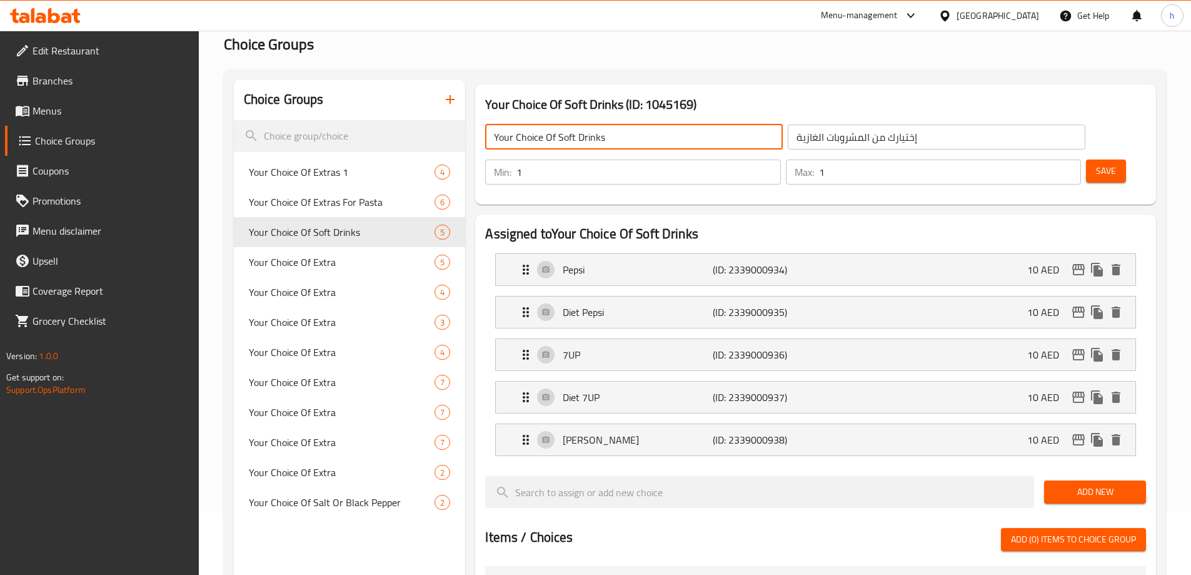
click at [615, 143] on input "Your Choice Of Soft Drinks" at bounding box center [634, 136] width 298 height 25
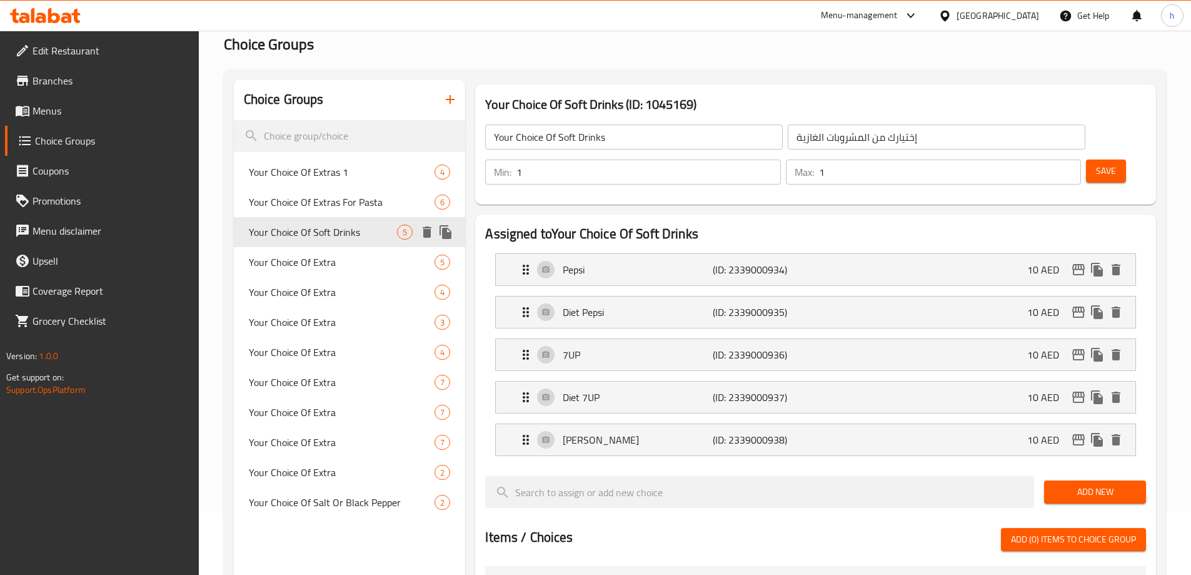
click at [788, 131] on input "إختيارك من المشروبات الغازية" at bounding box center [937, 136] width 298 height 25
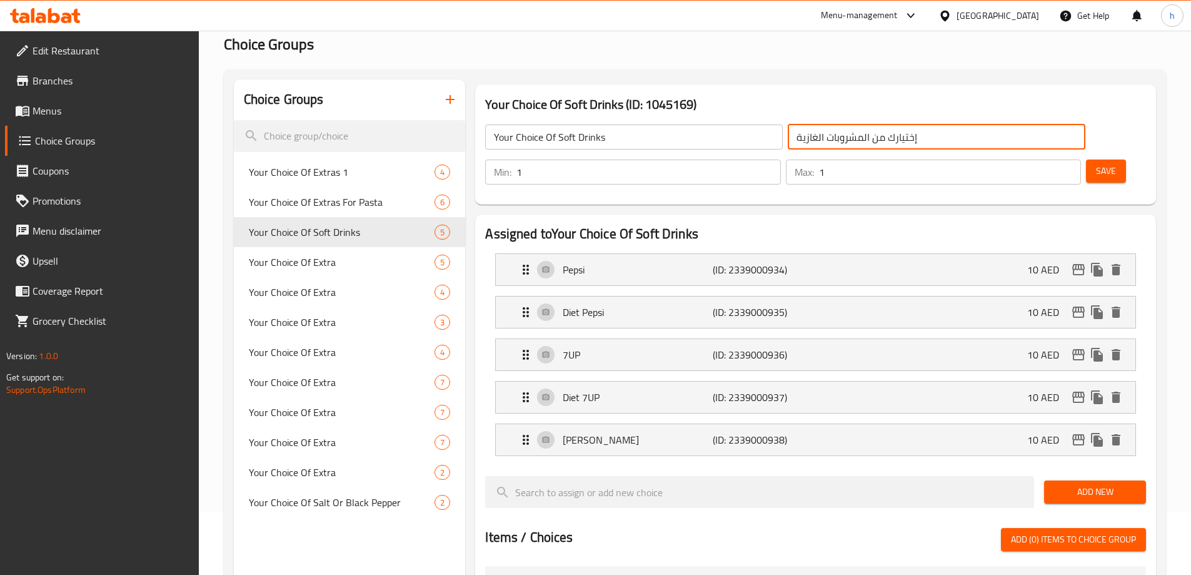
click at [788, 131] on input "إختيارك من المشروبات الغازية" at bounding box center [937, 136] width 298 height 25
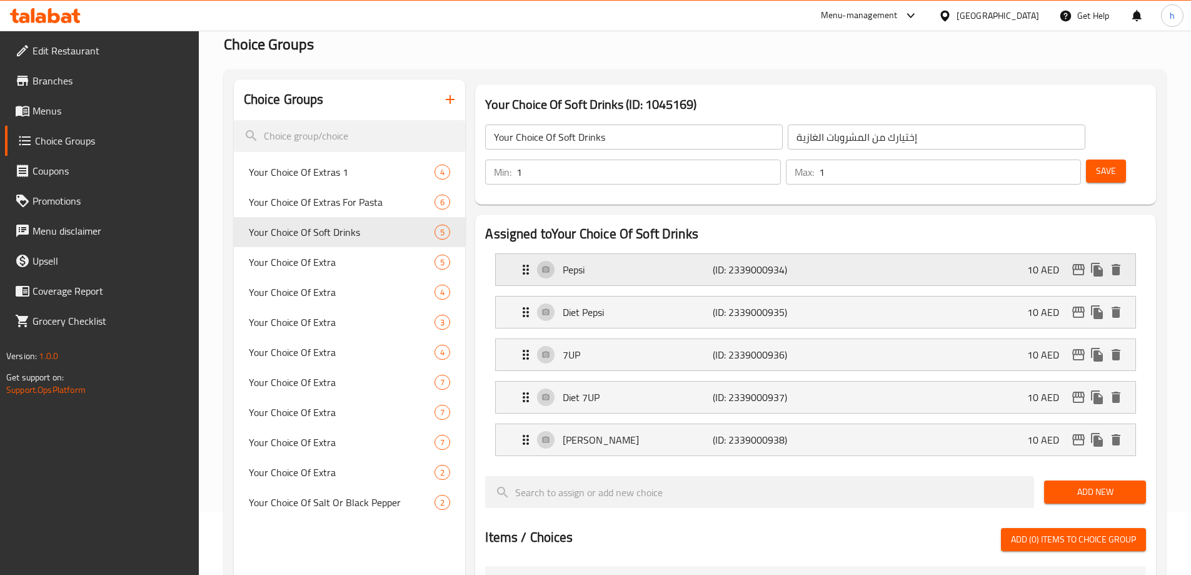
click at [630, 262] on p "Pepsi" at bounding box center [637, 269] width 149 height 15
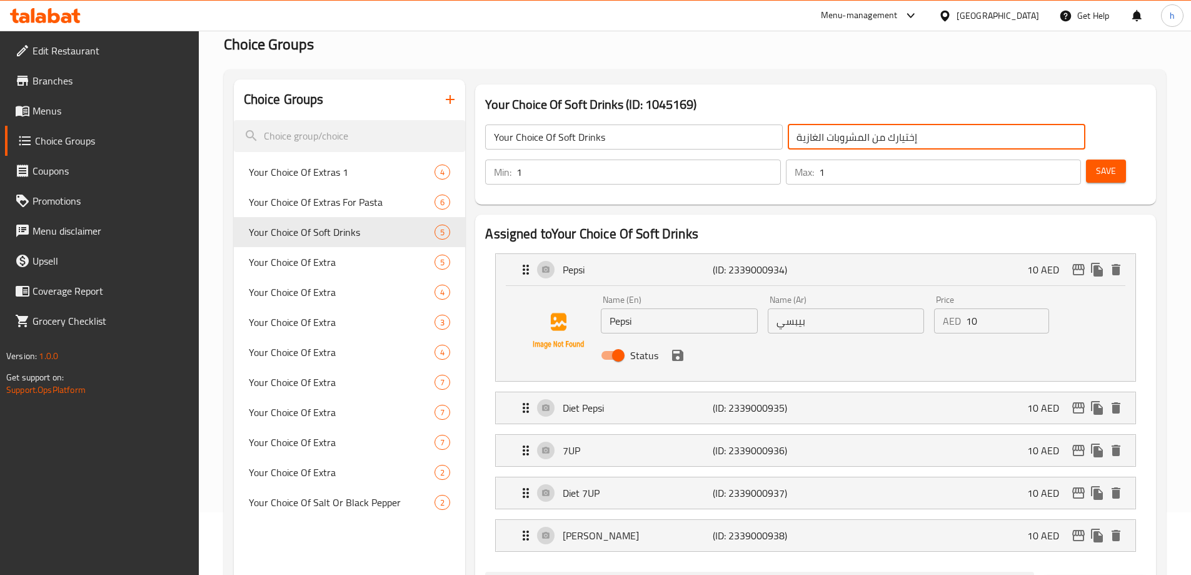
click at [654, 308] on input "Pepsi" at bounding box center [679, 320] width 156 height 25
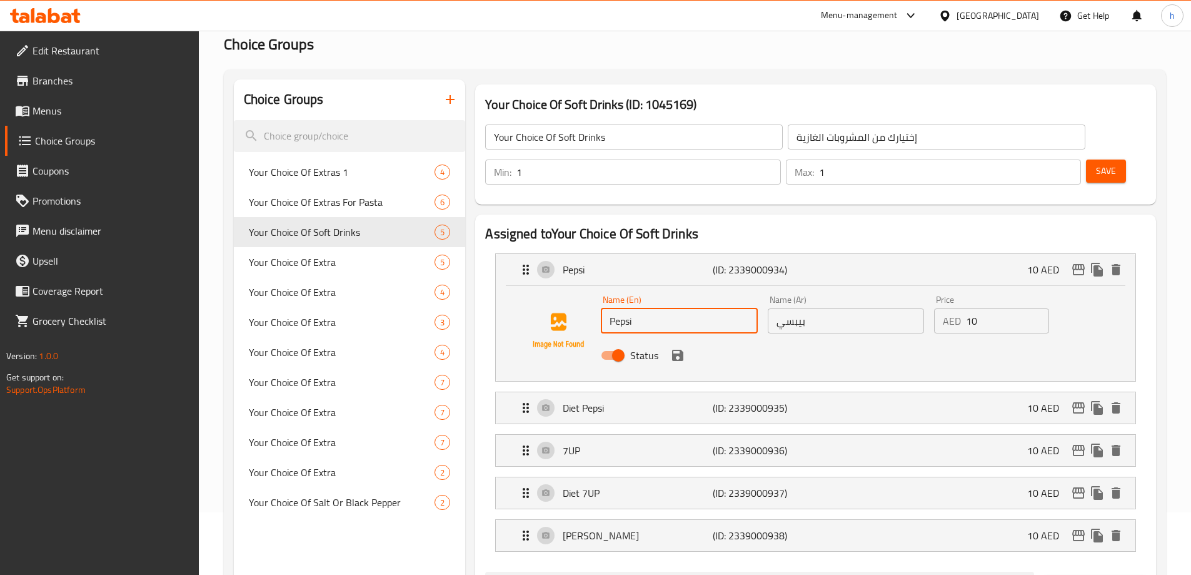
click at [654, 308] on input "Pepsi" at bounding box center [679, 320] width 156 height 25
click at [821, 308] on input "بيبسي" at bounding box center [846, 320] width 156 height 25
click at [819, 308] on input "بيبسي" at bounding box center [846, 320] width 156 height 25
click at [654, 392] on div "Diet Pepsi (ID: 2339000935) 10 AED" at bounding box center [819, 407] width 602 height 31
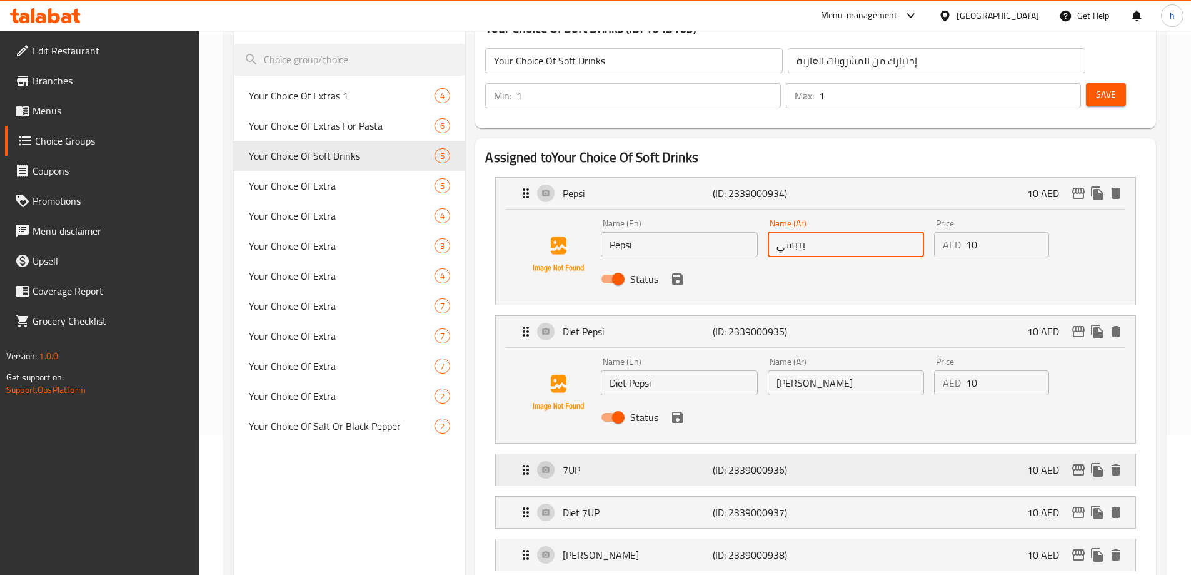
scroll to position [188, 0]
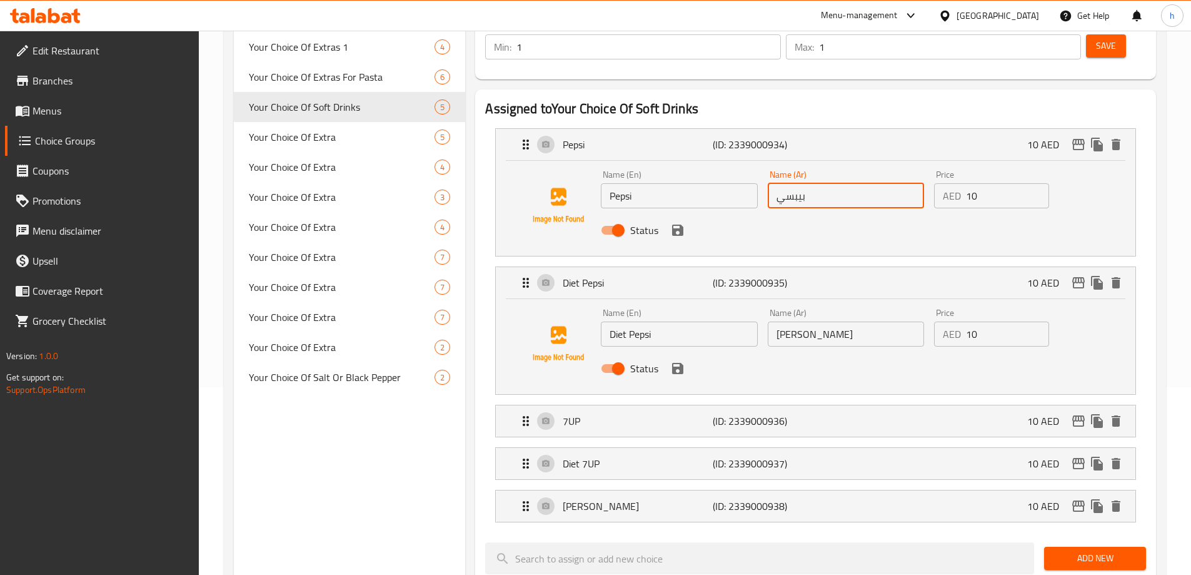
click at [658, 321] on input "Diet Pepsi" at bounding box center [679, 333] width 156 height 25
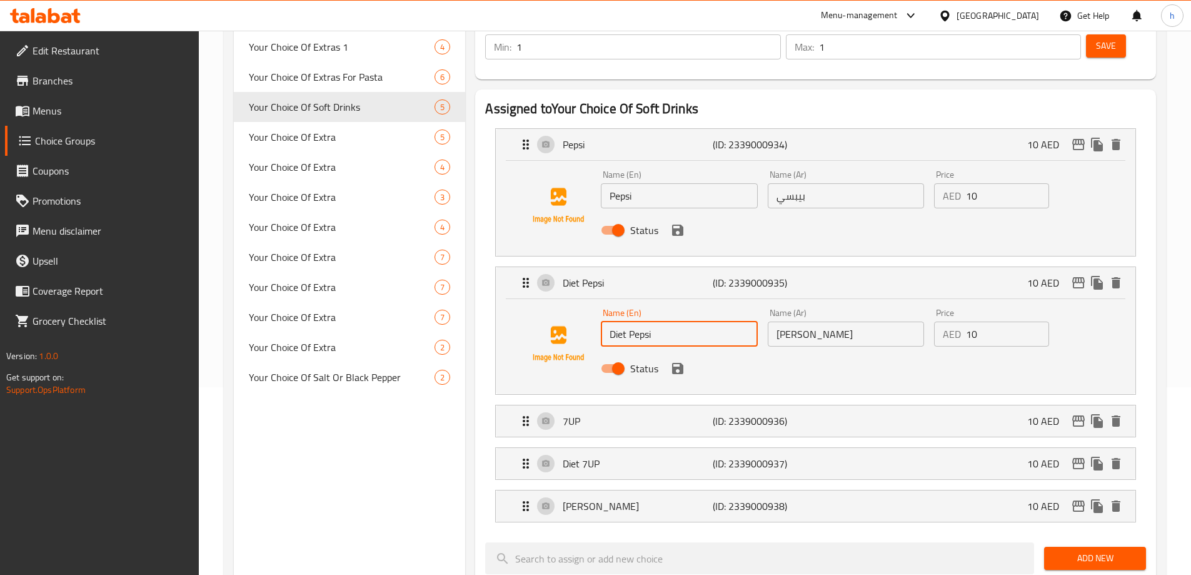
click at [658, 321] on input "Diet Pepsi" at bounding box center [679, 333] width 156 height 25
click at [829, 308] on div "Name (Ar) [PERSON_NAME] Name (Ar)" at bounding box center [846, 327] width 156 height 38
click at [830, 321] on input "[PERSON_NAME]" at bounding box center [846, 333] width 156 height 25
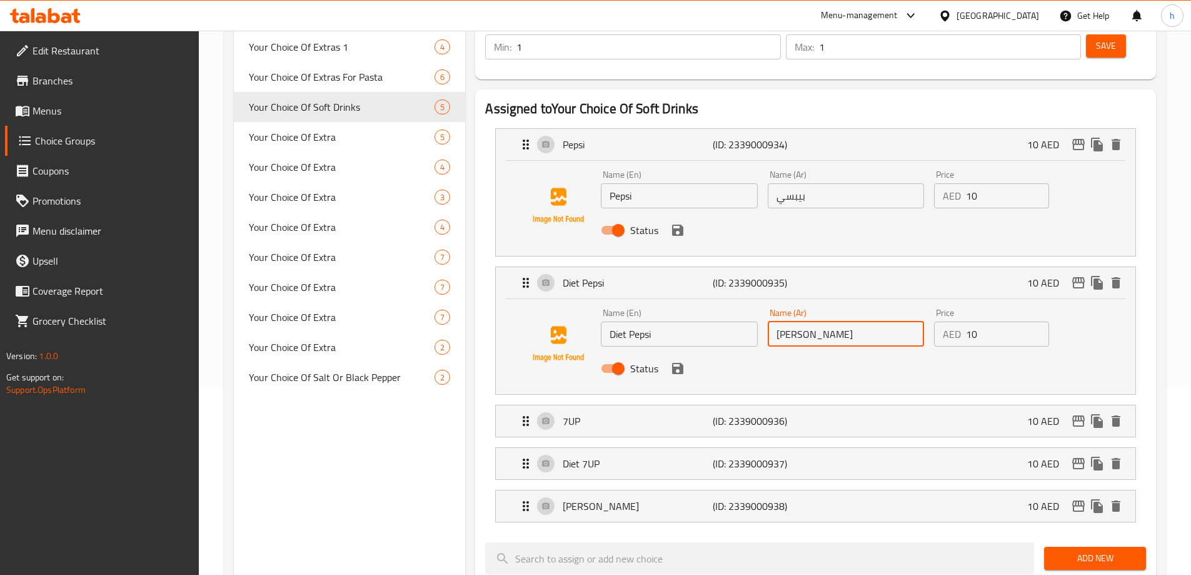
click at [830, 321] on input "[PERSON_NAME]" at bounding box center [846, 333] width 156 height 25
click at [594, 413] on p "7UP" at bounding box center [637, 420] width 149 height 15
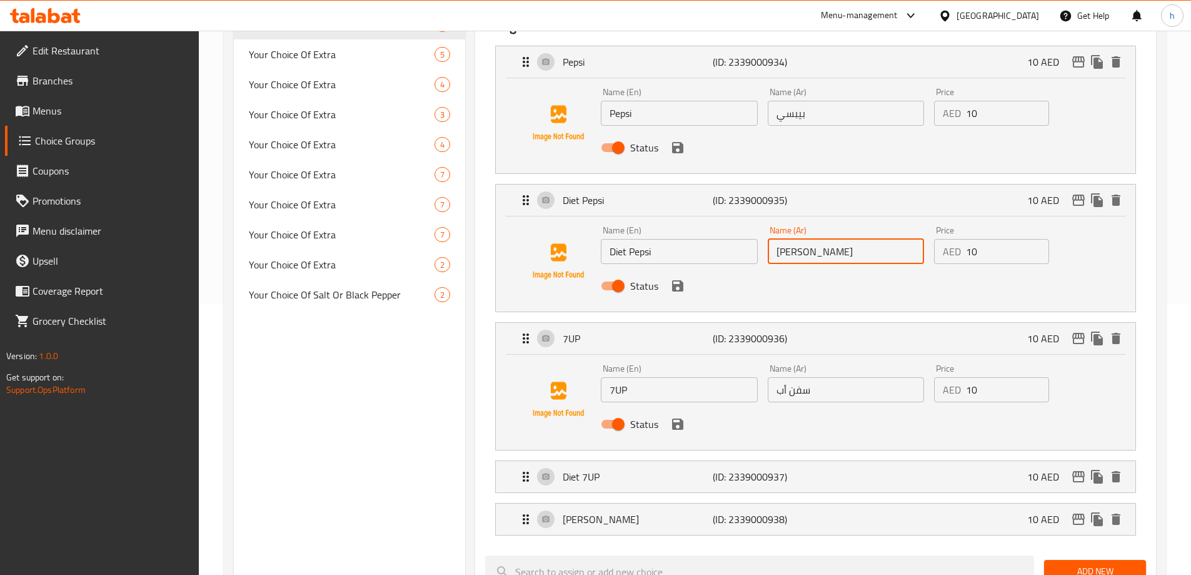
scroll to position [313, 0]
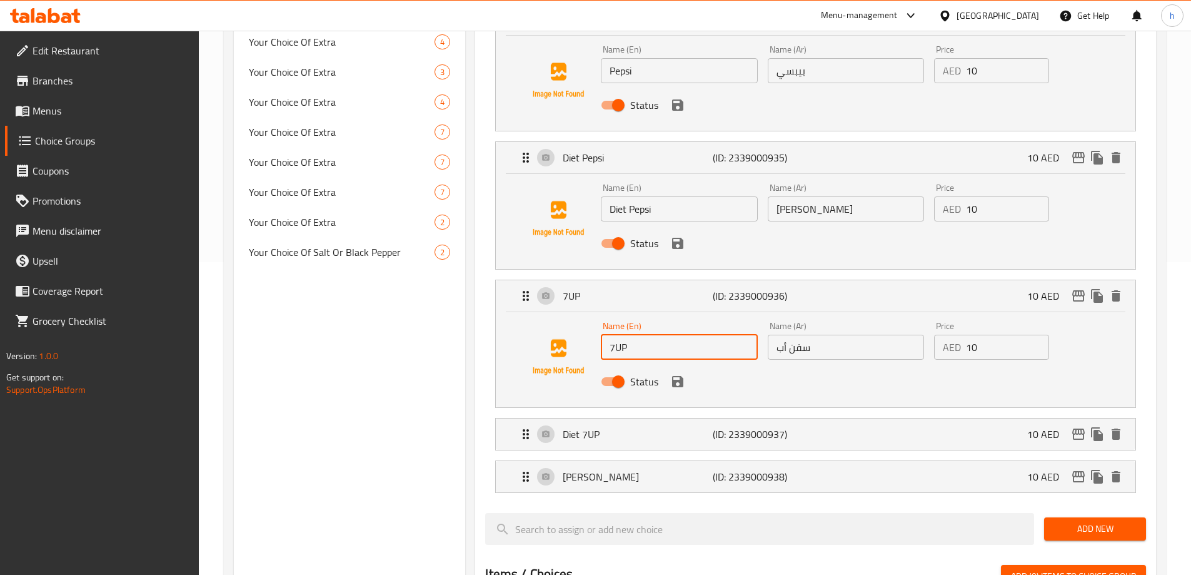
click at [665, 335] on input "7UP" at bounding box center [679, 347] width 156 height 25
click at [852, 335] on input "سفن أب" at bounding box center [846, 347] width 156 height 25
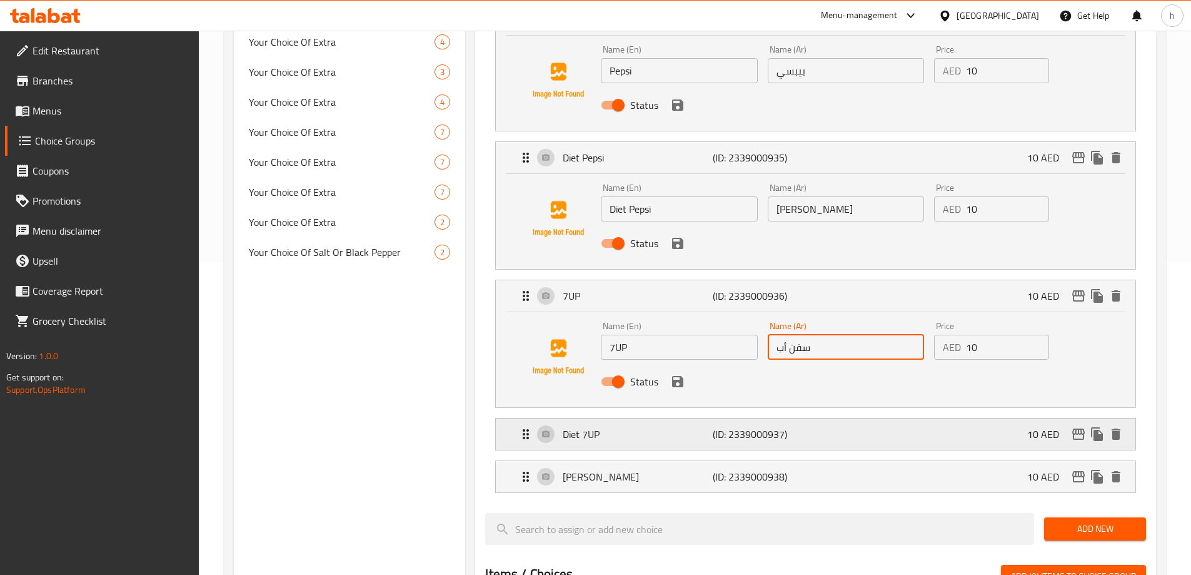
click at [679, 418] on div "Diet 7UP (ID: 2339000937) 10 AED" at bounding box center [819, 433] width 602 height 31
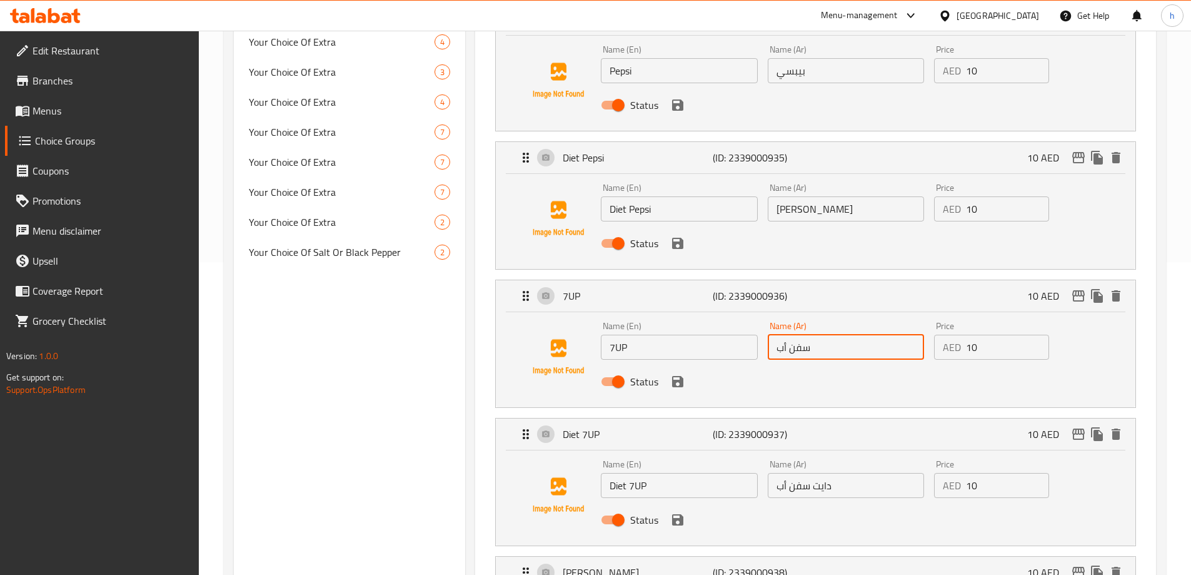
scroll to position [500, 0]
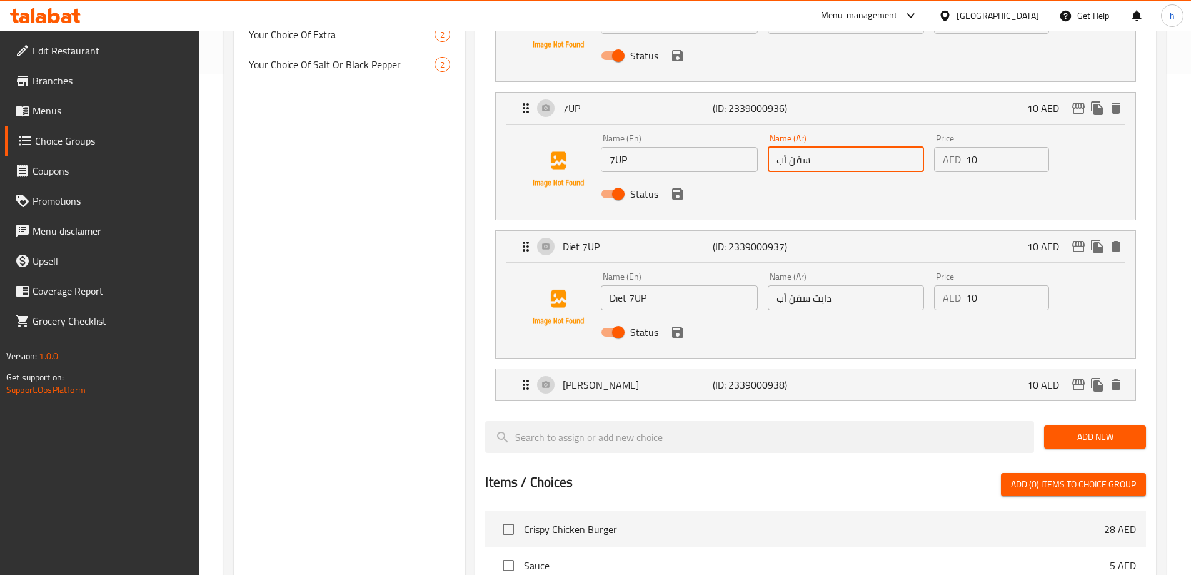
click at [672, 285] on input "Diet 7UP" at bounding box center [679, 297] width 156 height 25
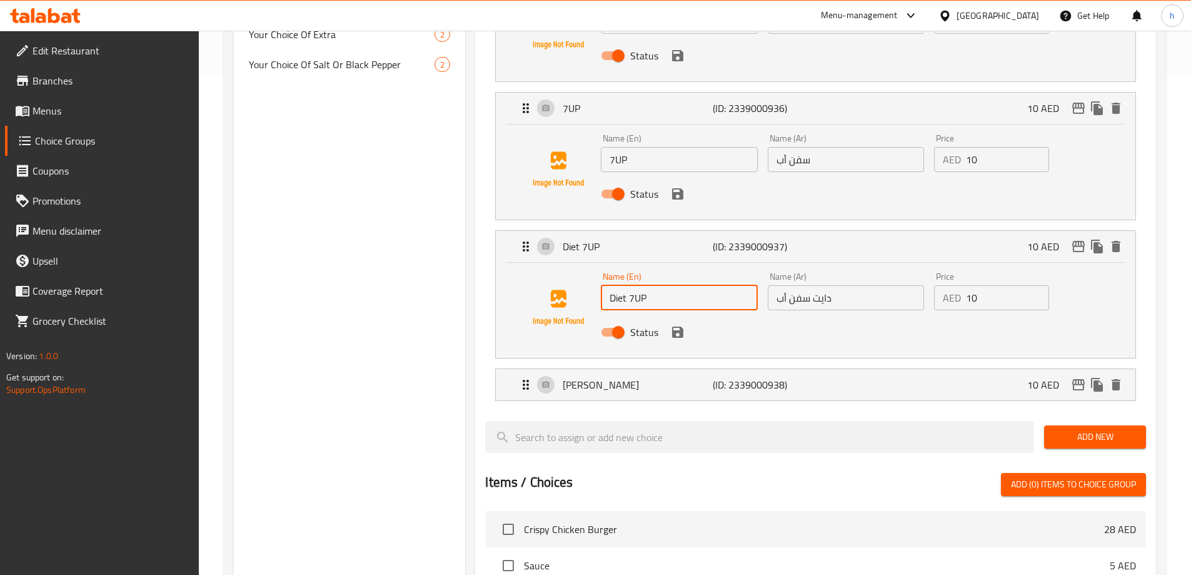
click at [672, 285] on input "Diet 7UP" at bounding box center [679, 297] width 156 height 25
click at [846, 285] on input "دايت سفن أب" at bounding box center [846, 297] width 156 height 25
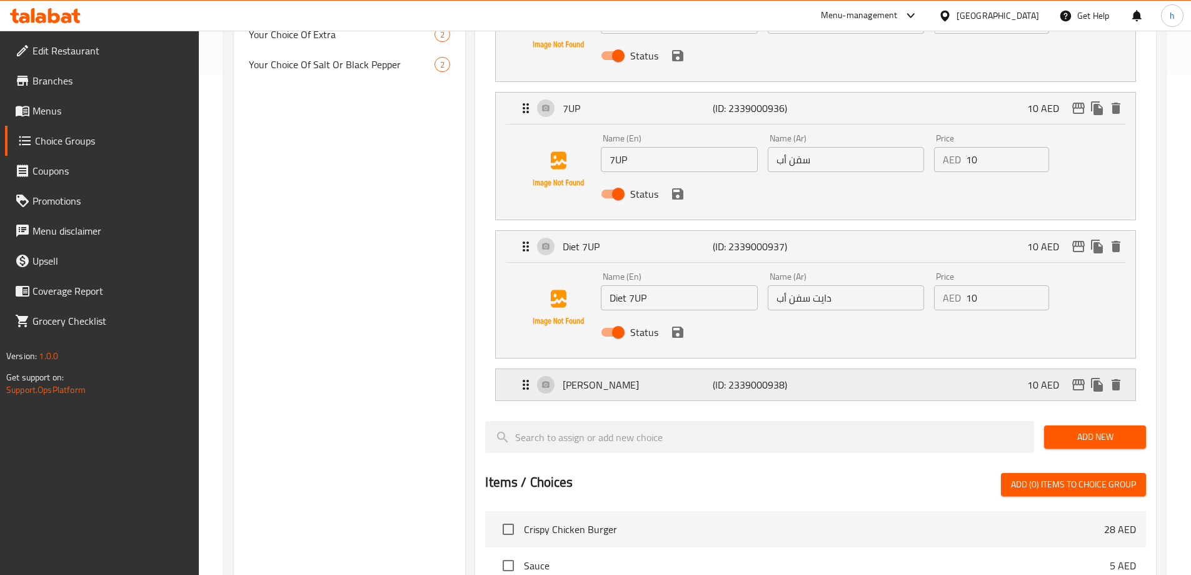
click at [671, 377] on p "[PERSON_NAME]" at bounding box center [637, 384] width 149 height 15
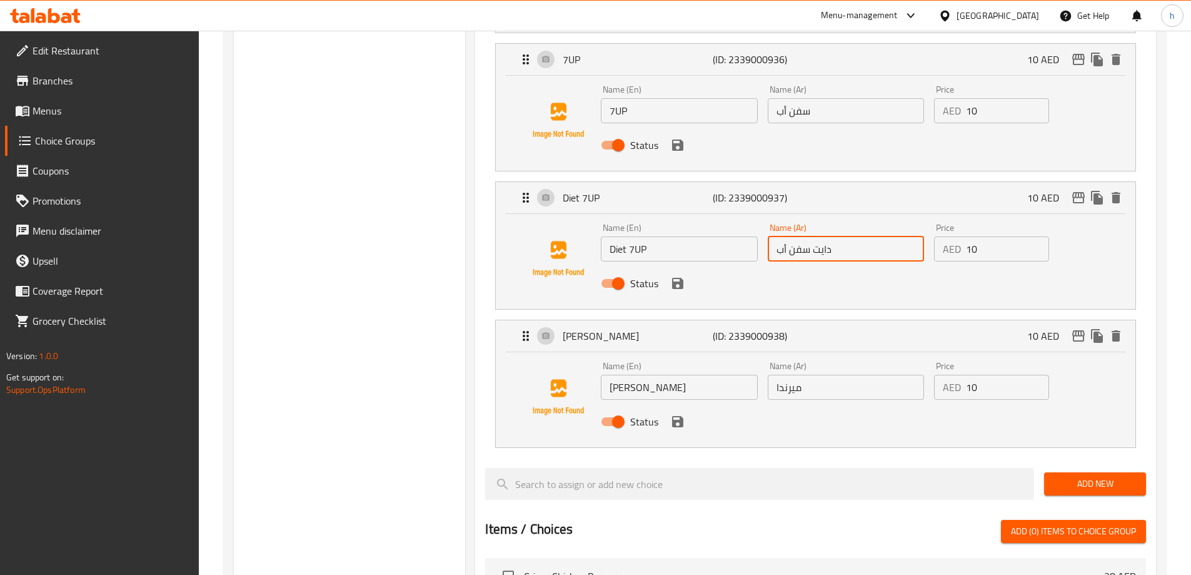
scroll to position [563, 0]
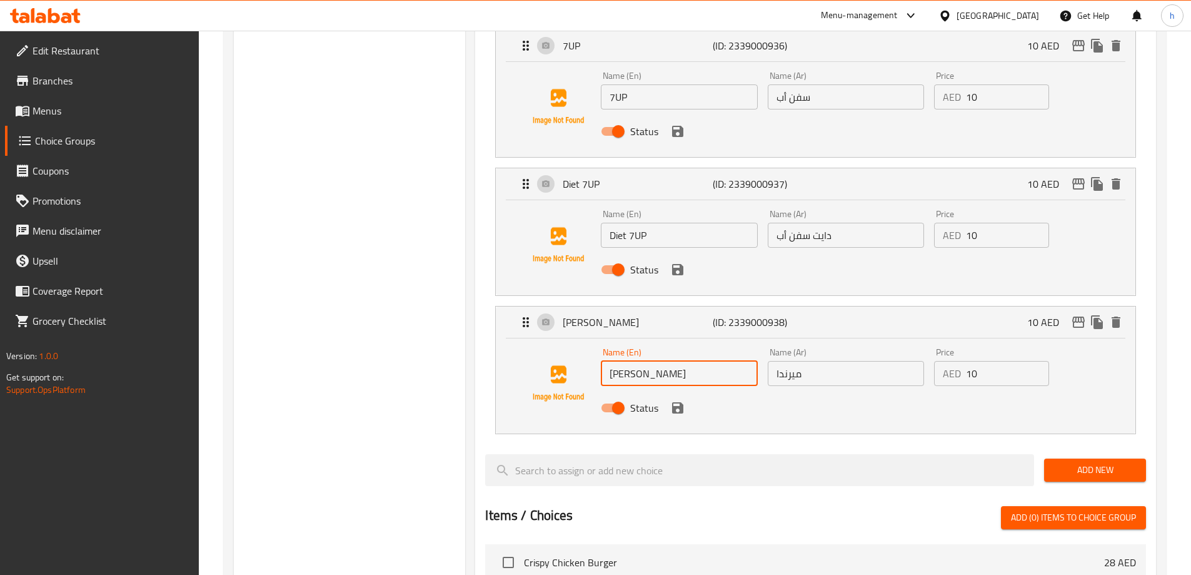
click at [661, 361] on input "[PERSON_NAME]" at bounding box center [679, 373] width 156 height 25
click at [806, 361] on input "ميرندا" at bounding box center [846, 373] width 156 height 25
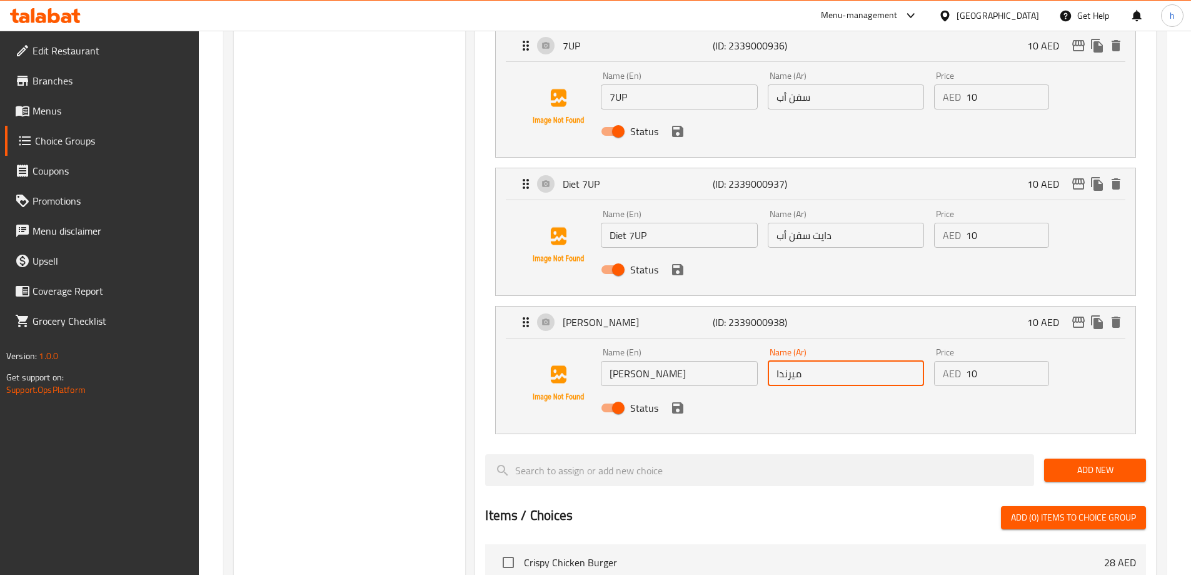
click at [806, 361] on input "ميرندا" at bounding box center [846, 373] width 156 height 25
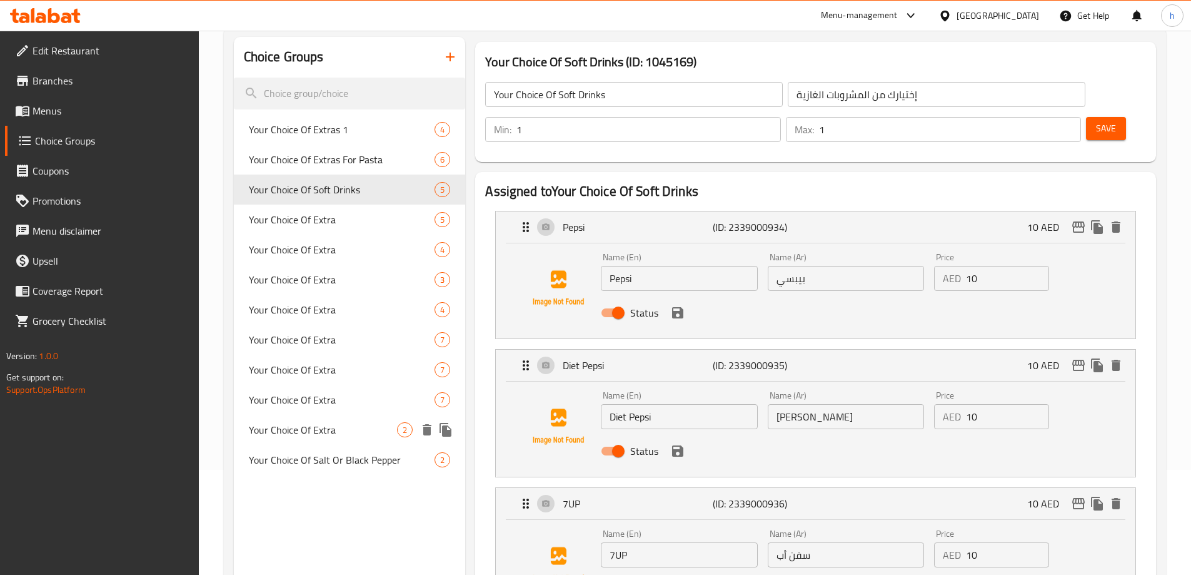
scroll to position [0, 0]
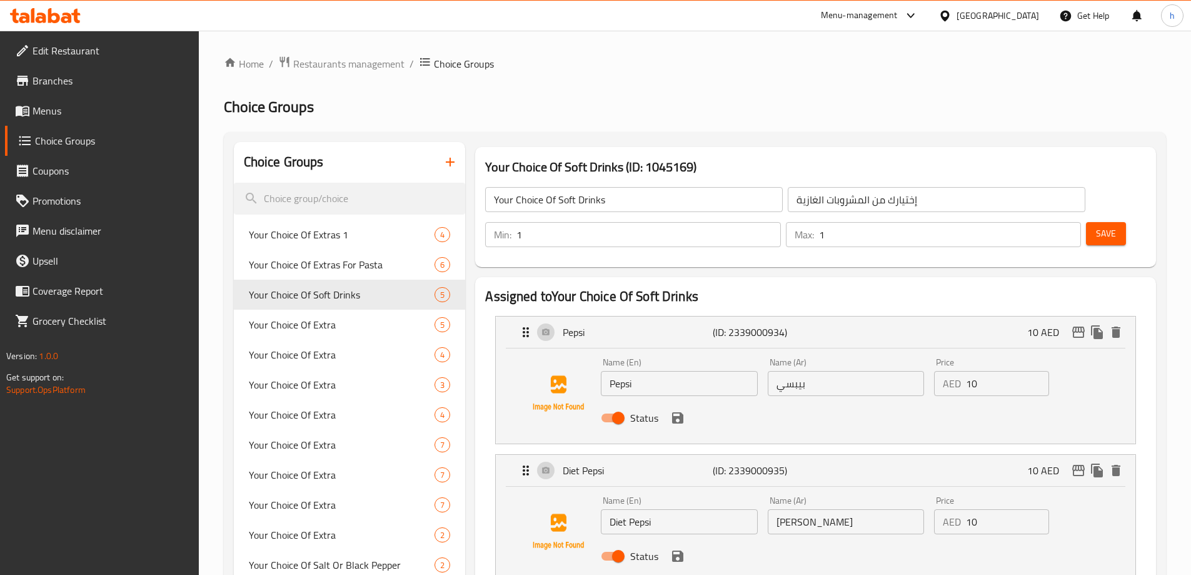
click at [43, 104] on span "Menus" at bounding box center [111, 110] width 156 height 15
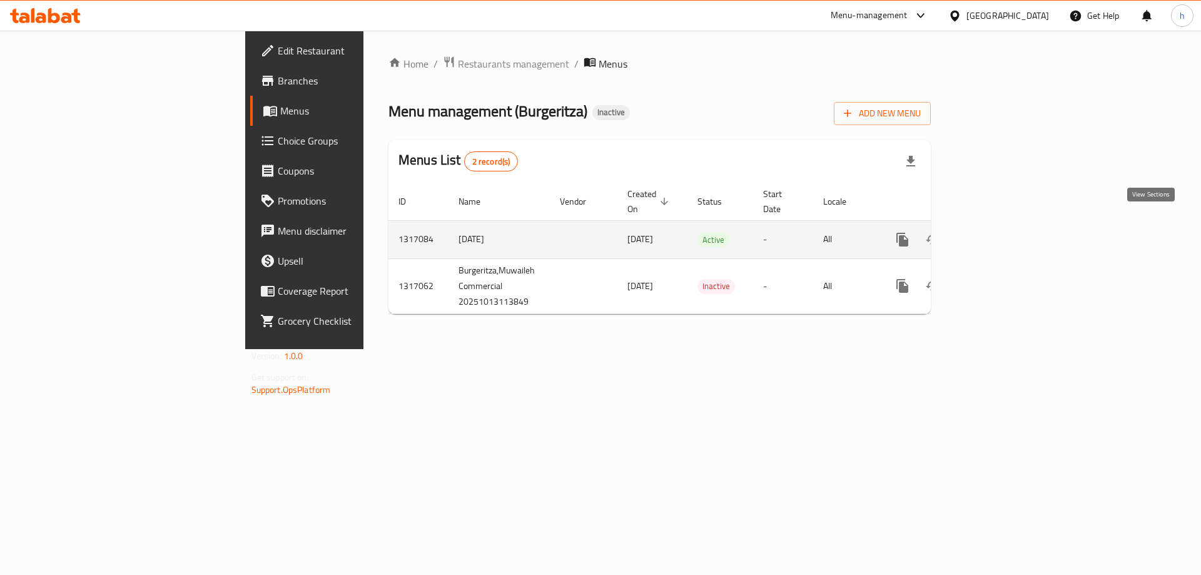
click at [1000, 232] on icon "enhanced table" at bounding box center [992, 239] width 15 height 15
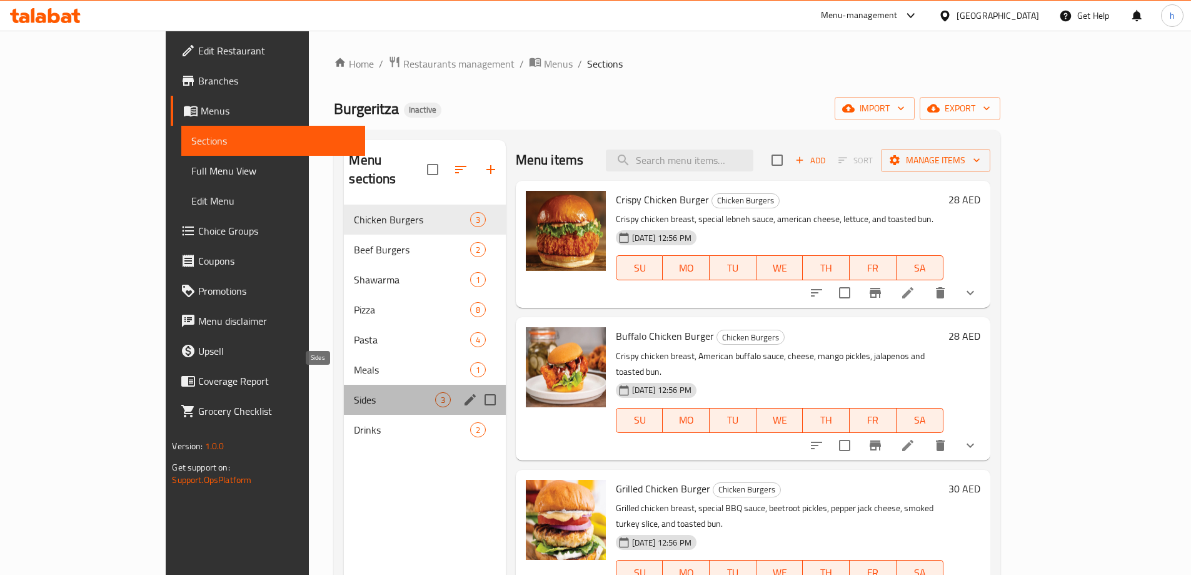
click at [354, 392] on span "Sides" at bounding box center [394, 399] width 81 height 15
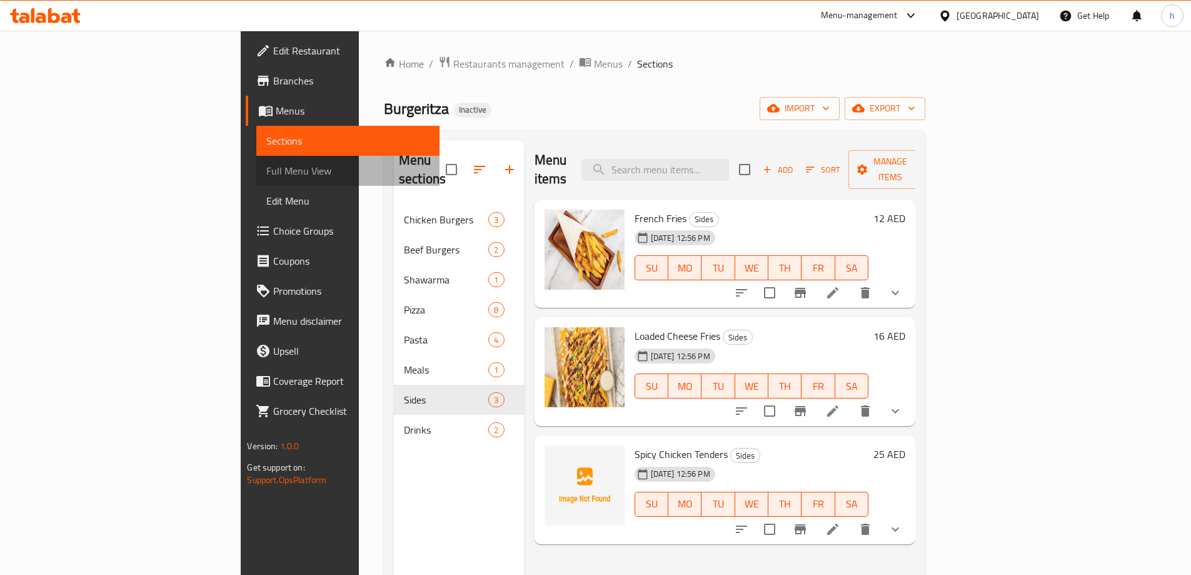
click at [266, 176] on span "Full Menu View" at bounding box center [347, 170] width 163 height 15
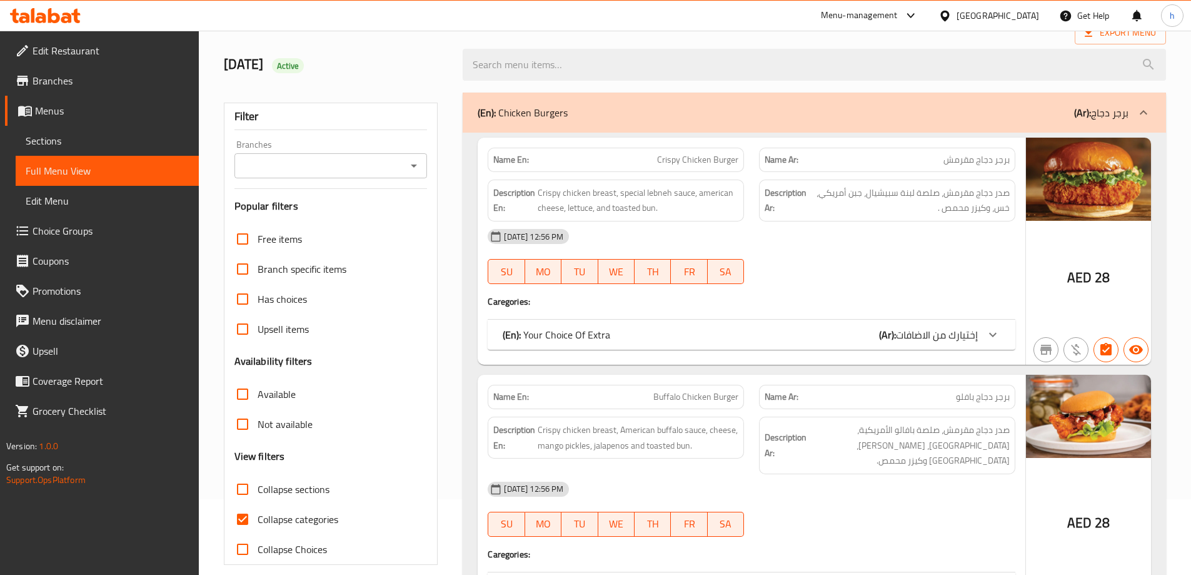
scroll to position [313, 0]
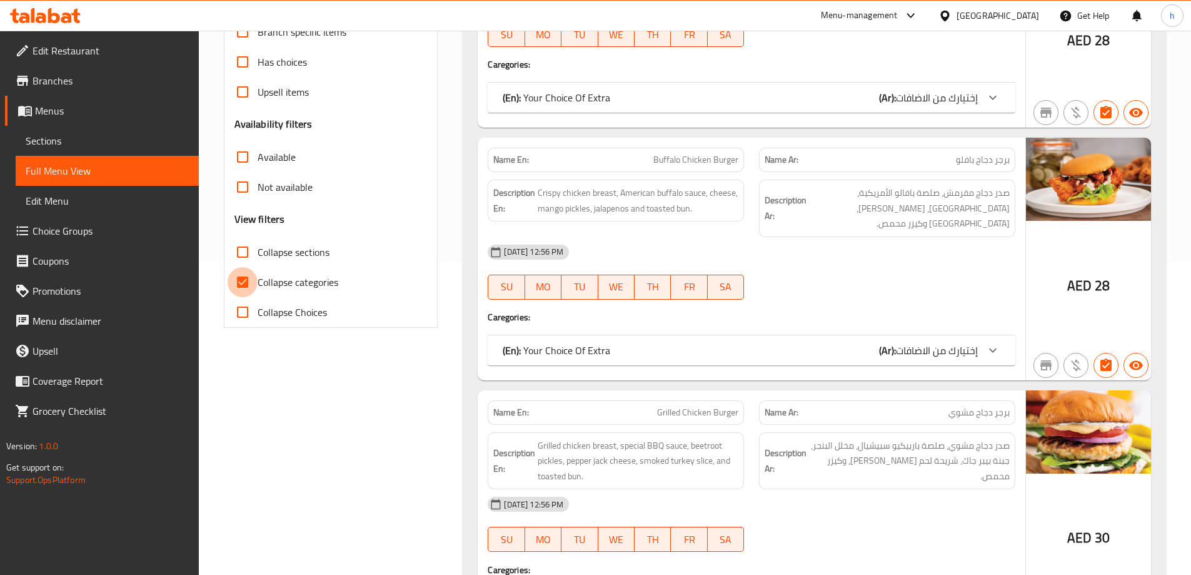
click at [245, 288] on input "Collapse categories" at bounding box center [243, 282] width 30 height 30
checkbox input "false"
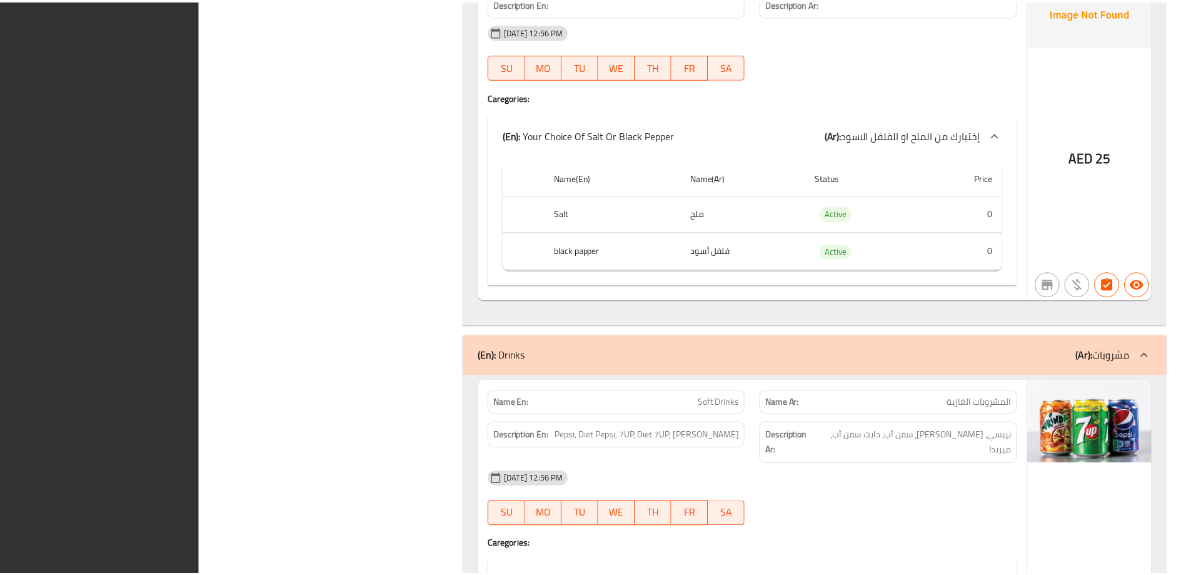
scroll to position [11670, 0]
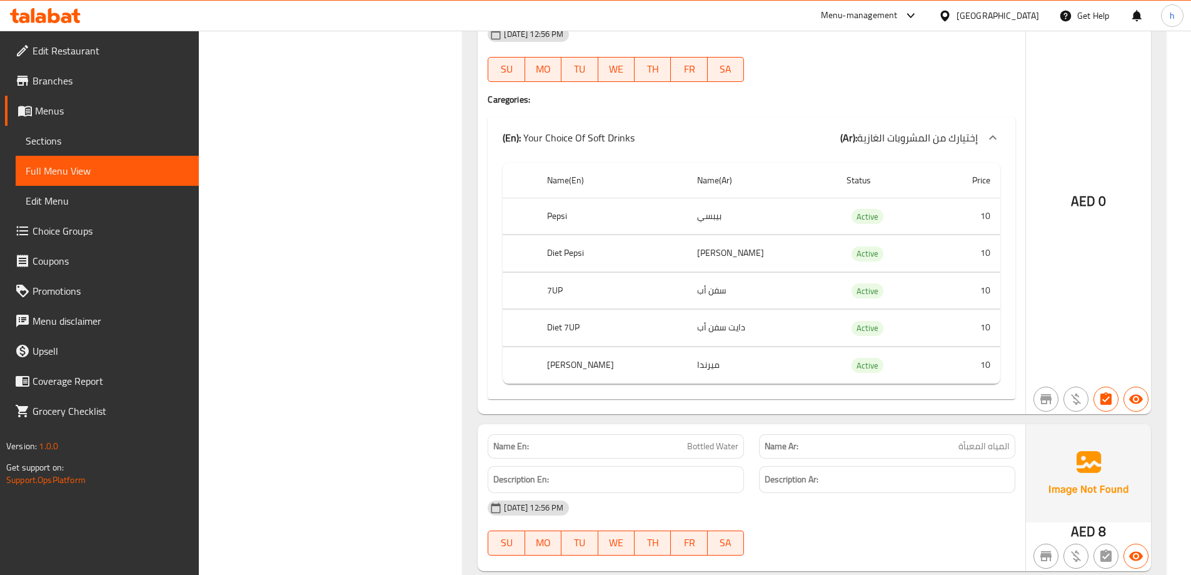
click at [53, 141] on span "Sections" at bounding box center [107, 140] width 163 height 15
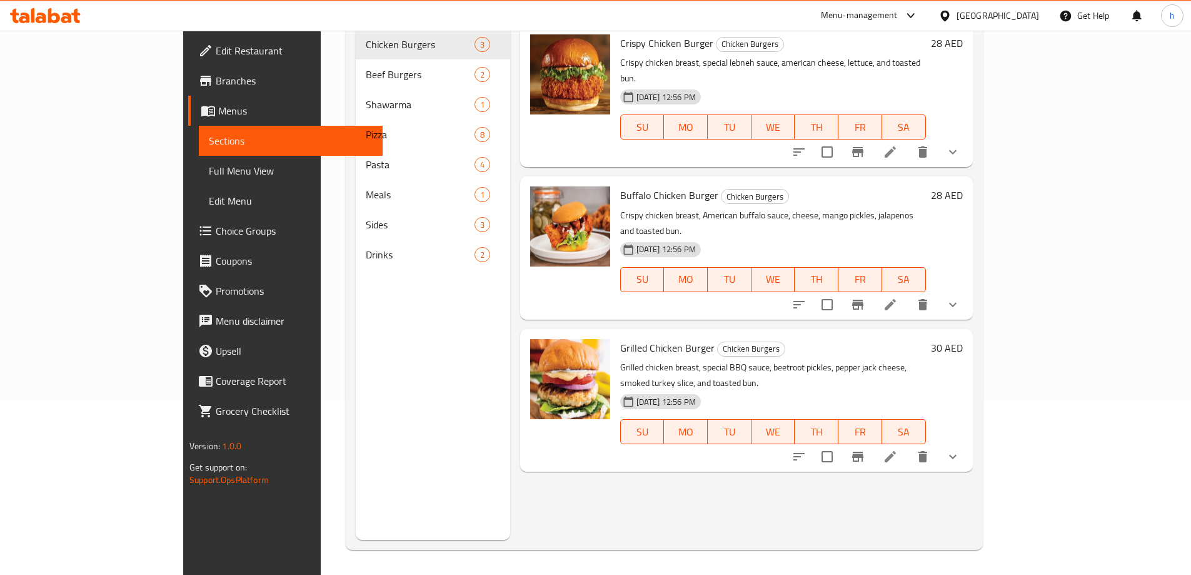
scroll to position [175, 0]
click at [216, 233] on span "Choice Groups" at bounding box center [294, 230] width 156 height 15
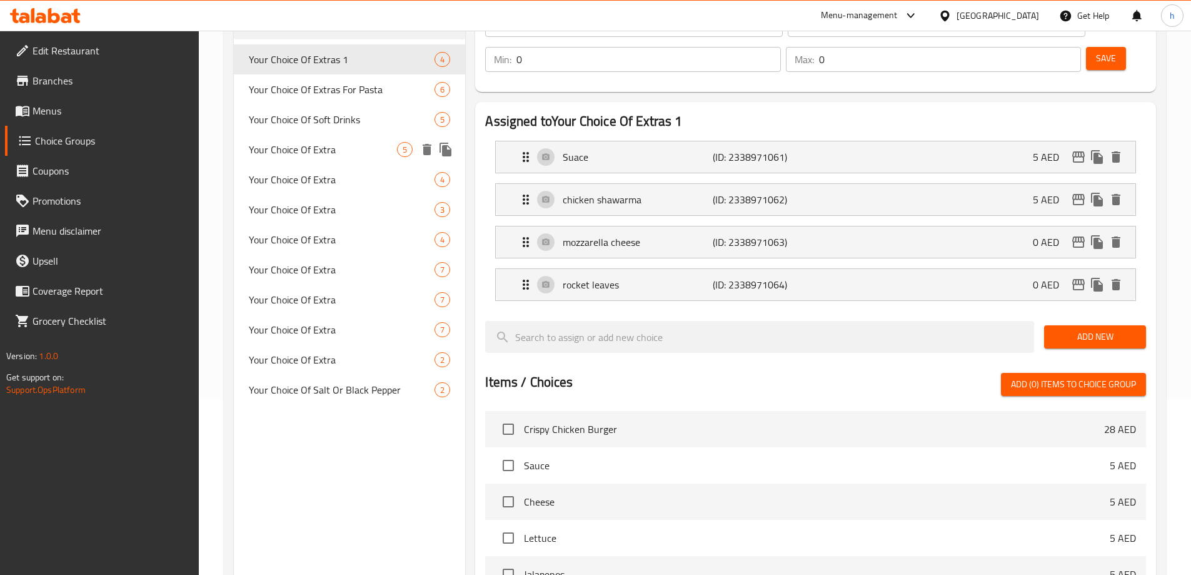
click at [307, 149] on span "Your Choice Of Extra" at bounding box center [323, 149] width 149 height 15
type input "Your Choice Of Extra"
type input "إختيارك من الاضافات"
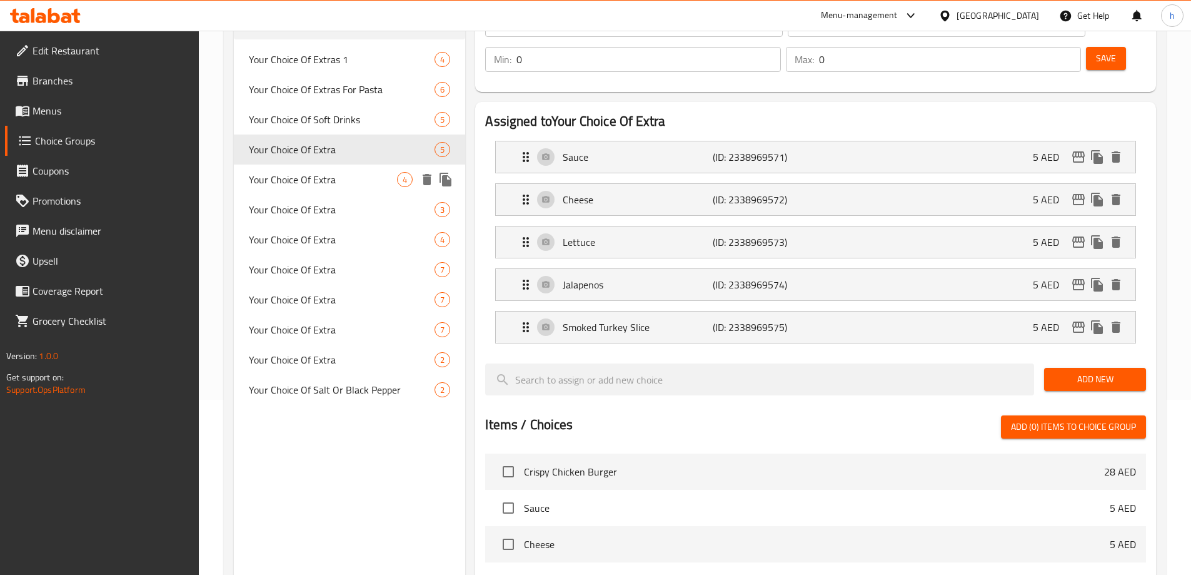
click at [306, 190] on div "Your Choice Of Extra 4" at bounding box center [350, 179] width 232 height 30
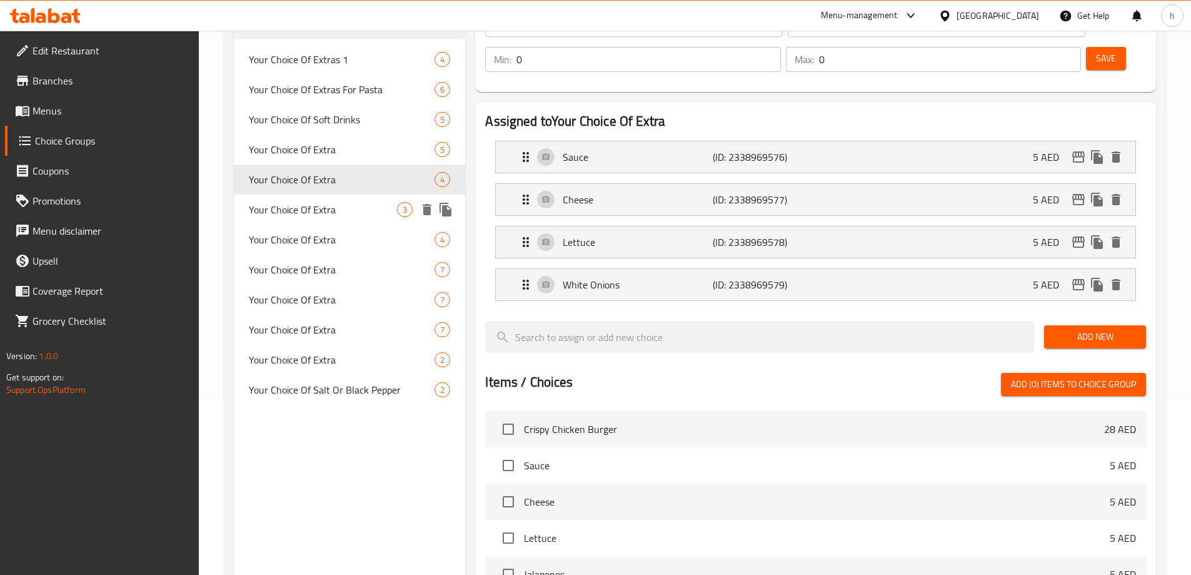
click at [306, 217] on span "Your Choice Of Extra" at bounding box center [323, 209] width 149 height 15
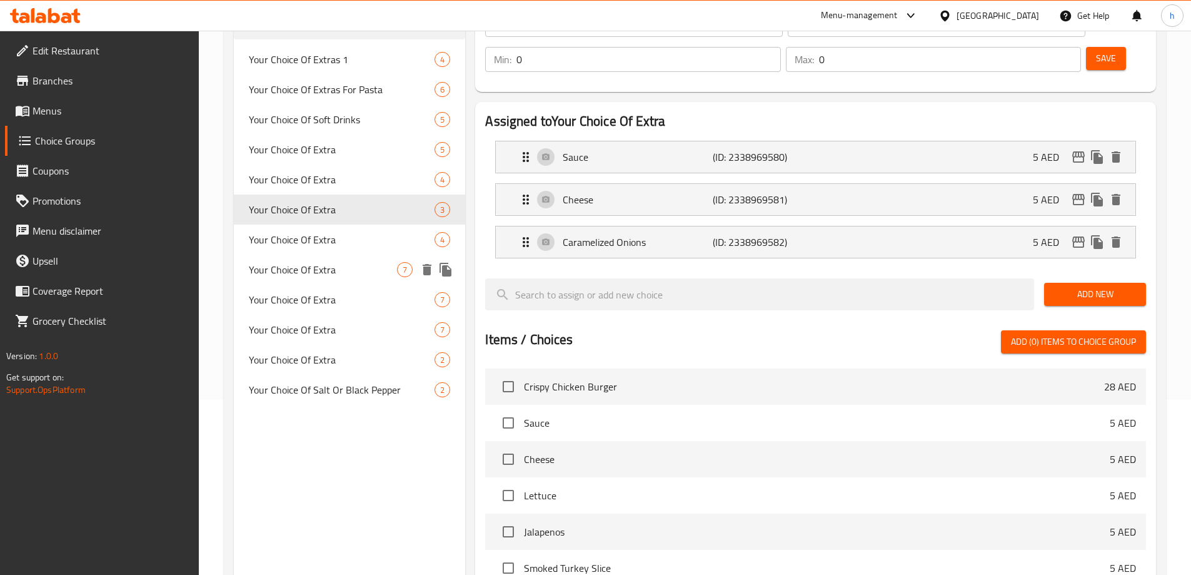
click at [304, 265] on span "Your Choice Of Extra" at bounding box center [323, 269] width 149 height 15
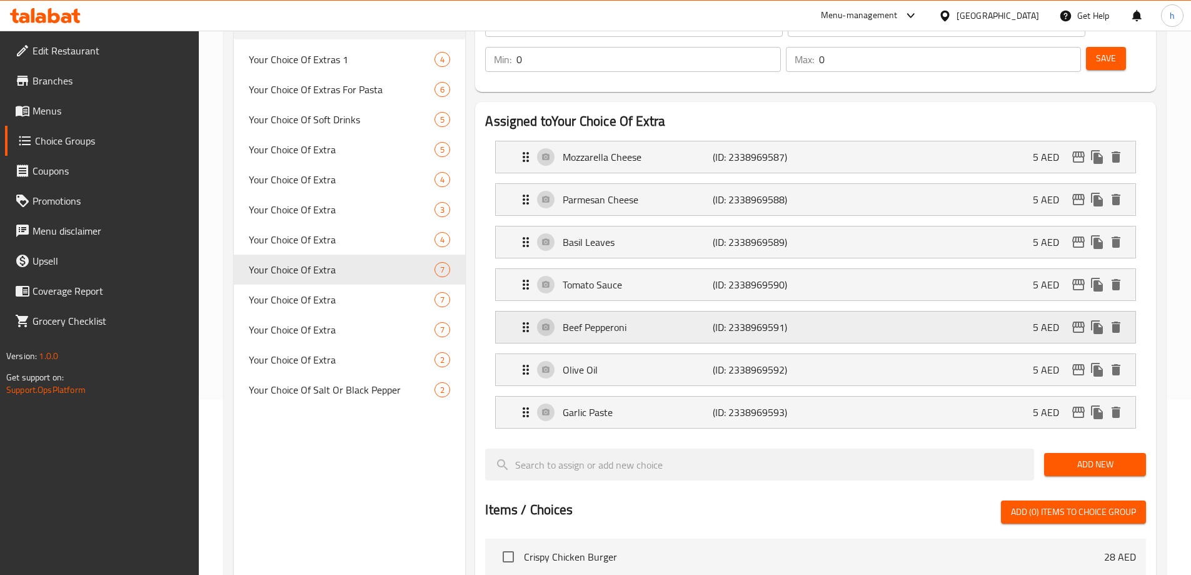
click at [725, 311] on div "Beef Pepperoni (ID: 2338969591) 5 AED" at bounding box center [819, 326] width 602 height 31
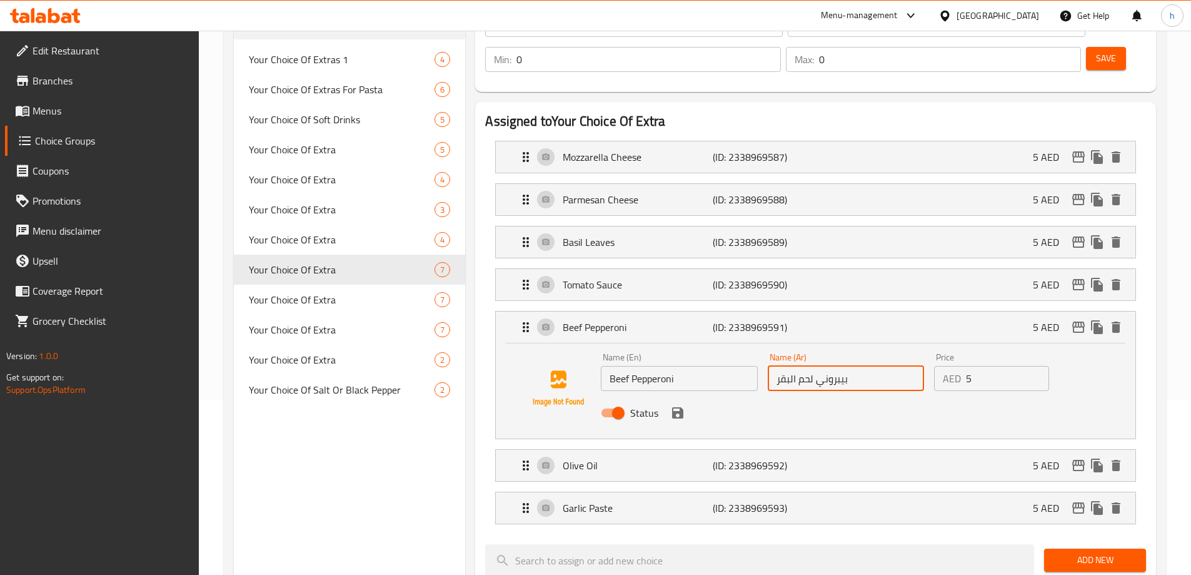
click at [774, 366] on input "بيبروني لحم البقر" at bounding box center [846, 378] width 156 height 25
click at [874, 366] on input "بيبروني لحم البقر" at bounding box center [846, 378] width 156 height 25
click at [795, 366] on input "بيبروني لحم البقري" at bounding box center [846, 378] width 156 height 25
click at [800, 366] on input "بيبروني لحم البقري" at bounding box center [846, 378] width 156 height 25
click at [801, 366] on input "بيبروني لحم لبقري" at bounding box center [846, 378] width 156 height 25
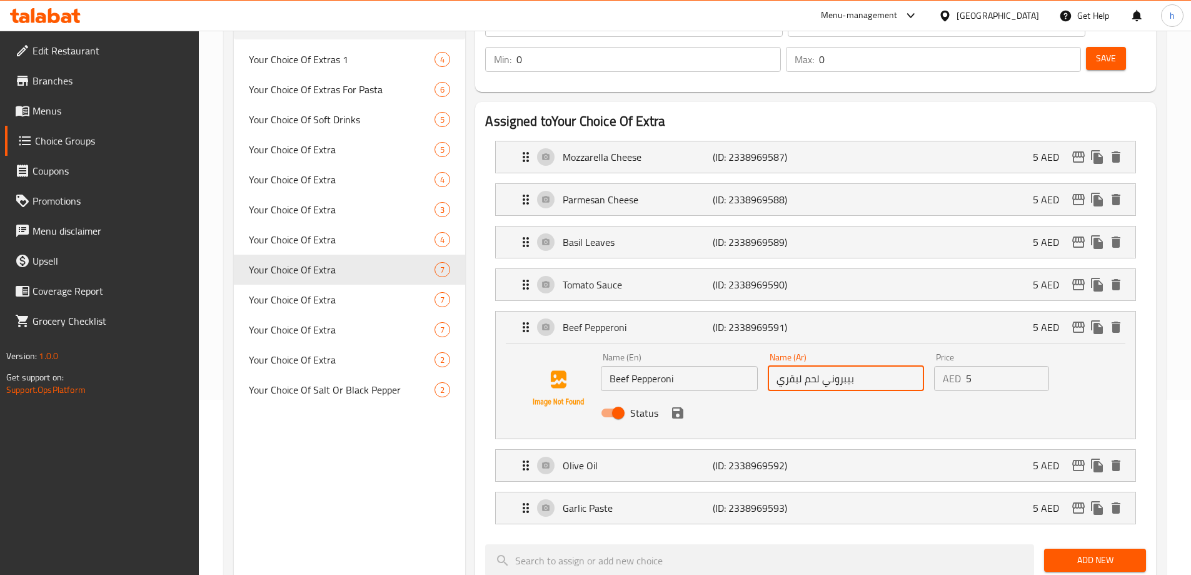
click at [798, 366] on input "بيبروني لحم لبقري" at bounding box center [846, 378] width 156 height 25
click at [682, 407] on icon "save" at bounding box center [677, 412] width 11 height 11
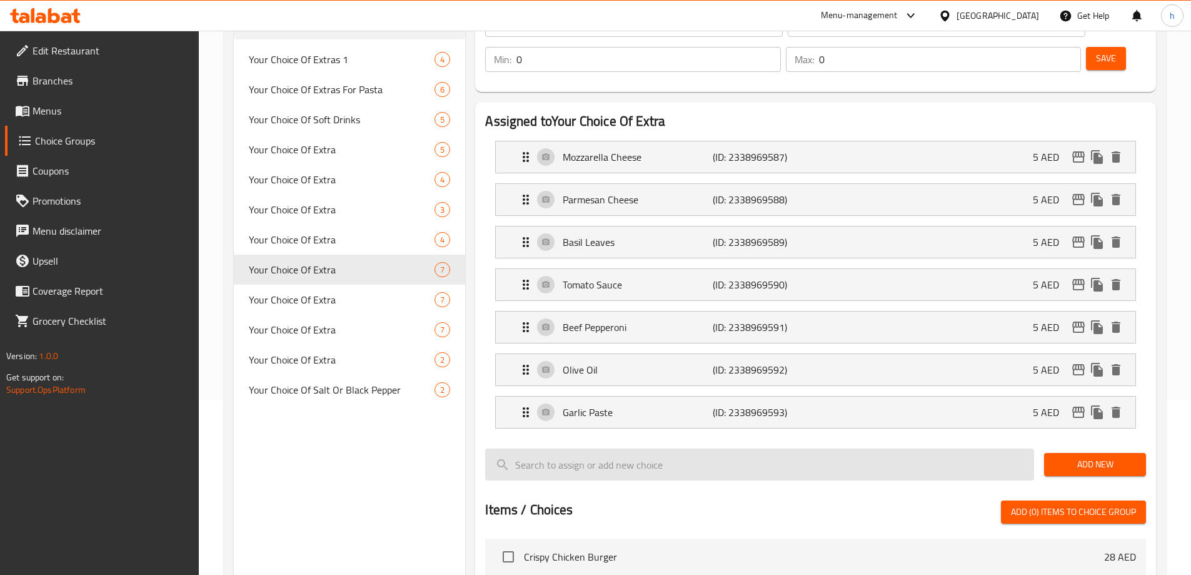
type input "بيبروني لحم بقري"
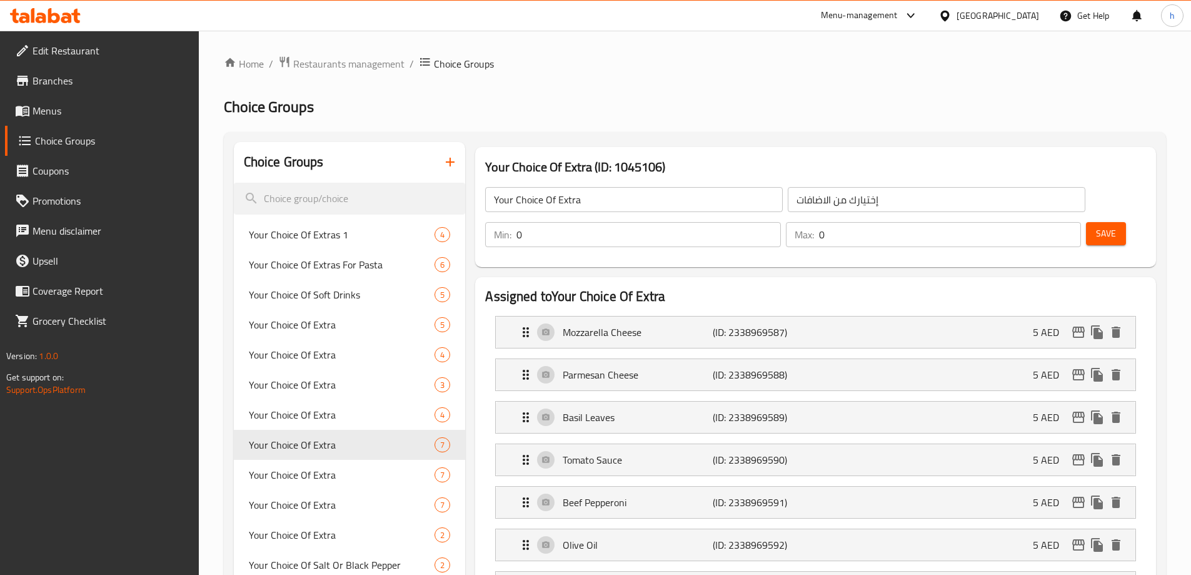
click at [1096, 226] on span "Save" at bounding box center [1106, 234] width 20 height 16
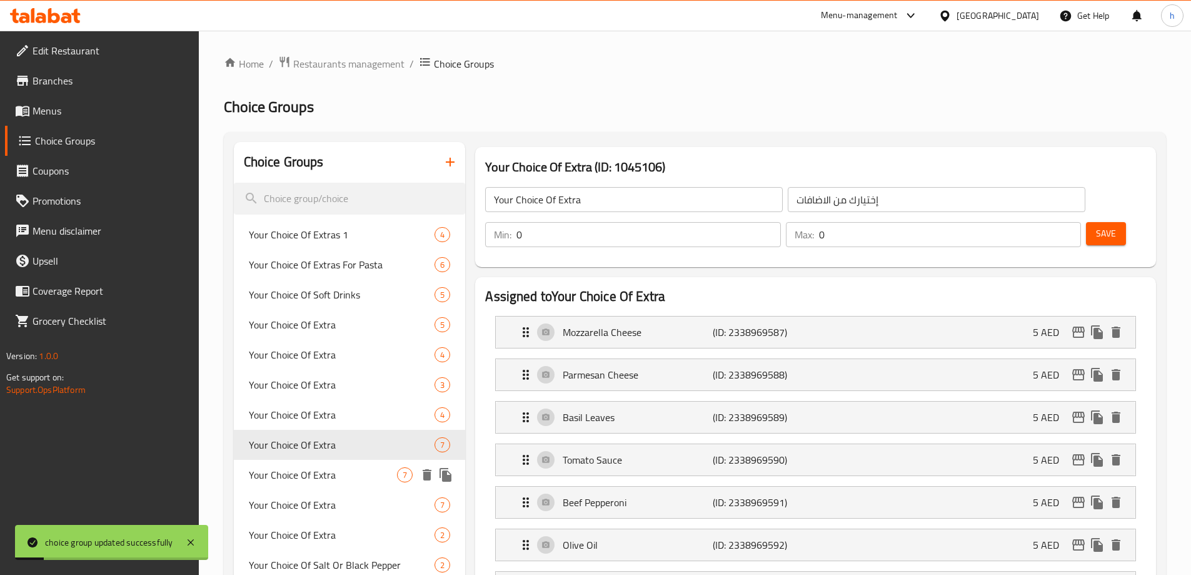
click at [295, 478] on span "Your Choice Of Extra" at bounding box center [323, 474] width 149 height 15
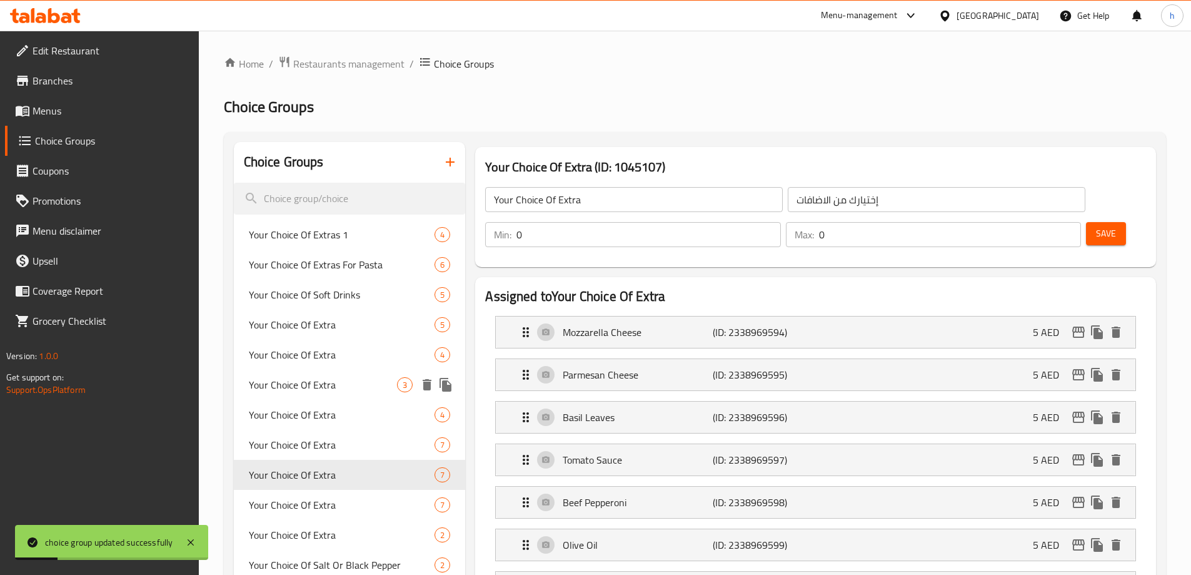
scroll to position [63, 0]
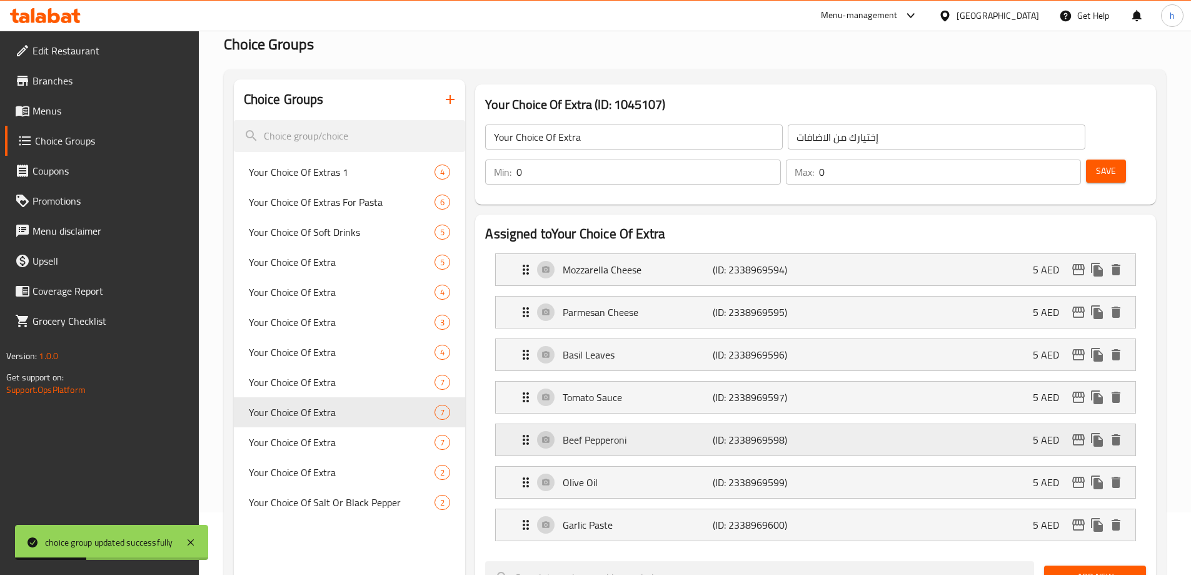
click at [647, 432] on p "Beef Pepperoni" at bounding box center [637, 439] width 149 height 15
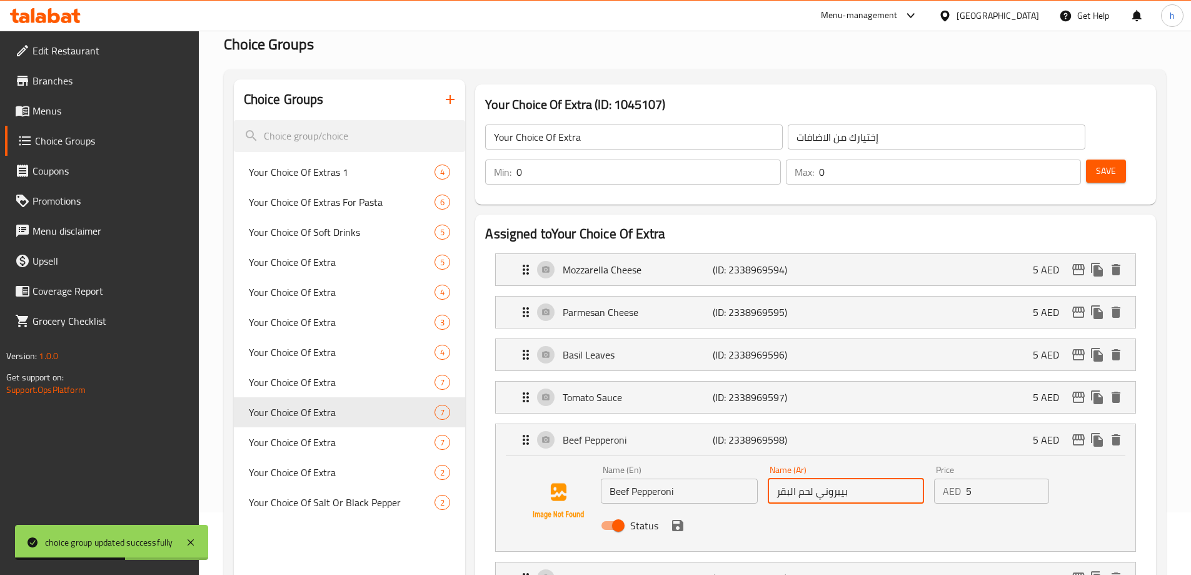
click at [779, 478] on input "بيبروني لحم البقر" at bounding box center [846, 490] width 156 height 25
click at [828, 478] on input "بيبروني لحم البقر" at bounding box center [846, 490] width 156 height 25
click at [800, 478] on input "بيبروني لحم البقر" at bounding box center [846, 490] width 156 height 25
click at [810, 478] on input "بيبروني لحم البقر" at bounding box center [846, 490] width 156 height 25
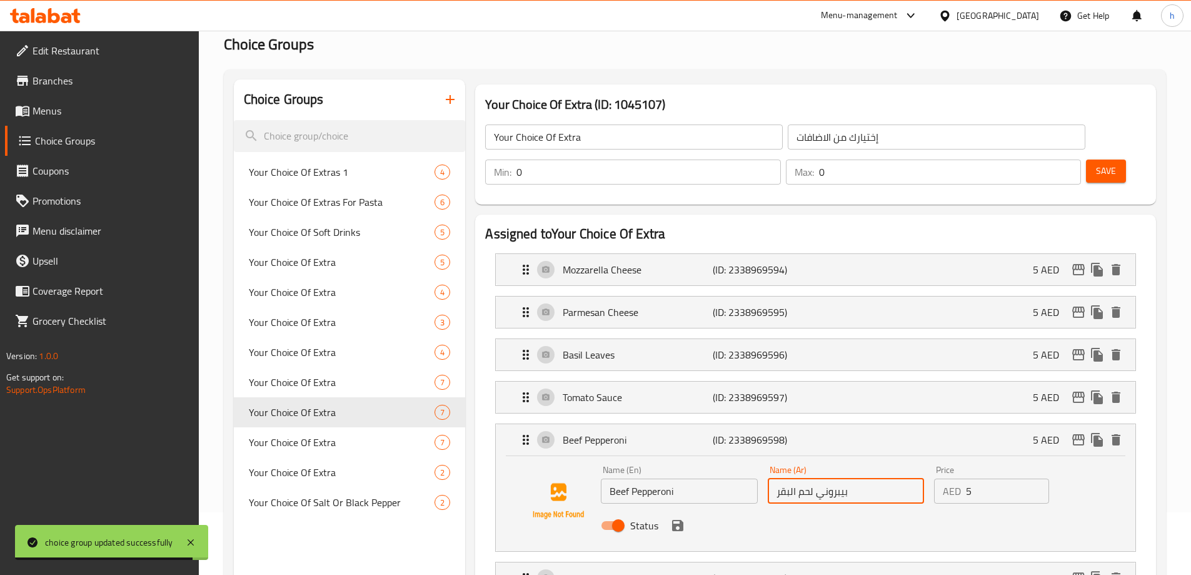
click at [775, 478] on input "بيبروني لحم البقر" at bounding box center [846, 490] width 156 height 25
click at [877, 478] on input "بيبروني لحم البقر" at bounding box center [846, 490] width 156 height 25
click at [800, 478] on input "بيبروني لحم البقري" at bounding box center [846, 490] width 156 height 25
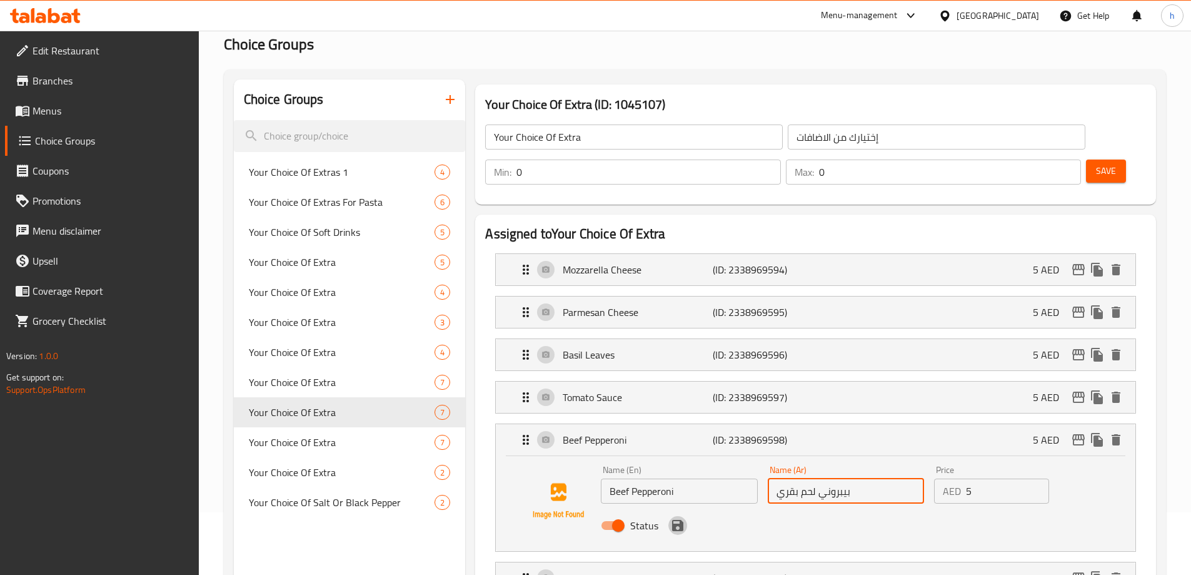
click at [680, 520] on icon "save" at bounding box center [677, 525] width 11 height 11
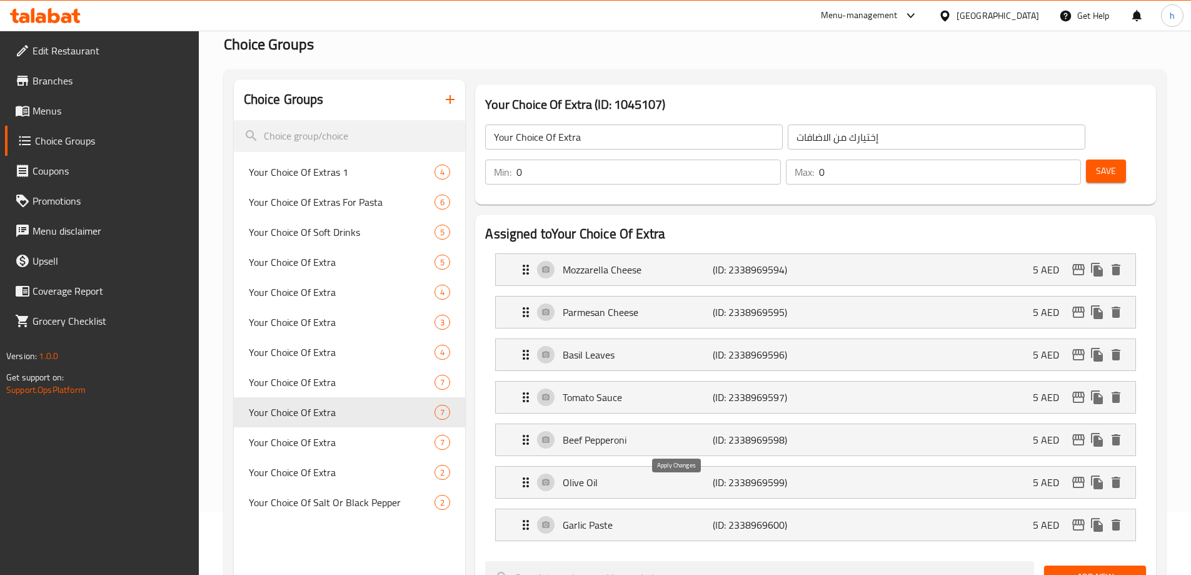
type input "بيبروني لحم بقري"
click at [1096, 163] on span "Save" at bounding box center [1106, 171] width 20 height 16
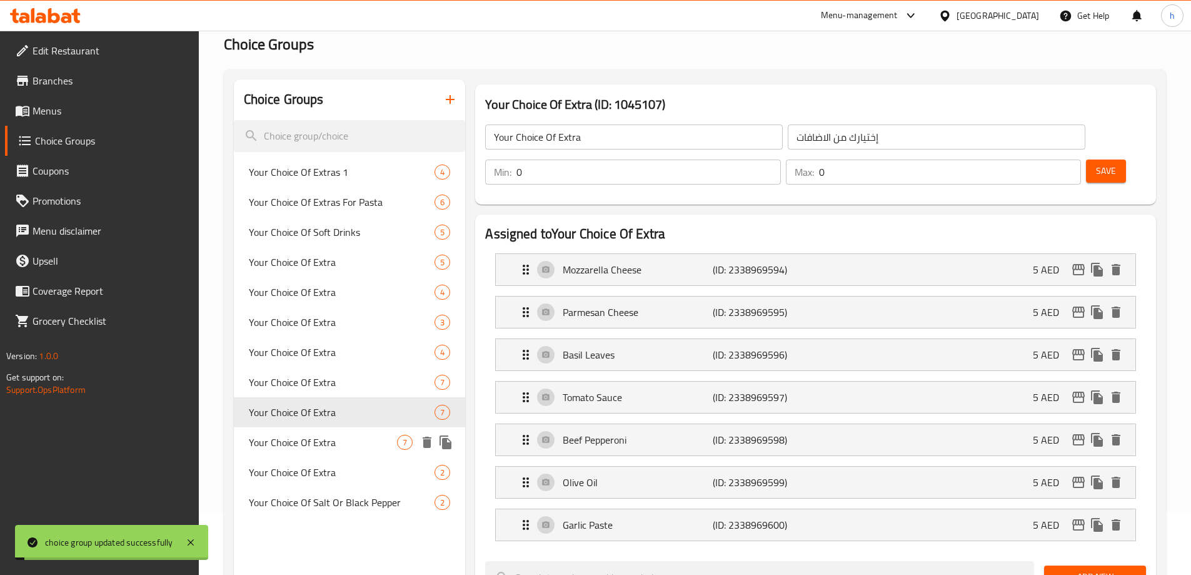
click at [308, 442] on span "Your Choice Of Extra" at bounding box center [323, 442] width 149 height 15
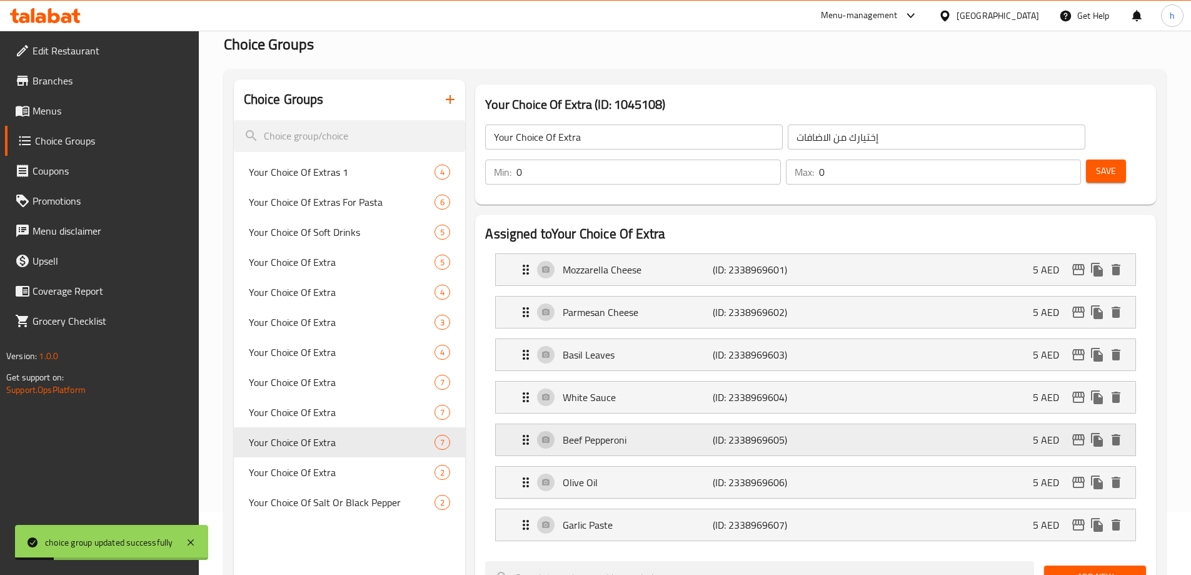
click at [594, 432] on p "Beef Pepperoni" at bounding box center [637, 439] width 149 height 15
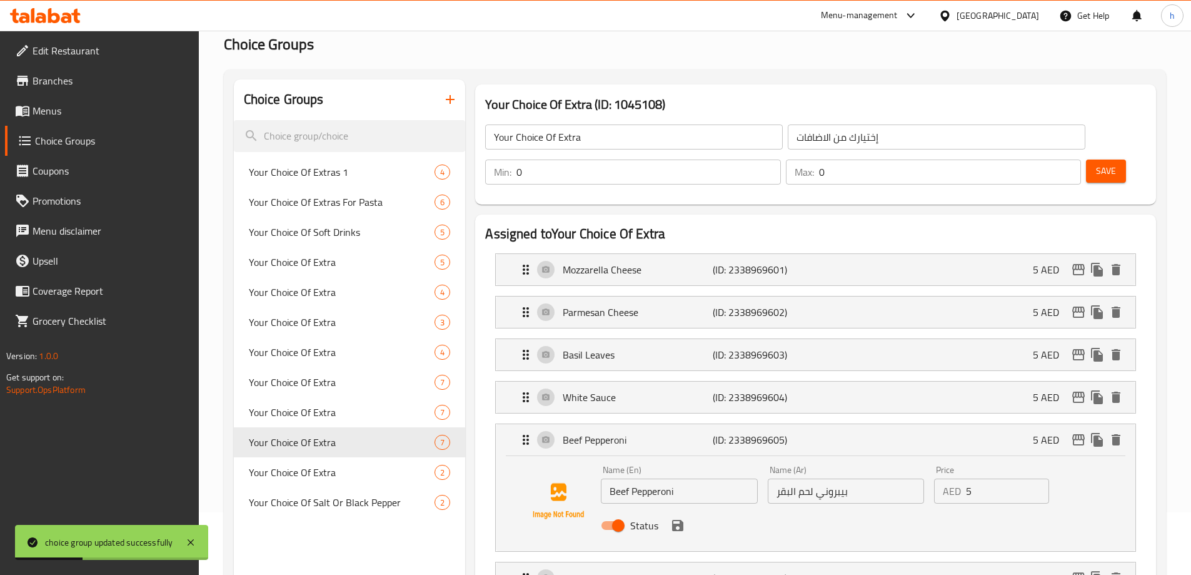
click at [780, 478] on input "بيبروني لحم البقر" at bounding box center [846, 490] width 156 height 25
click at [803, 478] on input "بيبروني لحم البقري" at bounding box center [846, 490] width 156 height 25
click at [677, 520] on icon "save" at bounding box center [677, 525] width 11 height 11
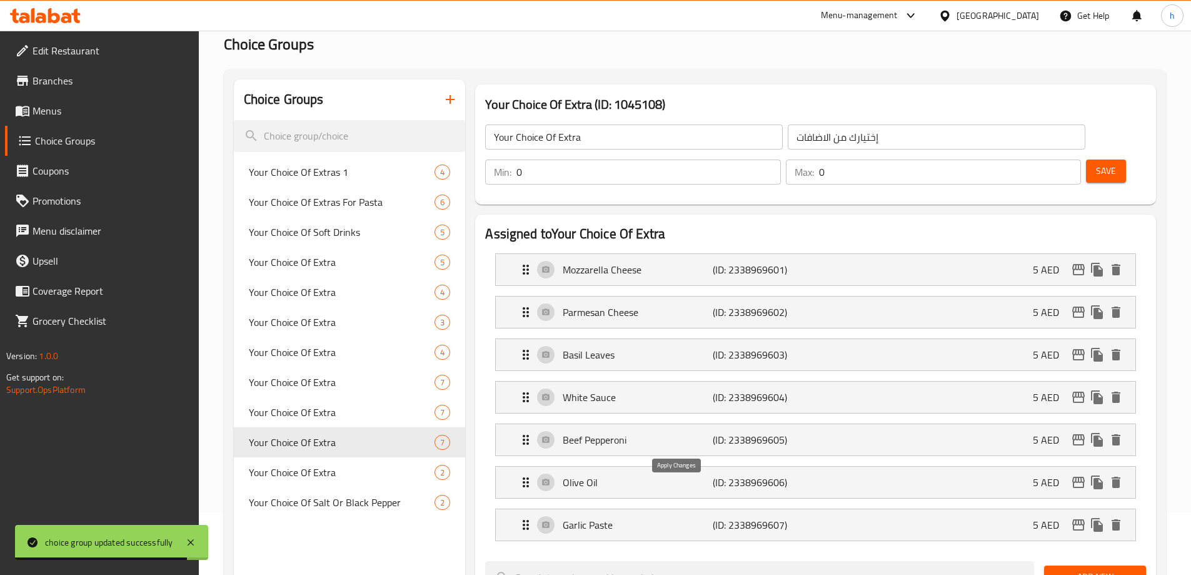
type input "بيبروني لحم بقري"
click at [1086, 159] on button "Save" at bounding box center [1106, 170] width 40 height 23
click at [310, 470] on span "Your Choice Of Extra" at bounding box center [323, 472] width 149 height 15
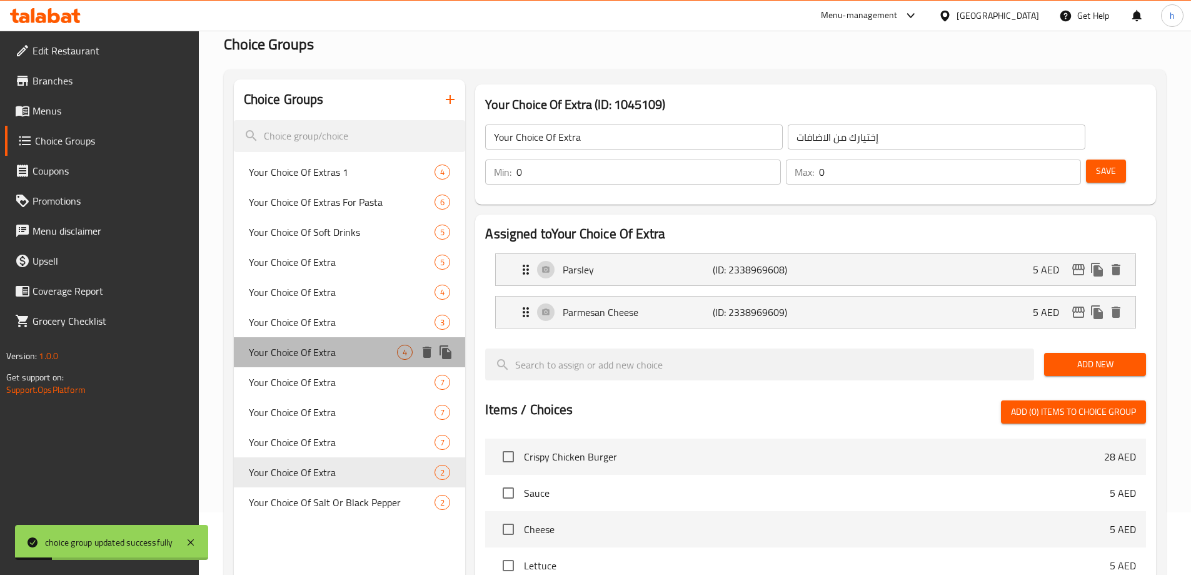
click at [306, 345] on span "Your Choice Of Extra" at bounding box center [323, 352] width 149 height 15
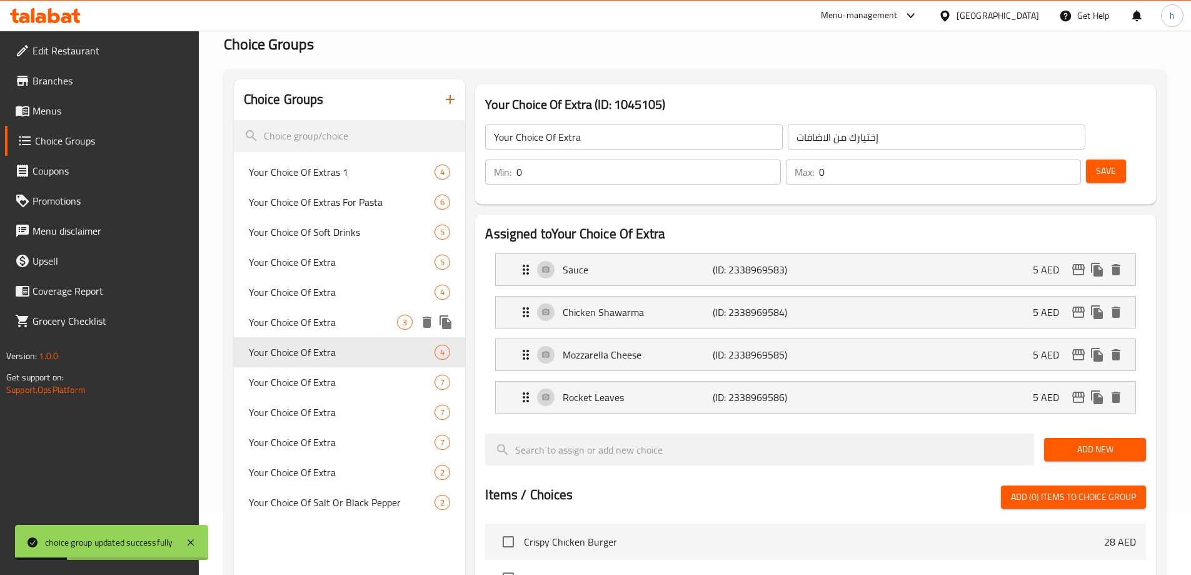
click at [296, 311] on div "Your Choice Of Extra 3" at bounding box center [350, 322] width 232 height 30
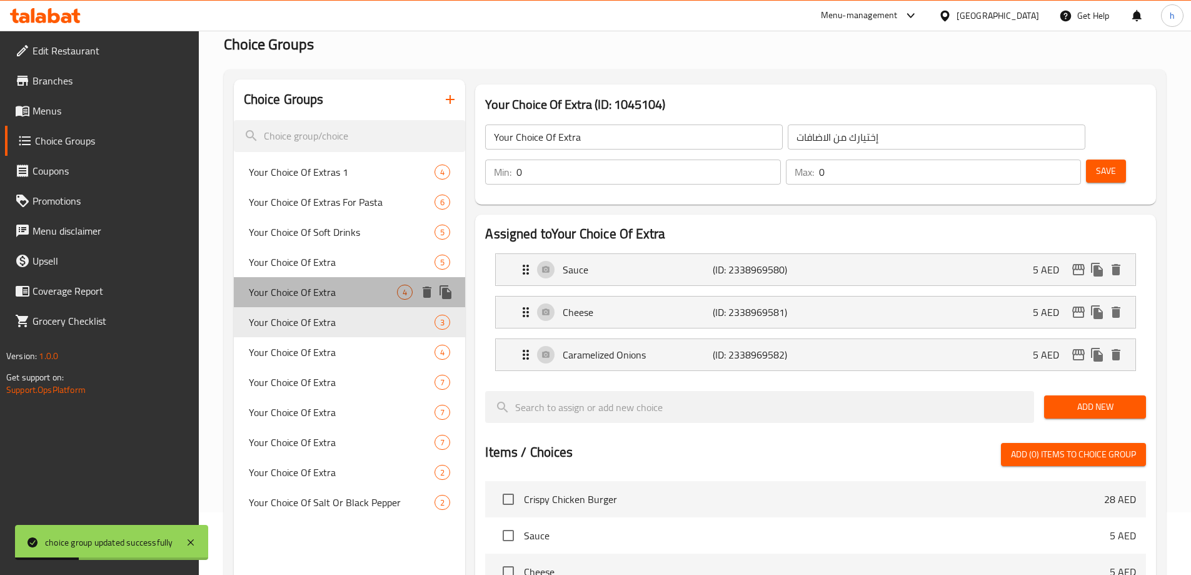
click at [294, 280] on div "Your Choice Of Extra 4" at bounding box center [350, 292] width 232 height 30
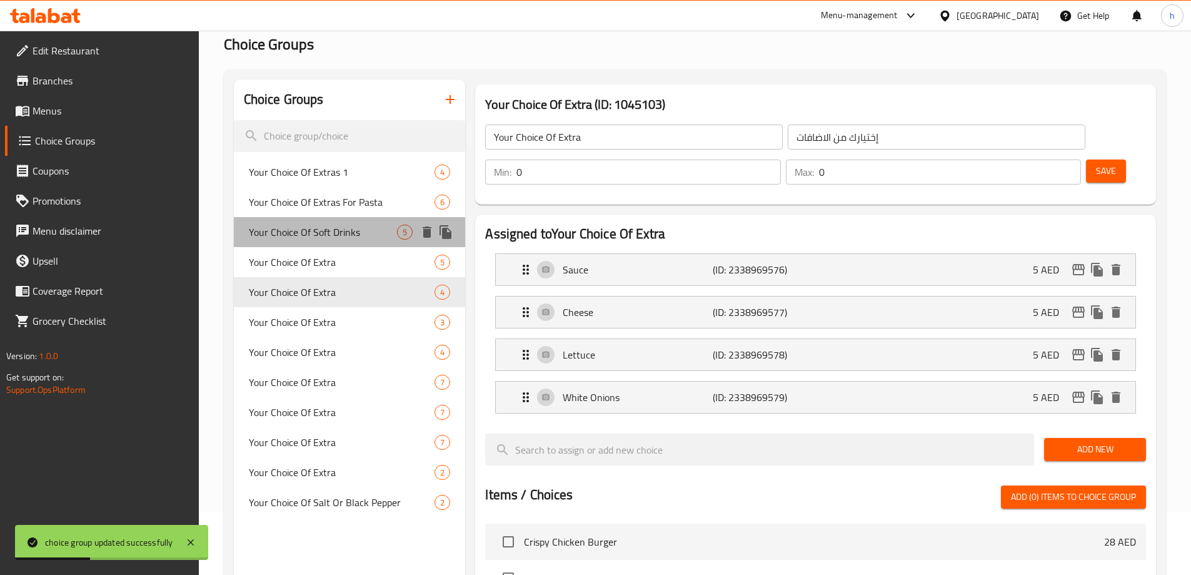
click at [286, 238] on span "Your Choice Of Soft Drinks" at bounding box center [323, 232] width 149 height 15
type input "Your Choice Of Soft Drinks"
type input "إختيارك من المشروبات الغازية"
type input "1"
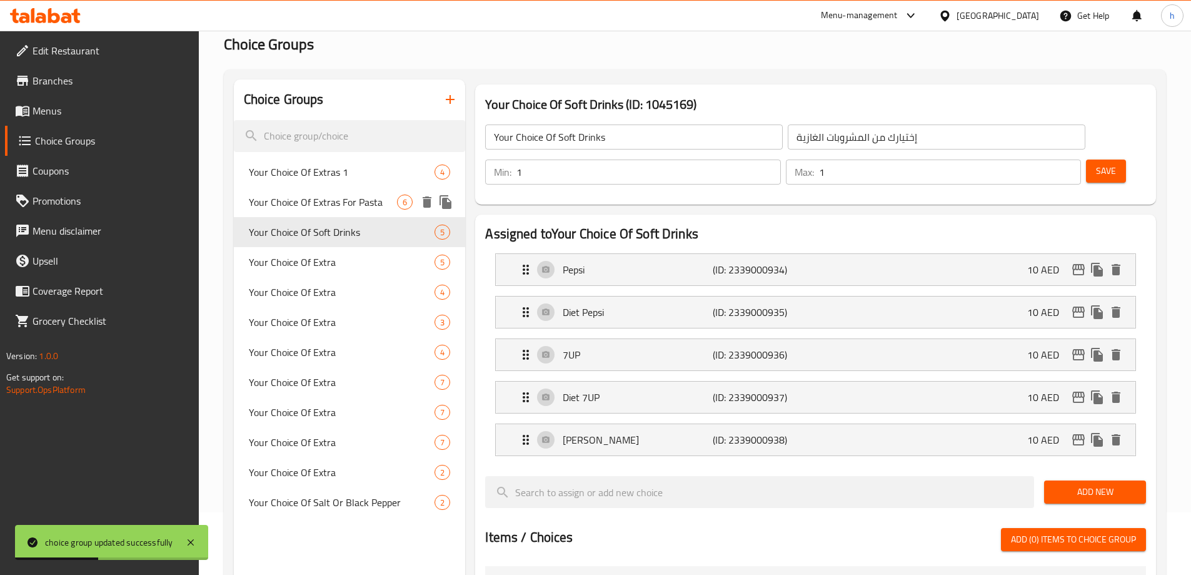
click at [290, 199] on span "Your Choice Of Extras For Pasta" at bounding box center [323, 201] width 149 height 15
type input "Your Choice Of Extras For Pasta"
type input "إختيارك من الاضافات للمكرونة"
type input "0"
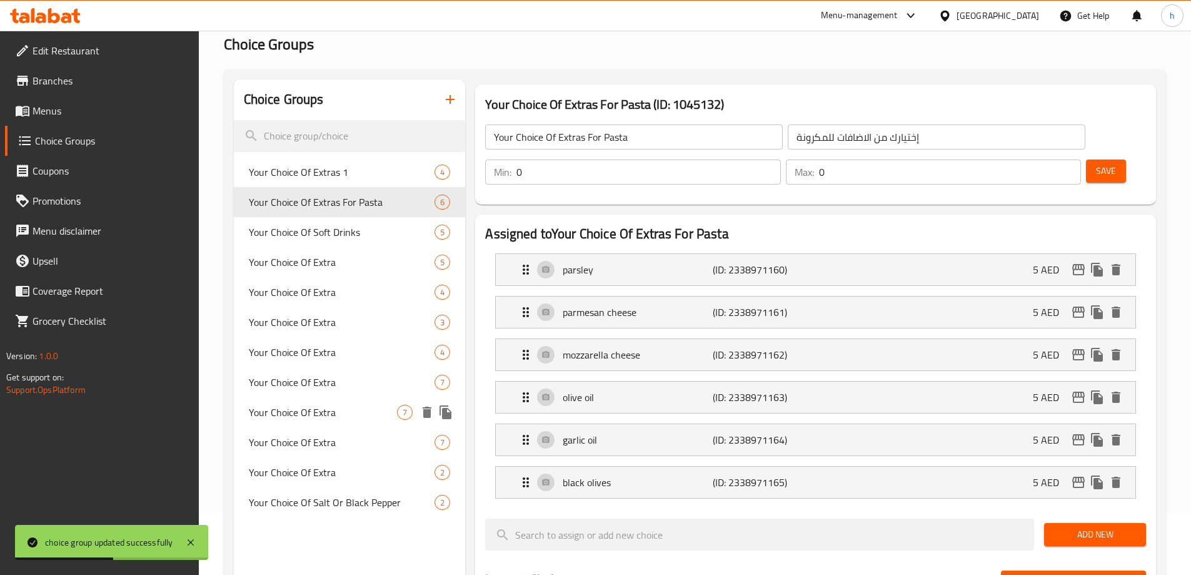
click at [298, 413] on span "Your Choice Of Extra" at bounding box center [323, 412] width 149 height 15
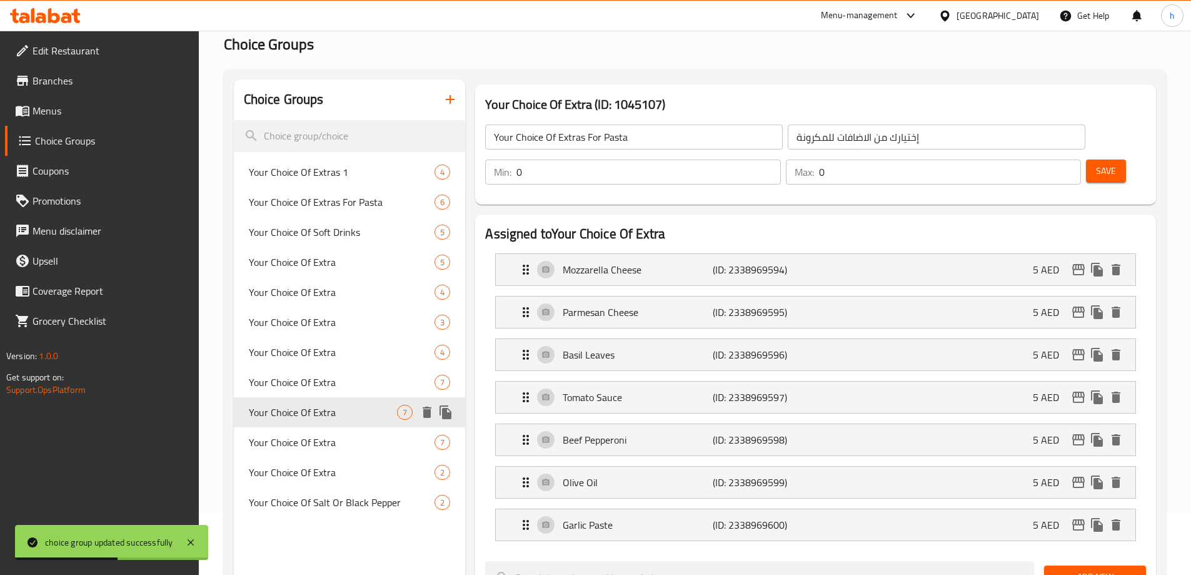
type input "Your Choice Of Extra"
type input "إختيارك من الاضافات"
click at [667, 432] on p "Beef Pepperoni" at bounding box center [637, 439] width 149 height 15
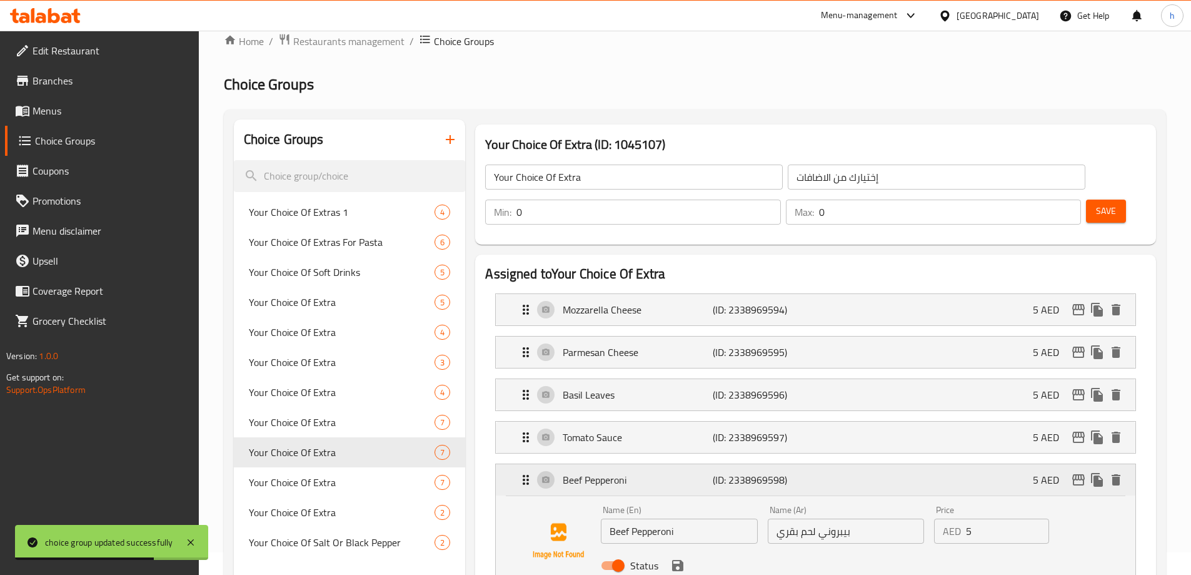
scroll to position [0, 0]
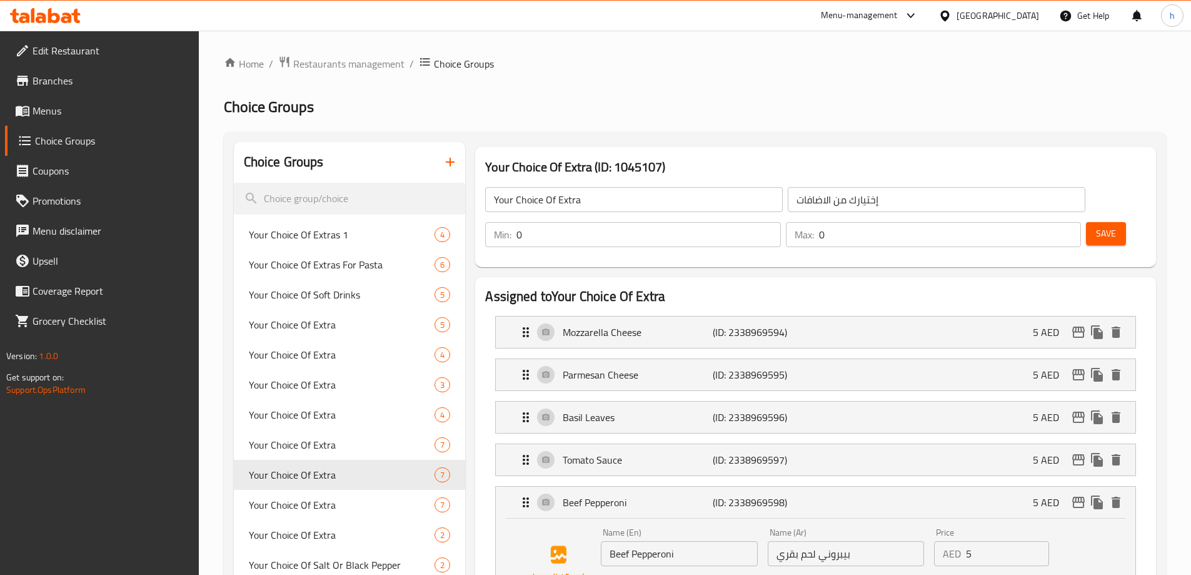
click at [59, 114] on span "Menus" at bounding box center [111, 110] width 156 height 15
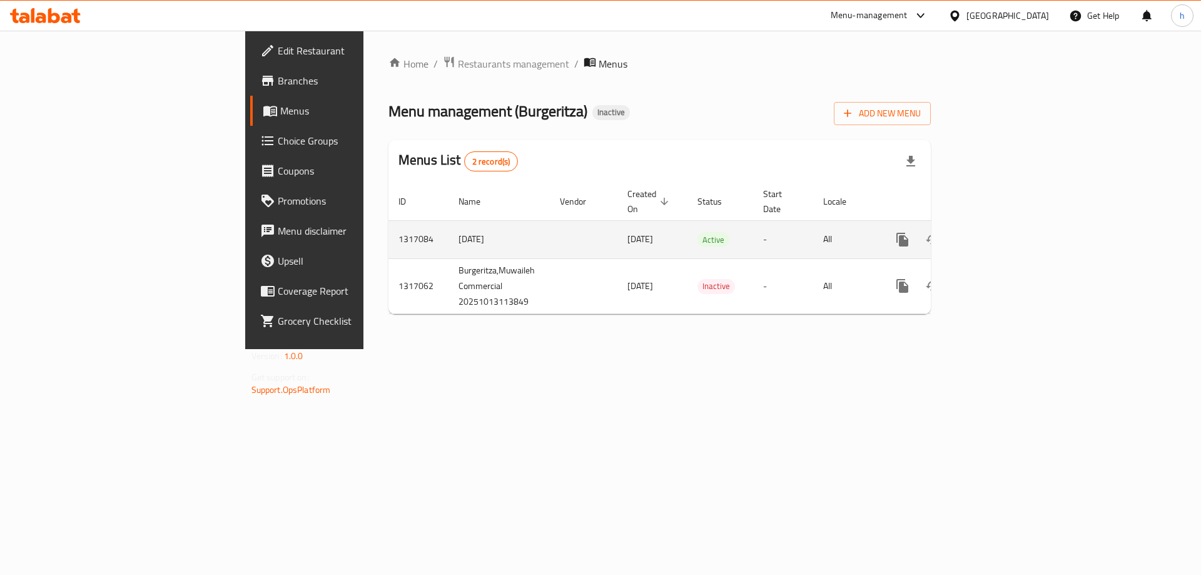
click at [1007, 225] on link "enhanced table" at bounding box center [992, 240] width 30 height 30
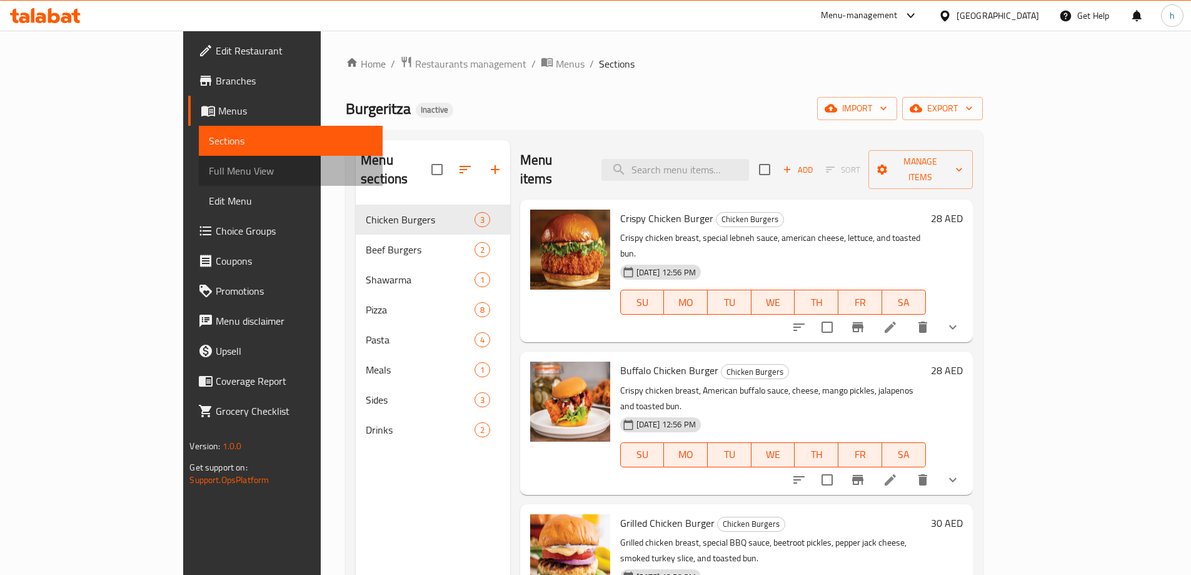
click at [209, 174] on span "Full Menu View" at bounding box center [290, 170] width 163 height 15
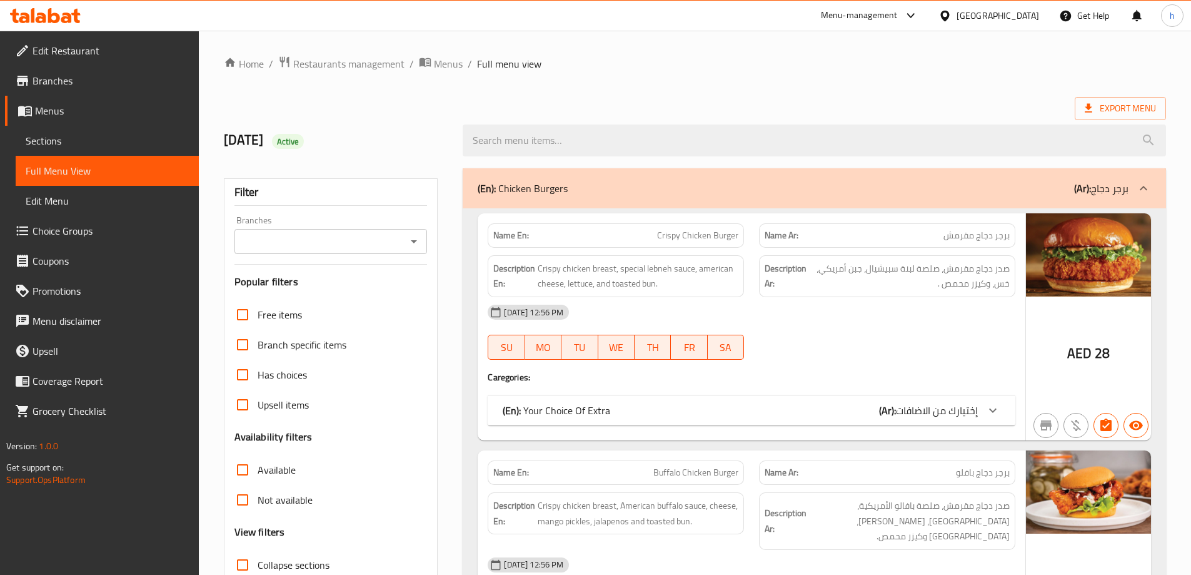
scroll to position [125, 0]
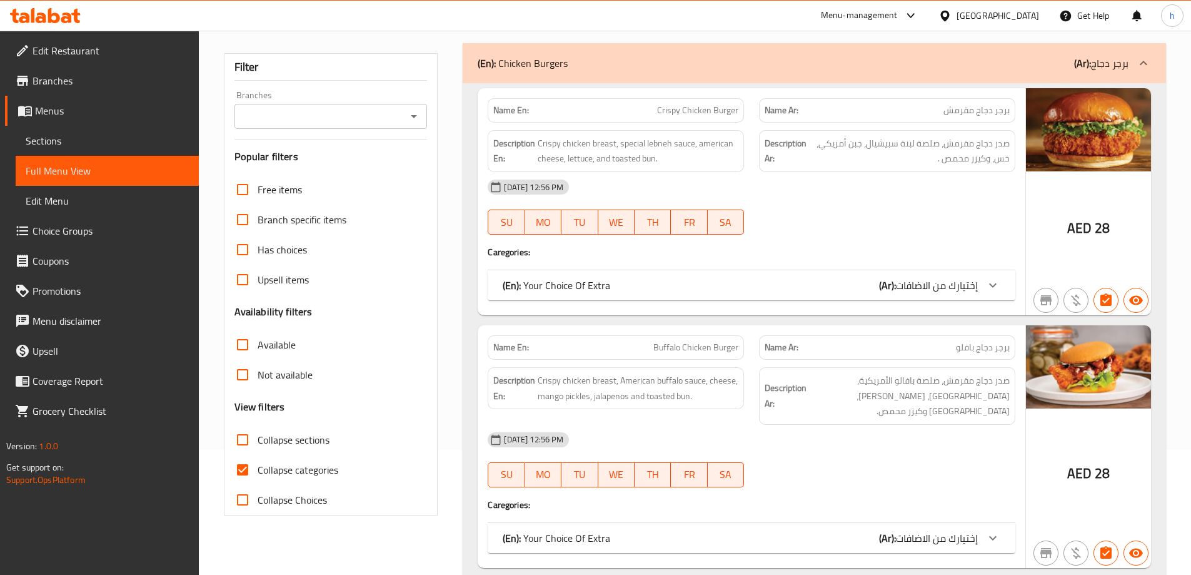
click at [253, 468] on input "Collapse categories" at bounding box center [243, 470] width 30 height 30
checkbox input "false"
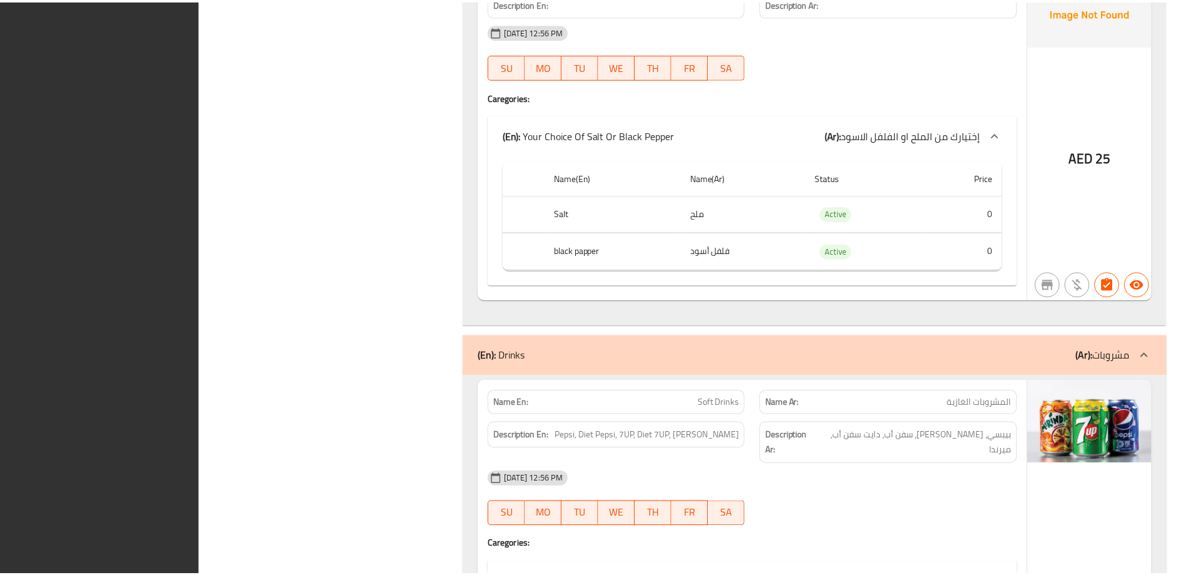
scroll to position [11670, 0]
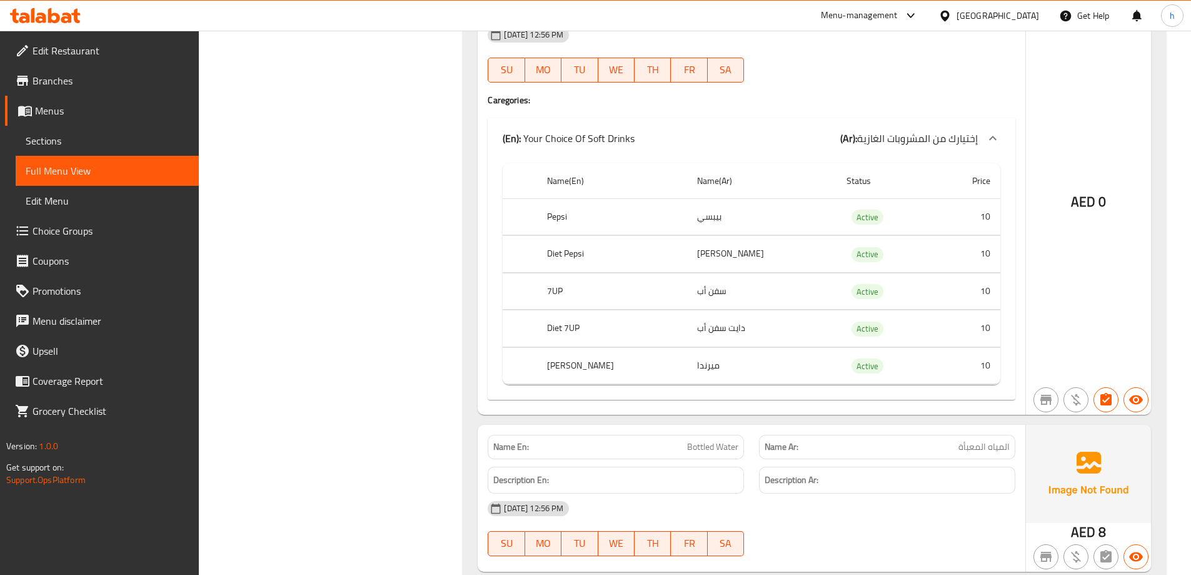
click at [66, 81] on span "Branches" at bounding box center [111, 80] width 156 height 15
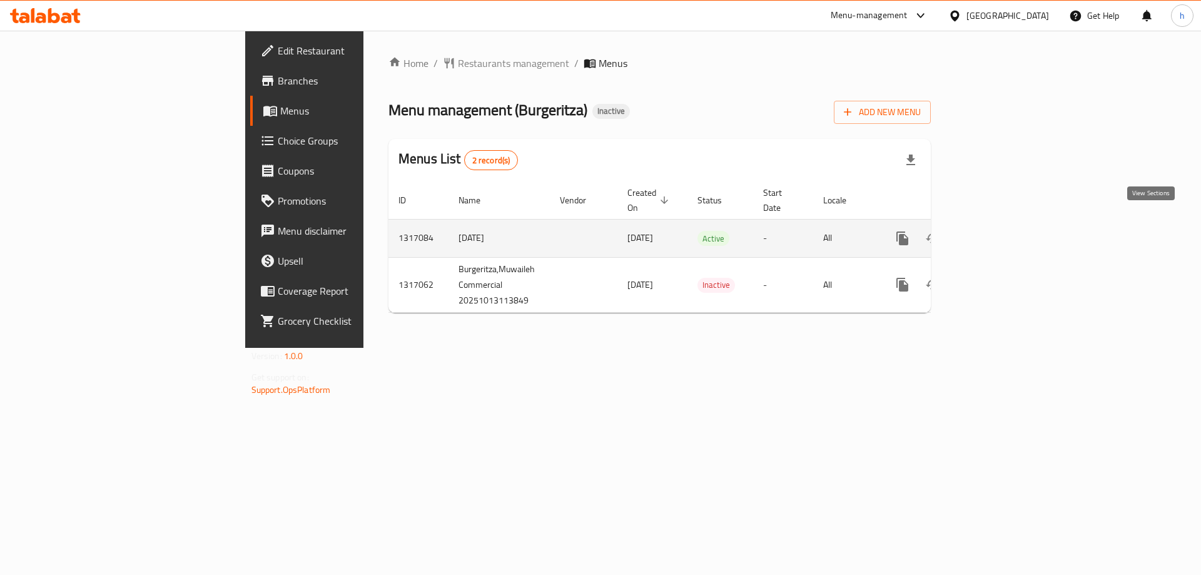
click at [1007, 226] on link "enhanced table" at bounding box center [992, 238] width 30 height 30
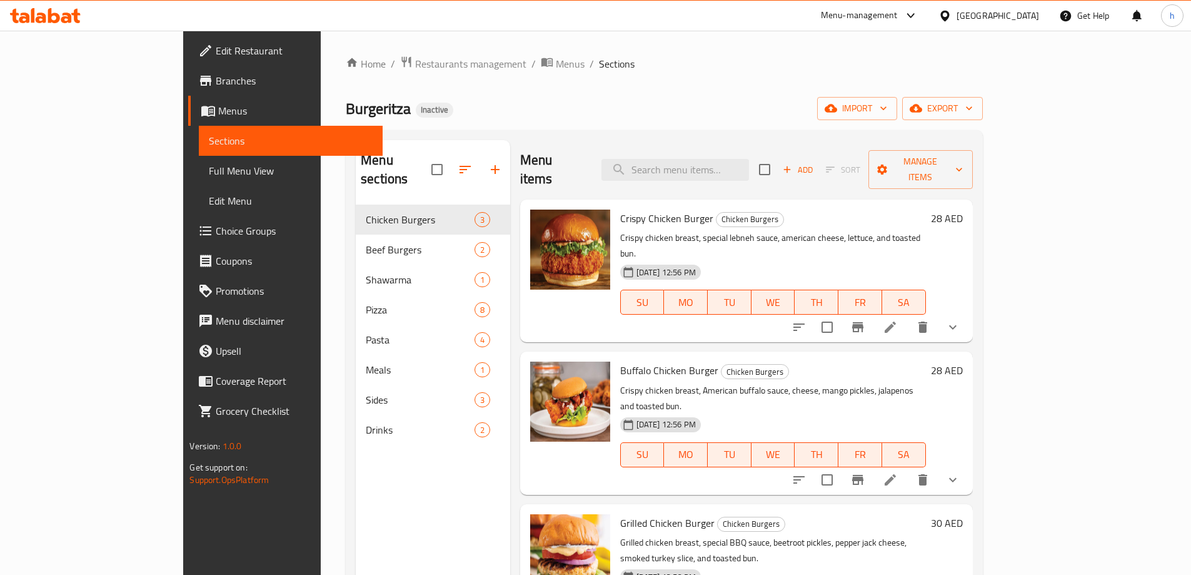
click at [209, 166] on span "Full Menu View" at bounding box center [290, 170] width 163 height 15
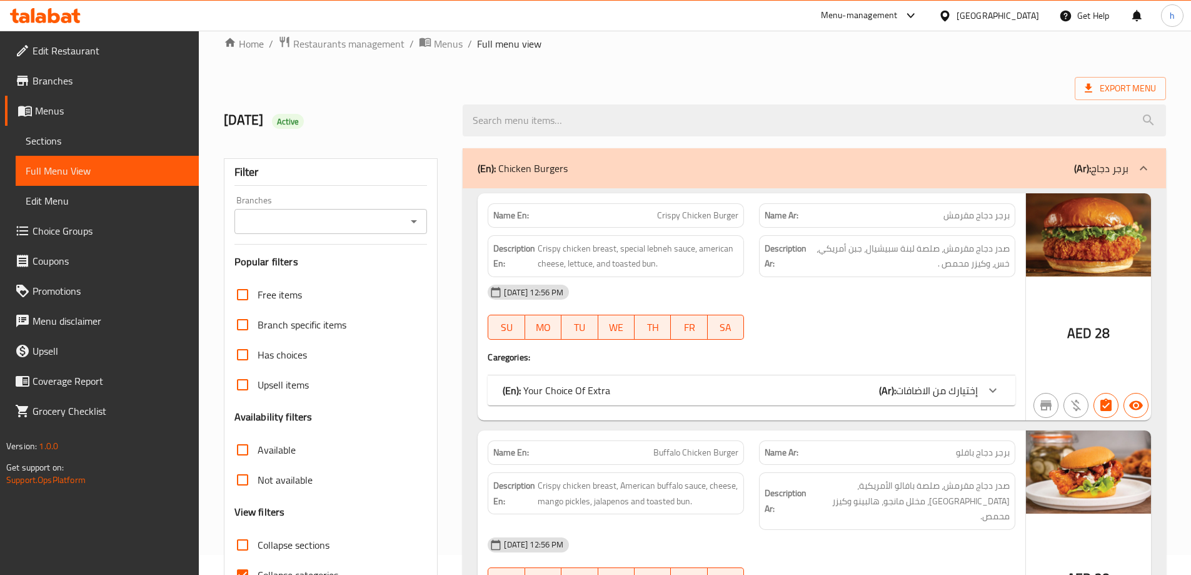
scroll to position [125, 0]
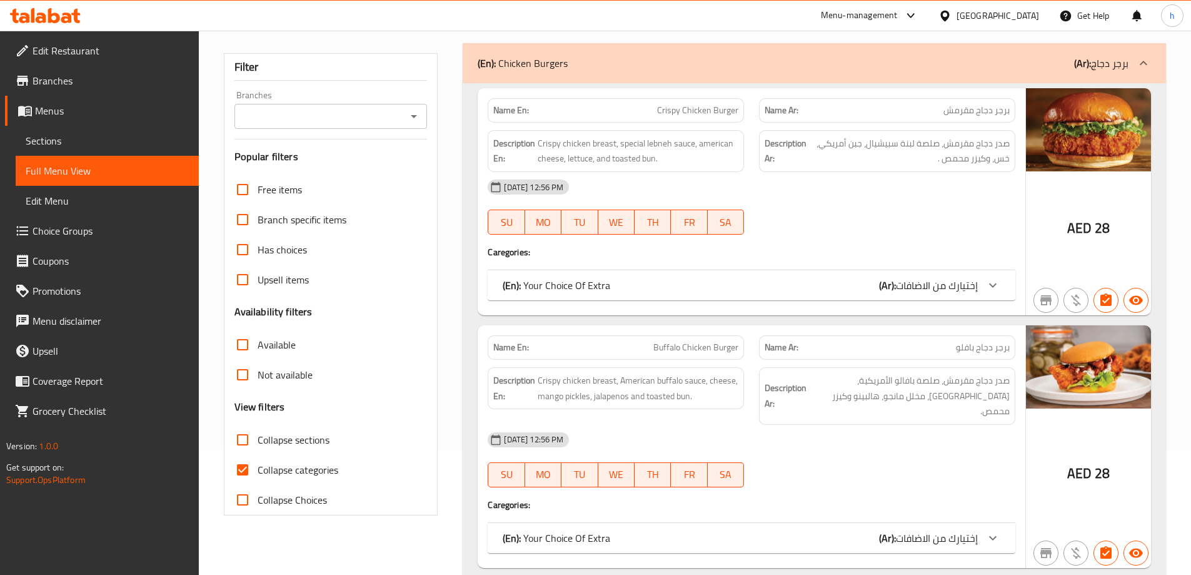
click at [266, 462] on span "Collapse categories" at bounding box center [298, 469] width 81 height 15
click at [258, 461] on input "Collapse categories" at bounding box center [243, 470] width 30 height 30
checkbox input "false"
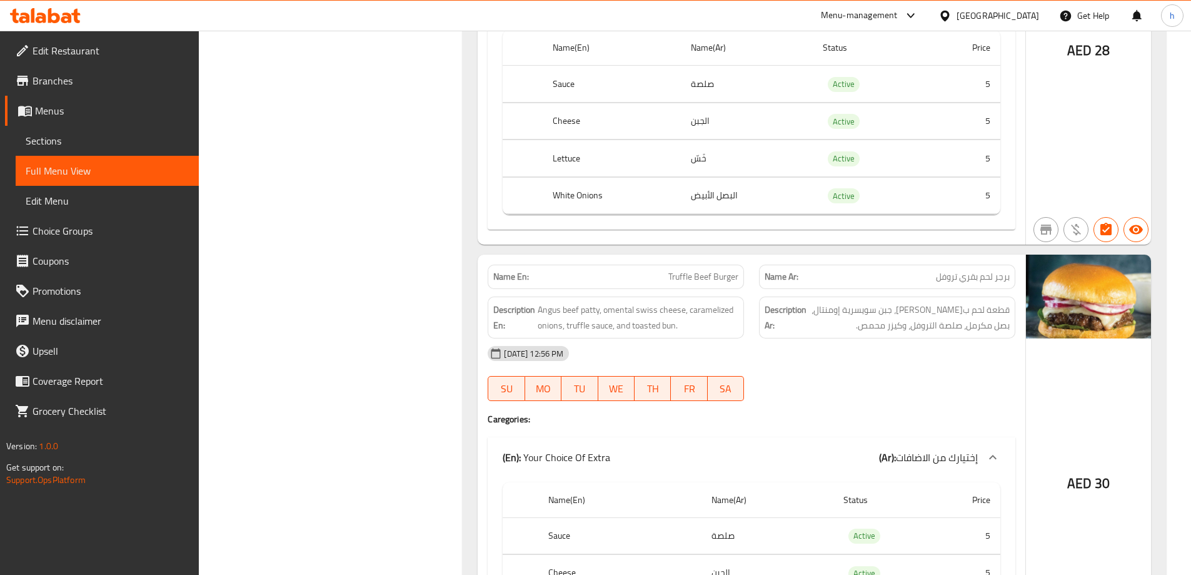
scroll to position [1876, 0]
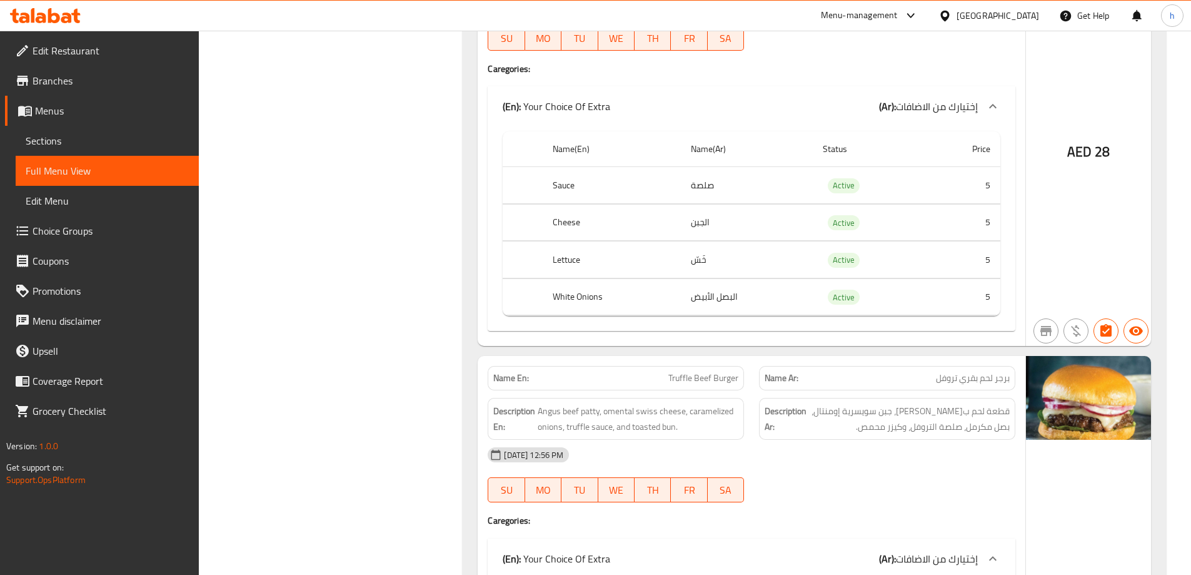
click at [51, 9] on icon at bounding box center [54, 15] width 12 height 15
